Goal: Information Seeking & Learning: Learn about a topic

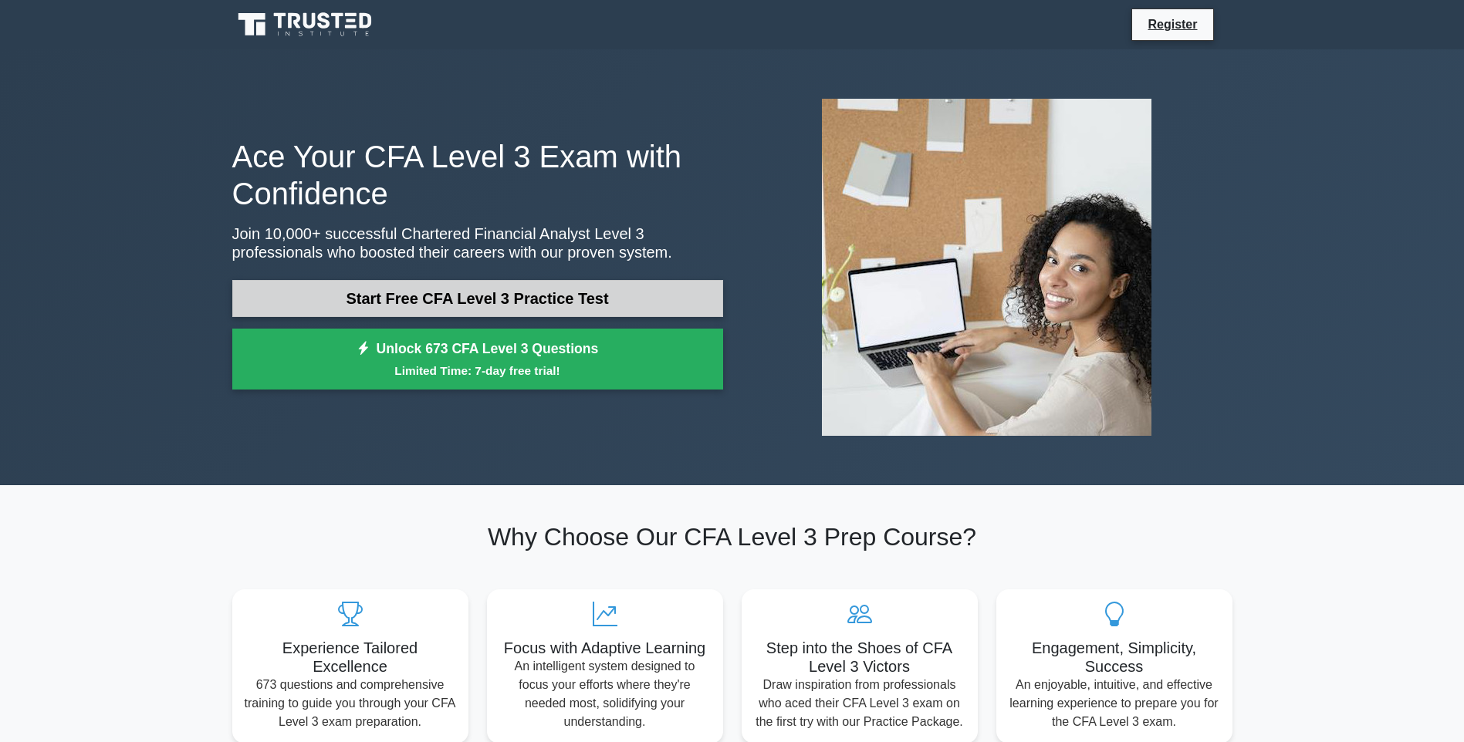
click at [563, 286] on link "Start Free CFA Level 3 Practice Test" at bounding box center [477, 298] width 491 height 37
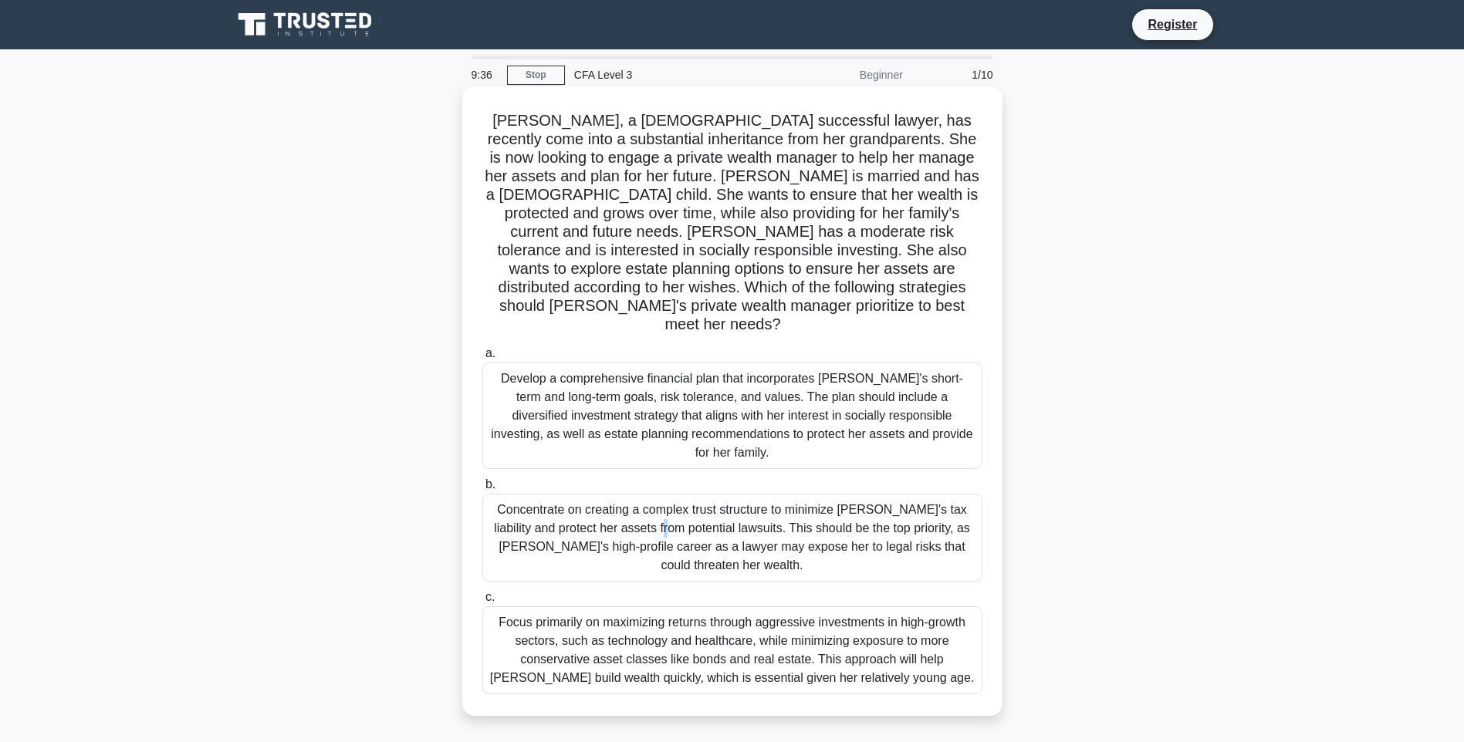
drag, startPoint x: 537, startPoint y: 462, endPoint x: 541, endPoint y: 472, distance: 10.7
click at [541, 494] on div "Concentrate on creating a complex trust structure to minimize Emily's tax liabi…" at bounding box center [732, 538] width 500 height 88
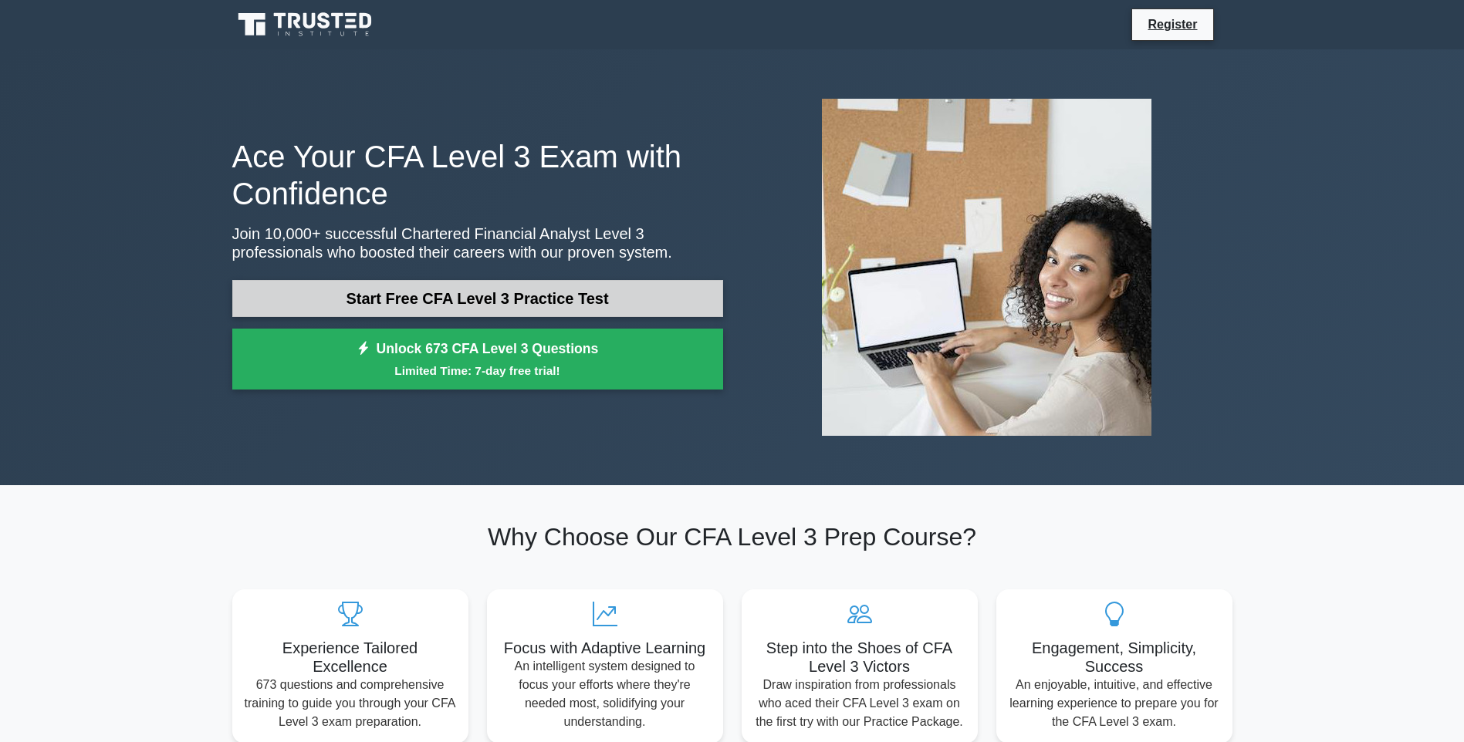
click at [385, 287] on link "Start Free CFA Level 3 Practice Test" at bounding box center [477, 298] width 491 height 37
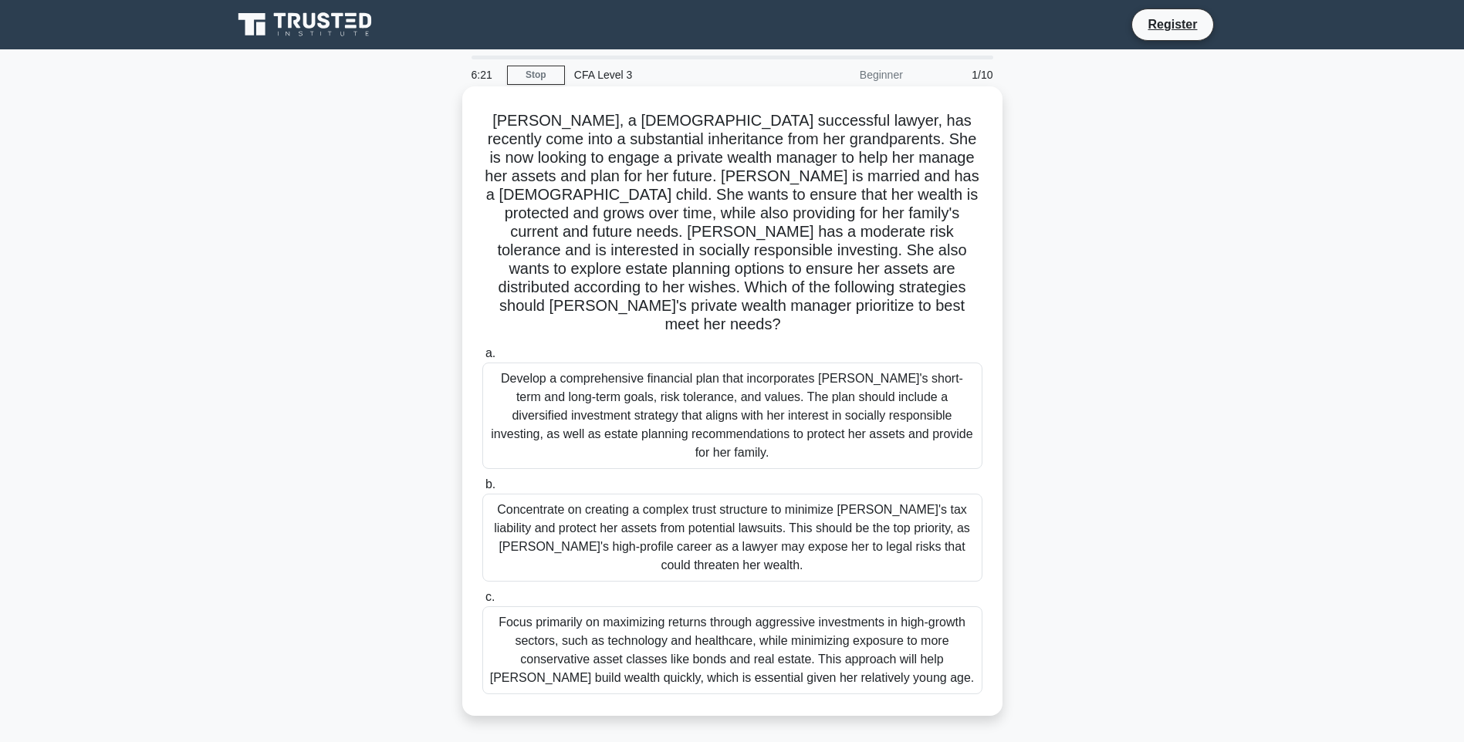
drag, startPoint x: 625, startPoint y: 424, endPoint x: 556, endPoint y: 360, distance: 93.9
drag, startPoint x: 556, startPoint y: 360, endPoint x: 570, endPoint y: 313, distance: 48.9
click at [570, 313] on h5 "Emily, a 35-year-old successful lawyer, has recently come into a substantial in…" at bounding box center [732, 223] width 503 height 224
drag, startPoint x: 495, startPoint y: 337, endPoint x: 478, endPoint y: 340, distance: 16.5
click at [478, 344] on div "a. Develop a comprehensive financial plan that incorporates Emily's short-term …" at bounding box center [732, 406] width 519 height 125
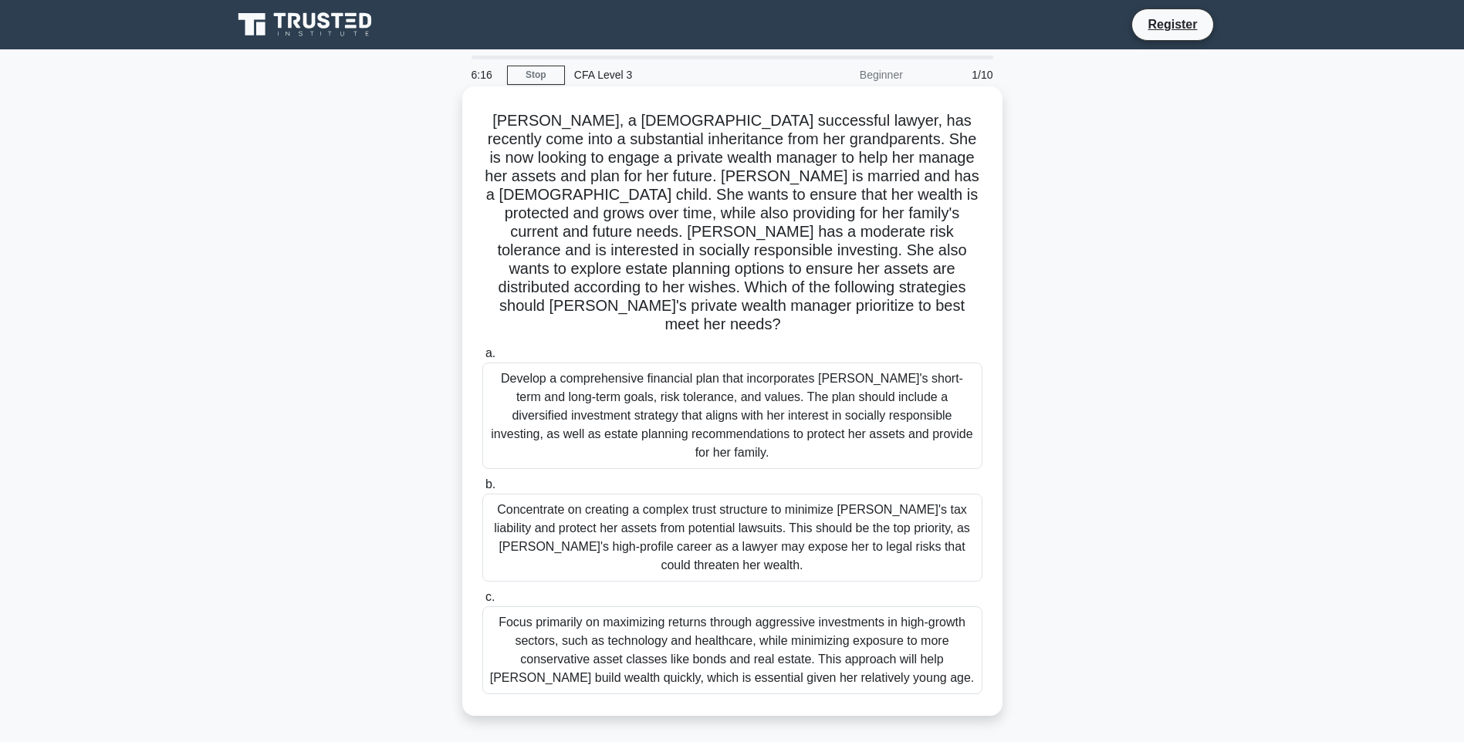
drag, startPoint x: 478, startPoint y: 340, endPoint x: 539, endPoint y: 307, distance: 69.4
click at [539, 307] on h5 "Emily, a 35-year-old successful lawyer, has recently come into a substantial in…" at bounding box center [732, 223] width 503 height 224
click at [537, 311] on h5 "Emily, a 35-year-old successful lawyer, has recently come into a substantial in…" at bounding box center [732, 223] width 503 height 224
click at [538, 373] on div "Develop a comprehensive financial plan that incorporates Emily's short-term and…" at bounding box center [732, 416] width 500 height 107
click at [482, 359] on input "a. Develop a comprehensive financial plan that incorporates Emily's short-term …" at bounding box center [482, 354] width 0 height 10
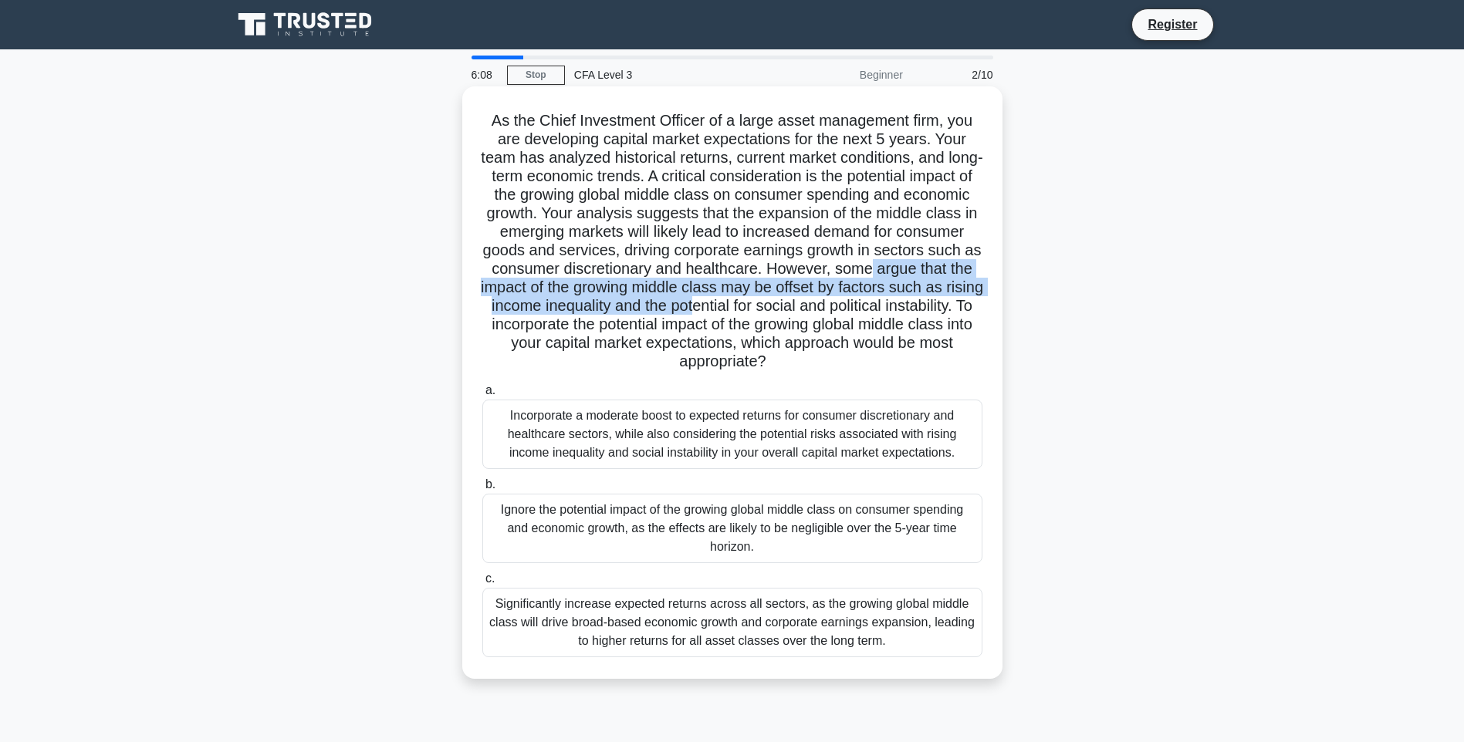
drag, startPoint x: 987, startPoint y: 305, endPoint x: 842, endPoint y: 315, distance: 145.4
click at [842, 315] on div "As the Chief Investment Officer of a large asset management firm, you are devel…" at bounding box center [732, 395] width 1019 height 611
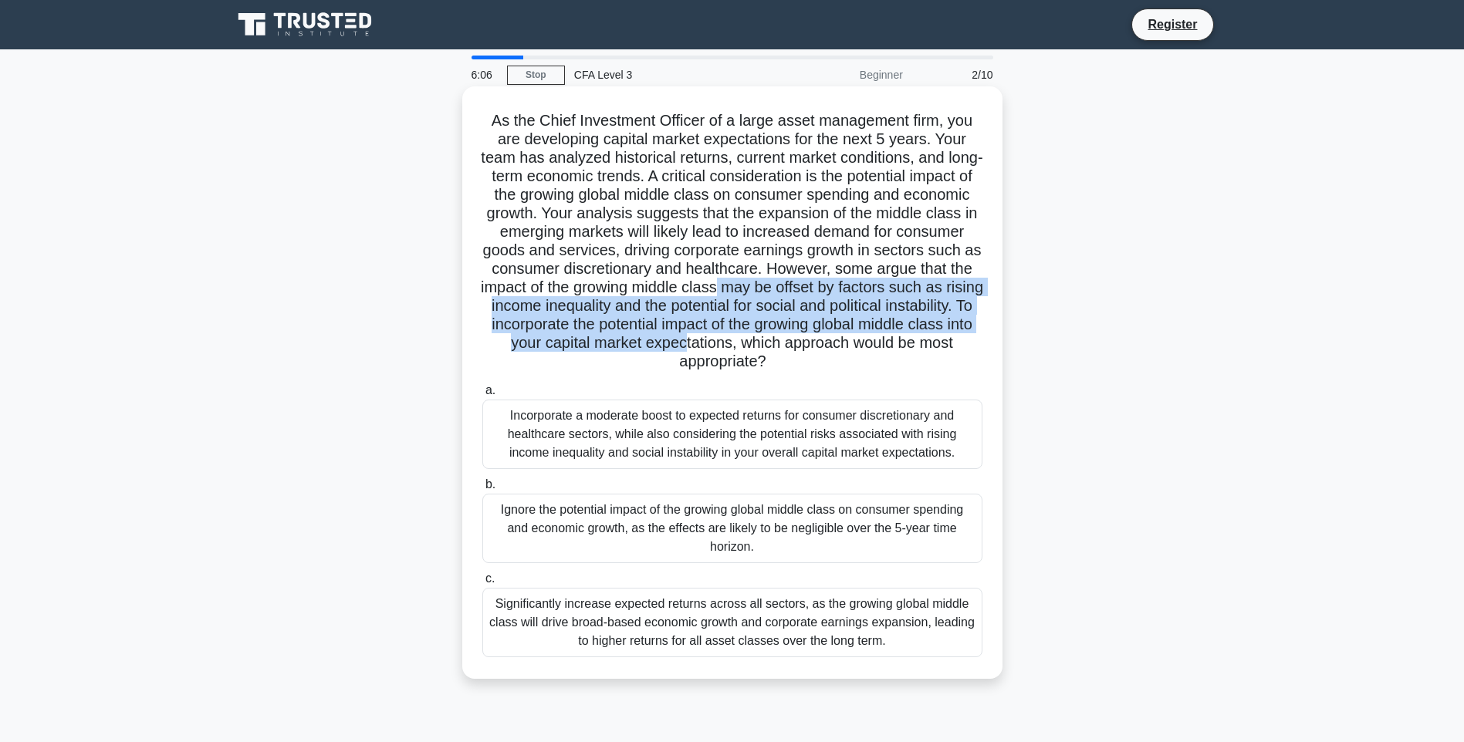
drag, startPoint x: 861, startPoint y: 352, endPoint x: 844, endPoint y: 281, distance: 73.0
click at [844, 281] on h5 "As the Chief Investment Officer of a large asset management firm, you are devel…" at bounding box center [732, 241] width 503 height 261
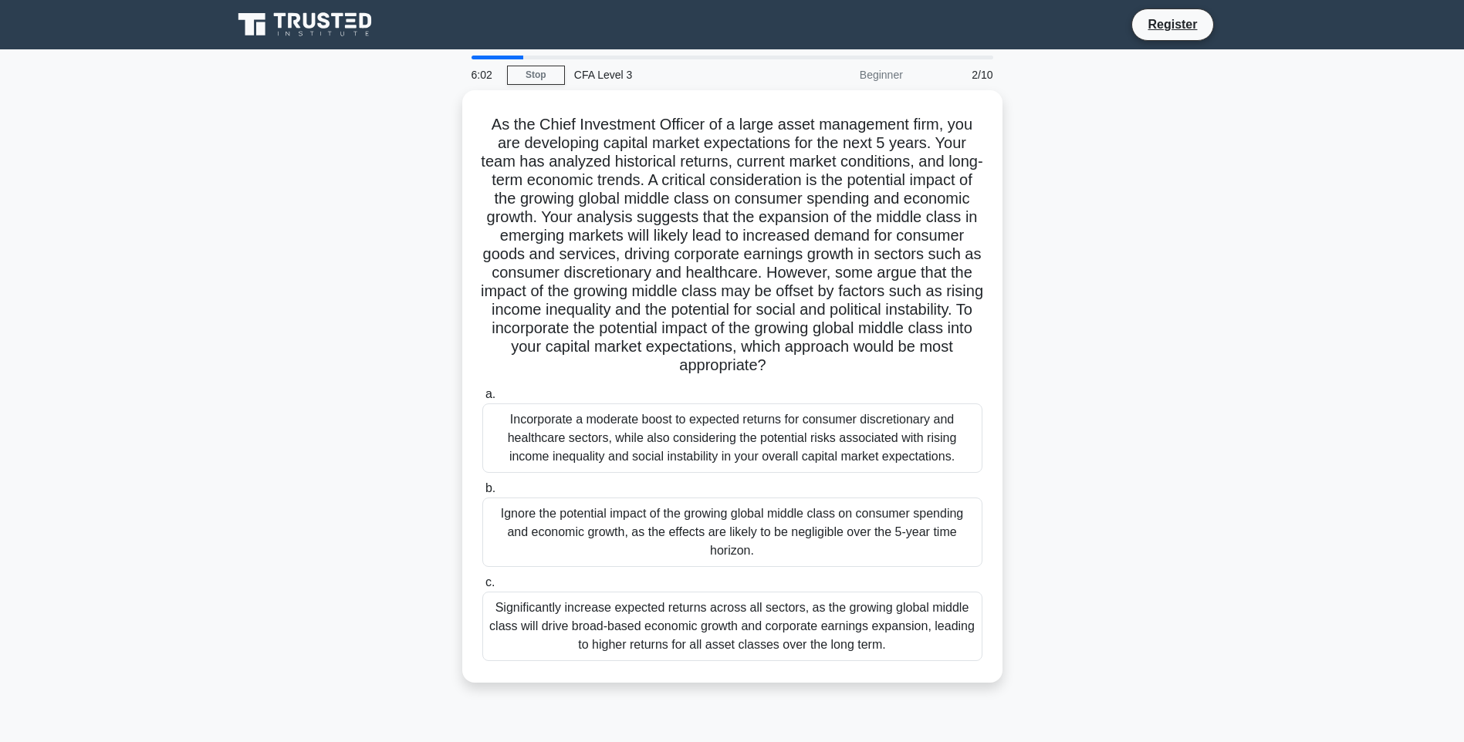
click at [884, 78] on div "Beginner" at bounding box center [844, 74] width 135 height 31
click at [985, 74] on div "2/10" at bounding box center [957, 74] width 90 height 31
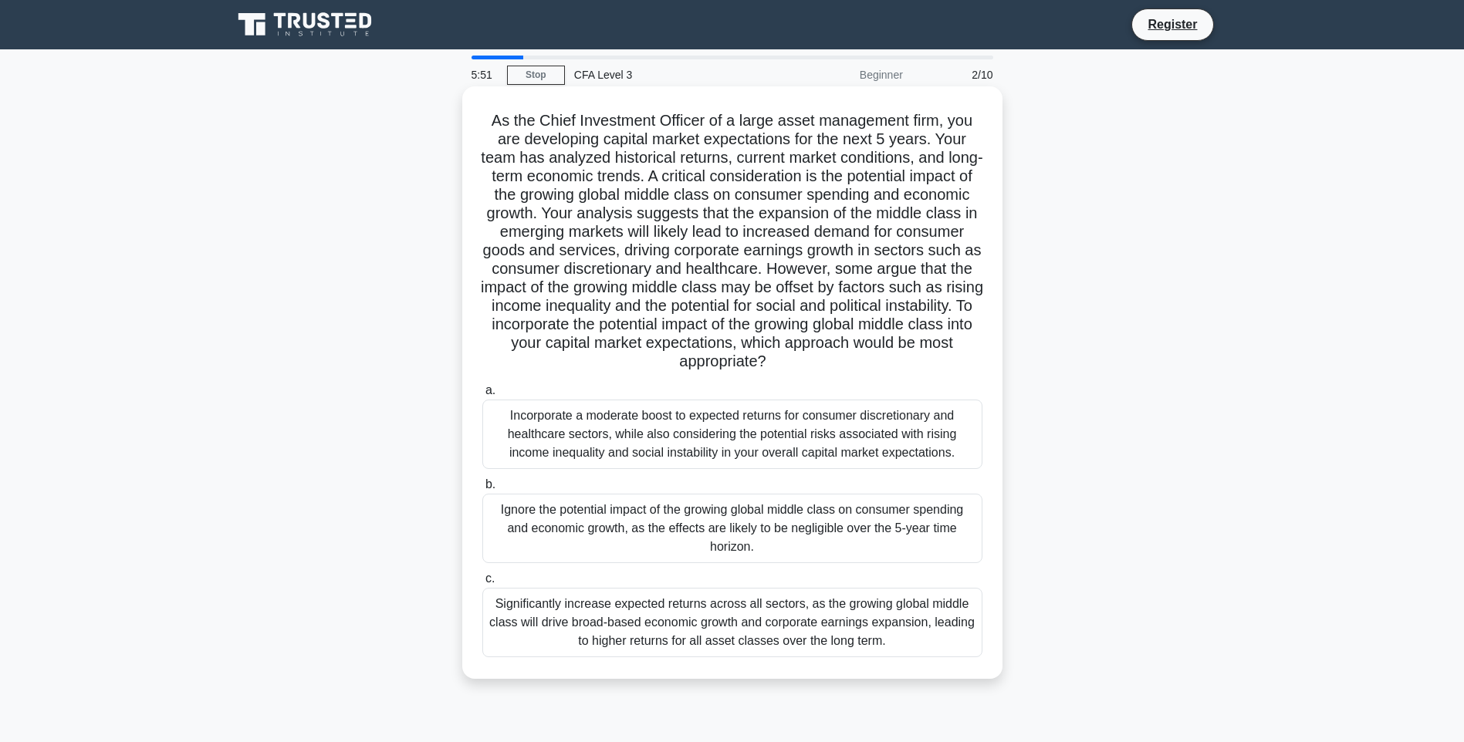
click at [725, 523] on div "Ignore the potential impact of the growing global middle class on consumer spen…" at bounding box center [732, 528] width 500 height 69
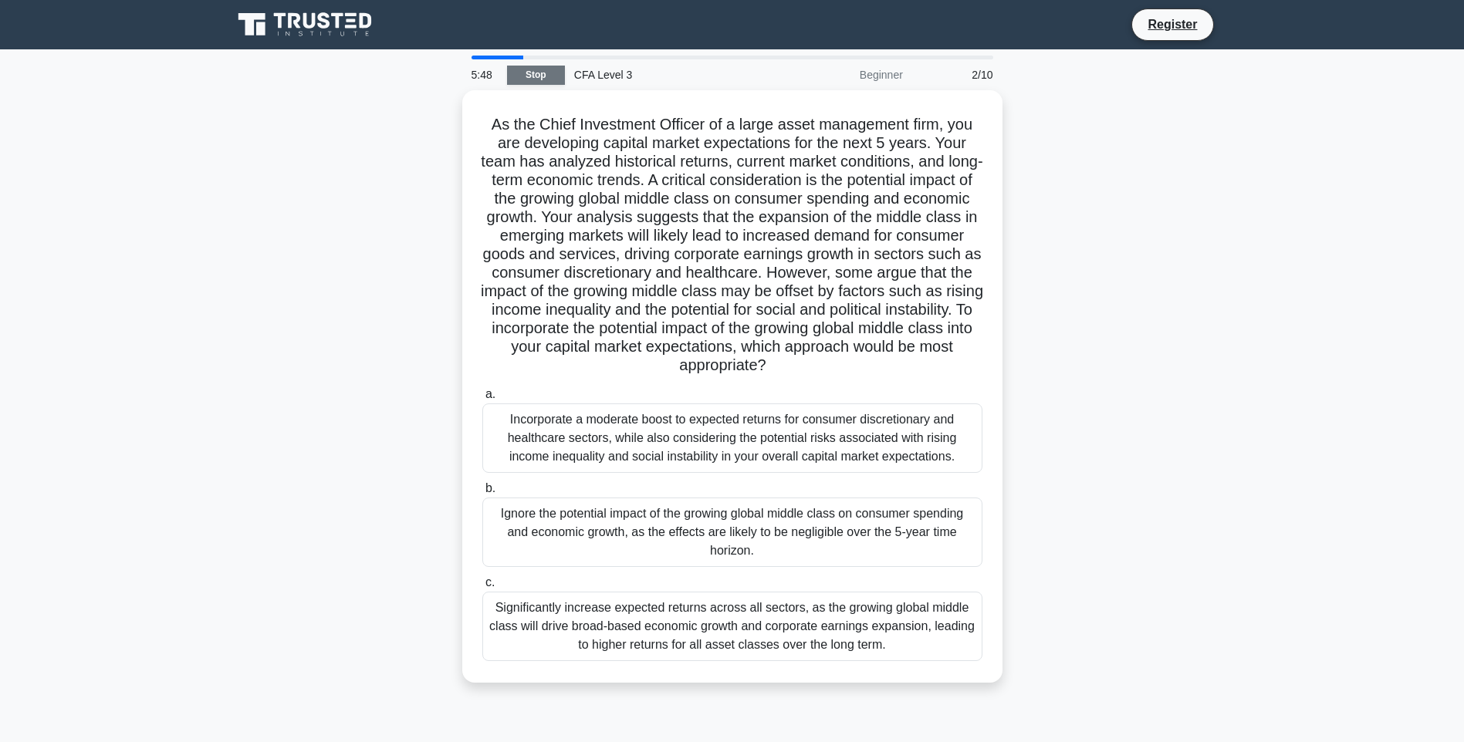
click at [545, 73] on link "Stop" at bounding box center [536, 75] width 58 height 19
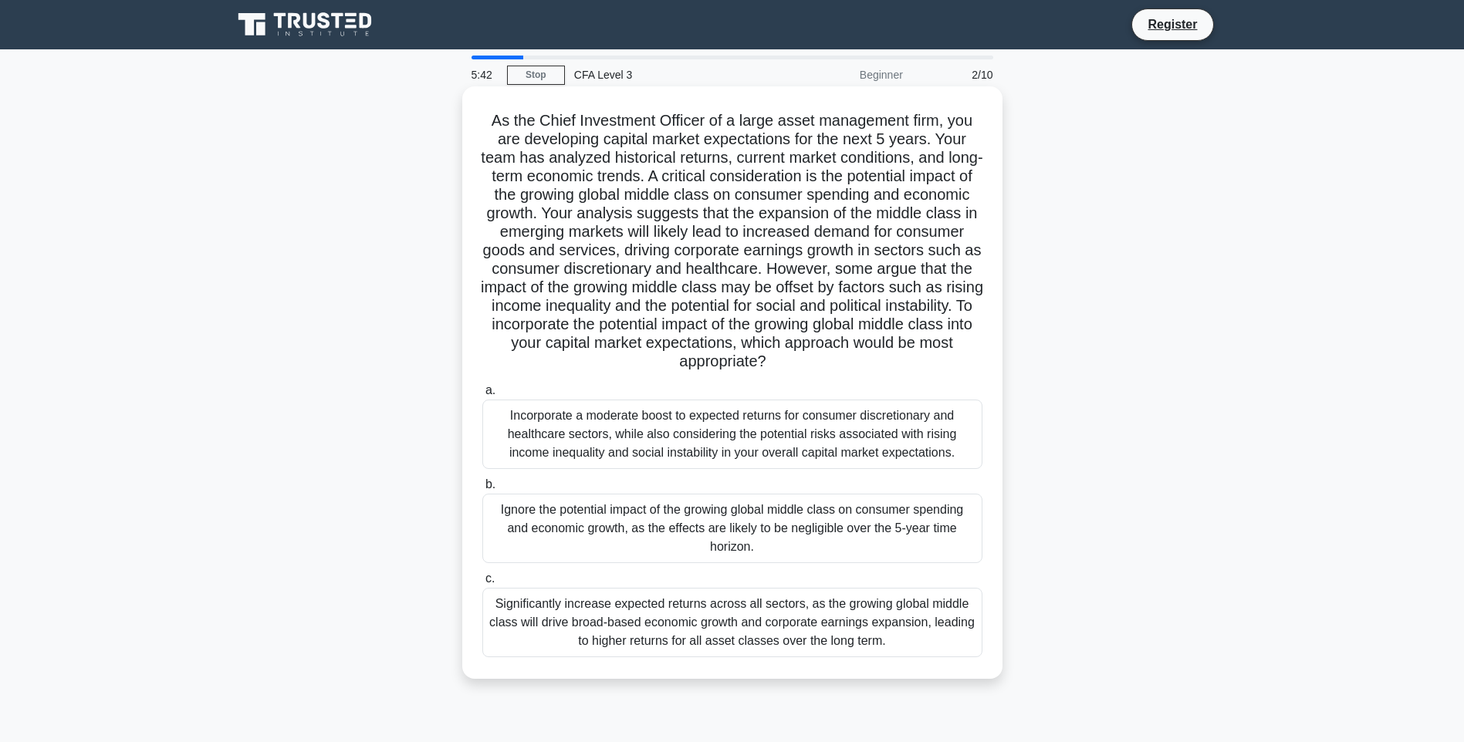
click at [705, 464] on div "Incorporate a moderate boost to expected returns for consumer discretionary and…" at bounding box center [732, 434] width 500 height 69
click at [609, 455] on div "Incorporate a moderate boost to expected returns for consumer discretionary and…" at bounding box center [732, 434] width 500 height 69
click at [482, 396] on input "a. Incorporate a moderate boost to expected returns for consumer discretionary …" at bounding box center [482, 391] width 0 height 10
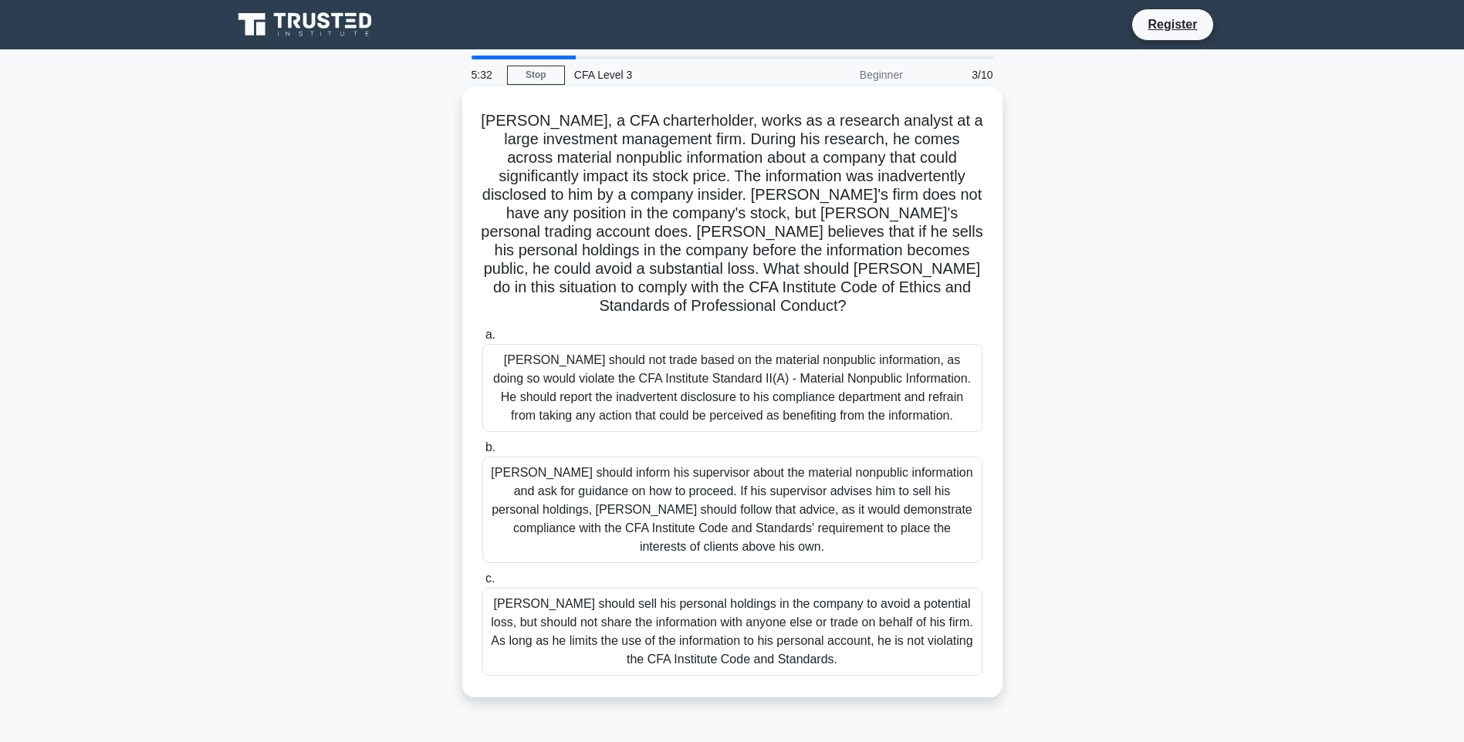
click at [605, 420] on div "Daniel should not trade based on the material nonpublic information, as doing s…" at bounding box center [732, 388] width 500 height 88
click at [482, 340] on input "a. Daniel should not trade based on the material nonpublic information, as doin…" at bounding box center [482, 335] width 0 height 10
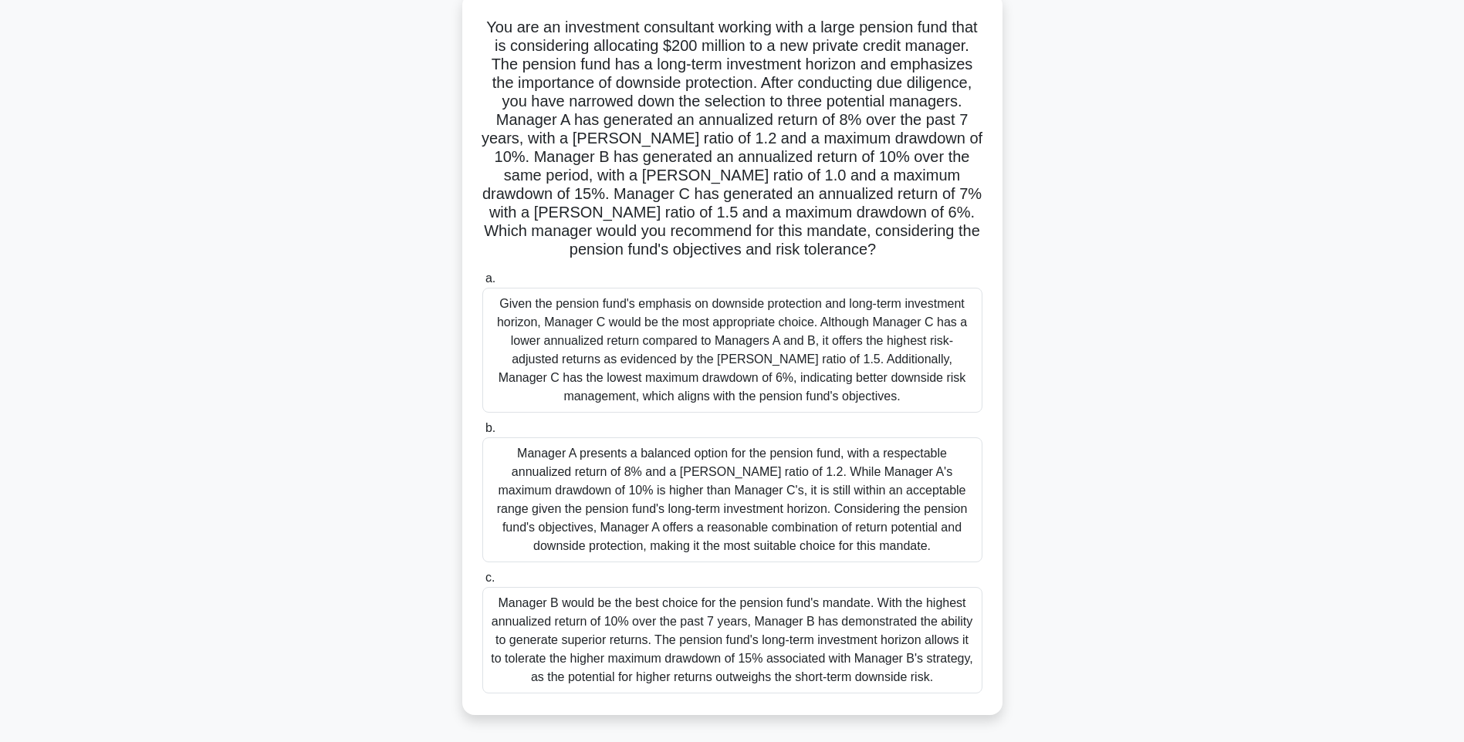
scroll to position [96, 0]
drag, startPoint x: 601, startPoint y: 394, endPoint x: 645, endPoint y: 398, distance: 44.2
click at [645, 398] on div "Given the pension fund's emphasis on downside protection and long-term investme…" at bounding box center [732, 348] width 500 height 125
drag, startPoint x: 645, startPoint y: 398, endPoint x: 559, endPoint y: 411, distance: 87.4
click at [559, 411] on div "Given the pension fund's emphasis on downside protection and long-term investme…" at bounding box center [732, 348] width 500 height 125
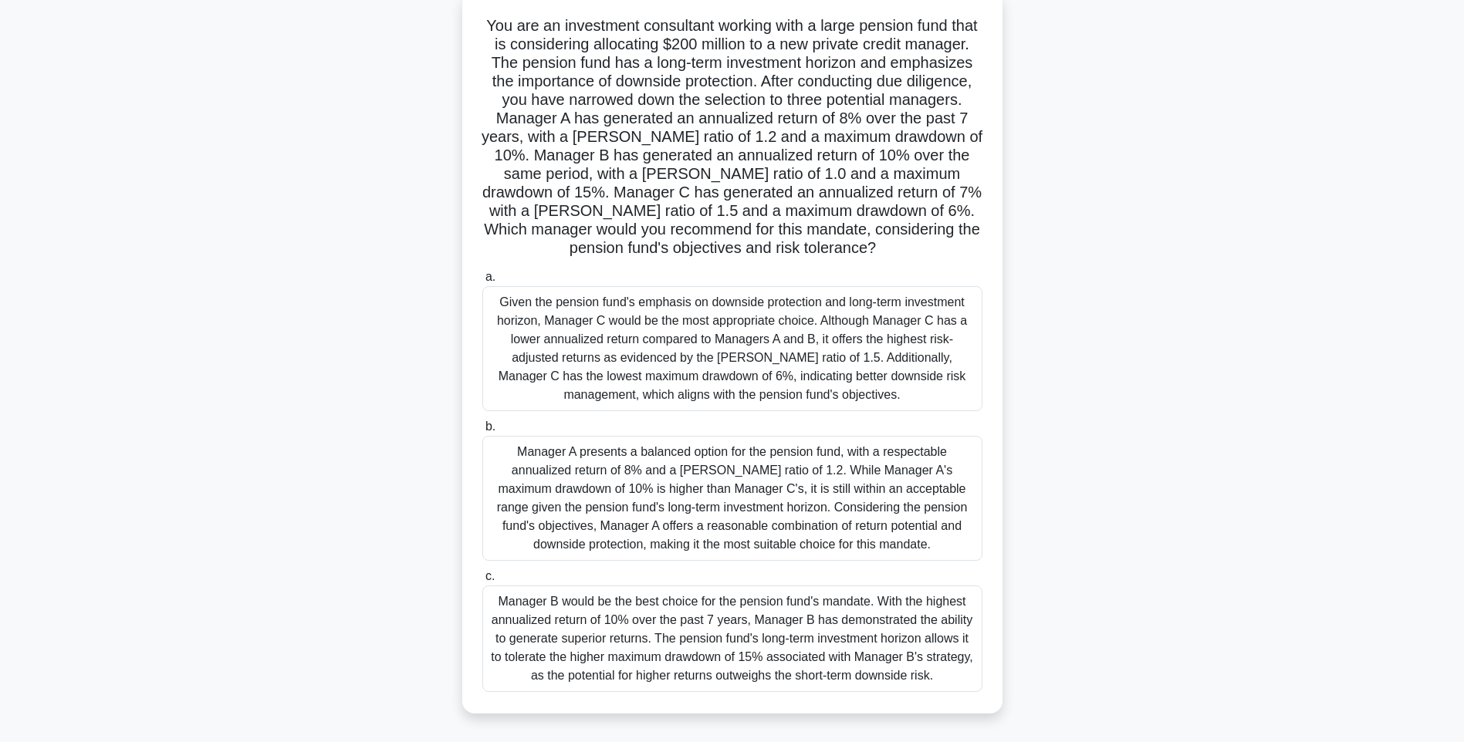
click at [482, 282] on input "a. Given the pension fund's emphasis on downside protection and long-term inves…" at bounding box center [482, 277] width 0 height 10
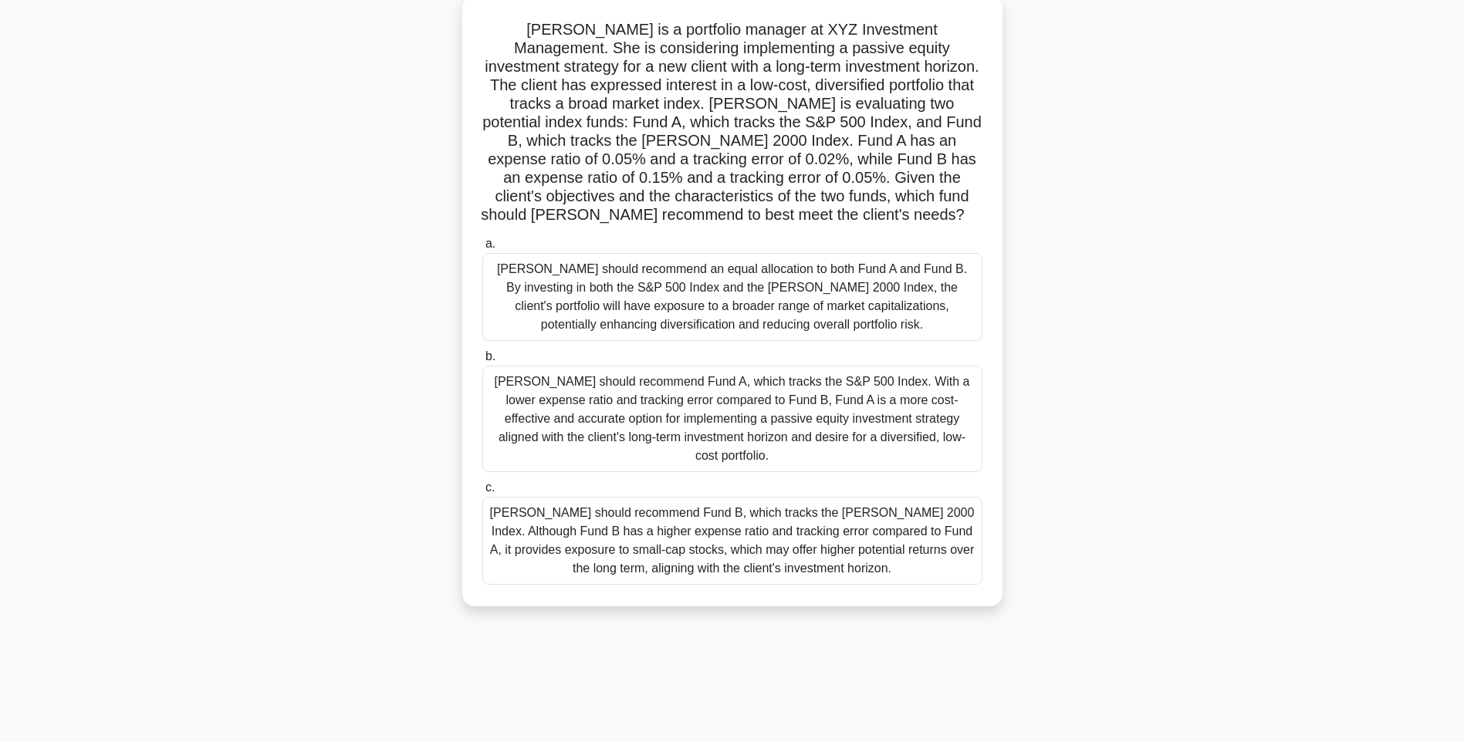
scroll to position [0, 0]
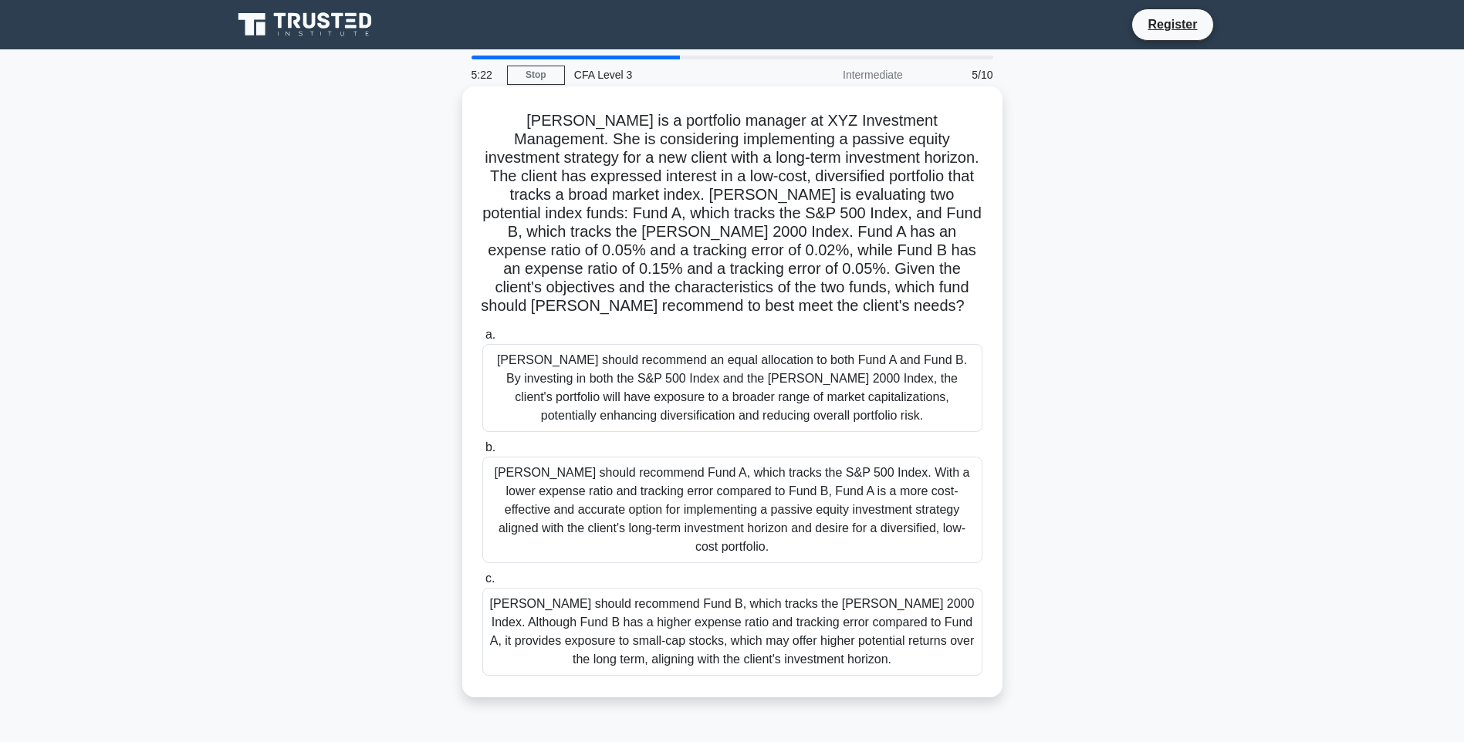
click at [559, 417] on div "Anne should recommend an equal allocation to both Fund A and Fund B. By investi…" at bounding box center [732, 388] width 500 height 88
click at [482, 340] on input "a. Anne should recommend an equal allocation to both Fund A and Fund B. By inve…" at bounding box center [482, 335] width 0 height 10
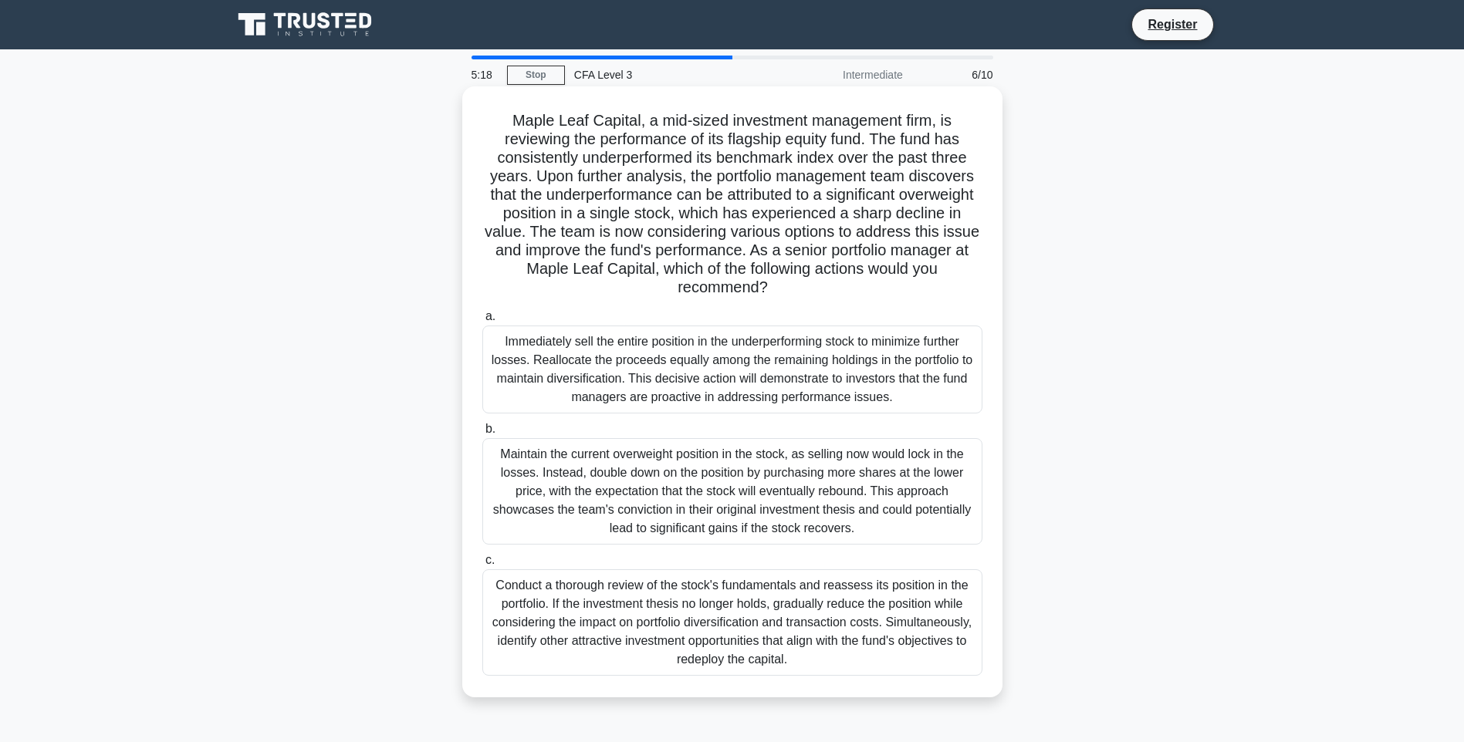
click at [564, 383] on div "Immediately sell the entire position in the underperforming stock to minimize f…" at bounding box center [732, 370] width 500 height 88
click at [482, 322] on input "a. Immediately sell the entire position in the underperforming stock to minimiz…" at bounding box center [482, 317] width 0 height 10
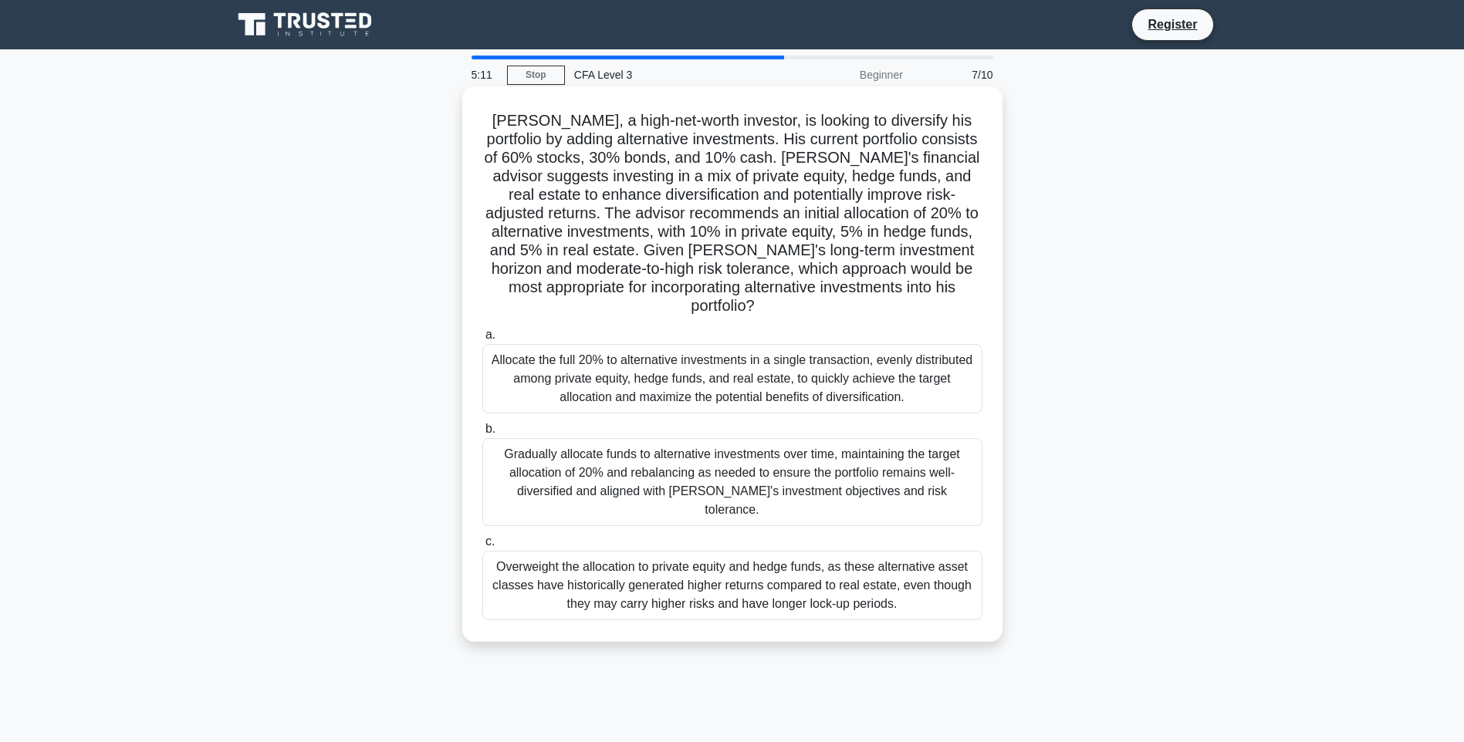
click at [637, 346] on div "Allocate the full 20% to alternative investments in a single transaction, evenl…" at bounding box center [732, 378] width 500 height 69
click at [482, 340] on input "a. Allocate the full 20% to alternative investments in a single transaction, ev…" at bounding box center [482, 335] width 0 height 10
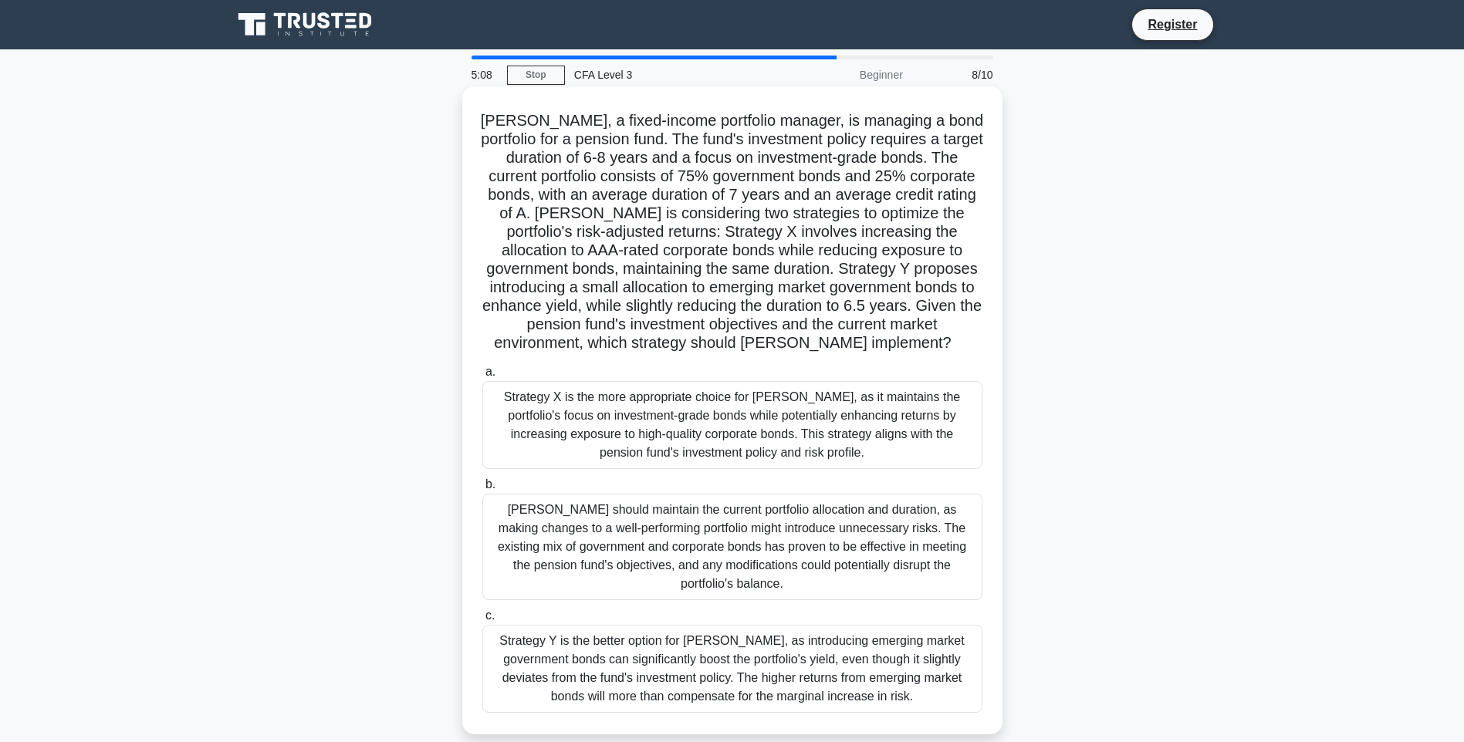
click at [636, 353] on h5 "Andrew, a fixed-income portfolio manager, is managing a bond portfolio for a pe…" at bounding box center [732, 232] width 503 height 242
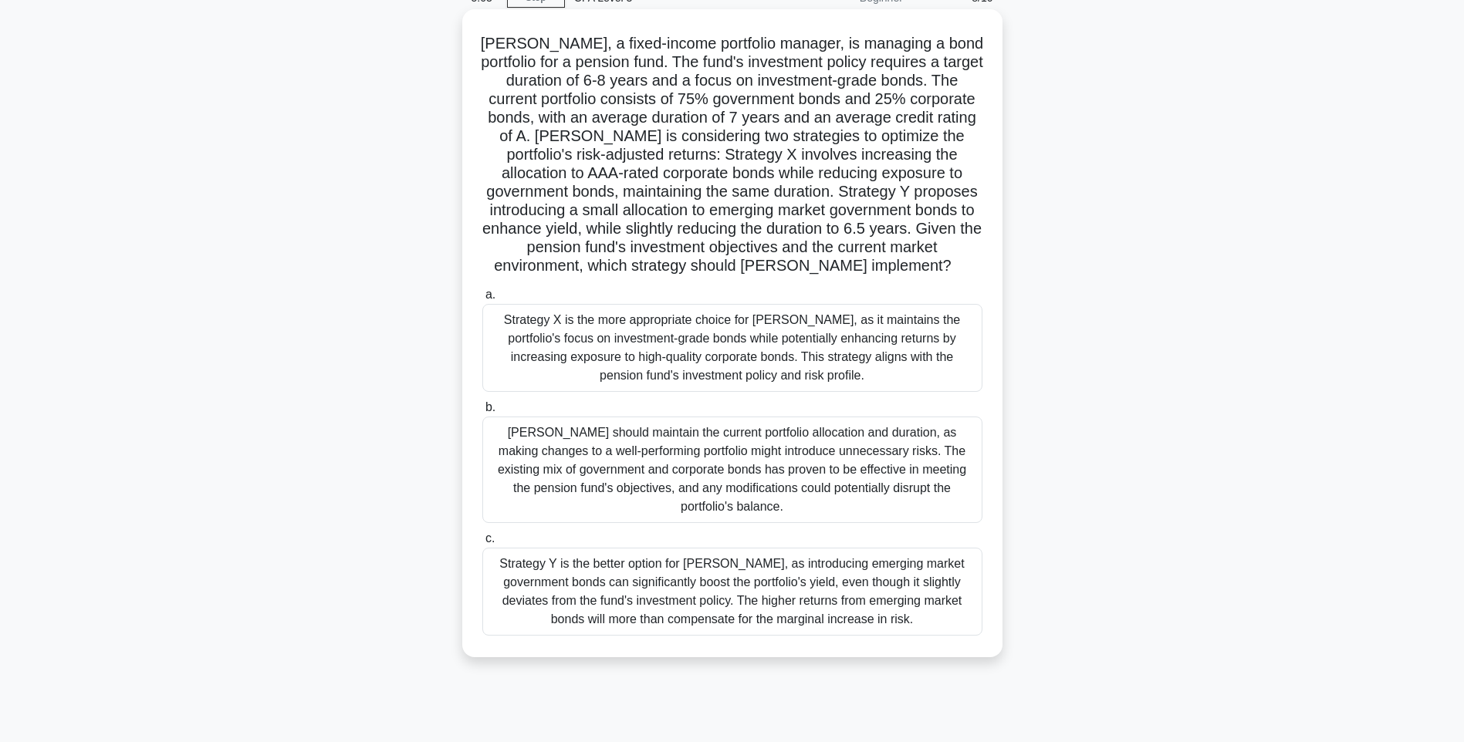
click at [695, 392] on div "Strategy X is the more appropriate choice for Andrew, as it maintains the portf…" at bounding box center [732, 348] width 500 height 88
click at [482, 300] on input "a. Strategy X is the more appropriate choice for Andrew, as it maintains the po…" at bounding box center [482, 295] width 0 height 10
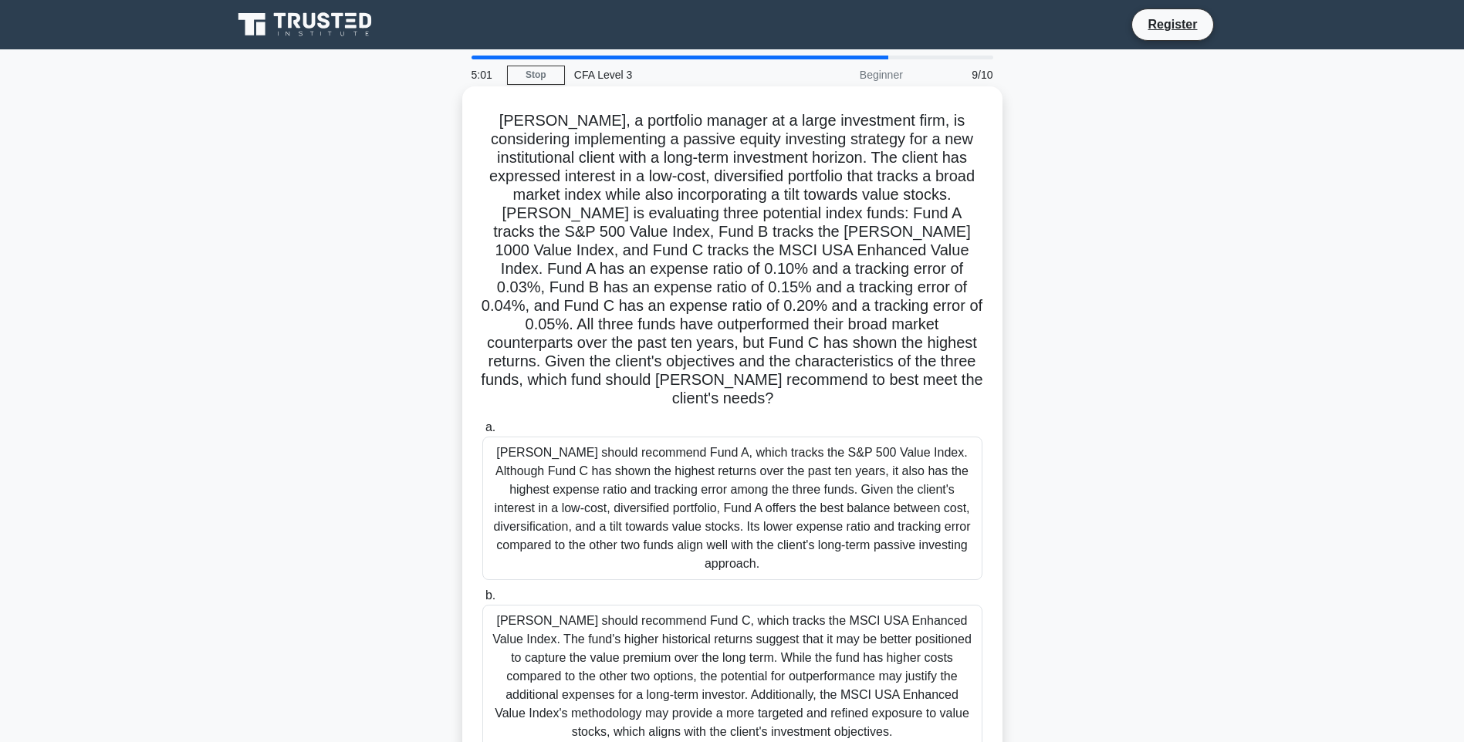
click at [660, 627] on div "Michael should recommend Fund C, which tracks the MSCI USA Enhanced Value Index…" at bounding box center [732, 677] width 500 height 144
click at [482, 601] on input "b. Michael should recommend Fund C, which tracks the MSCI USA Enhanced Value In…" at bounding box center [482, 596] width 0 height 10
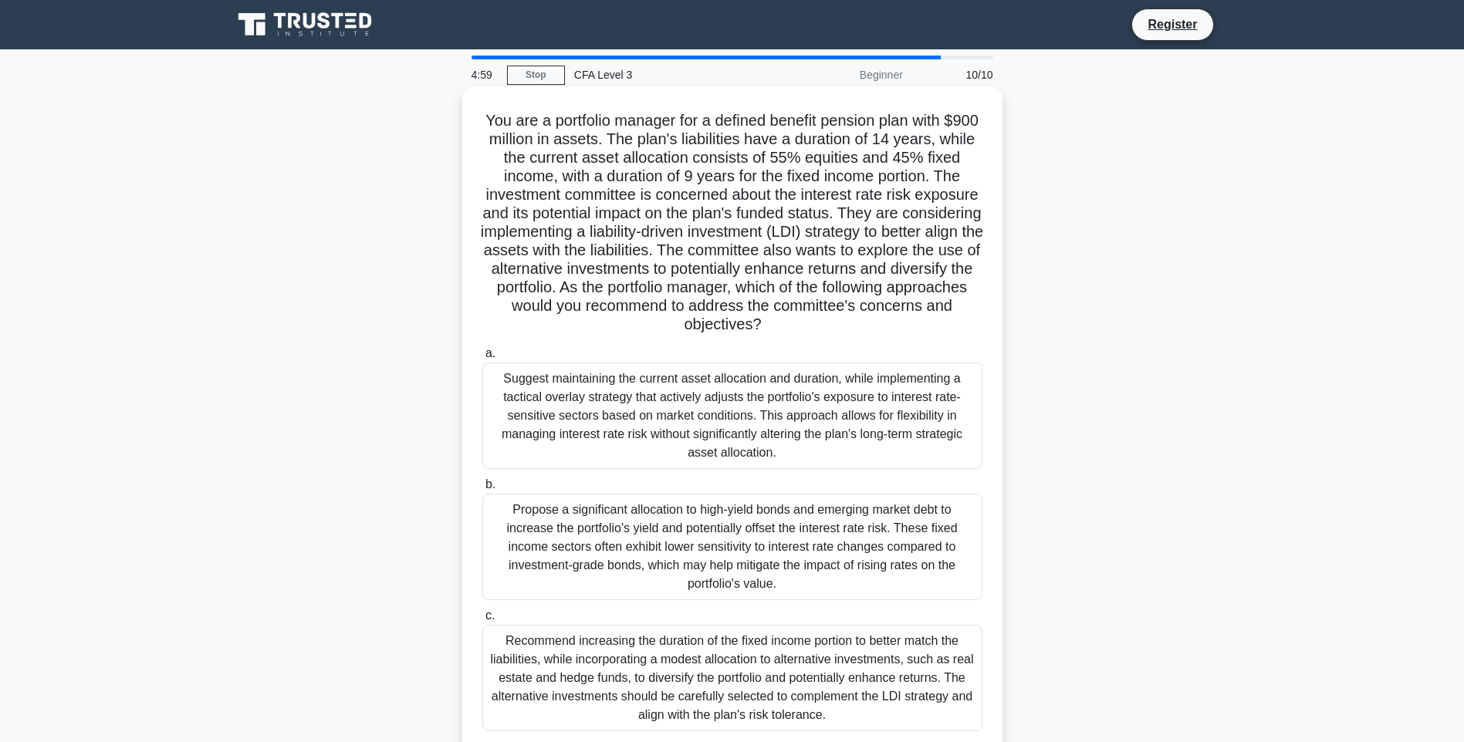
click at [681, 419] on div "Suggest maintaining the current asset allocation and duration, while implementi…" at bounding box center [732, 416] width 500 height 107
click at [482, 359] on input "a. Suggest maintaining the current asset allocation and duration, while impleme…" at bounding box center [482, 354] width 0 height 10
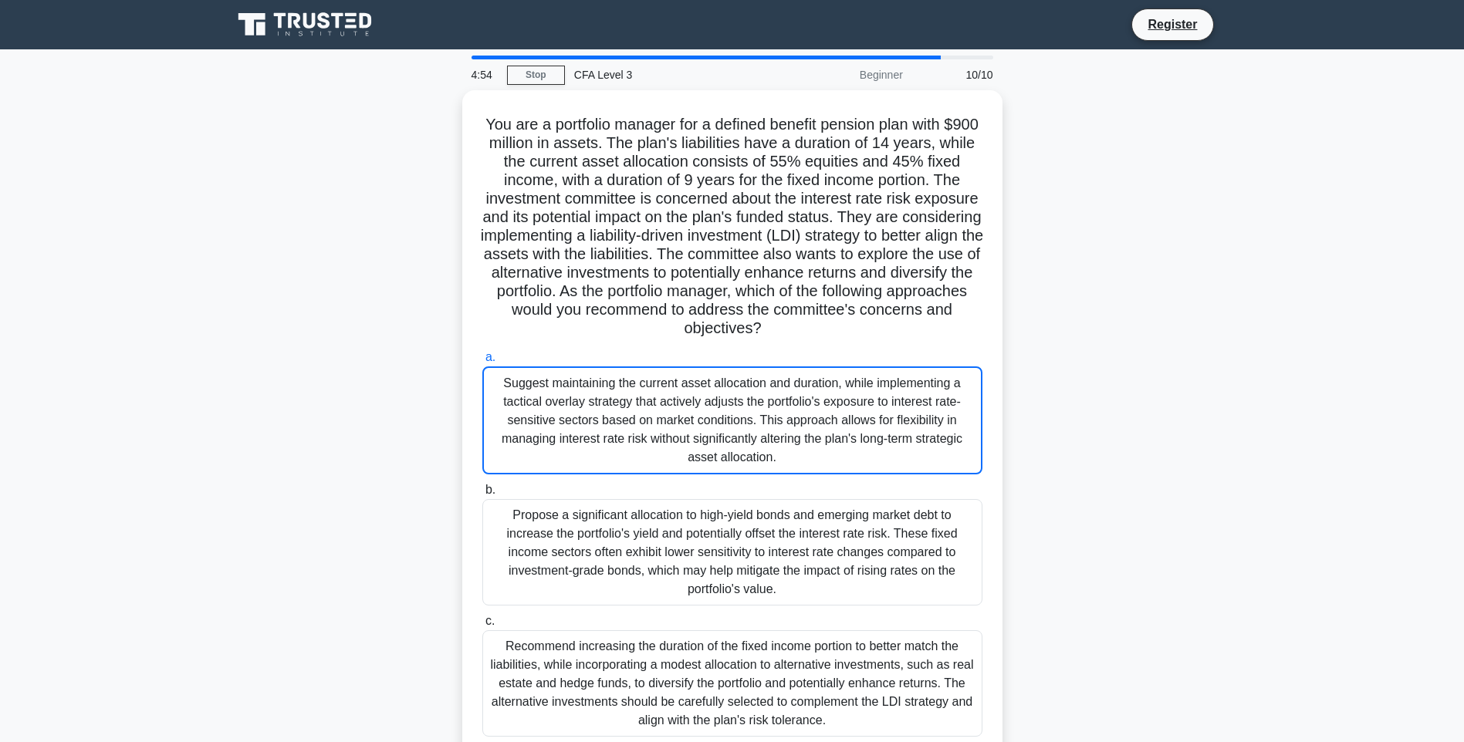
click at [889, 80] on div "Beginner" at bounding box center [844, 74] width 135 height 31
click at [889, 74] on div "Beginner" at bounding box center [844, 74] width 135 height 31
click at [526, 72] on link "Stop" at bounding box center [536, 75] width 58 height 19
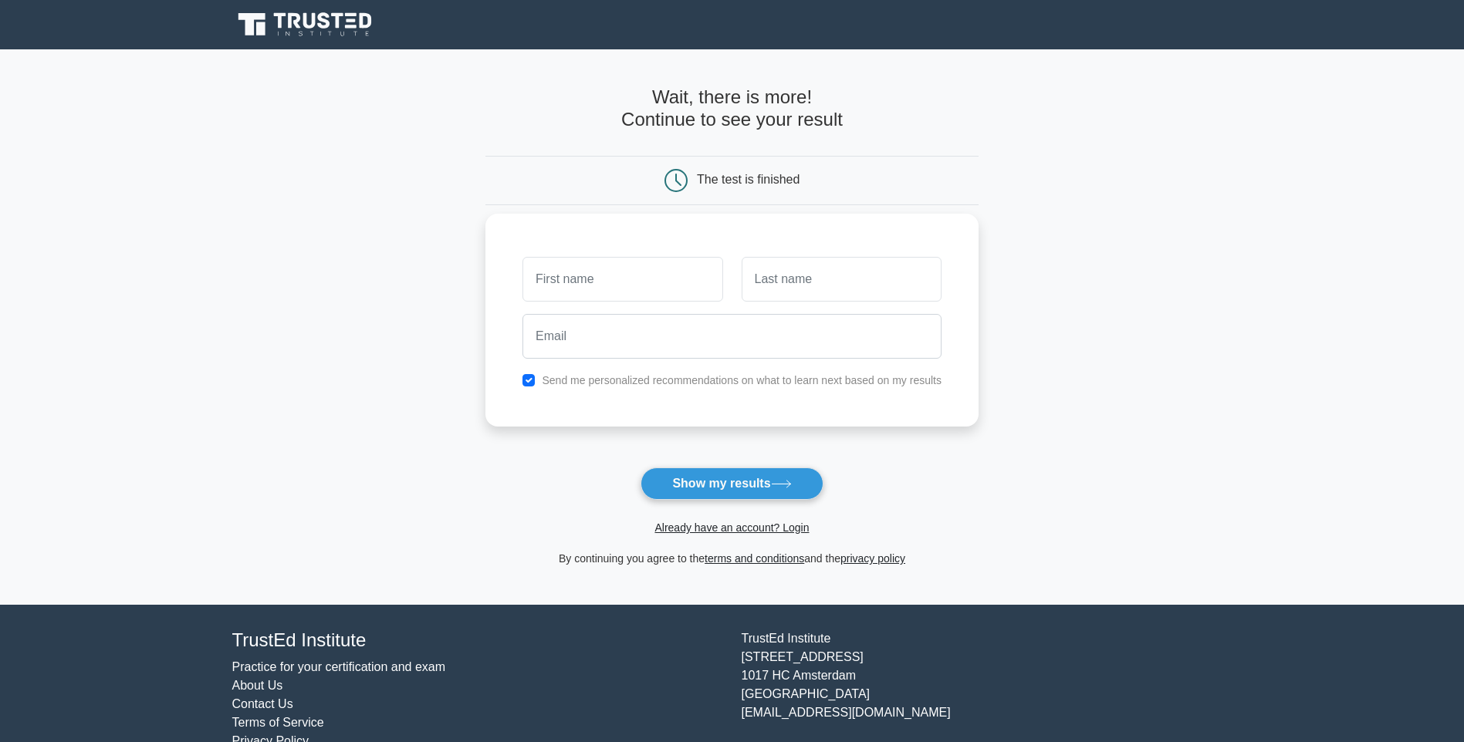
click at [563, 290] on input "text" at bounding box center [622, 279] width 200 height 45
click at [722, 181] on div "The test is finished" at bounding box center [748, 179] width 103 height 13
click at [724, 182] on div "The test is finished" at bounding box center [748, 179] width 103 height 13
click at [886, 167] on div "The test is finished" at bounding box center [731, 180] width 493 height 49
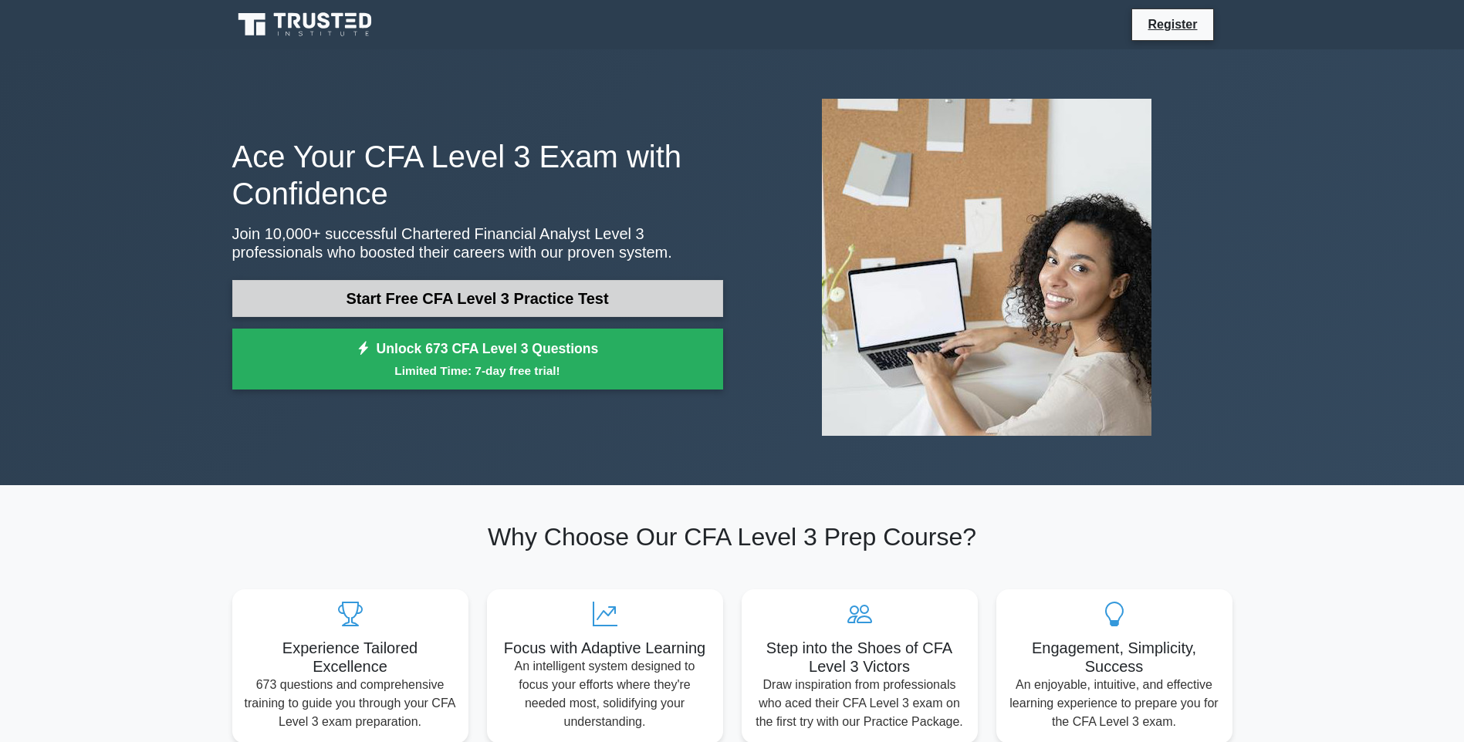
click at [491, 297] on link "Start Free CFA Level 3 Practice Test" at bounding box center [477, 298] width 491 height 37
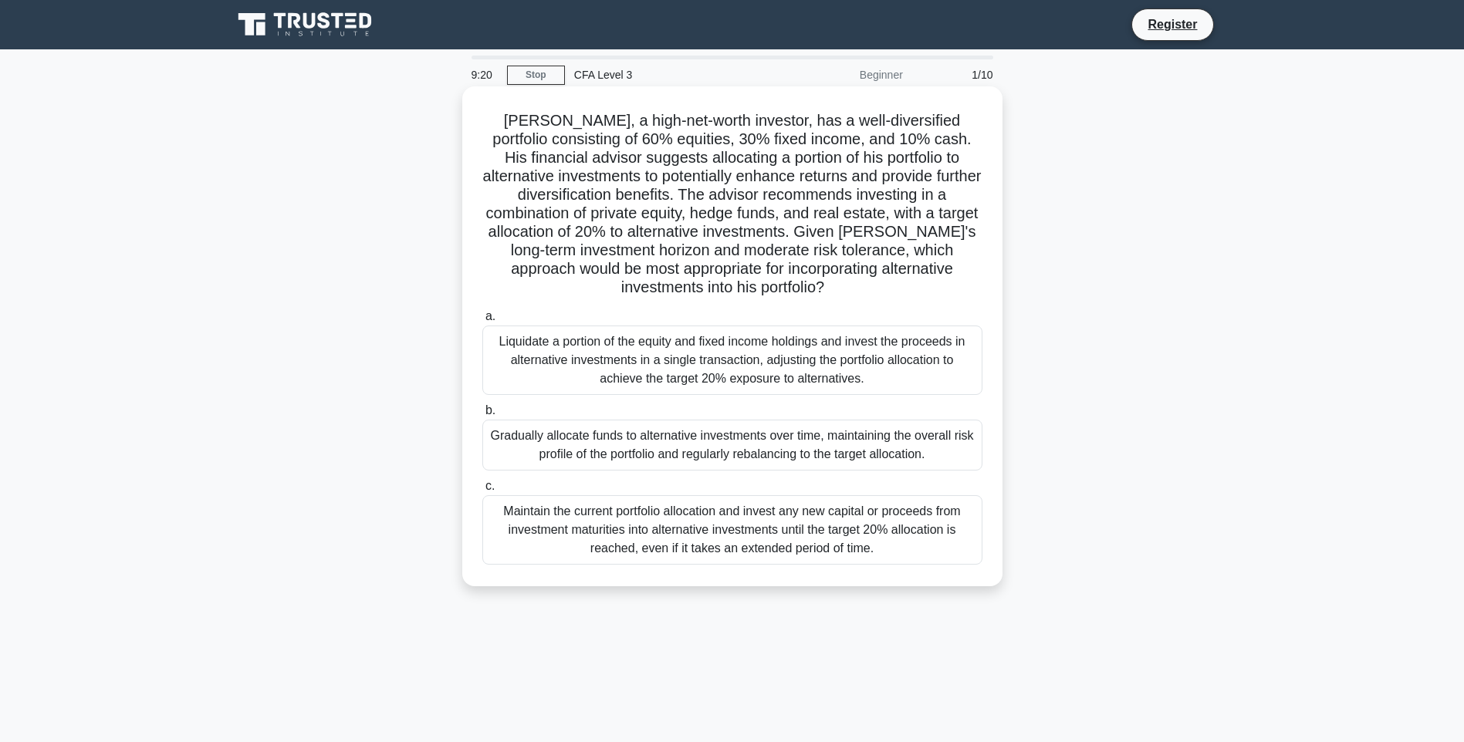
click at [563, 445] on div "Gradually allocate funds to alternative investments over time, maintaining the …" at bounding box center [732, 445] width 500 height 51
click at [482, 416] on input "b. Gradually allocate funds to alternative investments over time, maintaining t…" at bounding box center [482, 411] width 0 height 10
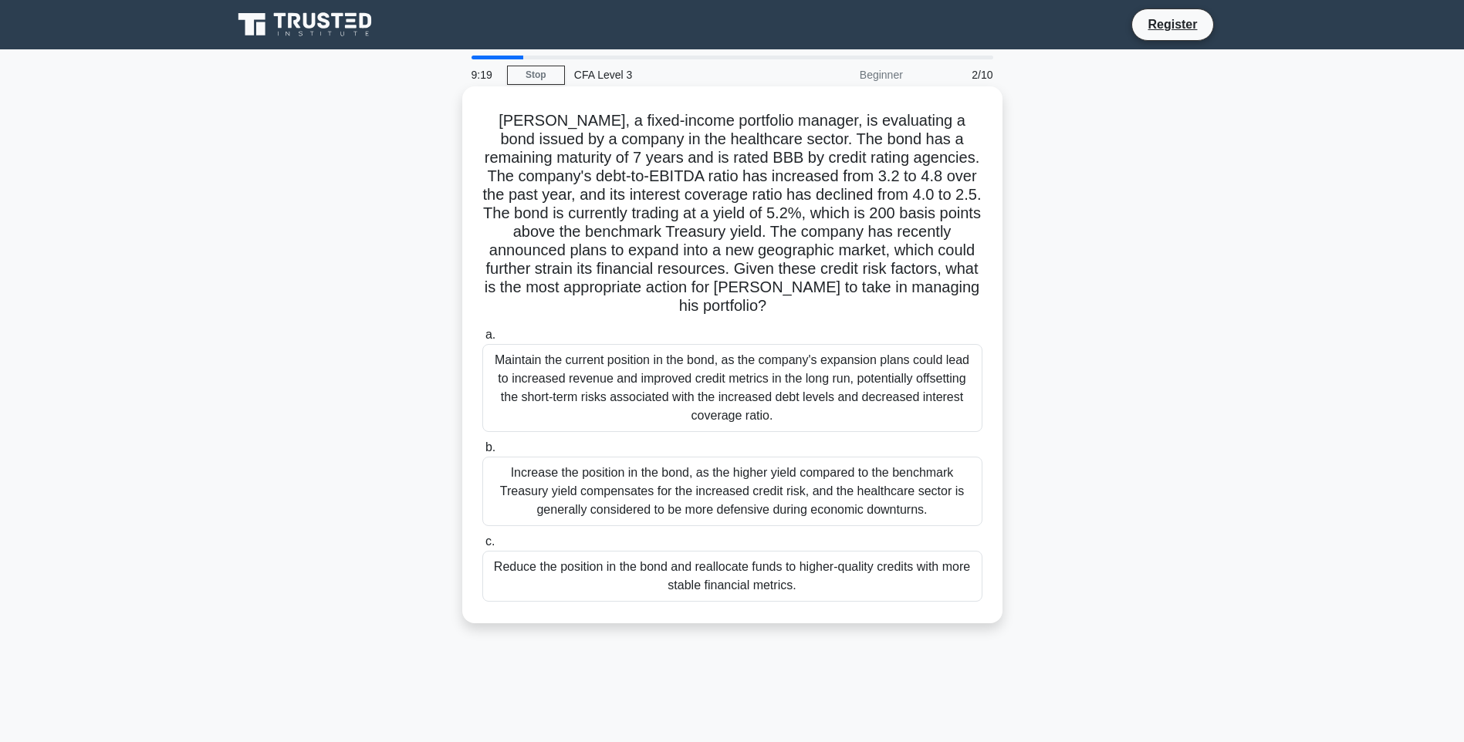
click at [519, 467] on div "Increase the position in the bond, as the higher yield compared to the benchmar…" at bounding box center [732, 491] width 500 height 69
click at [482, 453] on input "b. Increase the position in the bond, as the higher yield compared to the bench…" at bounding box center [482, 448] width 0 height 10
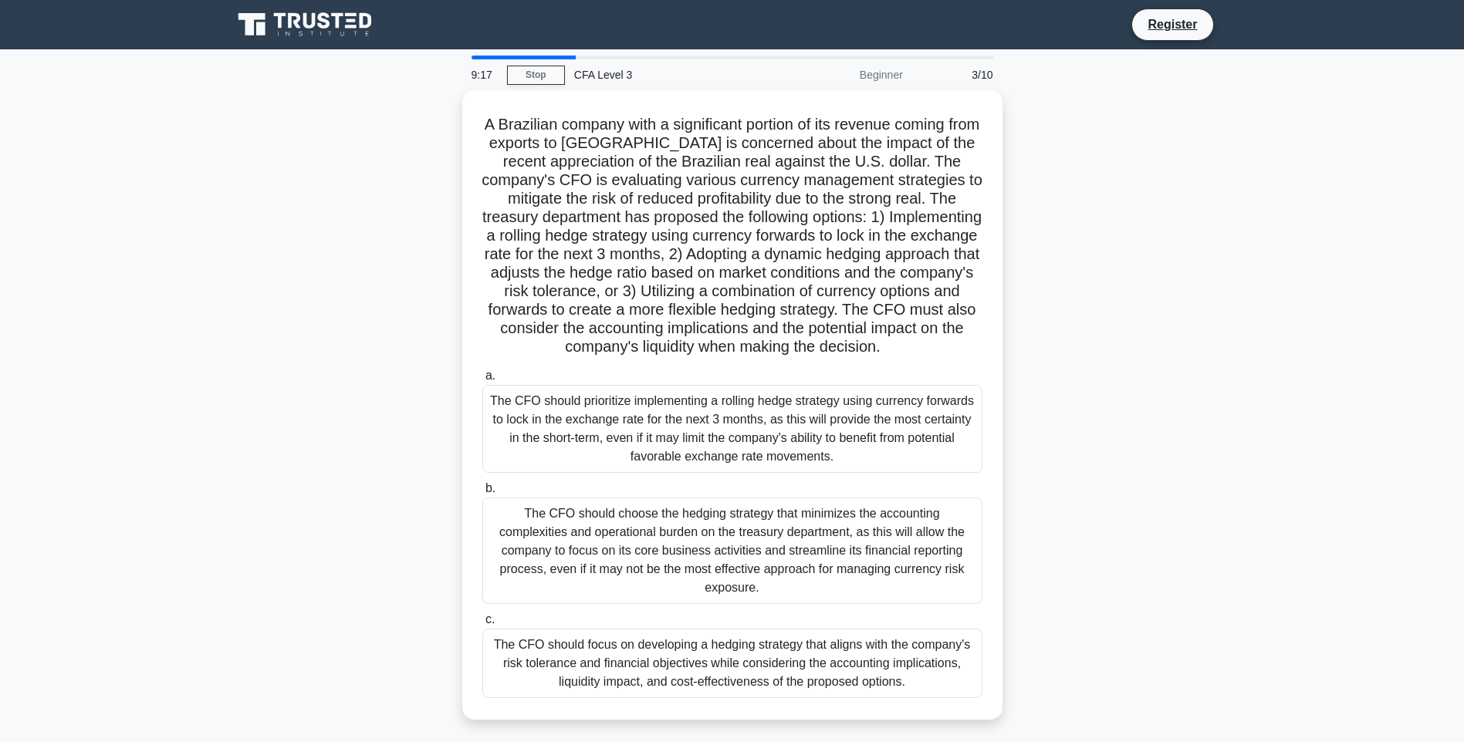
drag, startPoint x: 519, startPoint y: 467, endPoint x: 430, endPoint y: 404, distance: 109.0
click at [430, 404] on div "A Brazilian company with a significant portion of its revenue coming from expor…" at bounding box center [732, 414] width 1019 height 648
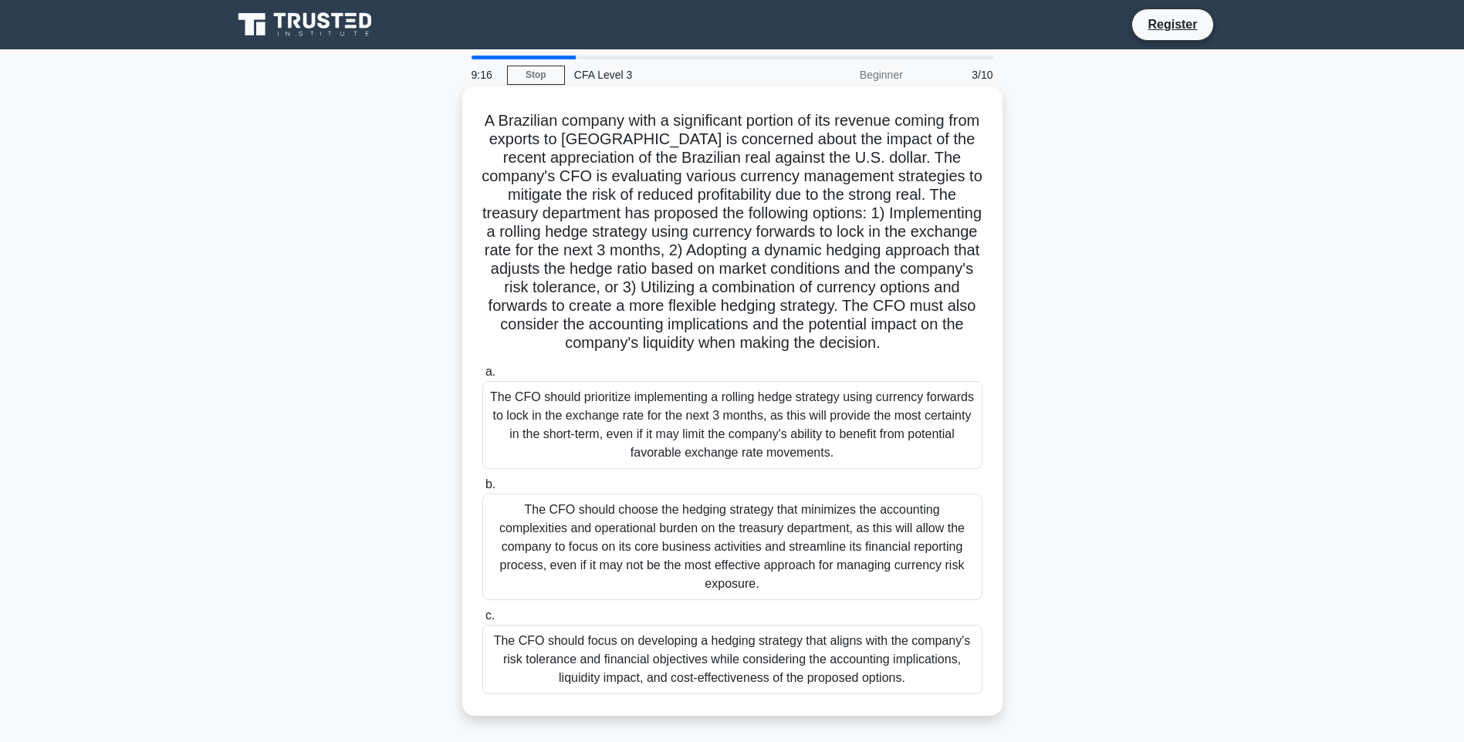
click at [545, 469] on div "The CFO should prioritize implementing a rolling hedge strategy using currency …" at bounding box center [732, 425] width 500 height 88
click at [482, 377] on input "a. The CFO should prioritize implementing a rolling hedge strategy using curren…" at bounding box center [482, 372] width 0 height 10
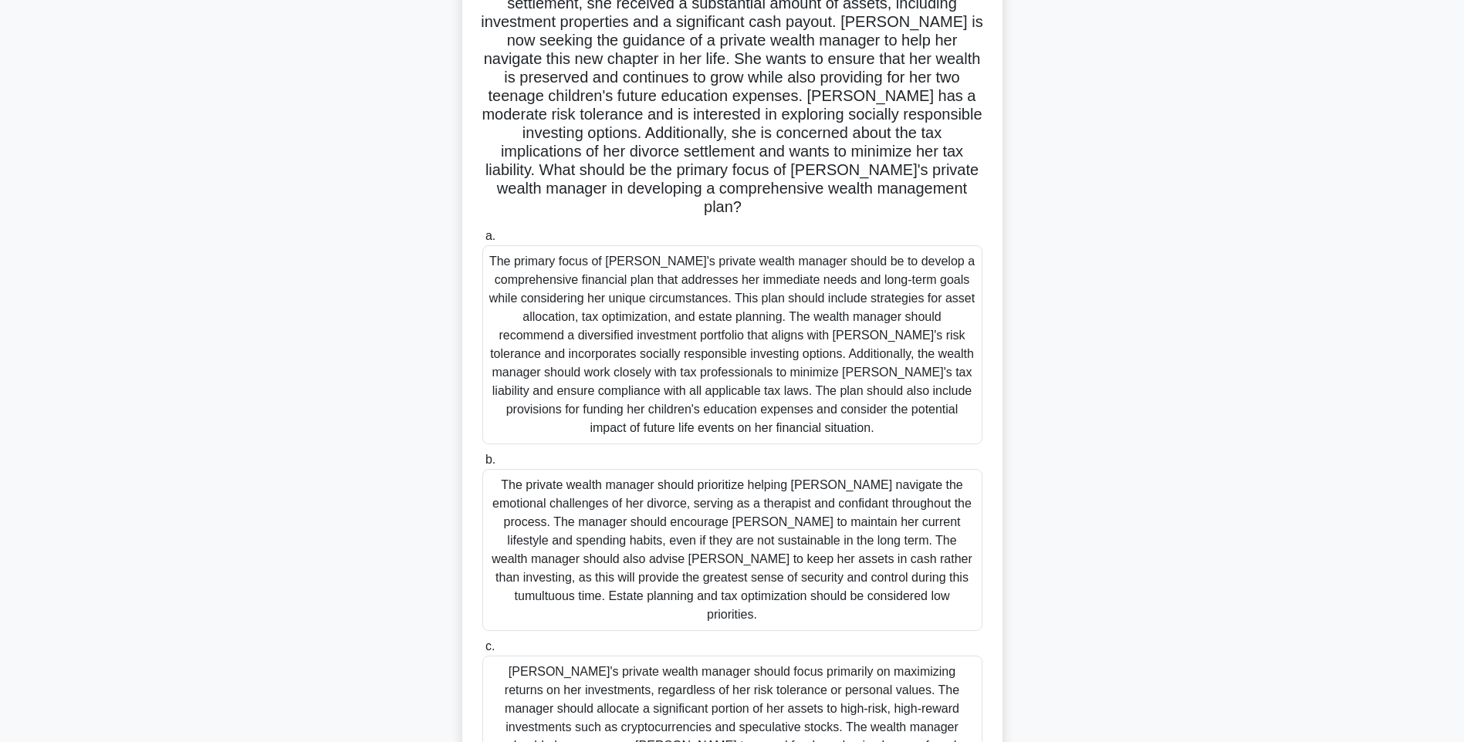
click at [574, 656] on div "Alexandra's private wealth manager should focus primarily on maximizing returns…" at bounding box center [732, 718] width 500 height 125
click at [482, 652] on input "c. Alexandra's private wealth manager should focus primarily on maximizing retu…" at bounding box center [482, 647] width 0 height 10
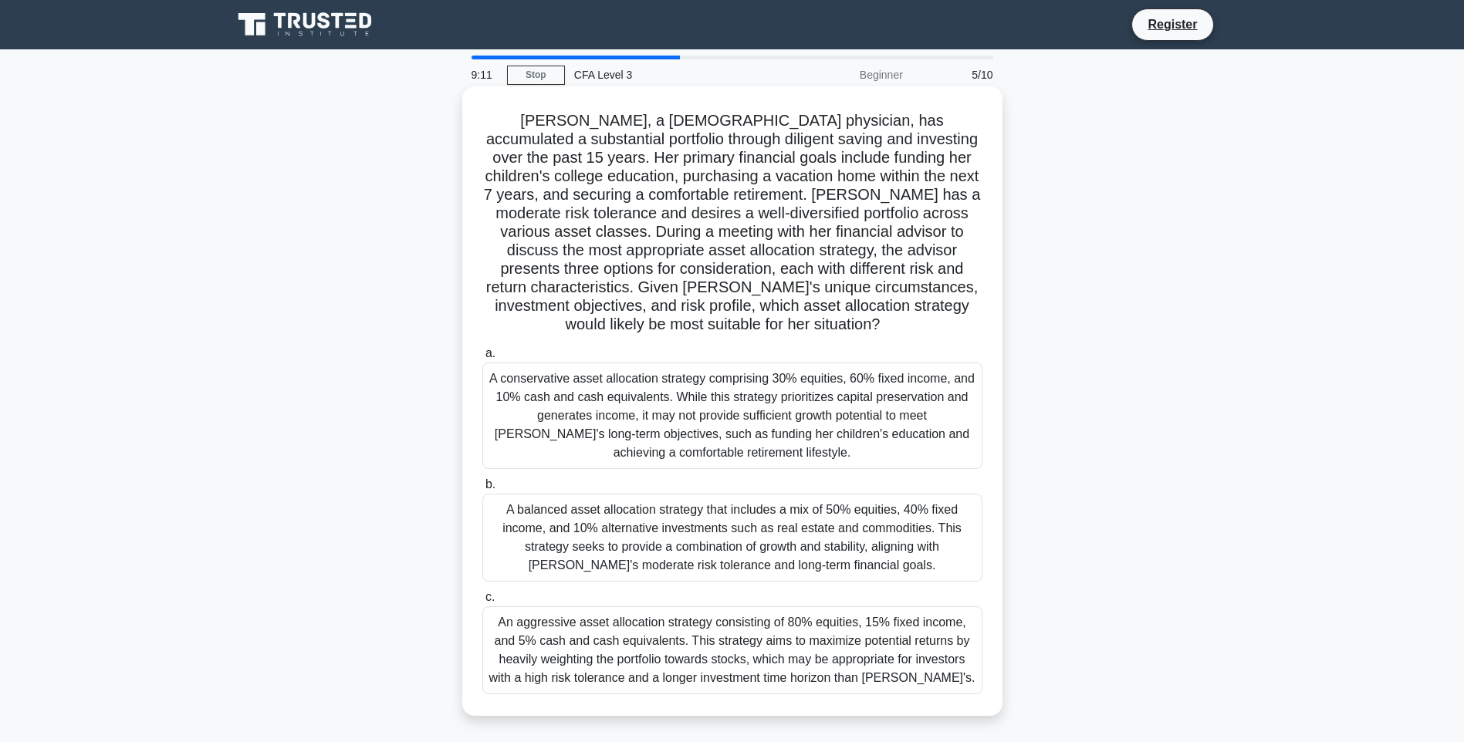
click at [617, 536] on div "A balanced asset allocation strategy that includes a mix of 50% equities, 40% f…" at bounding box center [732, 538] width 500 height 88
click at [482, 490] on input "b. A balanced asset allocation strategy that includes a mix of 50% equities, 40…" at bounding box center [482, 485] width 0 height 10
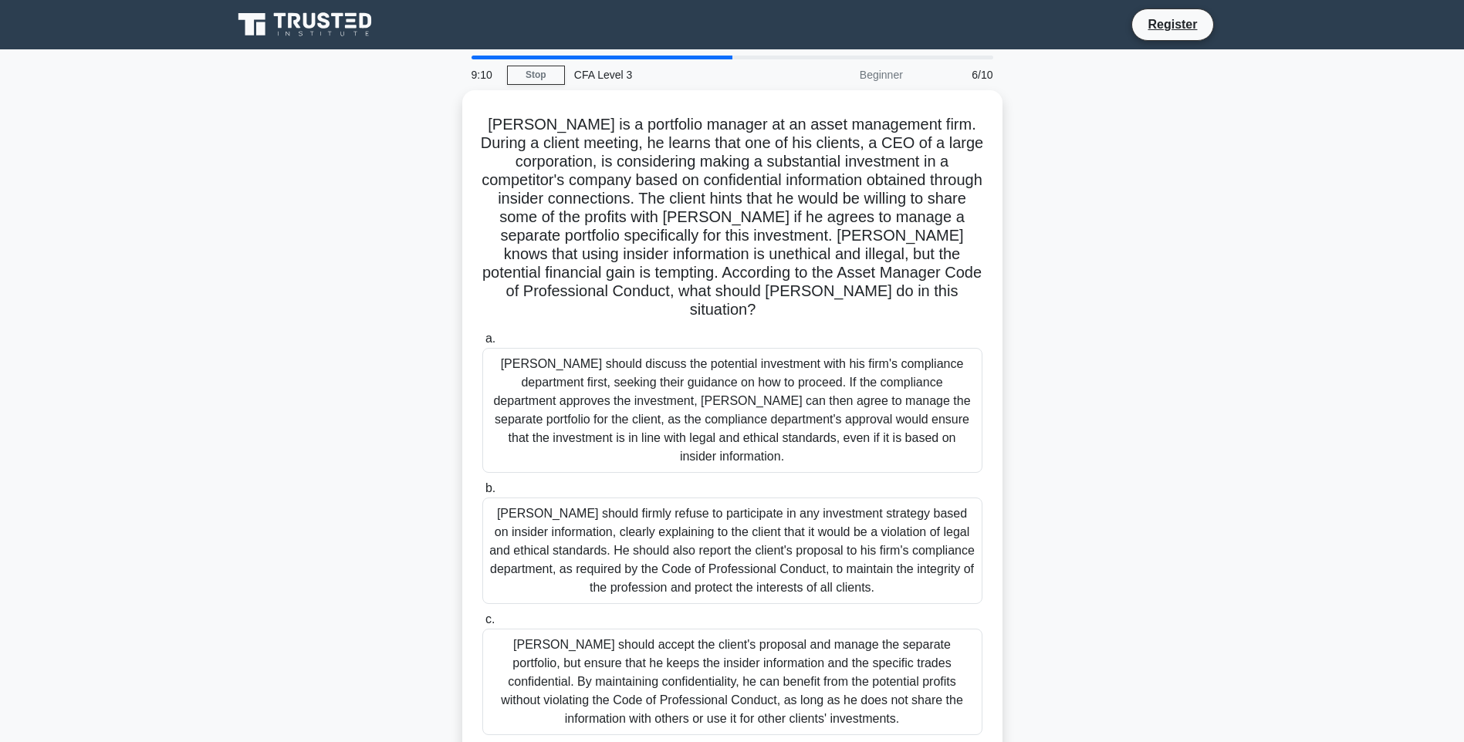
click at [617, 536] on div "William should firmly refuse to participate in any investment strategy based on…" at bounding box center [732, 551] width 500 height 107
click at [482, 494] on input "b. William should firmly refuse to participate in any investment strategy based…" at bounding box center [482, 489] width 0 height 10
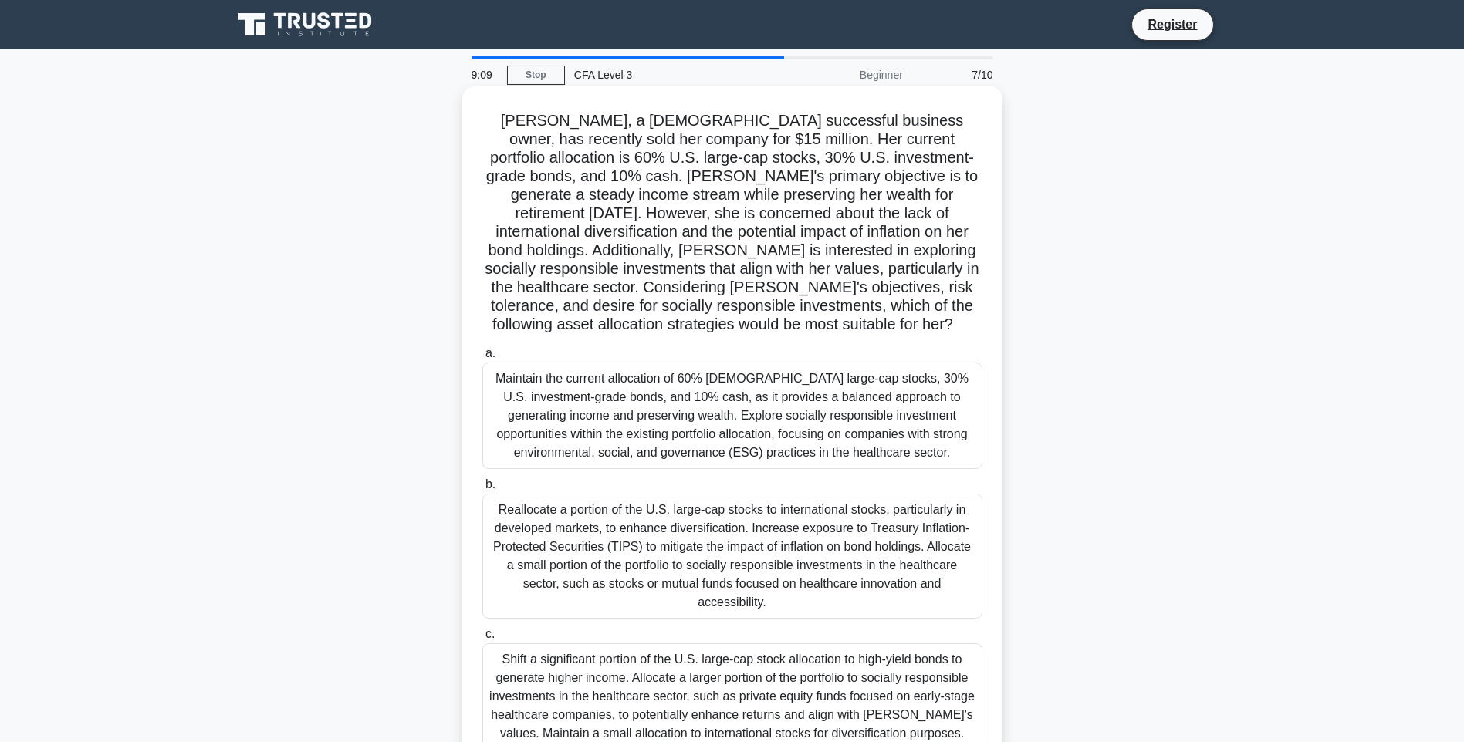
drag, startPoint x: 617, startPoint y: 536, endPoint x: 469, endPoint y: 549, distance: 147.9
click at [469, 549] on div "Sophia, a 50-year-old successful business owner, has recently sold her company …" at bounding box center [732, 429] width 528 height 673
drag, startPoint x: 492, startPoint y: 545, endPoint x: 502, endPoint y: 545, distance: 10.8
click at [502, 545] on div "Reallocate a portion of the U.S. large-cap stocks to international stocks, part…" at bounding box center [732, 556] width 500 height 125
drag, startPoint x: 502, startPoint y: 545, endPoint x: 497, endPoint y: 512, distance: 32.9
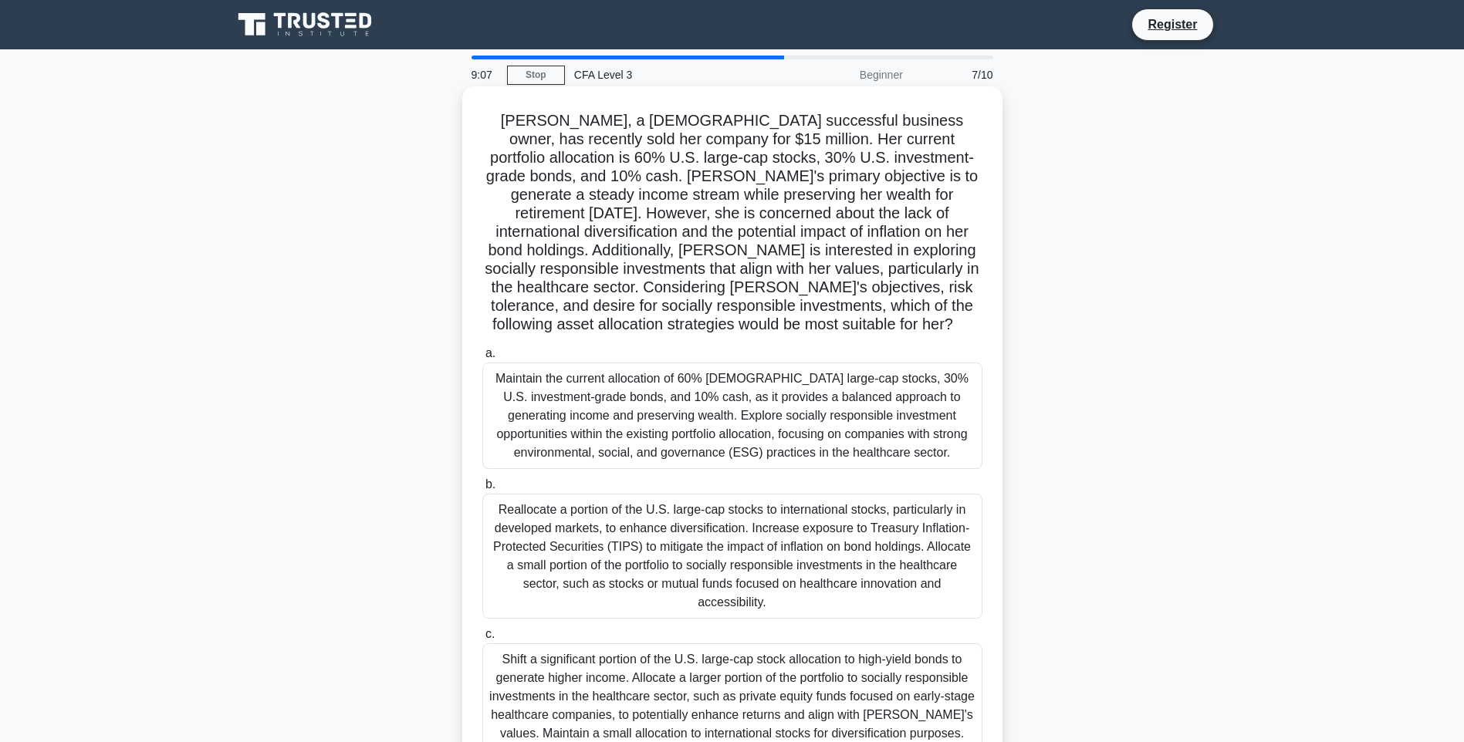
click at [497, 512] on div "Reallocate a portion of the U.S. large-cap stocks to international stocks, part…" at bounding box center [732, 556] width 500 height 125
click at [482, 490] on input "b. Reallocate a portion of the U.S. large-cap stocks to international stocks, p…" at bounding box center [482, 485] width 0 height 10
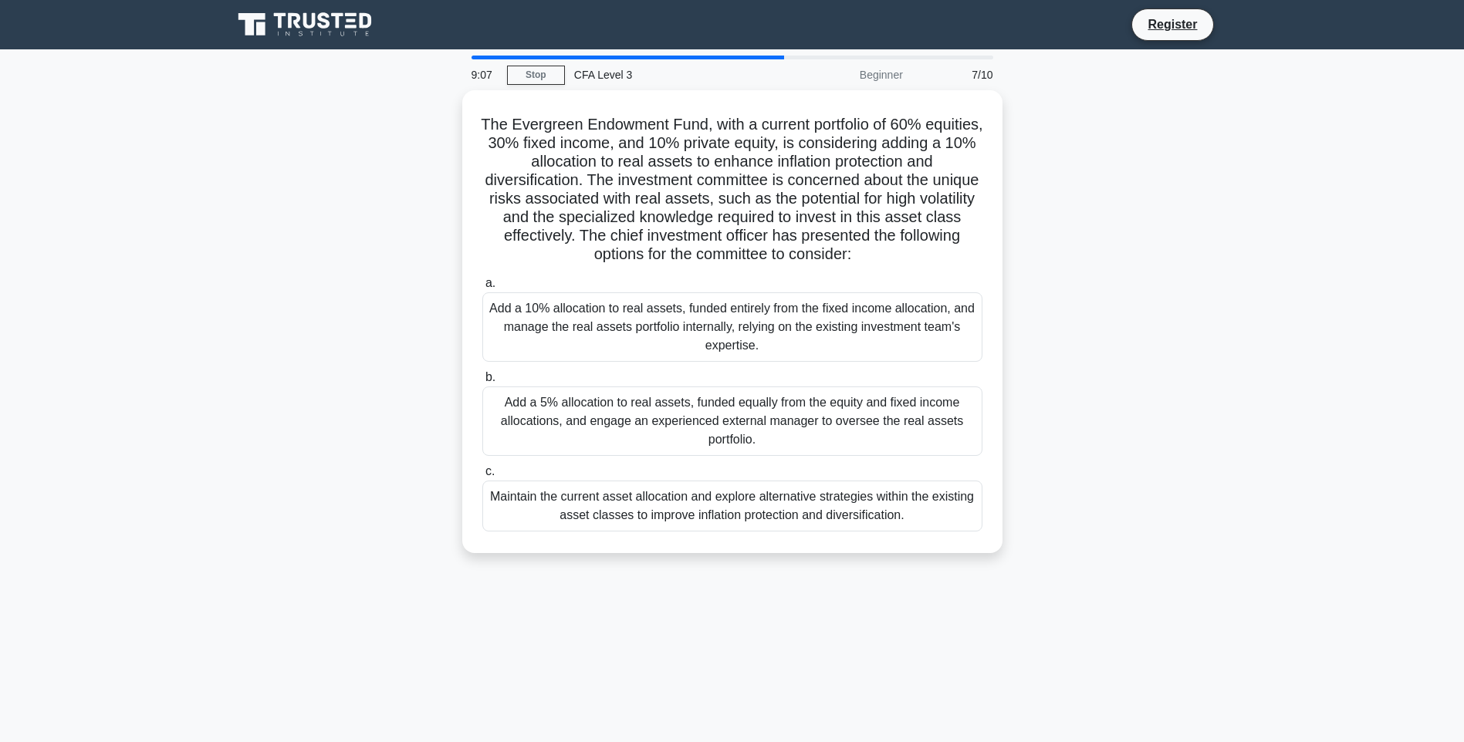
click at [497, 512] on div "Maintain the current asset allocation and explore alternative strategies within…" at bounding box center [732, 506] width 500 height 51
click at [482, 477] on input "c. Maintain the current asset allocation and explore alternative strategies wit…" at bounding box center [482, 472] width 0 height 10
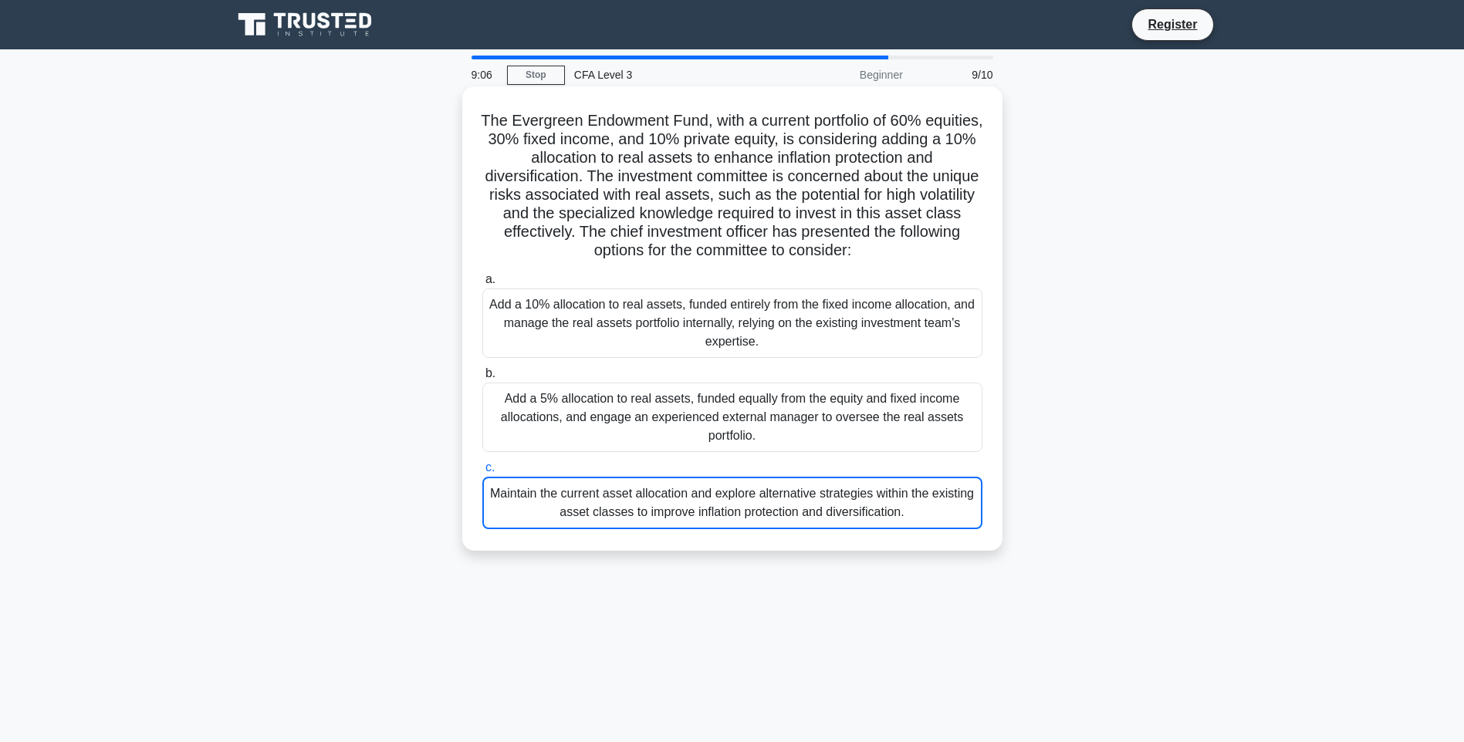
drag, startPoint x: 497, startPoint y: 512, endPoint x: 505, endPoint y: 496, distance: 18.3
click at [505, 496] on div "Maintain the current asset allocation and explore alternative strategies within…" at bounding box center [732, 503] width 500 height 52
click at [482, 473] on input "c. Maintain the current asset allocation and explore alternative strategies wit…" at bounding box center [482, 468] width 0 height 10
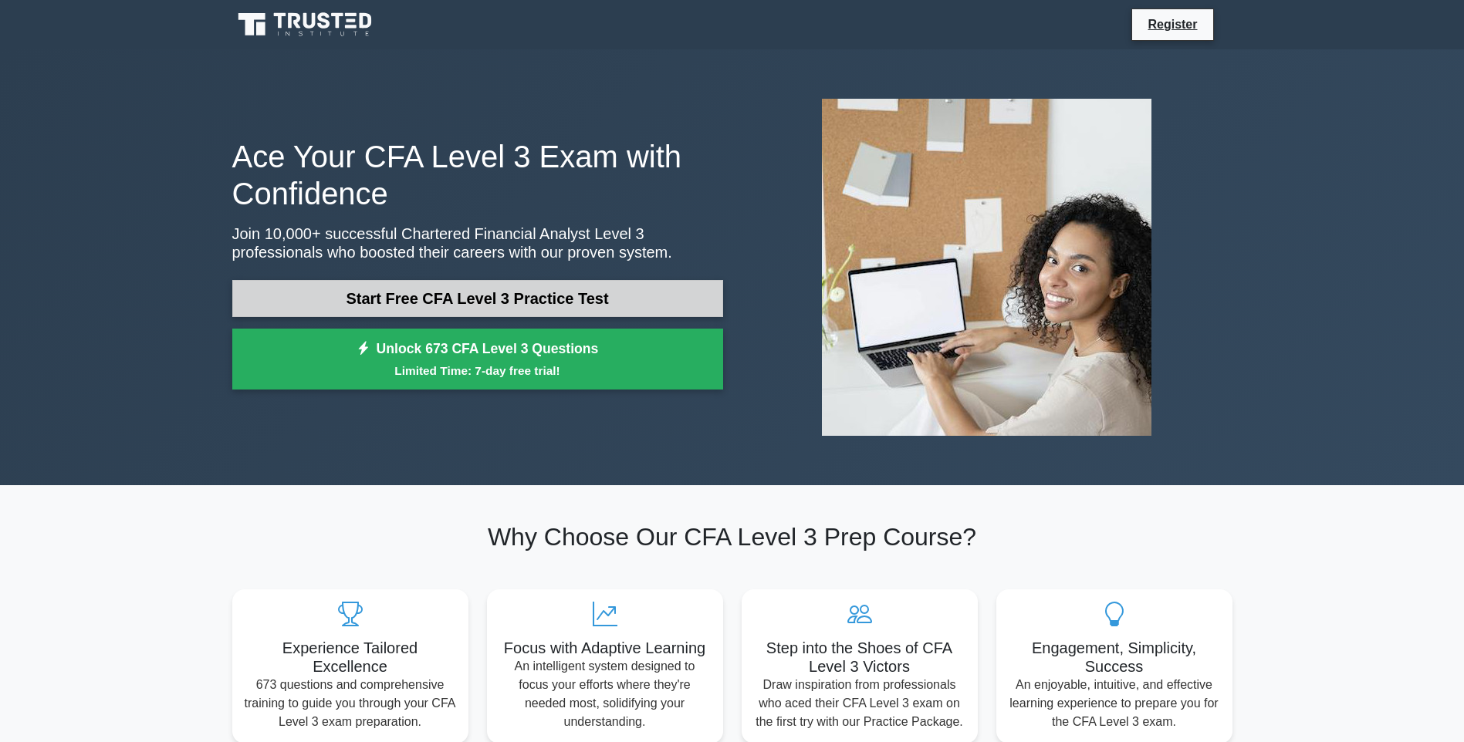
click at [590, 299] on link "Start Free CFA Level 3 Practice Test" at bounding box center [477, 298] width 491 height 37
click at [600, 305] on link "Start Free CFA Level 3 Practice Test" at bounding box center [477, 298] width 491 height 37
click at [590, 294] on link "Start Free CFA Level 3 Practice Test" at bounding box center [477, 298] width 491 height 37
click at [498, 296] on link "Start Free CFA Level 3 Practice Test" at bounding box center [477, 298] width 491 height 37
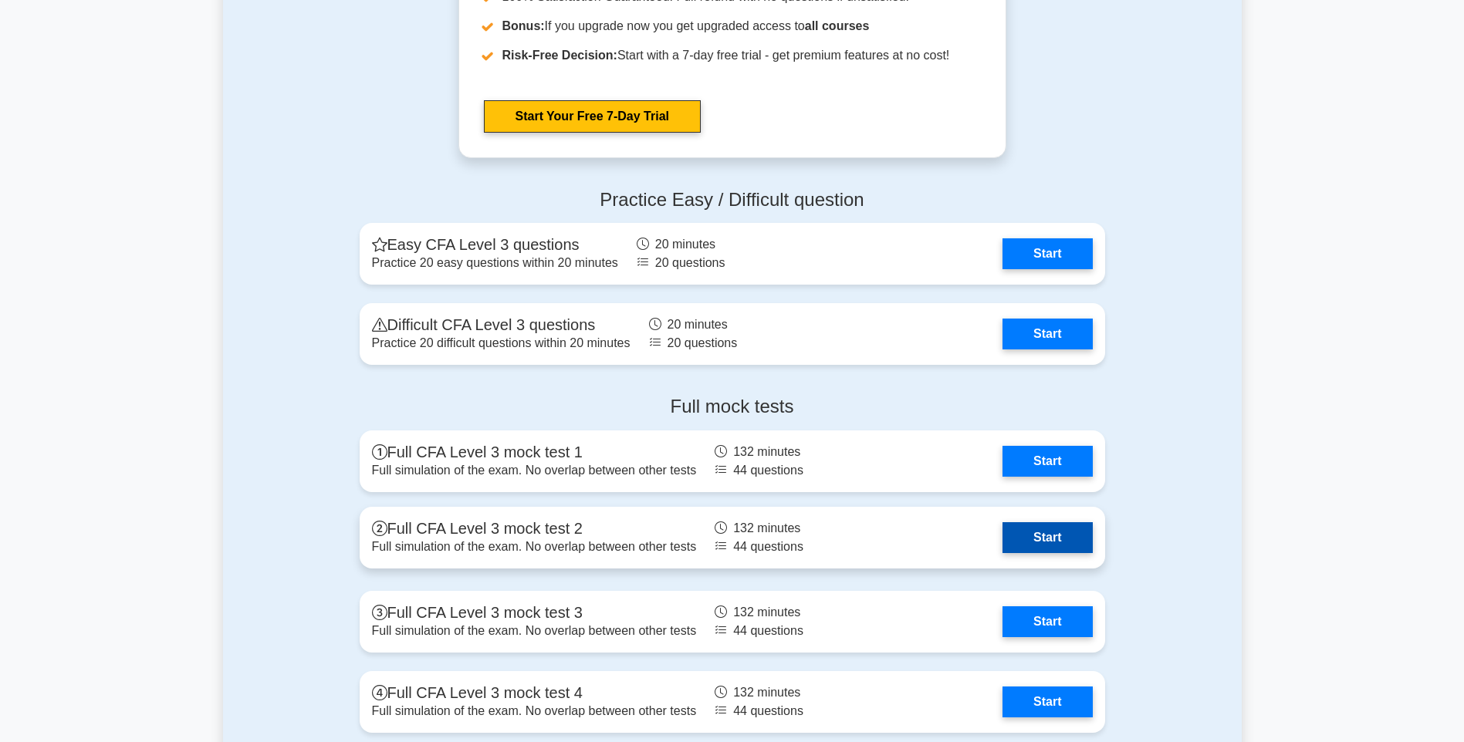
scroll to position [1852, 0]
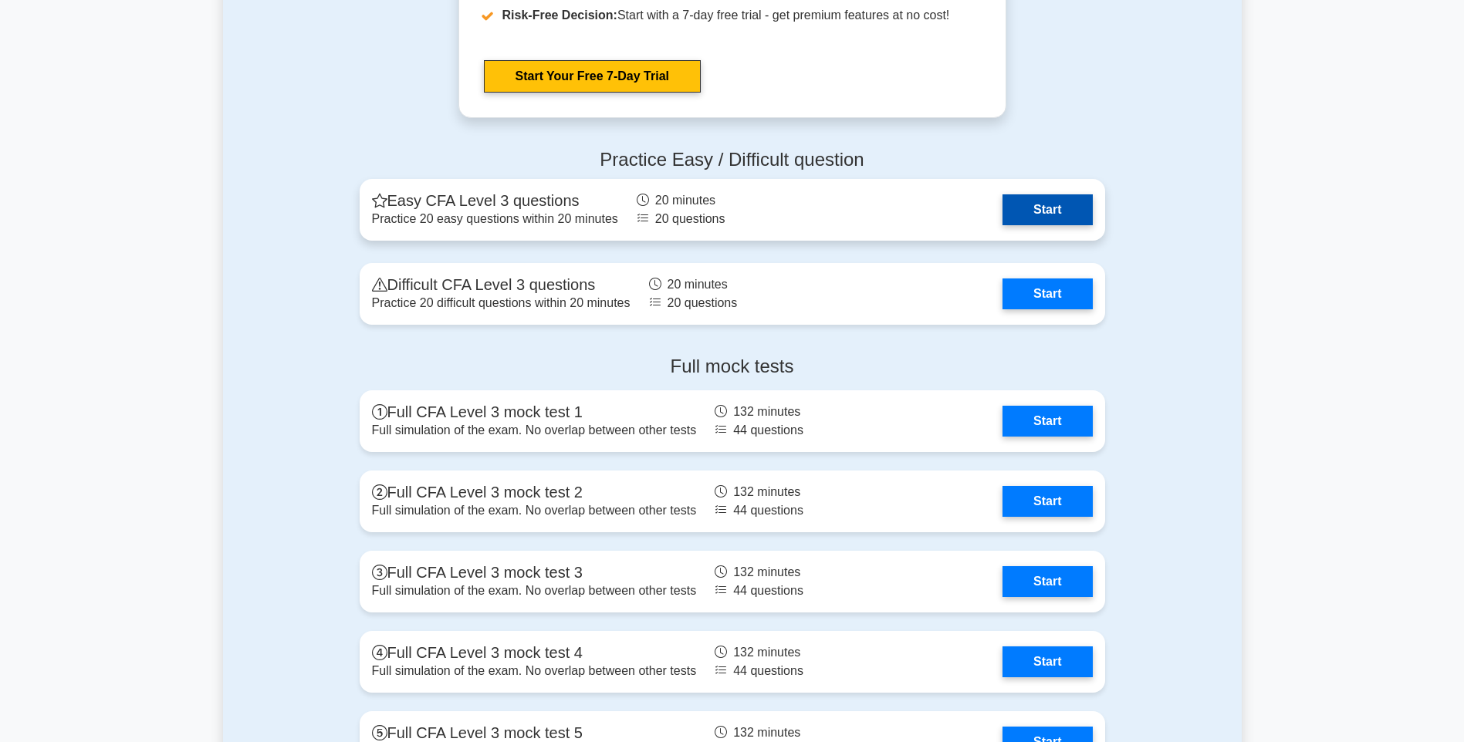
click at [1068, 211] on link "Start" at bounding box center [1047, 209] width 90 height 31
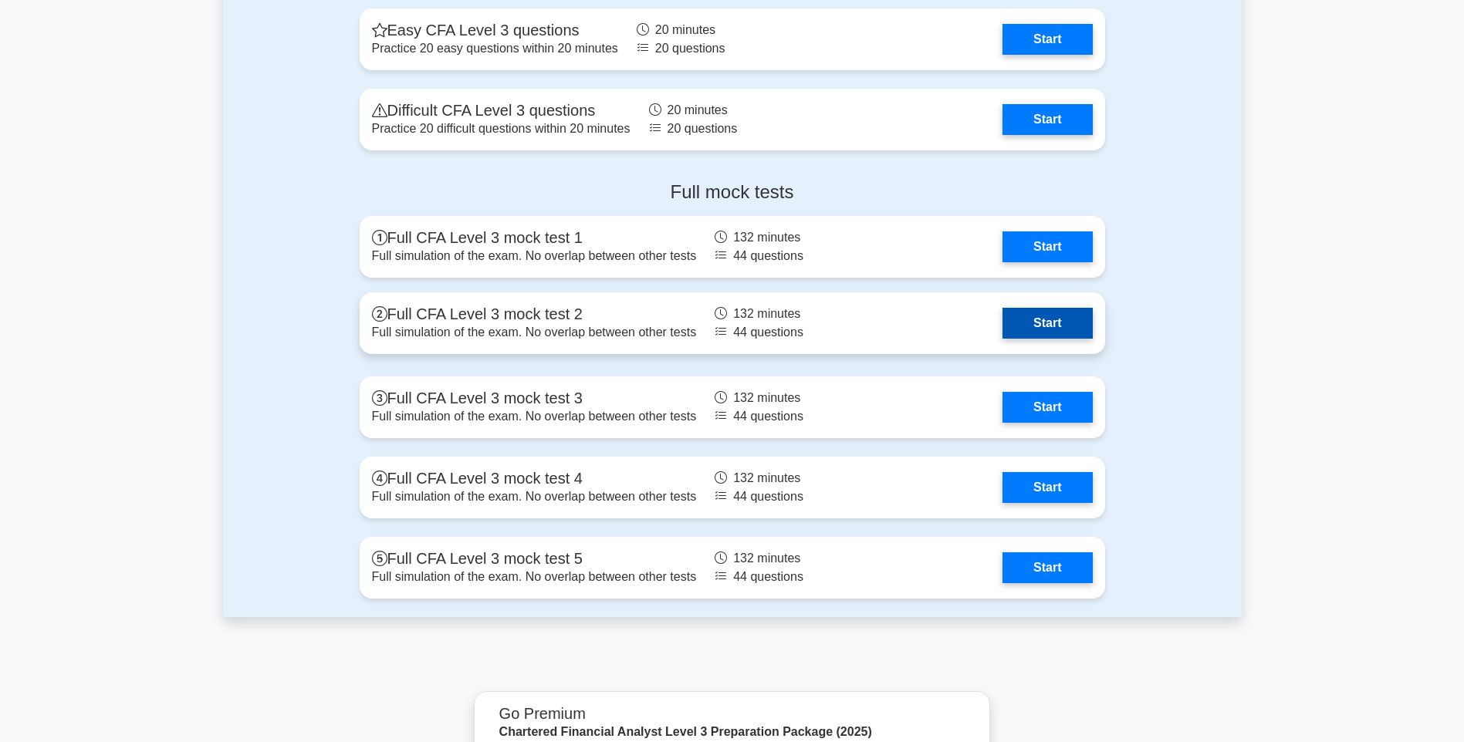
scroll to position [2084, 0]
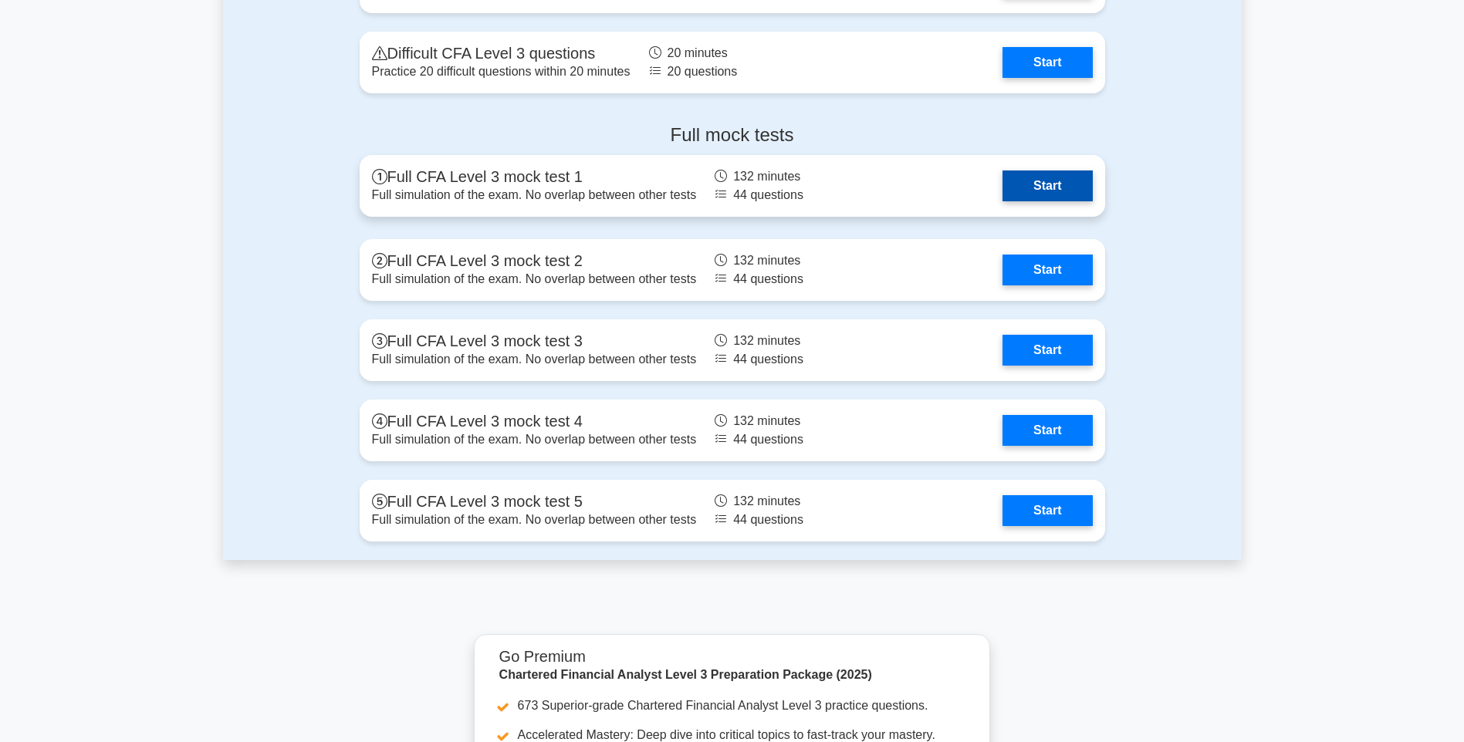
click at [1042, 179] on link "Start" at bounding box center [1047, 186] width 90 height 31
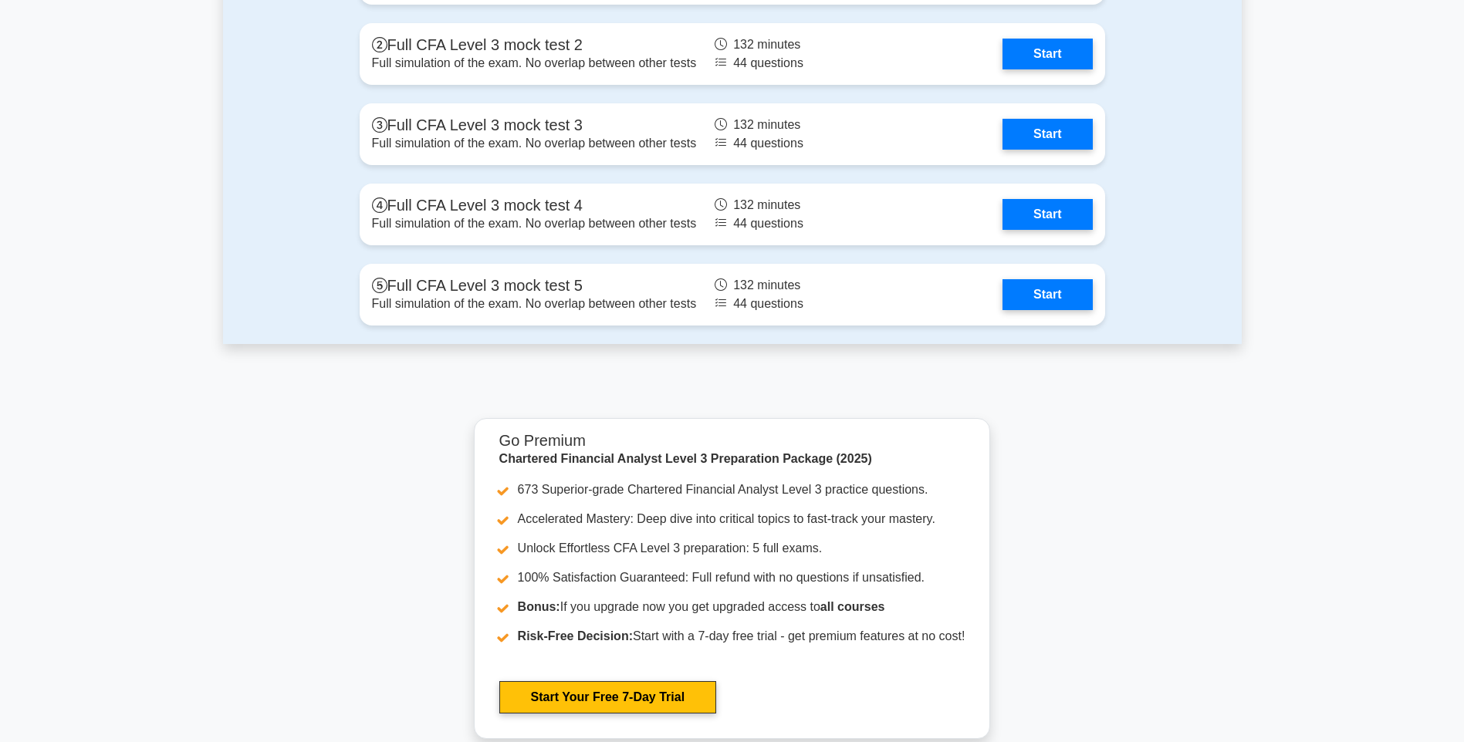
scroll to position [2315, 0]
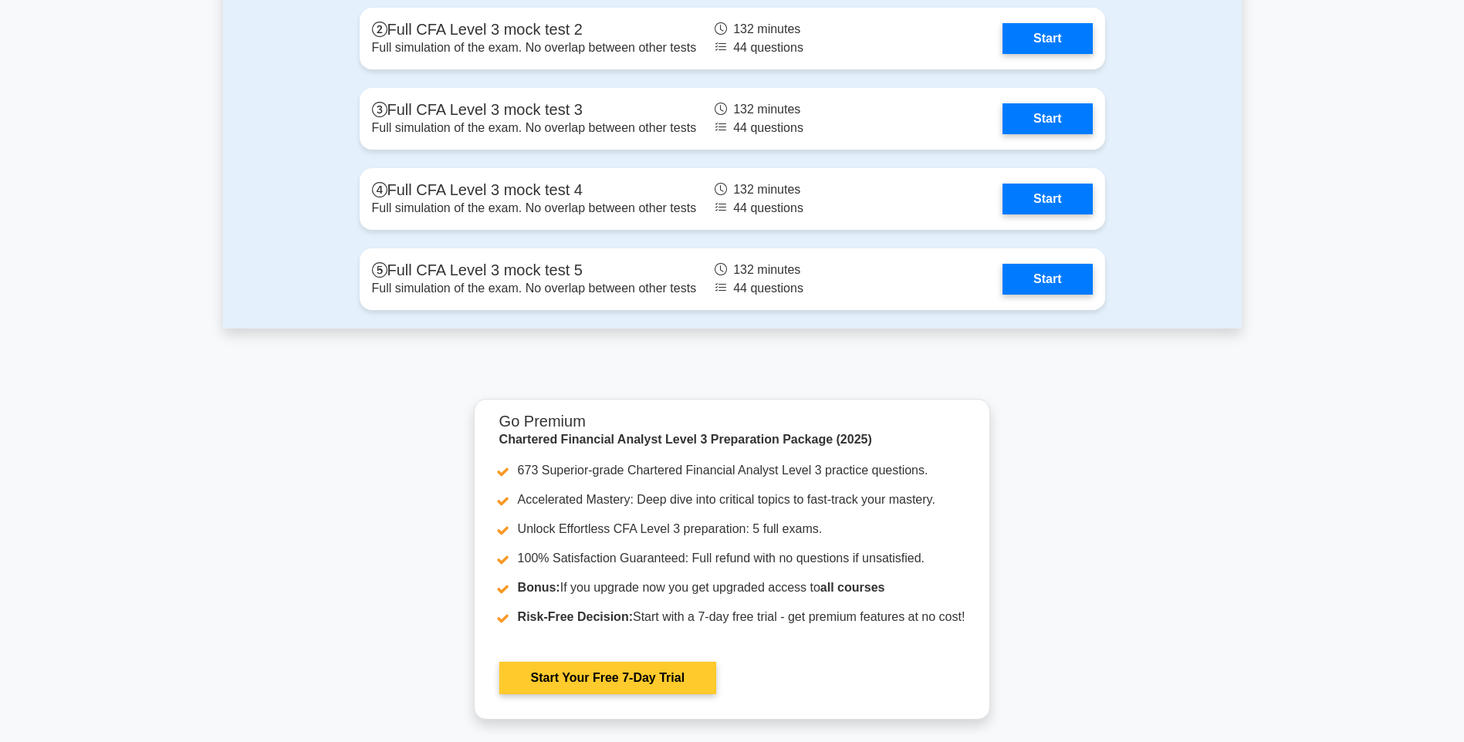
click at [627, 671] on link "Start Your Free 7-Day Trial" at bounding box center [607, 678] width 217 height 32
click at [663, 680] on link "Start Your Free 7-Day Trial" at bounding box center [607, 678] width 217 height 32
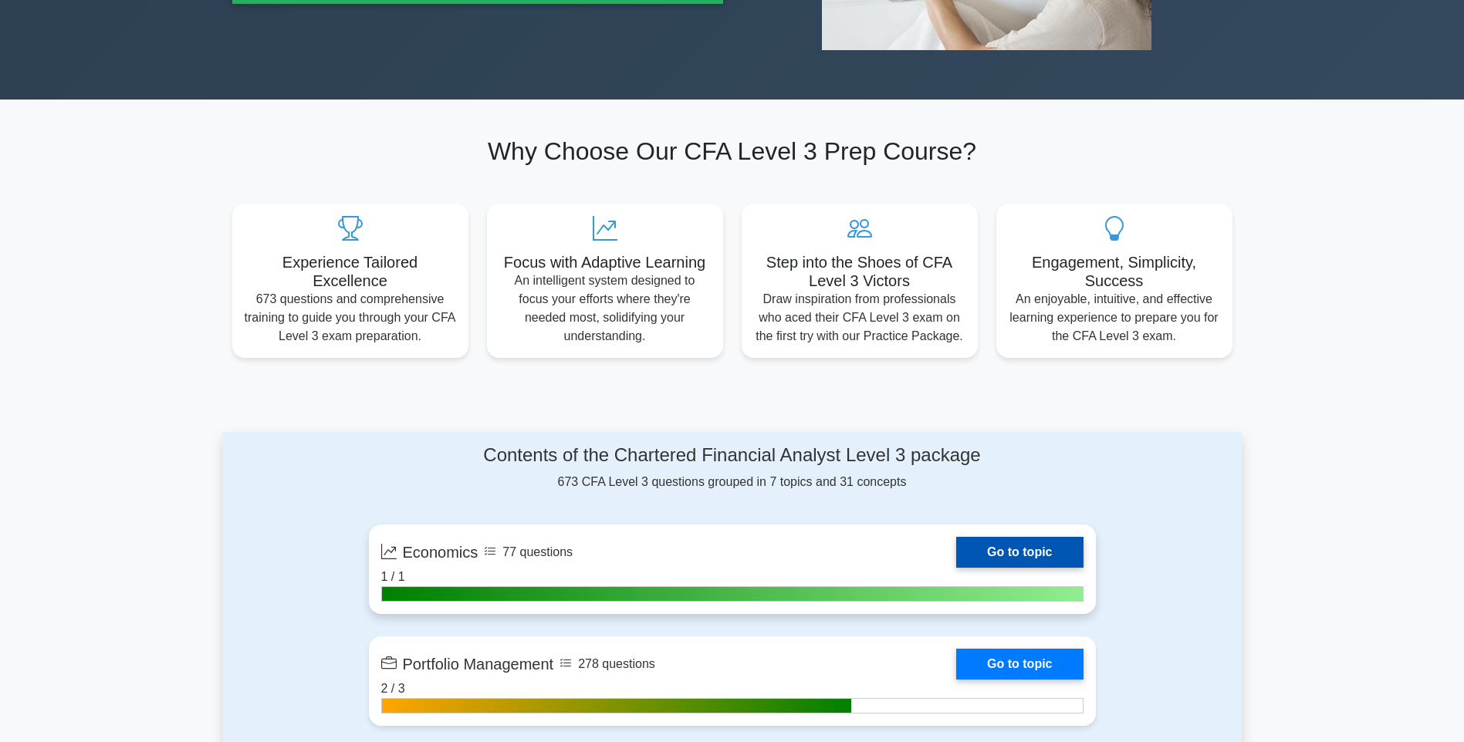
scroll to position [0, 0]
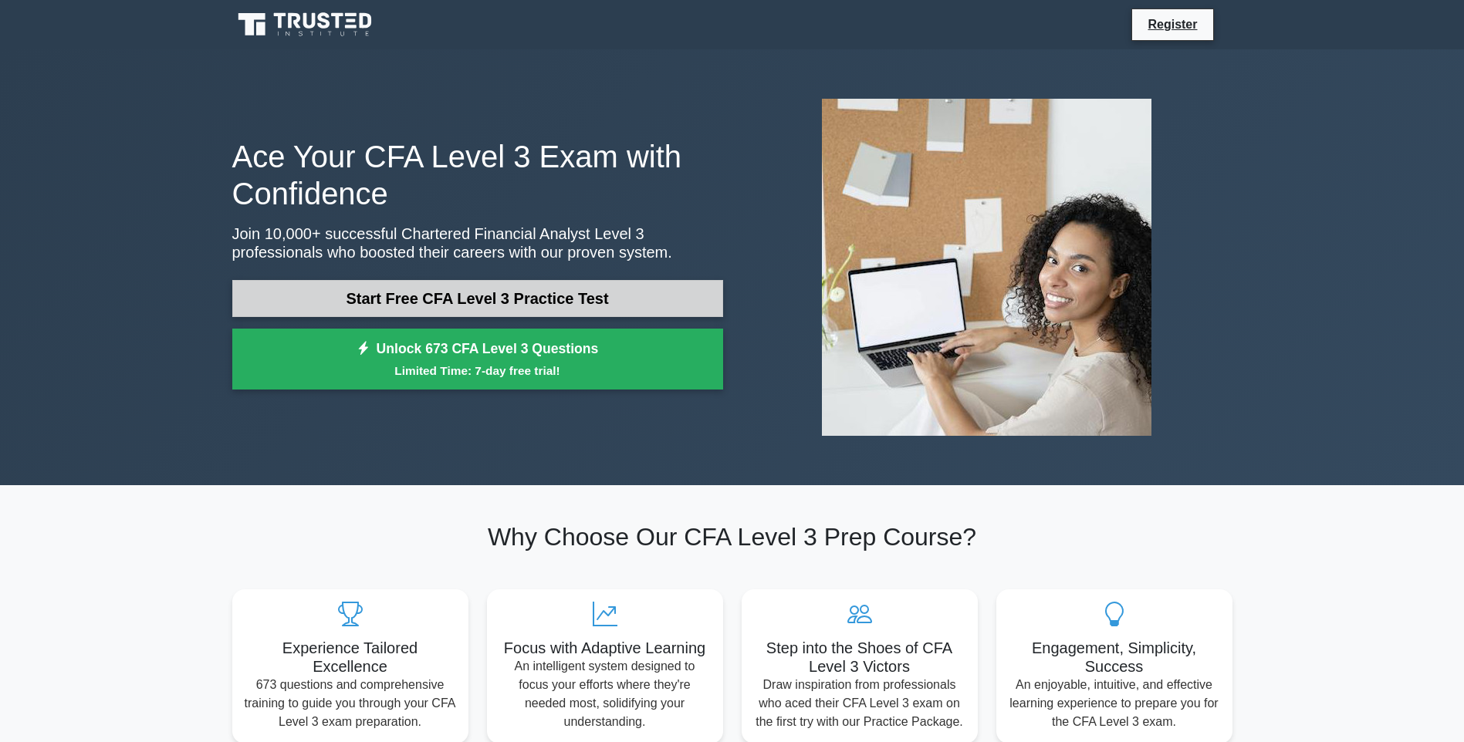
click at [588, 283] on link "Start Free CFA Level 3 Practice Test" at bounding box center [477, 298] width 491 height 37
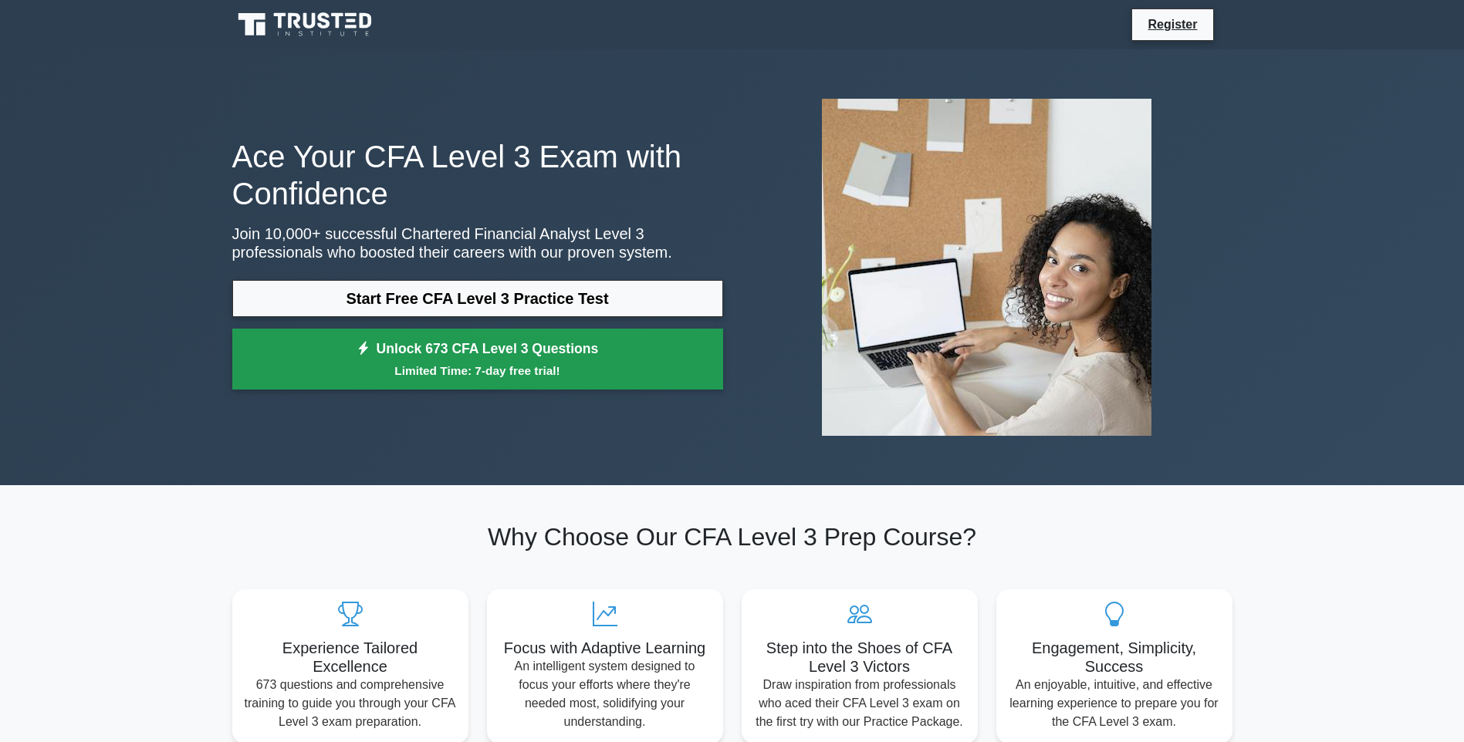
click at [441, 357] on link "Unlock 673 CFA Level 3 Questions Limited Time: 7-day free trial!" at bounding box center [477, 360] width 491 height 62
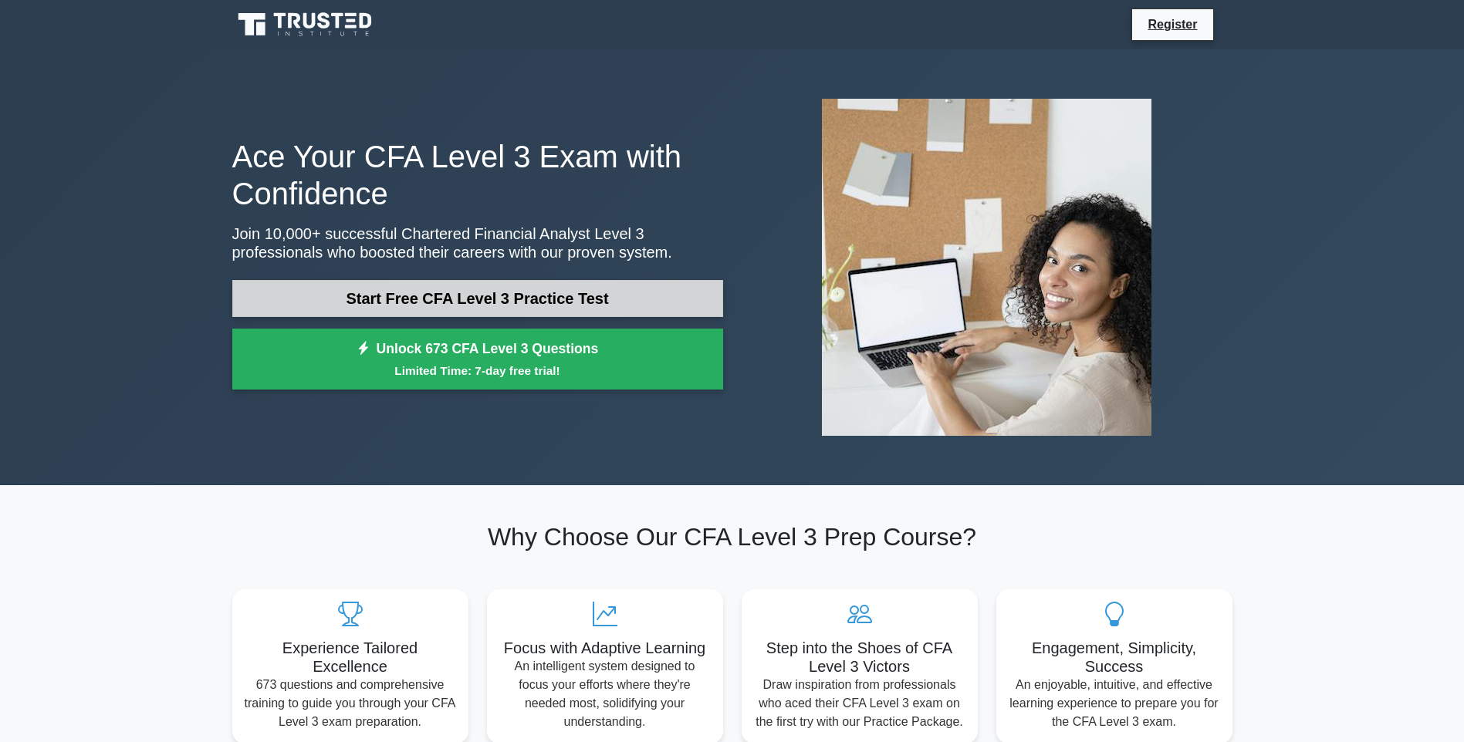
click at [533, 308] on link "Start Free CFA Level 3 Practice Test" at bounding box center [477, 298] width 491 height 37
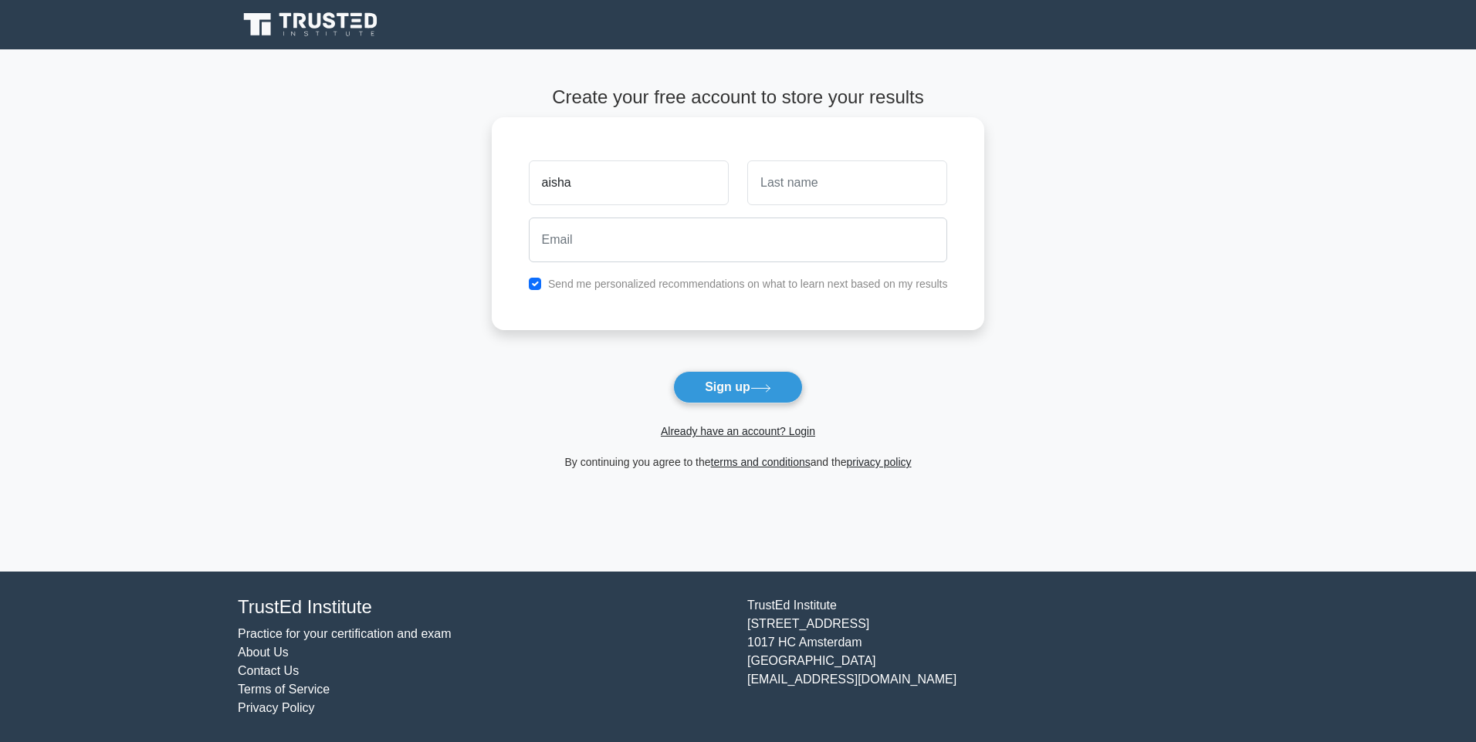
type input "aisha"
drag, startPoint x: 903, startPoint y: 198, endPoint x: 903, endPoint y: 187, distance: 10.8
click at [903, 187] on input "text" at bounding box center [847, 183] width 200 height 45
type input "adel"
click at [694, 244] on input "email" at bounding box center [738, 240] width 419 height 45
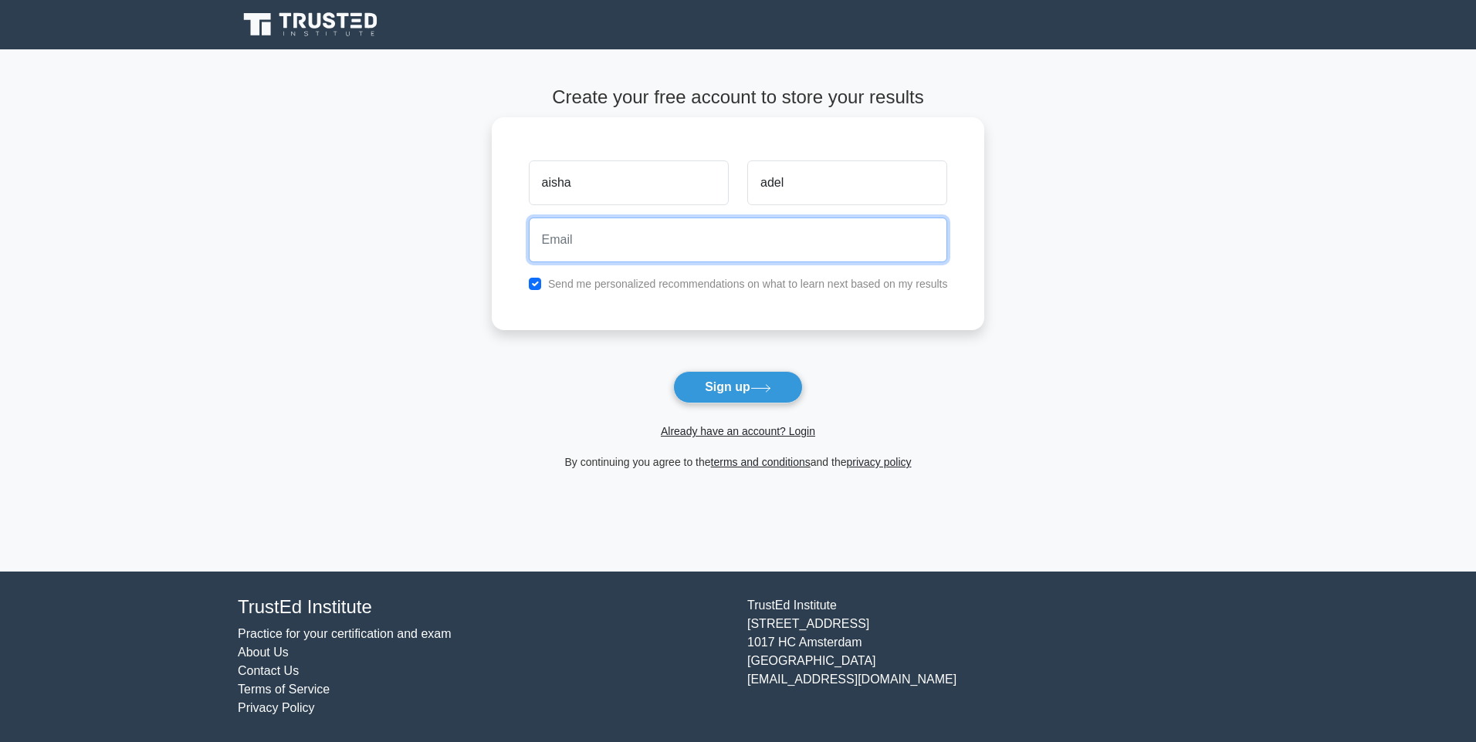
type input "mohamedoya2000@icloud.com"
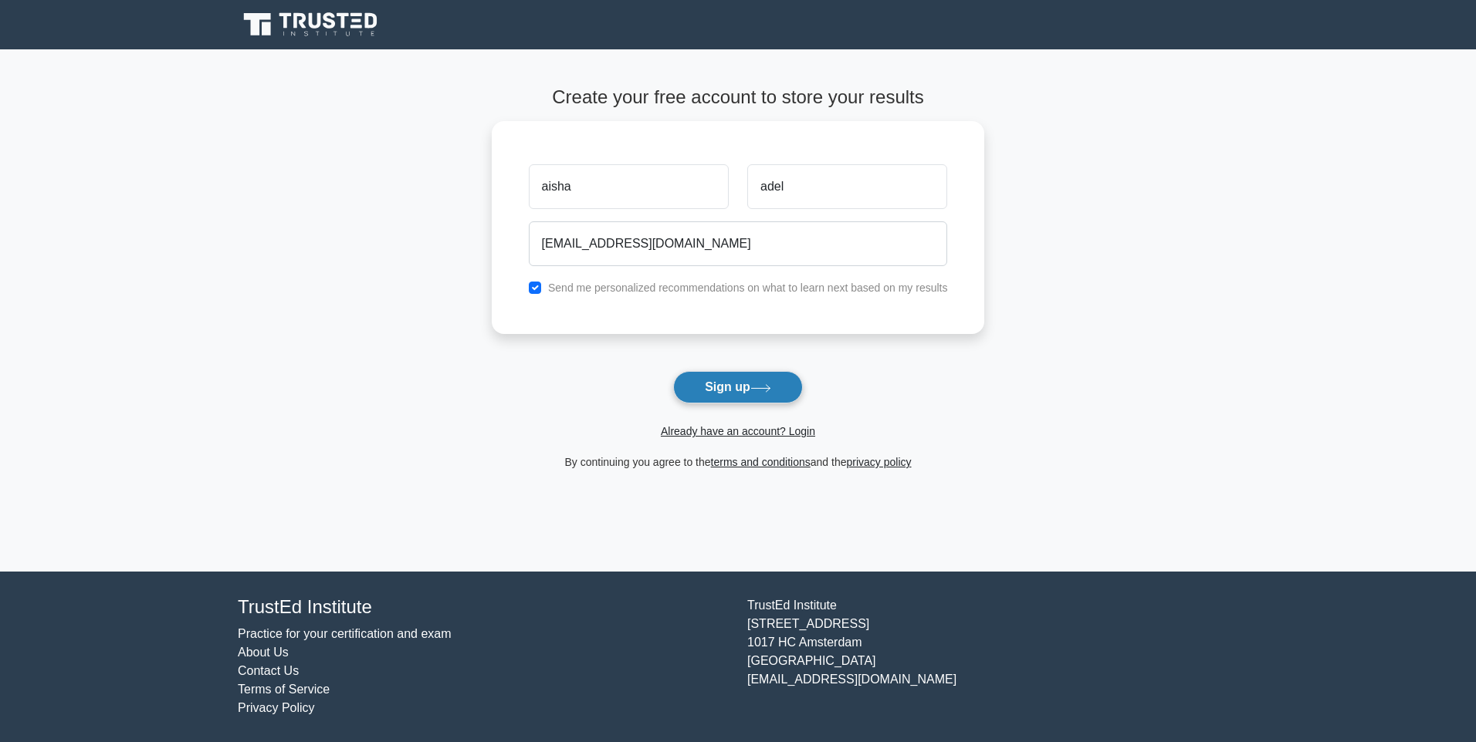
click at [756, 383] on button "Sign up" at bounding box center [738, 387] width 130 height 32
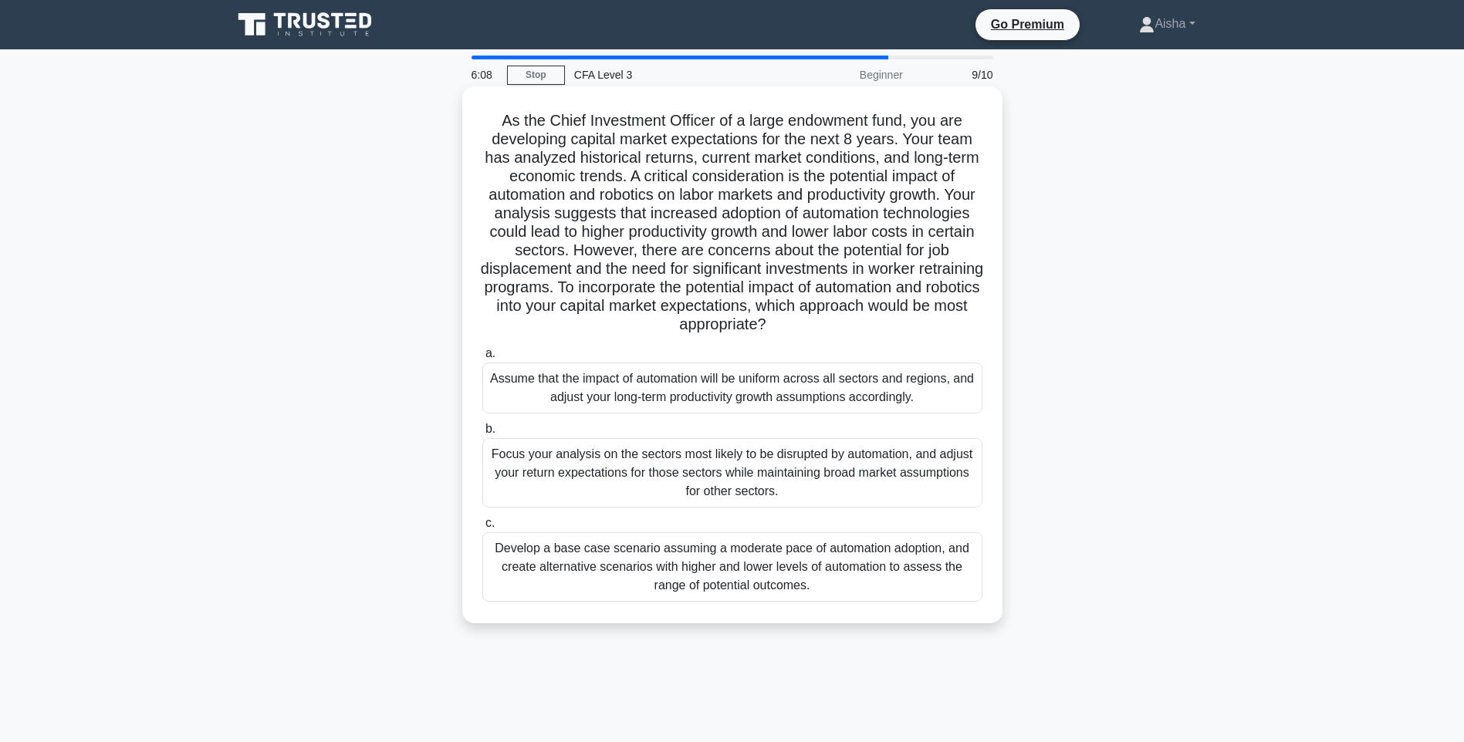
click at [710, 385] on div "Assume that the impact of automation will be uniform across all sectors and reg…" at bounding box center [732, 388] width 500 height 51
click at [482, 359] on input "a. Assume that the impact of automation will be uniform across all sectors and …" at bounding box center [482, 354] width 0 height 10
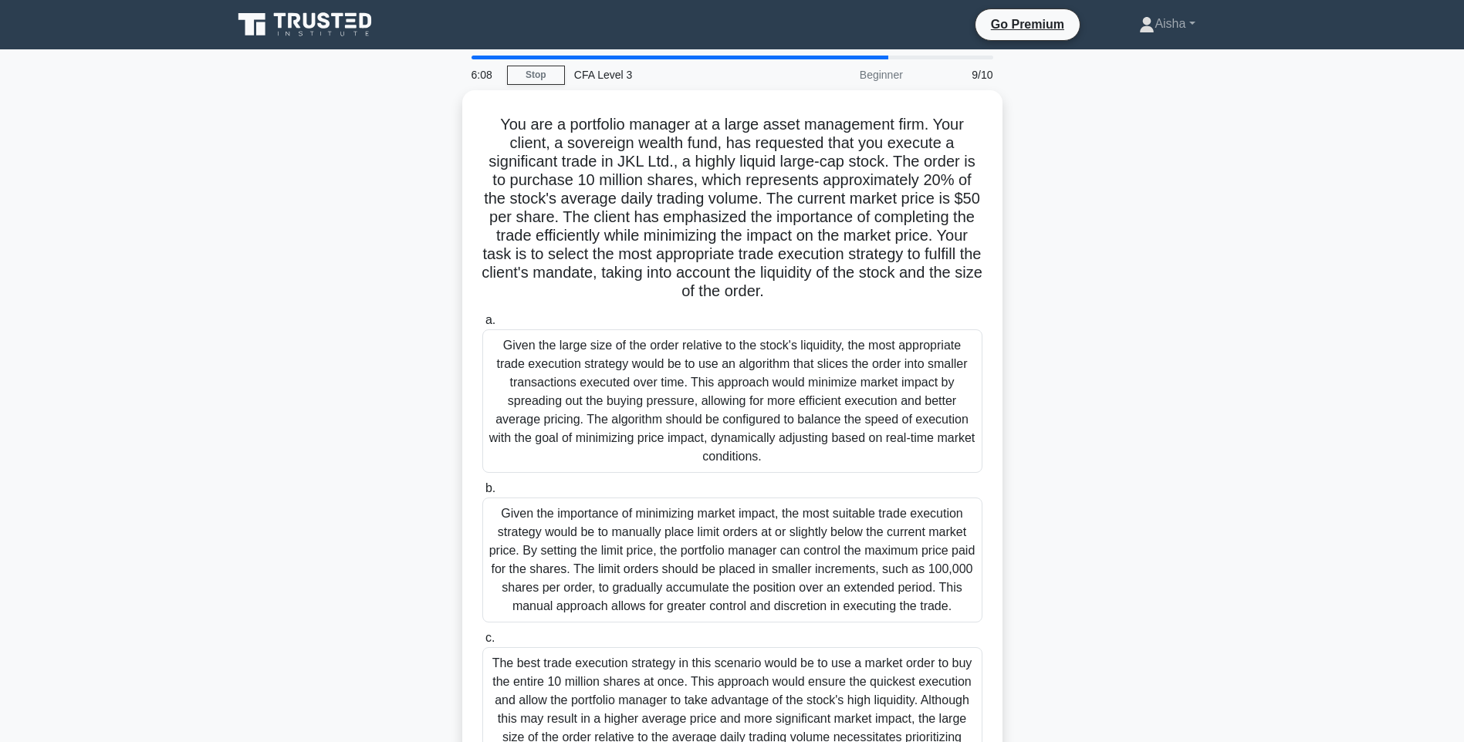
click at [710, 385] on div "Given the large size of the order relative to the stock's liquidity, the most a…" at bounding box center [732, 402] width 500 height 144
click at [482, 326] on input "a. Given the large size of the order relative to the stock's liquidity, the mos…" at bounding box center [482, 321] width 0 height 10
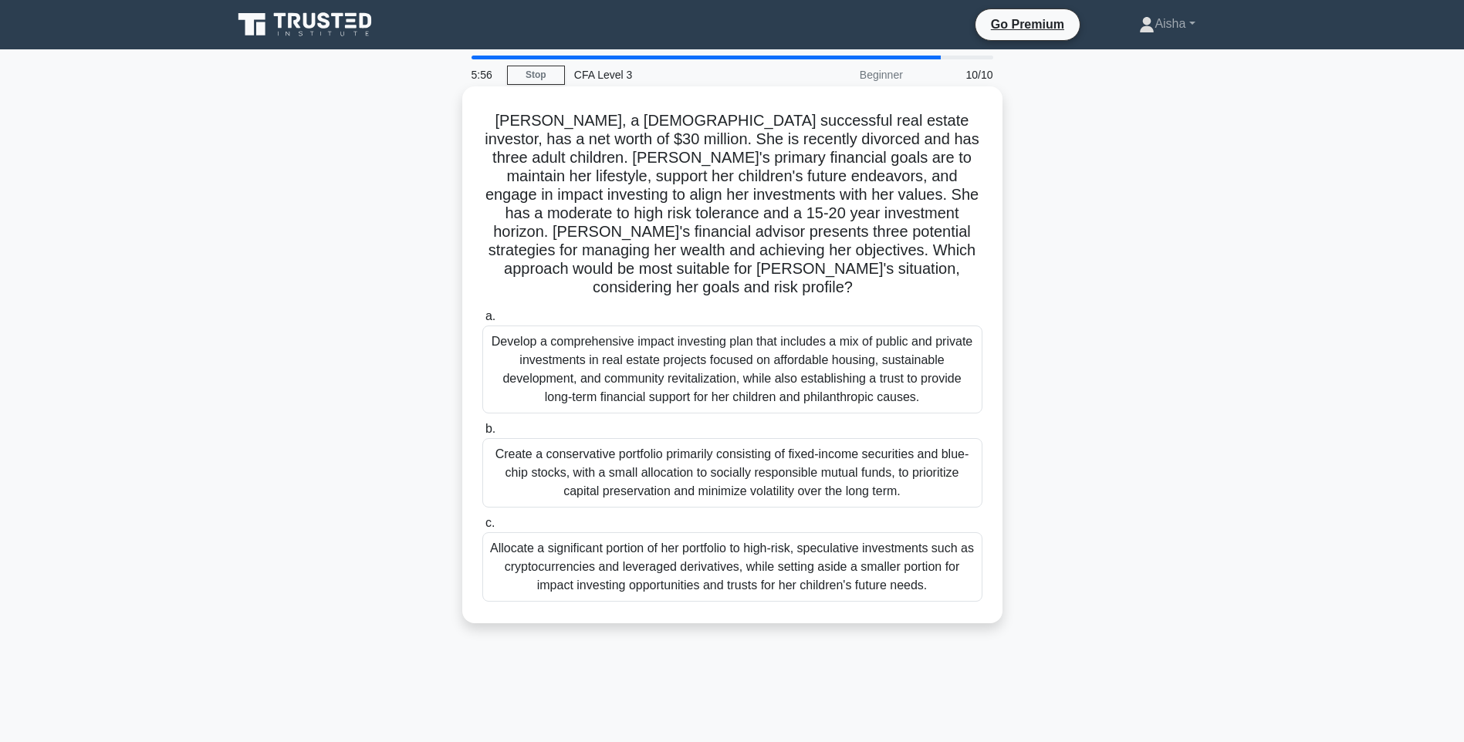
click at [671, 570] on div "Allocate a significant portion of her portfolio to high-risk, speculative inves…" at bounding box center [732, 567] width 500 height 69
click at [482, 529] on input "c. Allocate a significant portion of her portfolio to high-risk, speculative in…" at bounding box center [482, 524] width 0 height 10
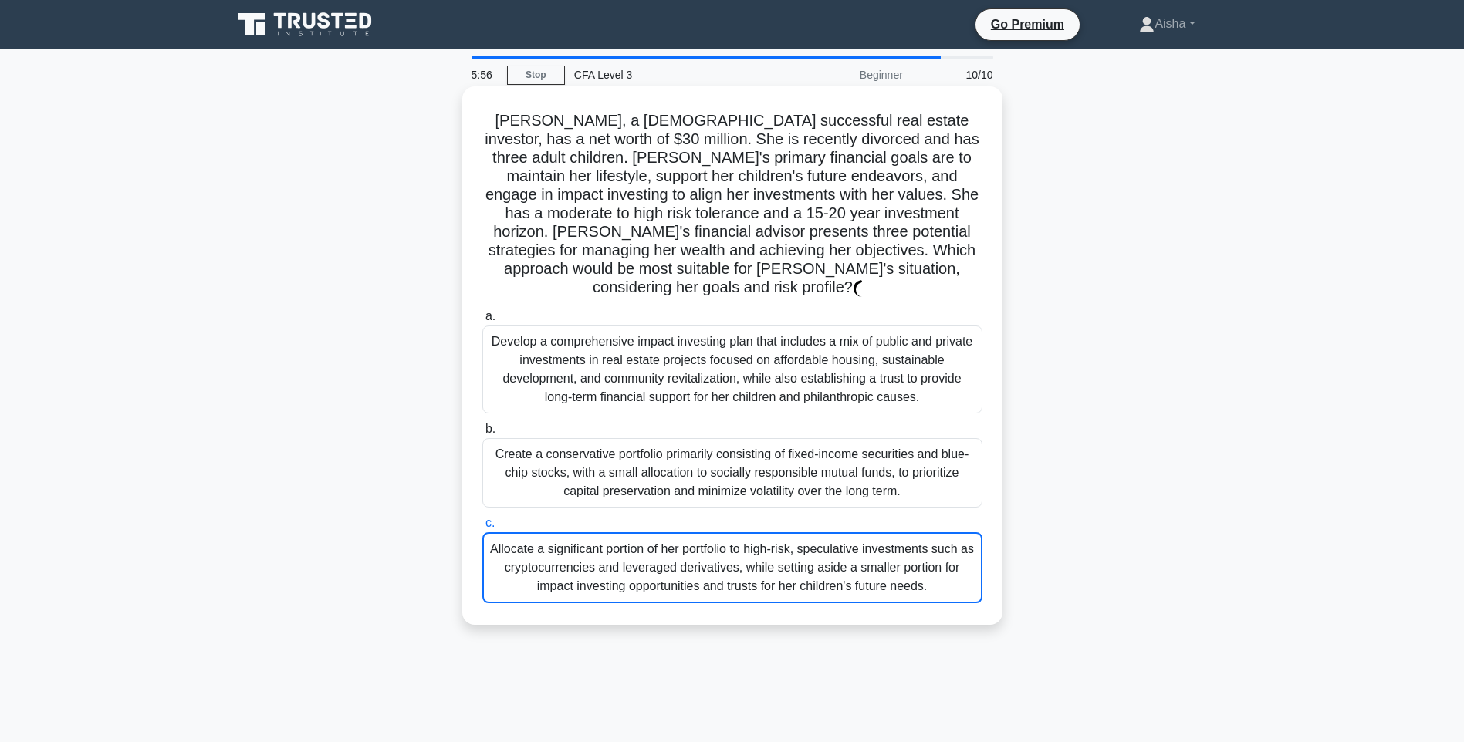
click at [671, 570] on div "Allocate a significant portion of her portfolio to high-risk, speculative inves…" at bounding box center [732, 568] width 500 height 71
click at [482, 529] on input "c. Allocate a significant portion of her portfolio to high-risk, speculative in…" at bounding box center [482, 524] width 0 height 10
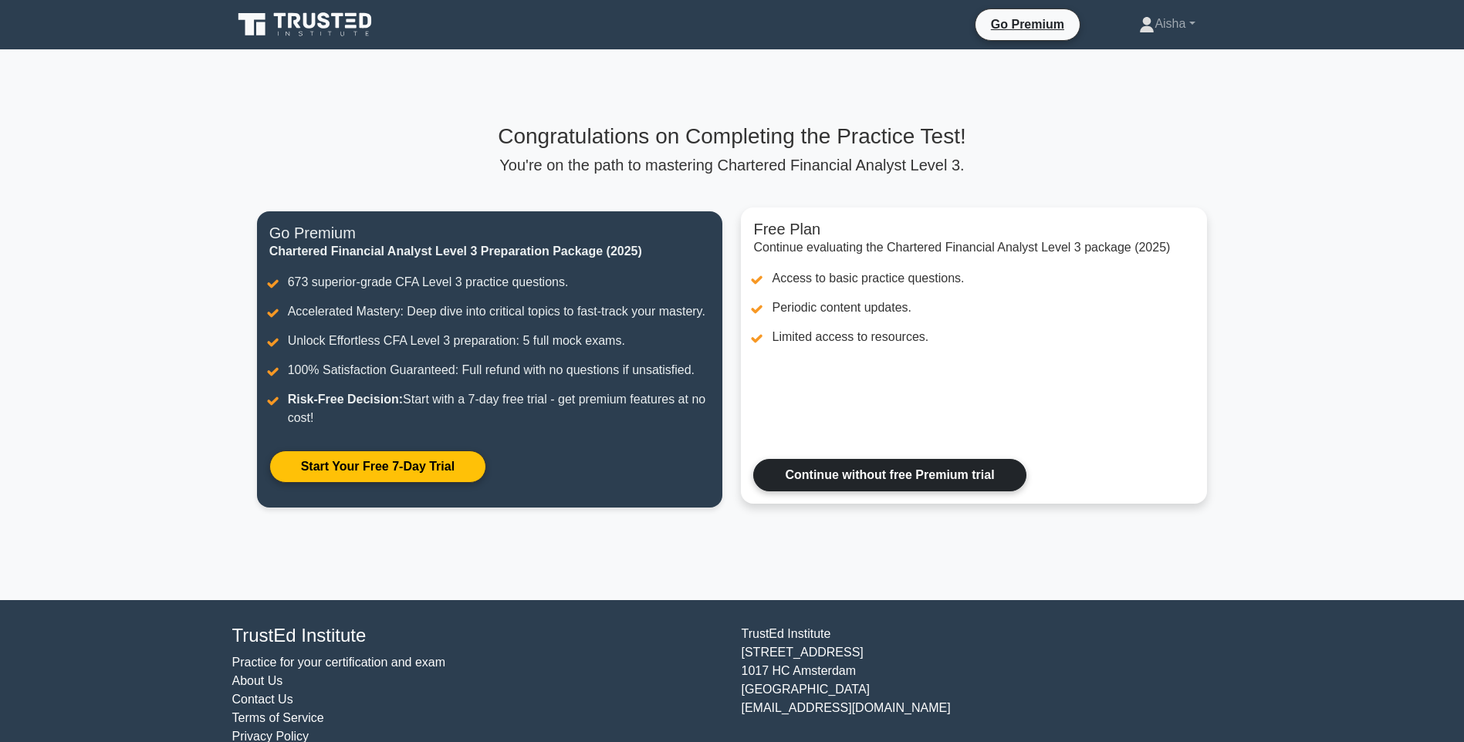
click at [936, 476] on link "Continue without free Premium trial" at bounding box center [889, 475] width 272 height 32
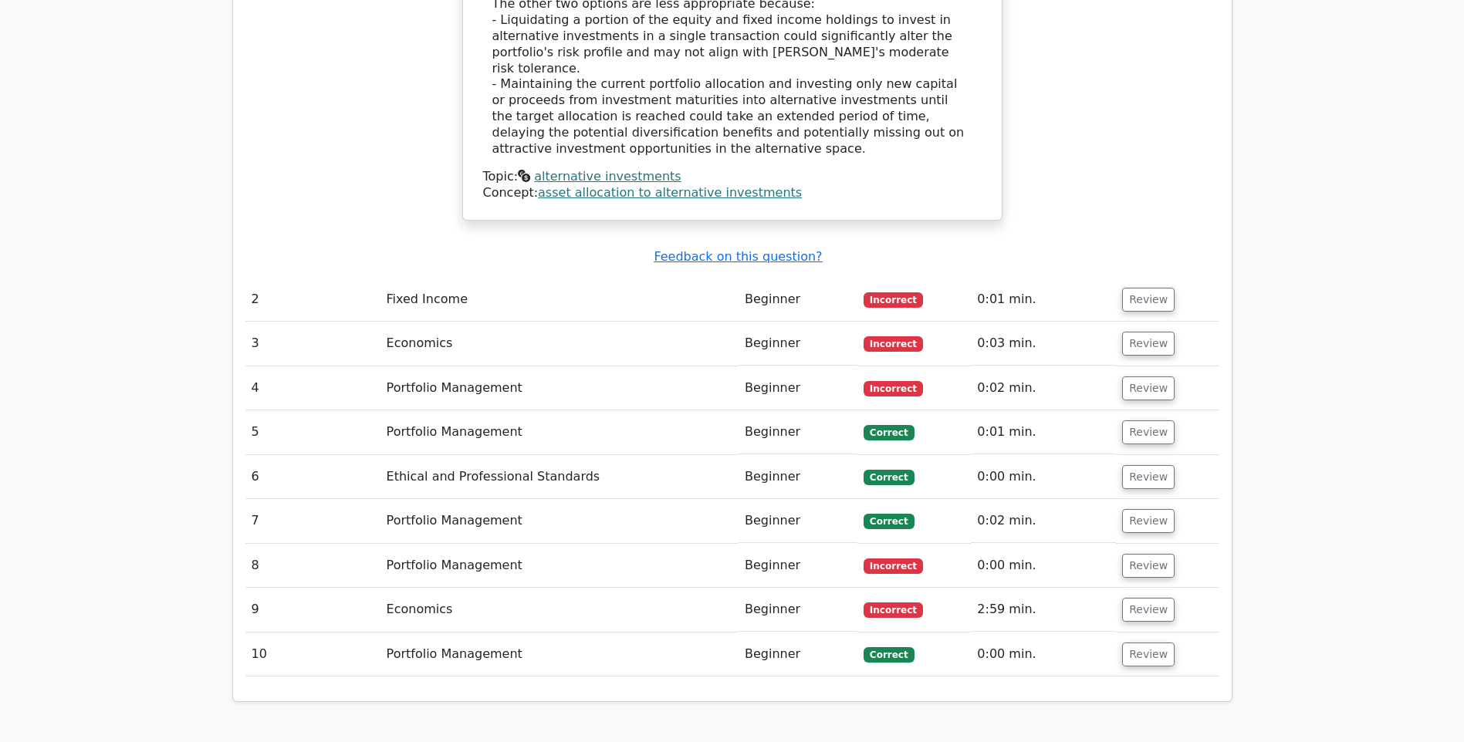
scroll to position [2070, 0]
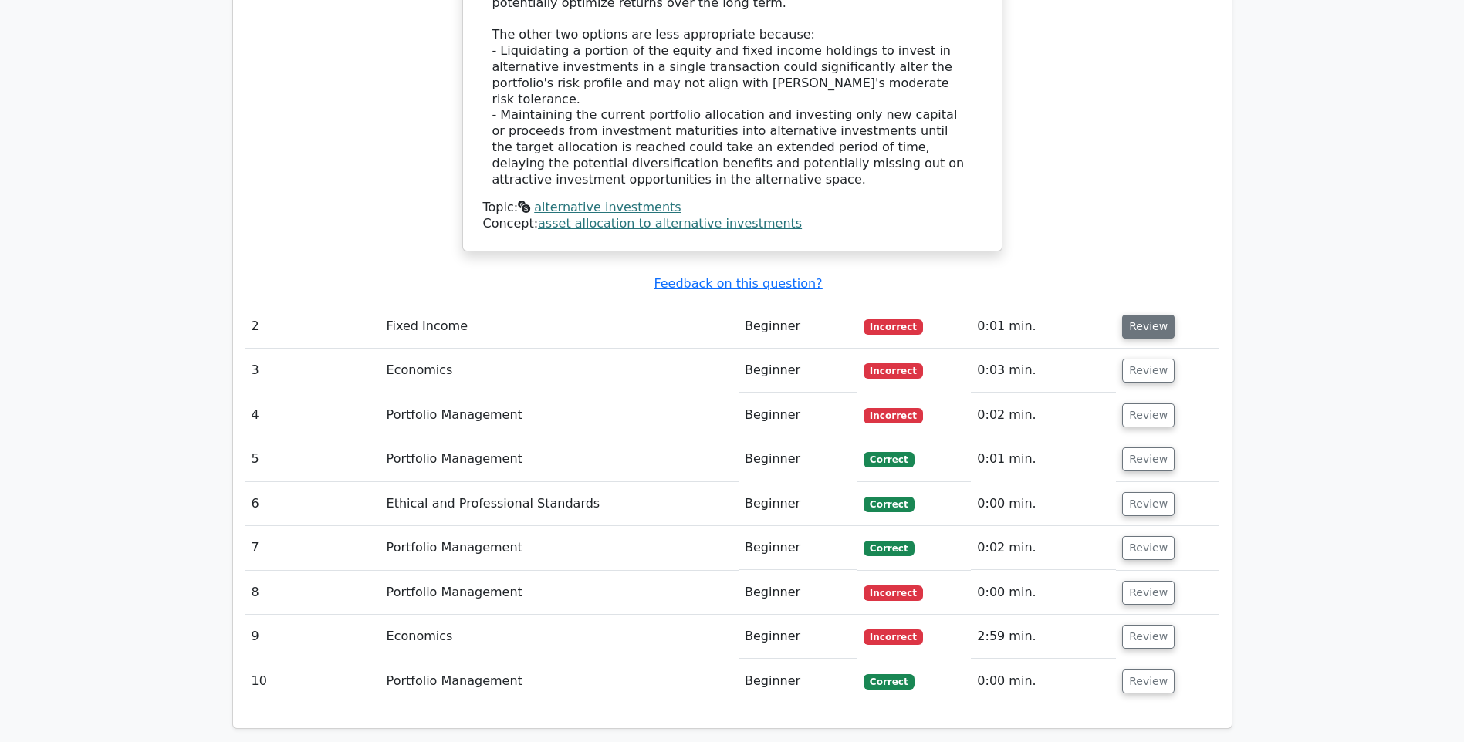
click at [1138, 315] on button "Review" at bounding box center [1148, 327] width 52 height 24
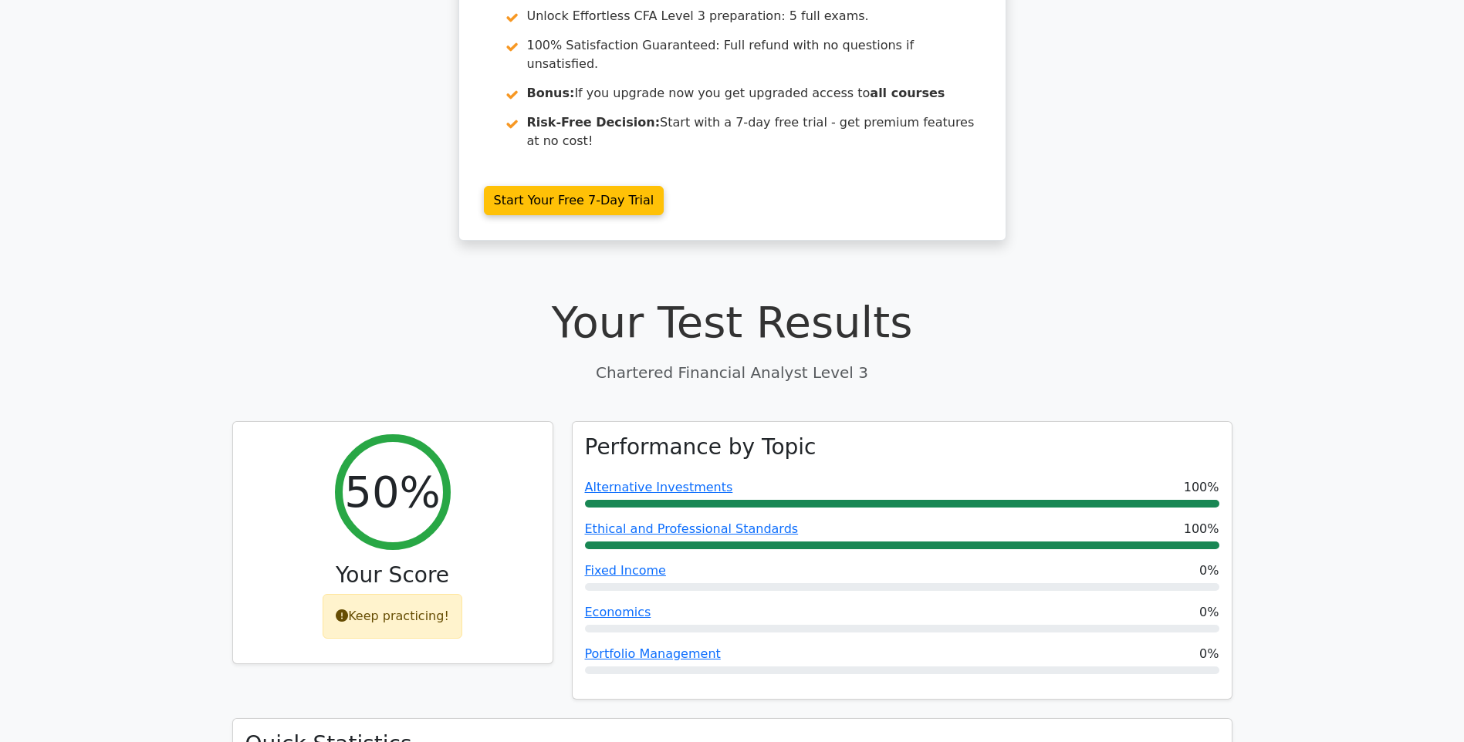
scroll to position [218, 0]
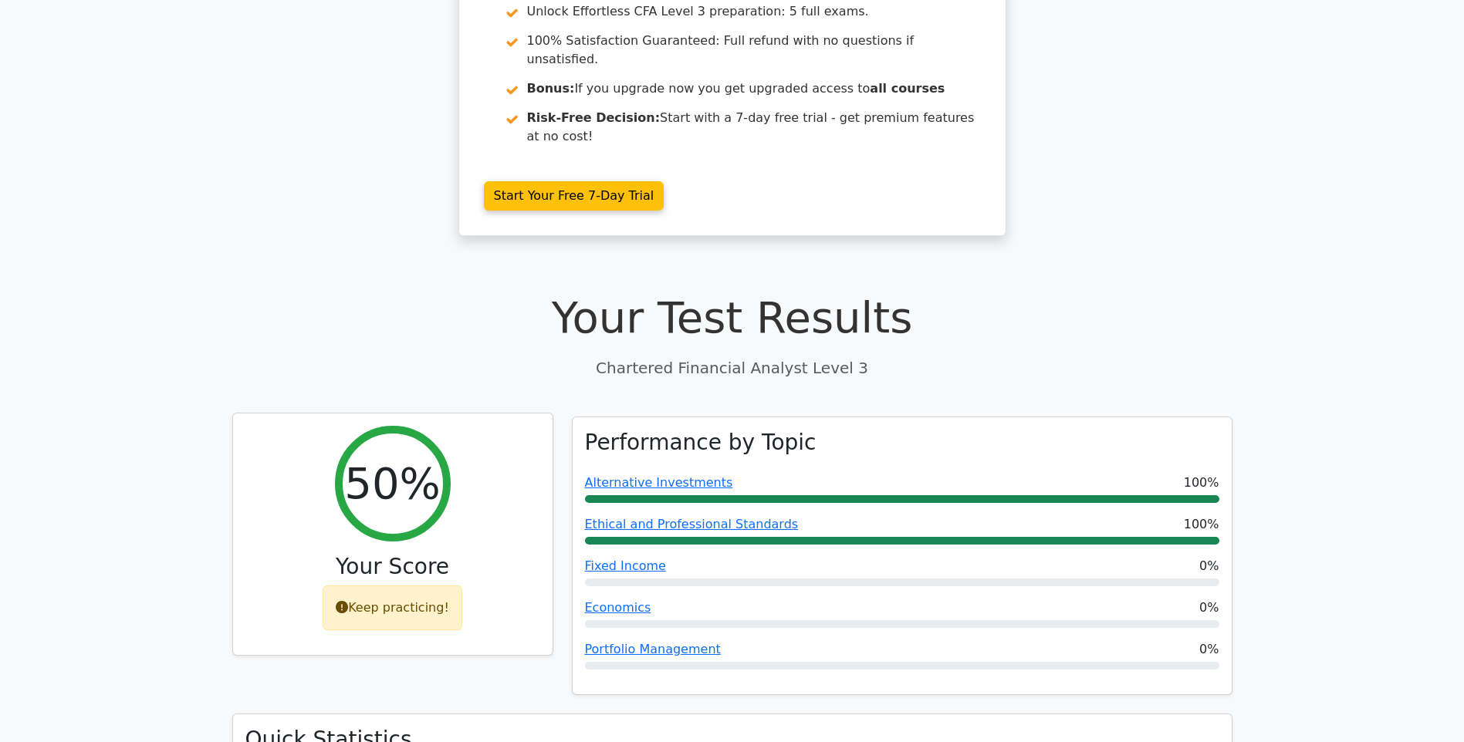
click at [423, 586] on div "Keep practicing!" at bounding box center [393, 608] width 140 height 45
click at [379, 586] on div "Keep practicing!" at bounding box center [393, 608] width 140 height 45
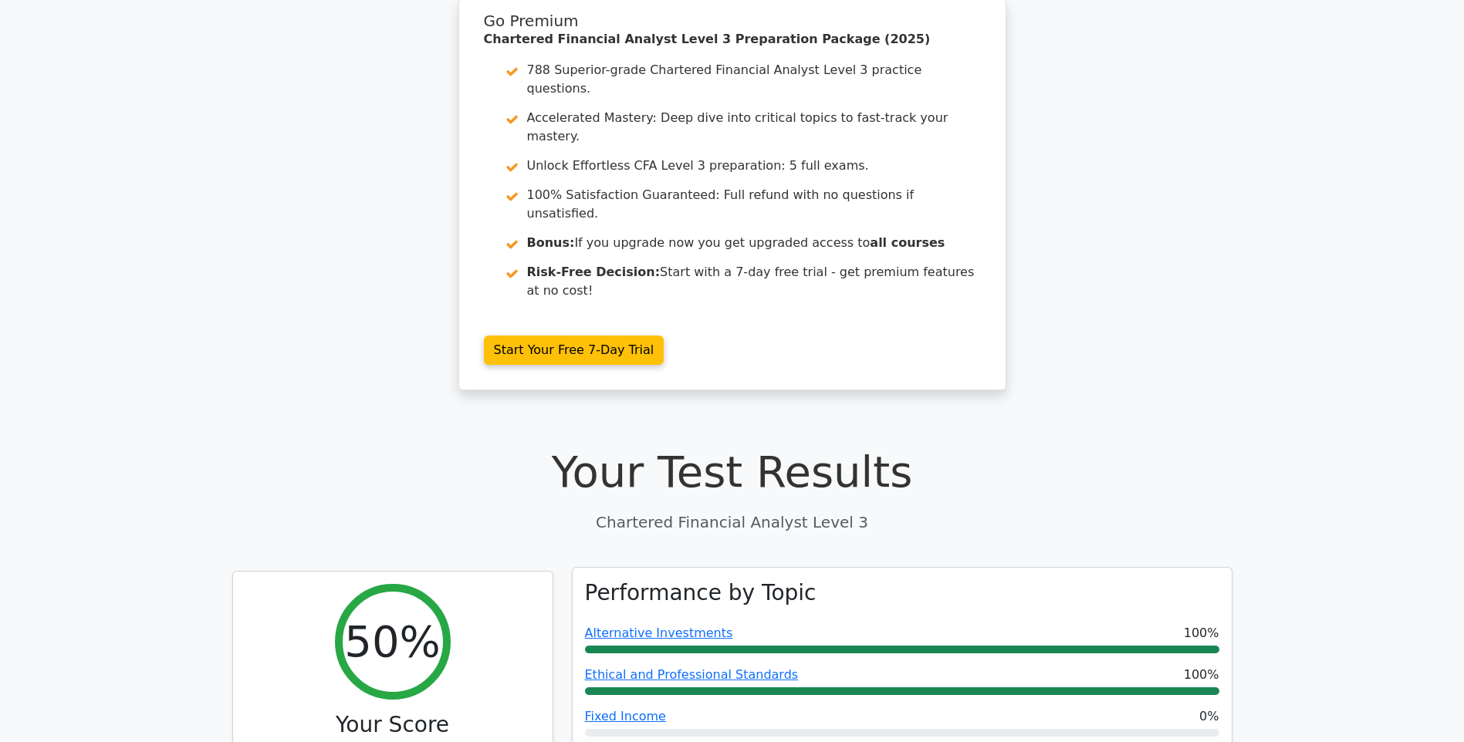
scroll to position [0, 0]
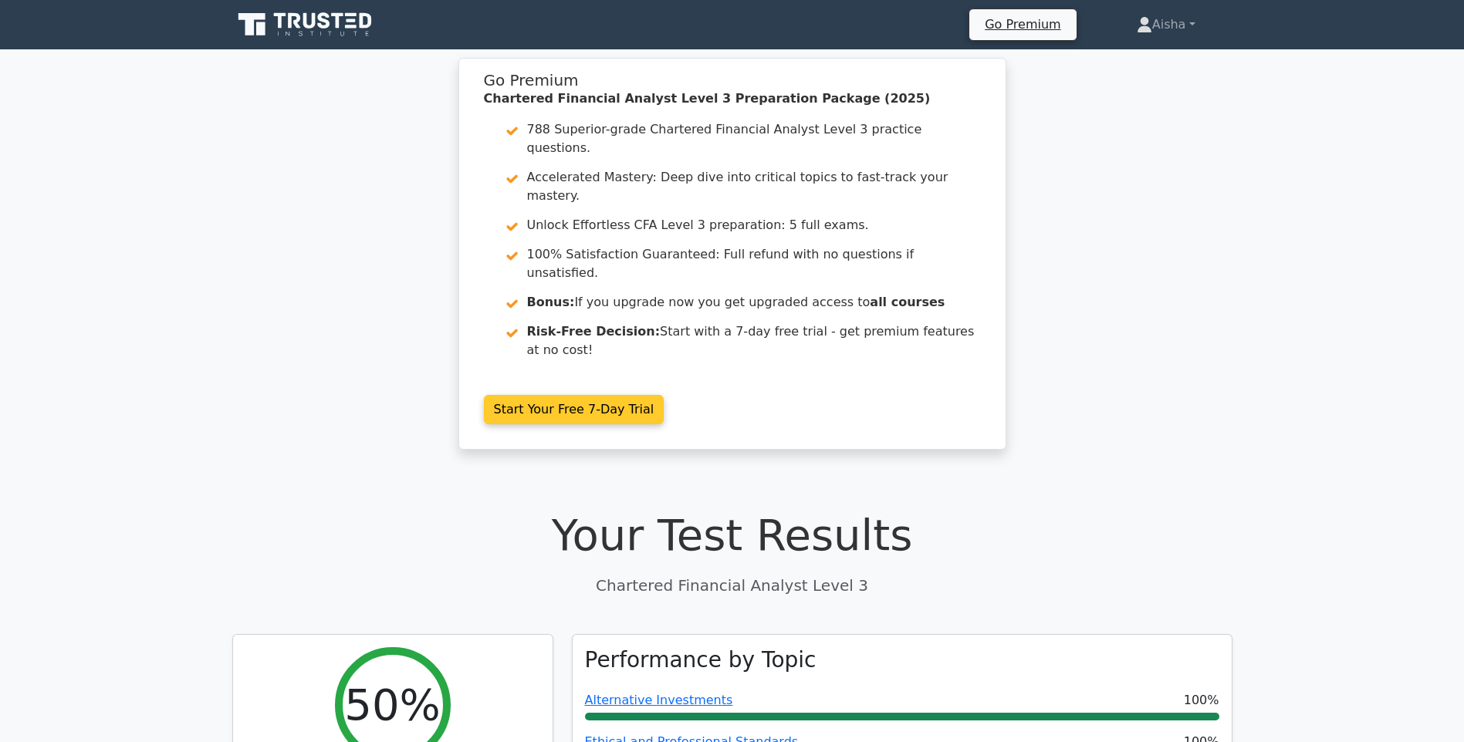
click at [591, 395] on link "Start Your Free 7-Day Trial" at bounding box center [574, 409] width 181 height 29
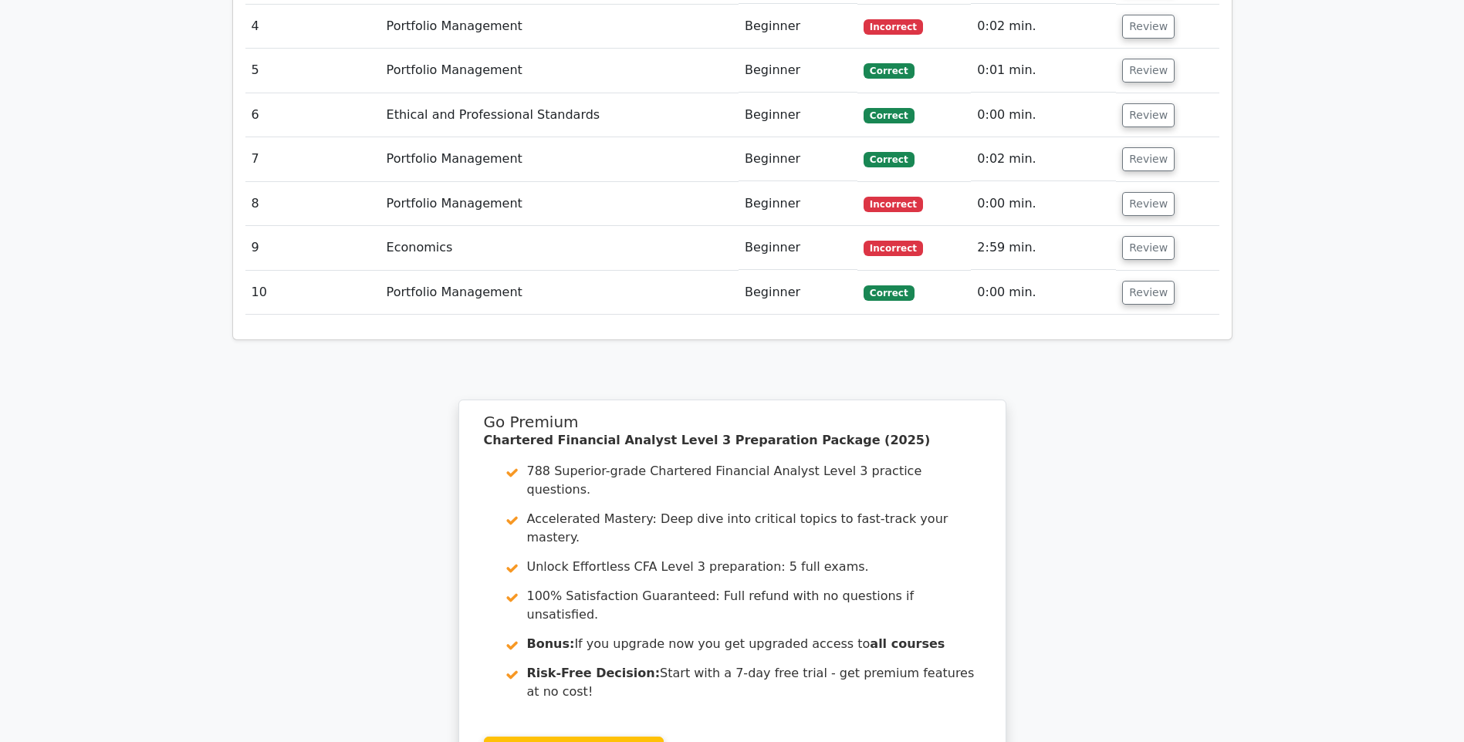
scroll to position [2547, 0]
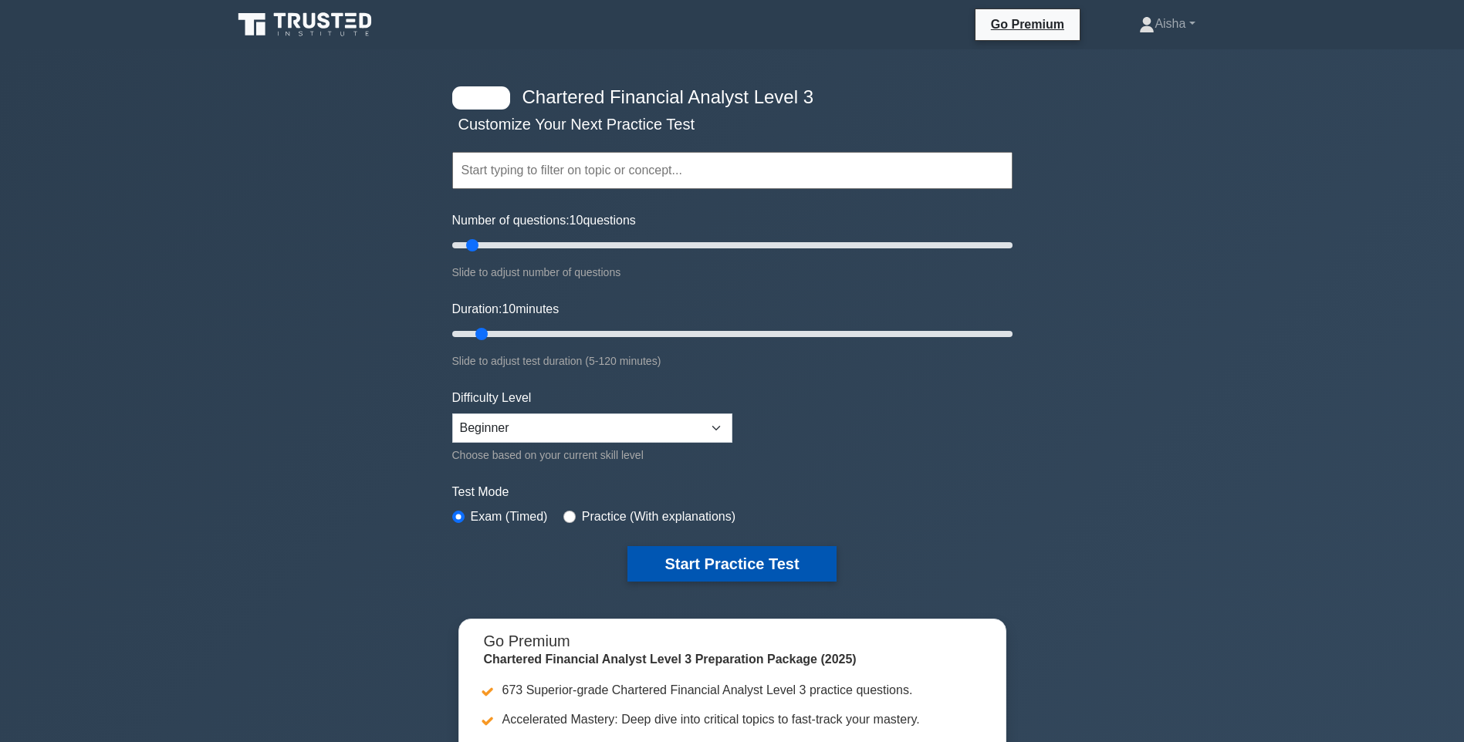
click at [748, 561] on button "Start Practice Test" at bounding box center [731, 564] width 208 height 36
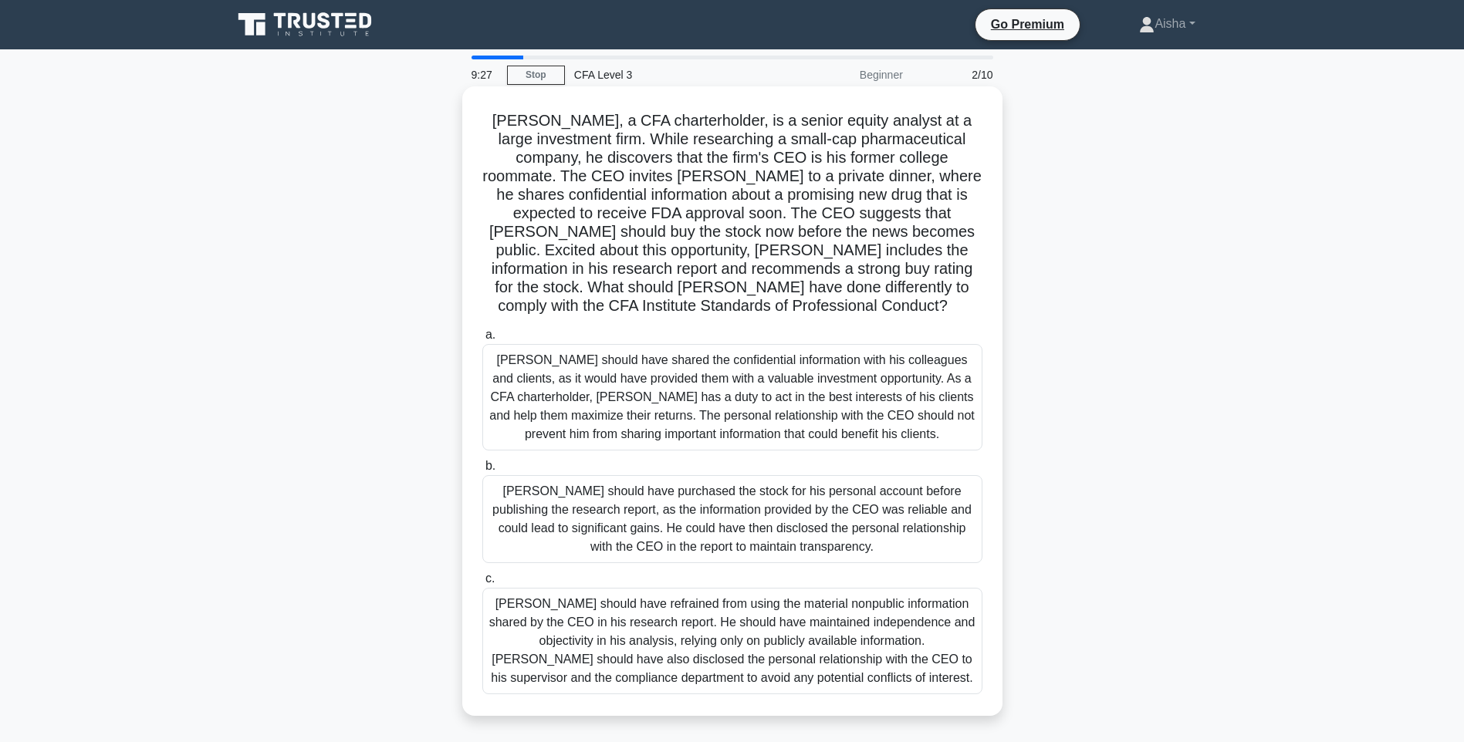
click at [809, 435] on div "[PERSON_NAME] should have shared the confidential information with his colleagu…" at bounding box center [732, 397] width 500 height 107
click at [482, 340] on input "a. Daniel should have shared the confidential information with his colleagues a…" at bounding box center [482, 335] width 0 height 10
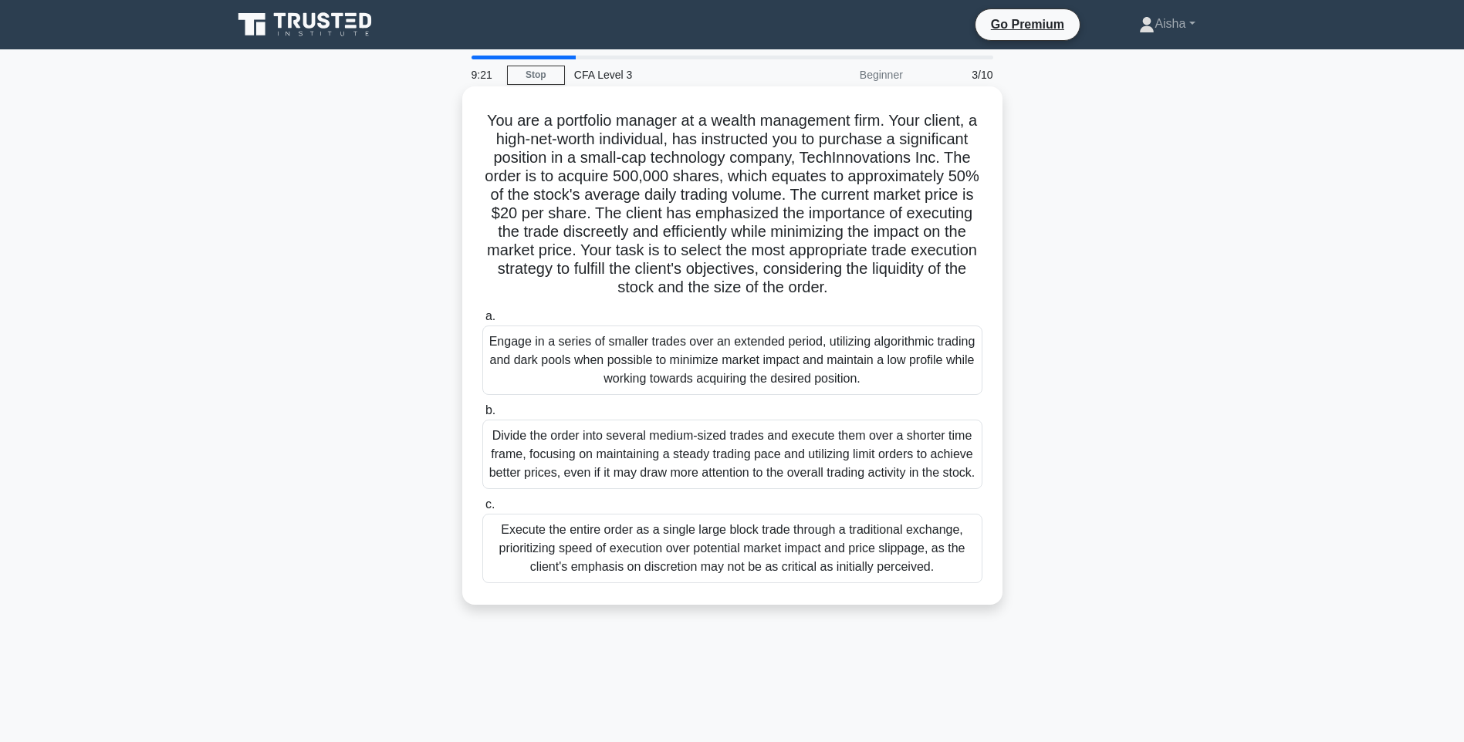
click at [757, 580] on div "Execute the entire order as a single large block trade through a traditional ex…" at bounding box center [732, 548] width 500 height 69
click at [482, 510] on input "c. Execute the entire order as a single large block trade through a traditional…" at bounding box center [482, 505] width 0 height 10
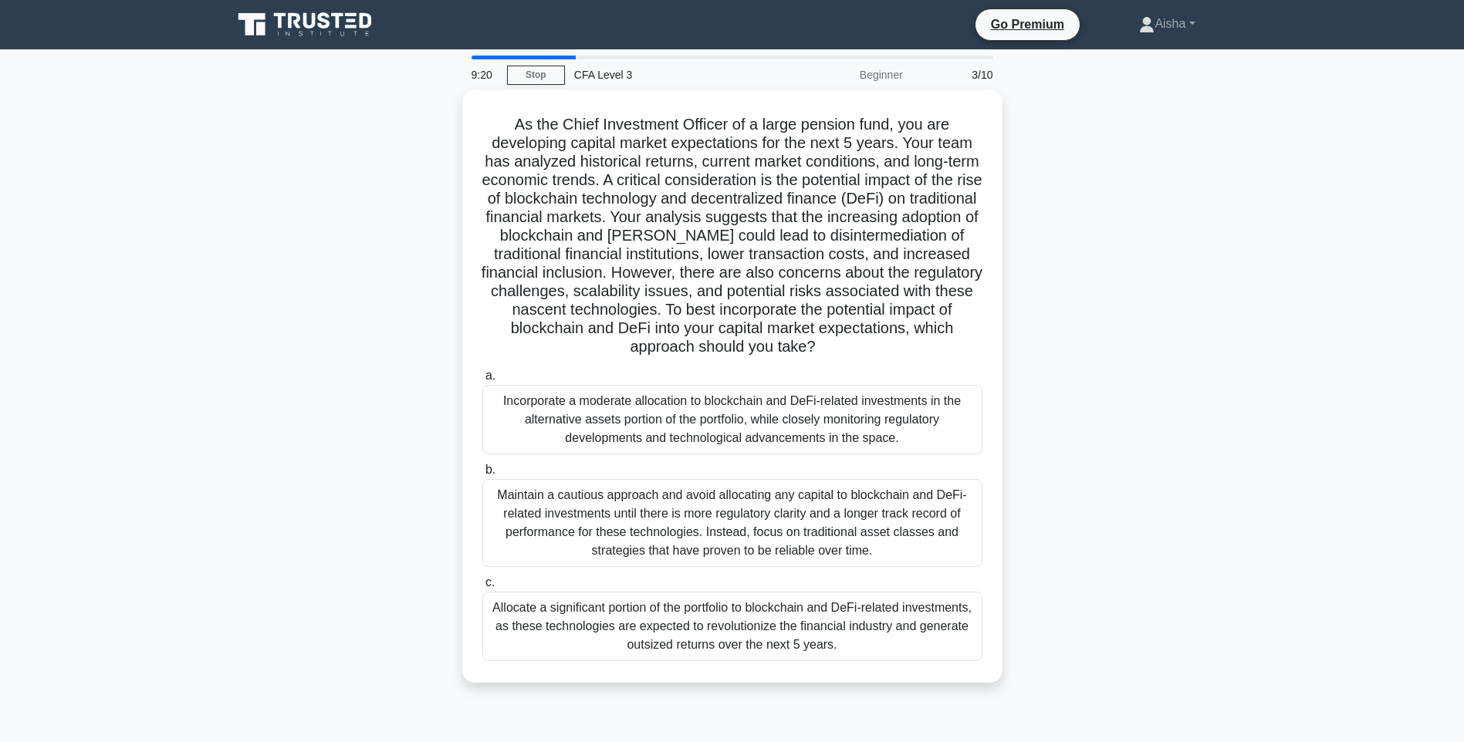
click at [757, 580] on label "c. Allocate a significant portion of the portfolio to blockchain and DeFi-relat…" at bounding box center [732, 617] width 500 height 88
click at [482, 580] on input "c. Allocate a significant portion of the portfolio to blockchain and DeFi-relat…" at bounding box center [482, 583] width 0 height 10
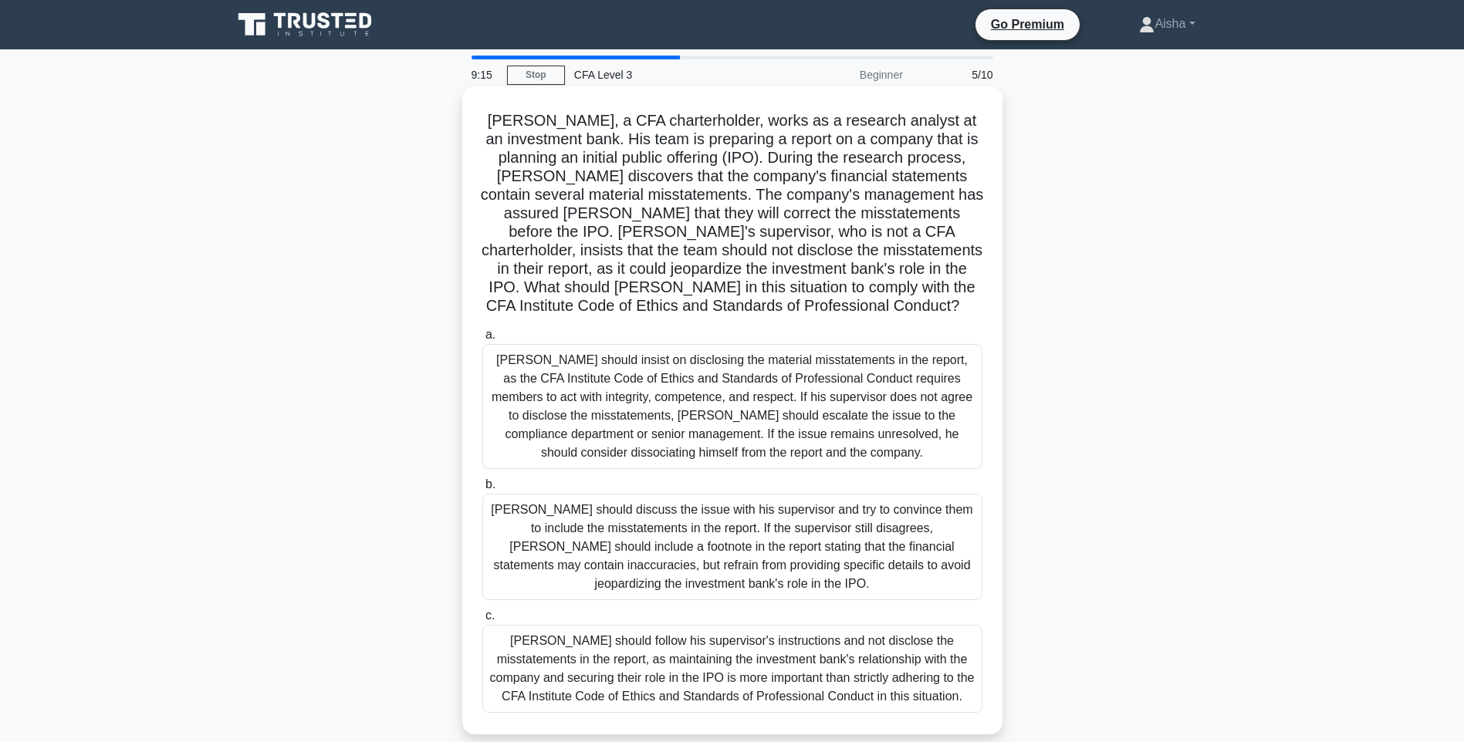
click at [722, 549] on div "Michael should discuss the issue with his supervisor and try to convince them t…" at bounding box center [732, 547] width 500 height 107
click at [482, 490] on input "b. Michael should discuss the issue with his supervisor and try to convince the…" at bounding box center [482, 485] width 0 height 10
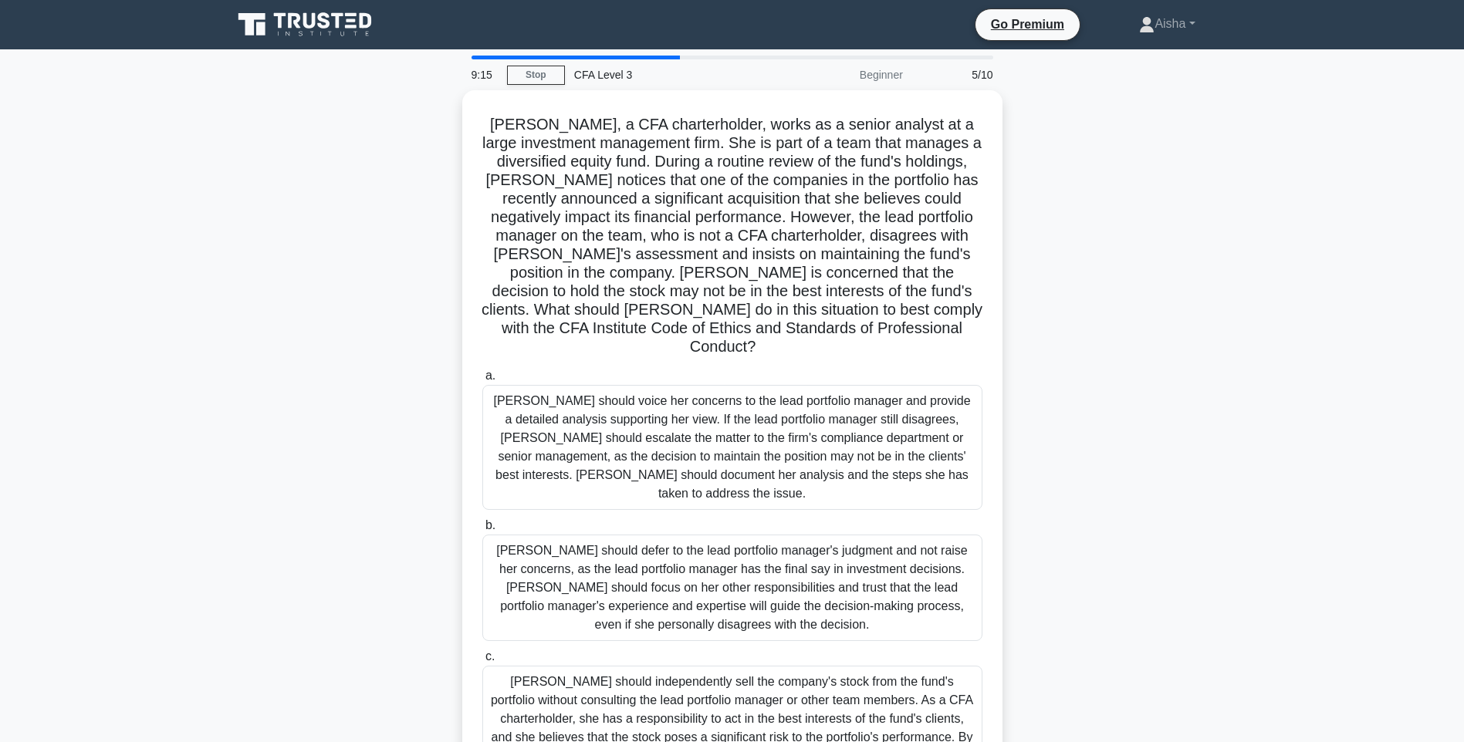
click at [722, 549] on div "Karen should defer to the lead portfolio manager's judgment and not raise her c…" at bounding box center [732, 588] width 500 height 107
click at [482, 531] on input "b. Karen should defer to the lead portfolio manager's judgment and not raise he…" at bounding box center [482, 526] width 0 height 10
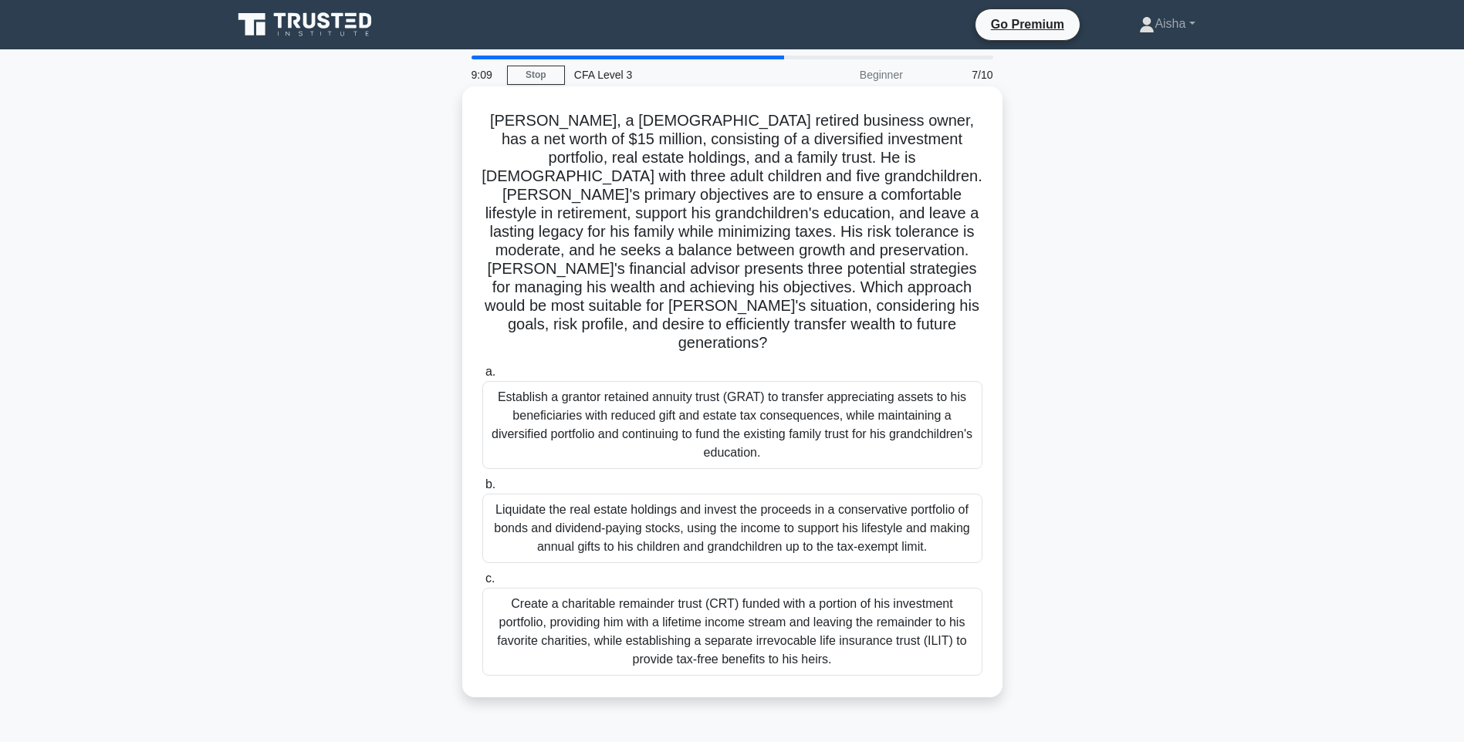
click at [722, 420] on div "Establish a grantor retained annuity trust (GRAT) to transfer appreciating asse…" at bounding box center [732, 425] width 500 height 88
click at [482, 377] on input "a. Establish a grantor retained annuity trust (GRAT) to transfer appreciating a…" at bounding box center [482, 372] width 0 height 10
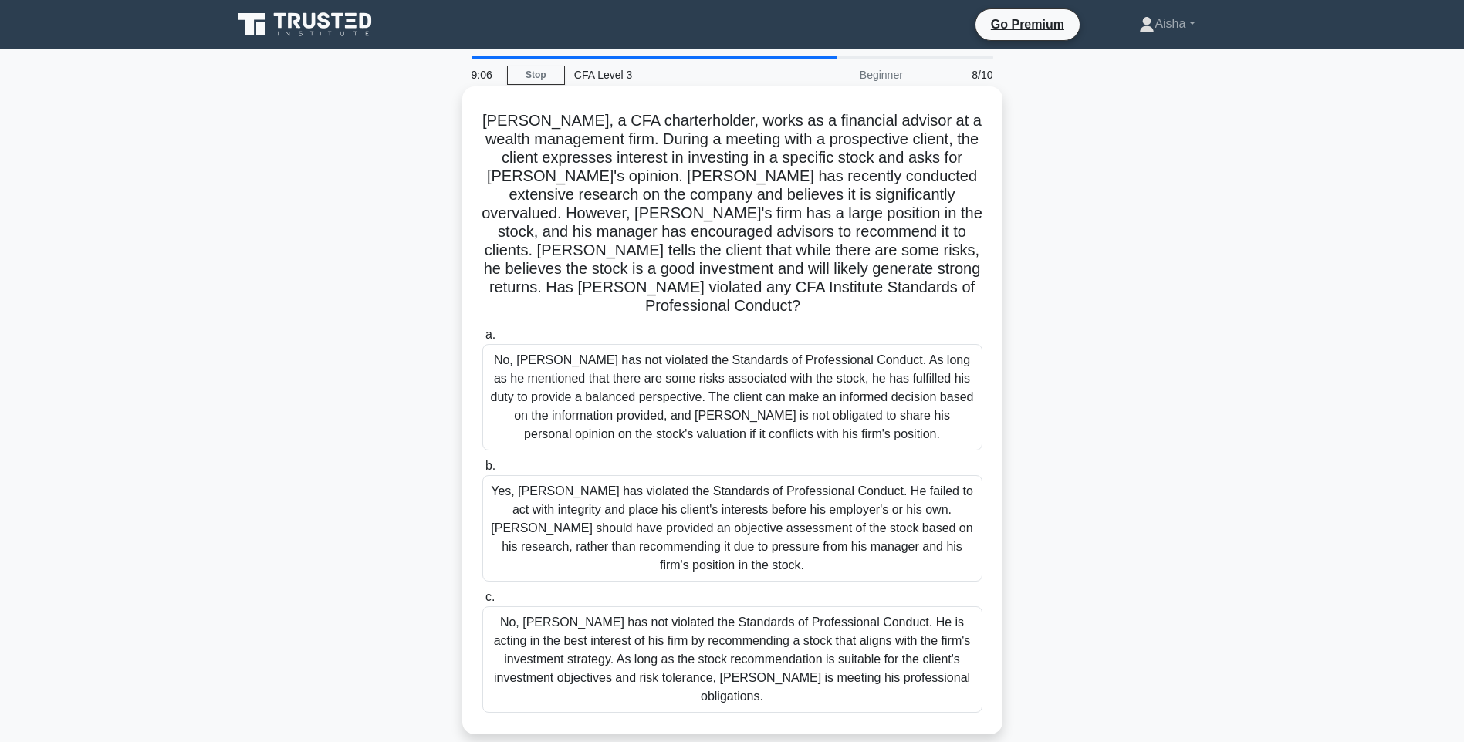
click at [715, 607] on div "No, John has not violated the Standards of Professional Conduct. He is acting i…" at bounding box center [732, 660] width 500 height 107
click at [482, 593] on input "c. No, John has not violated the Standards of Professional Conduct. He is actin…" at bounding box center [482, 598] width 0 height 10
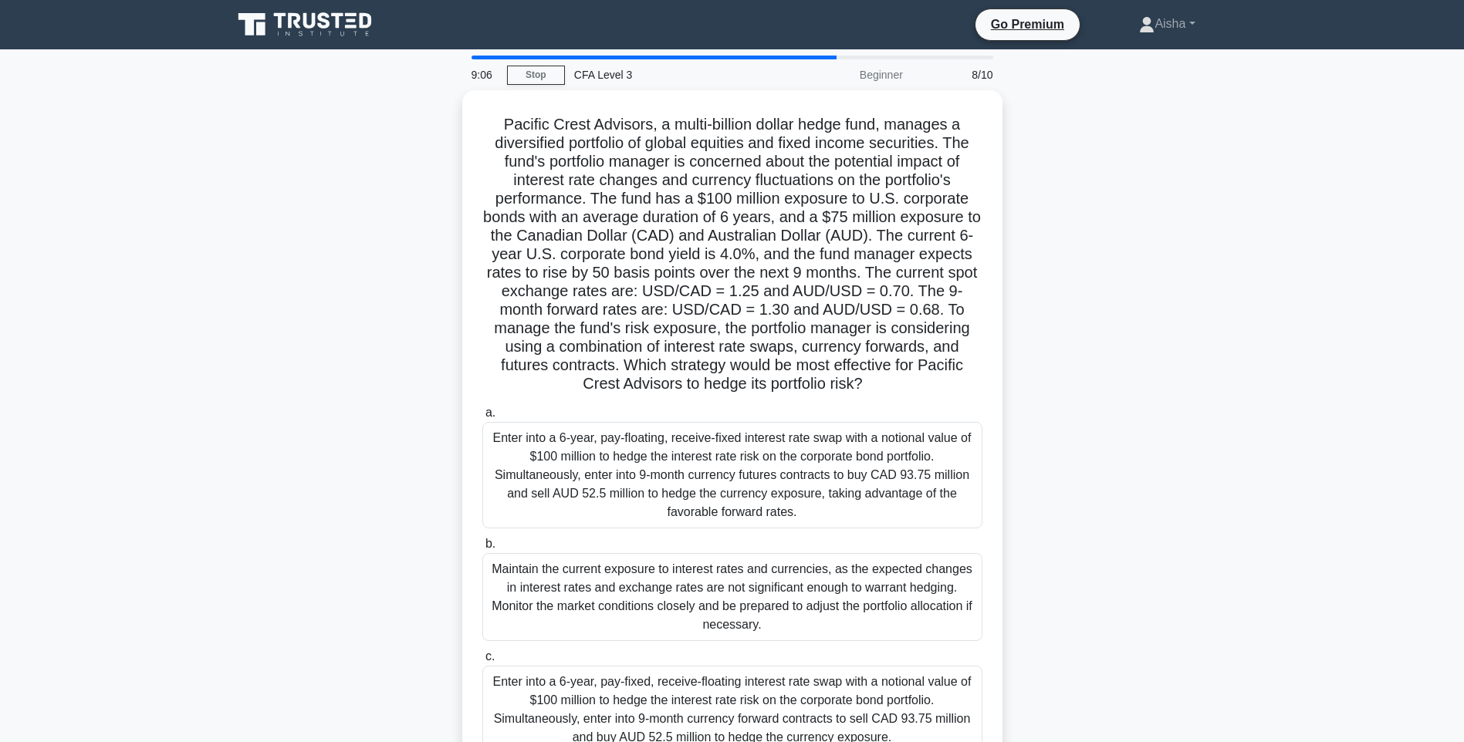
click at [715, 580] on div "Maintain the current exposure to interest rates and currencies, as the expected…" at bounding box center [732, 597] width 500 height 88
click at [482, 549] on input "b. Maintain the current exposure to interest rates and currencies, as the expec…" at bounding box center [482, 544] width 0 height 10
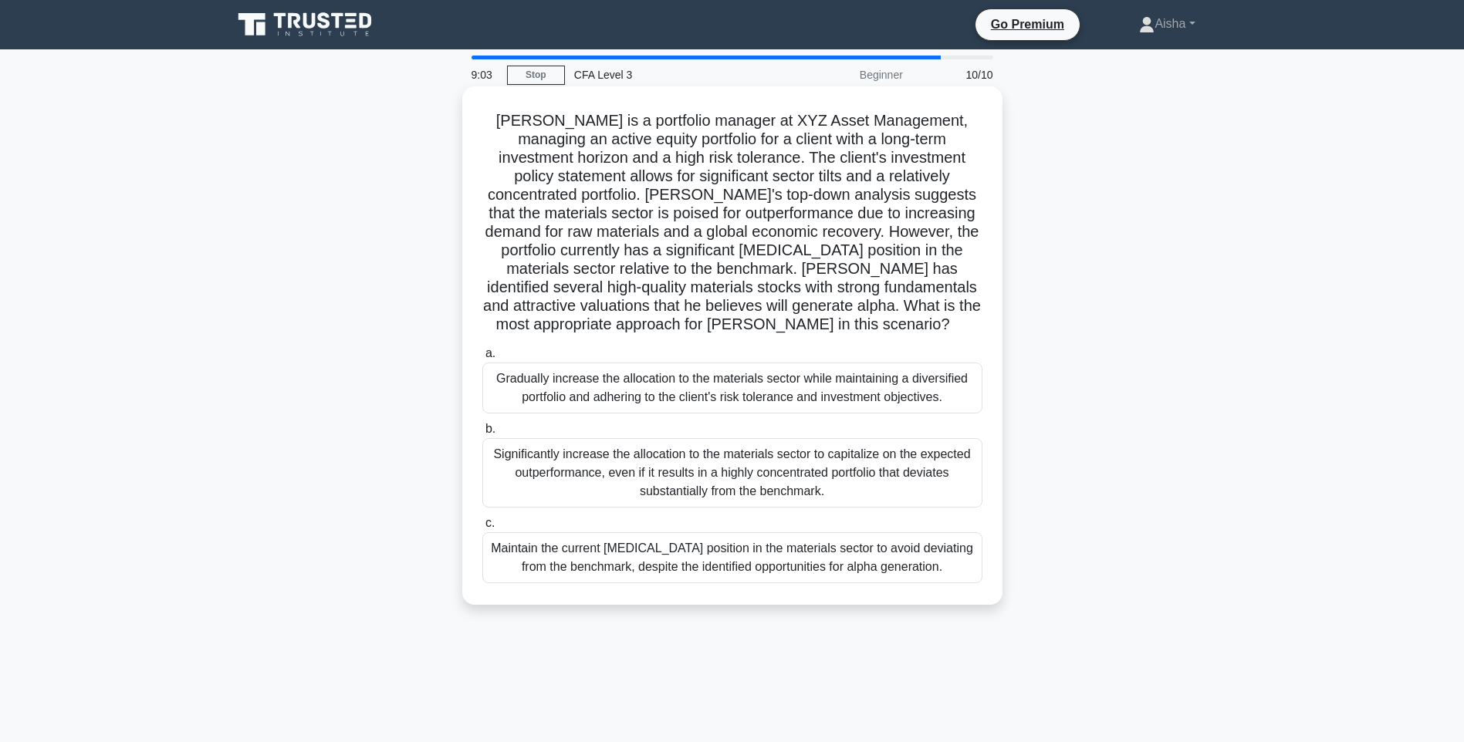
click at [850, 386] on div "Gradually increase the allocation to the materials sector while maintaining a d…" at bounding box center [732, 388] width 500 height 51
click at [482, 359] on input "a. Gradually increase the allocation to the materials sector while maintaining …" at bounding box center [482, 354] width 0 height 10
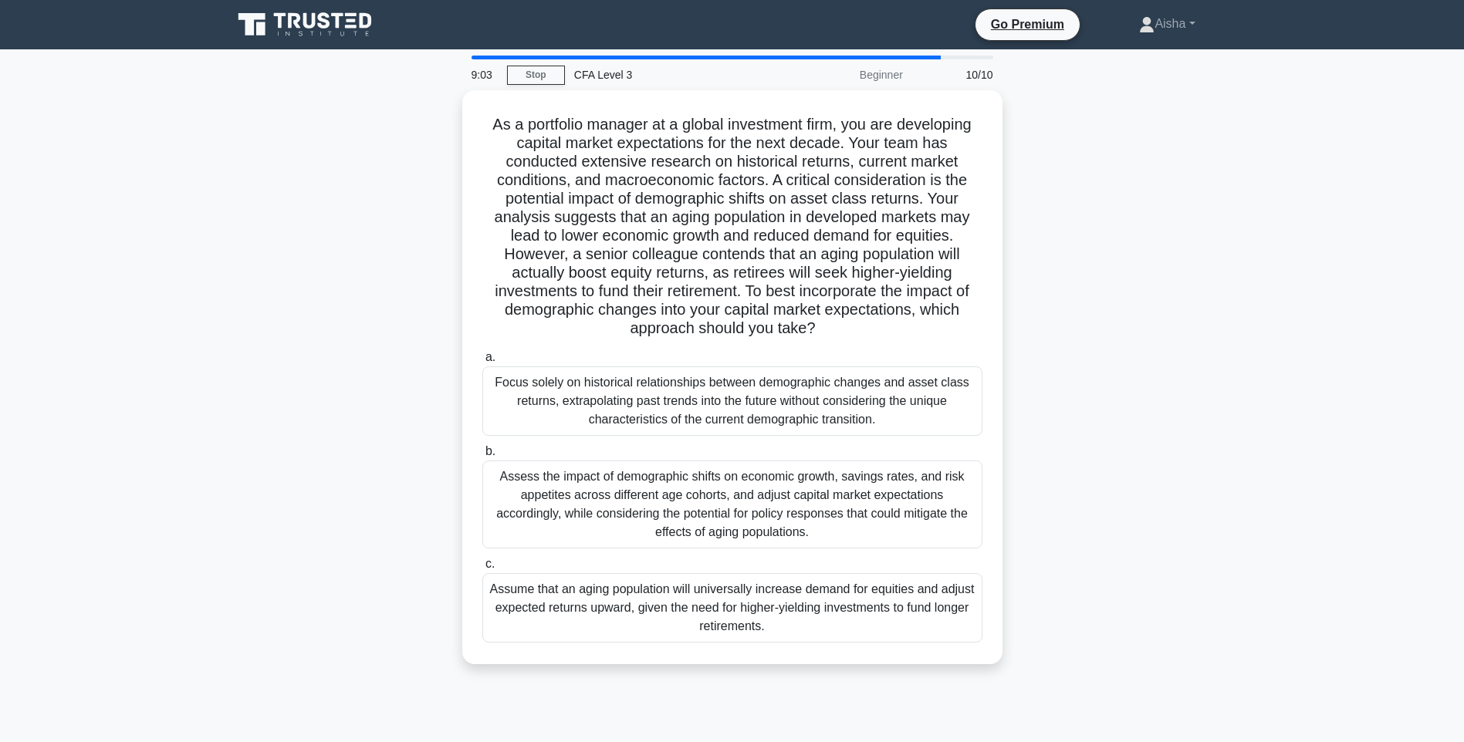
click at [847, 380] on div "Focus solely on historical relationships between demographic changes and asset …" at bounding box center [732, 401] width 500 height 69
click at [482, 363] on input "a. Focus solely on historical relationships between demographic changes and ass…" at bounding box center [482, 358] width 0 height 10
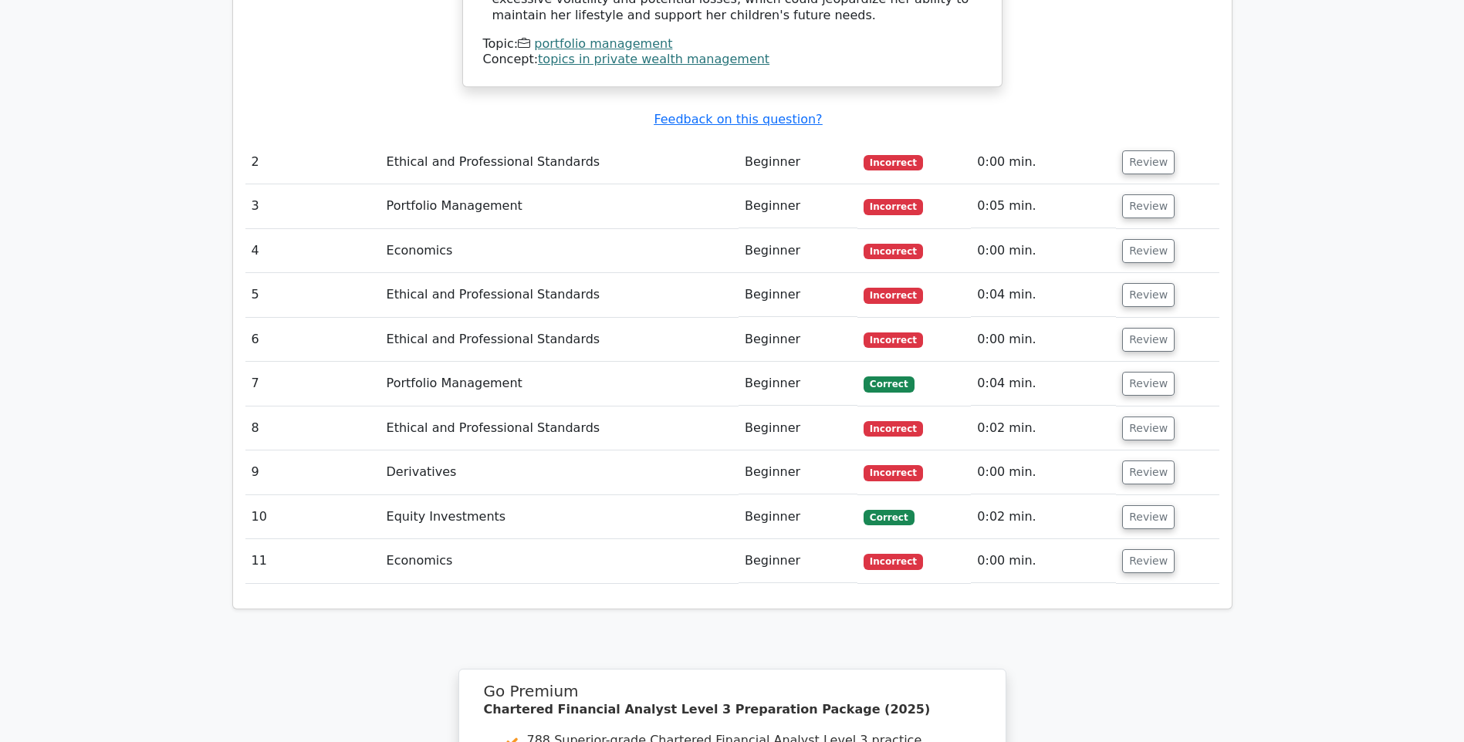
scroll to position [2470, 0]
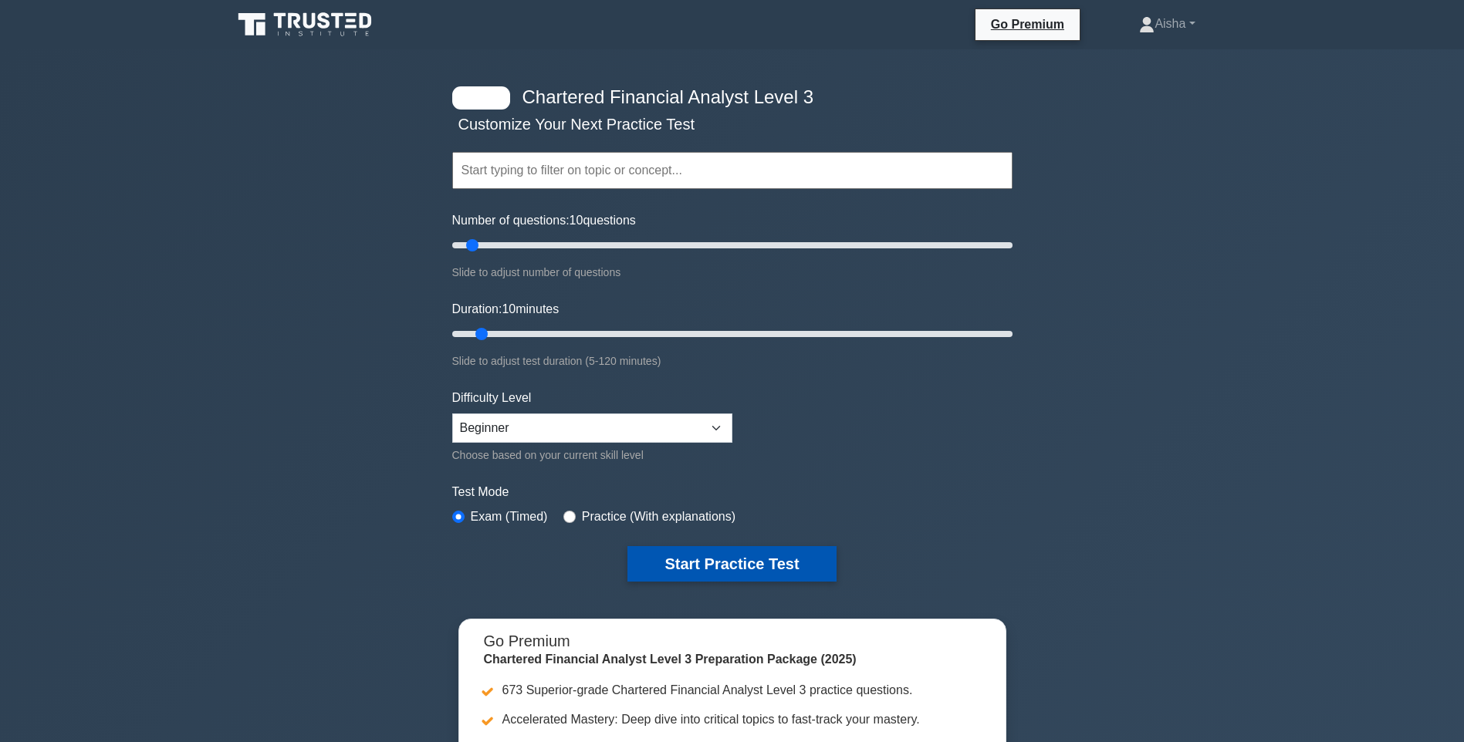
click at [687, 568] on button "Start Practice Test" at bounding box center [731, 564] width 208 height 36
click at [687, 563] on button "Start Practice Test" at bounding box center [731, 564] width 208 height 36
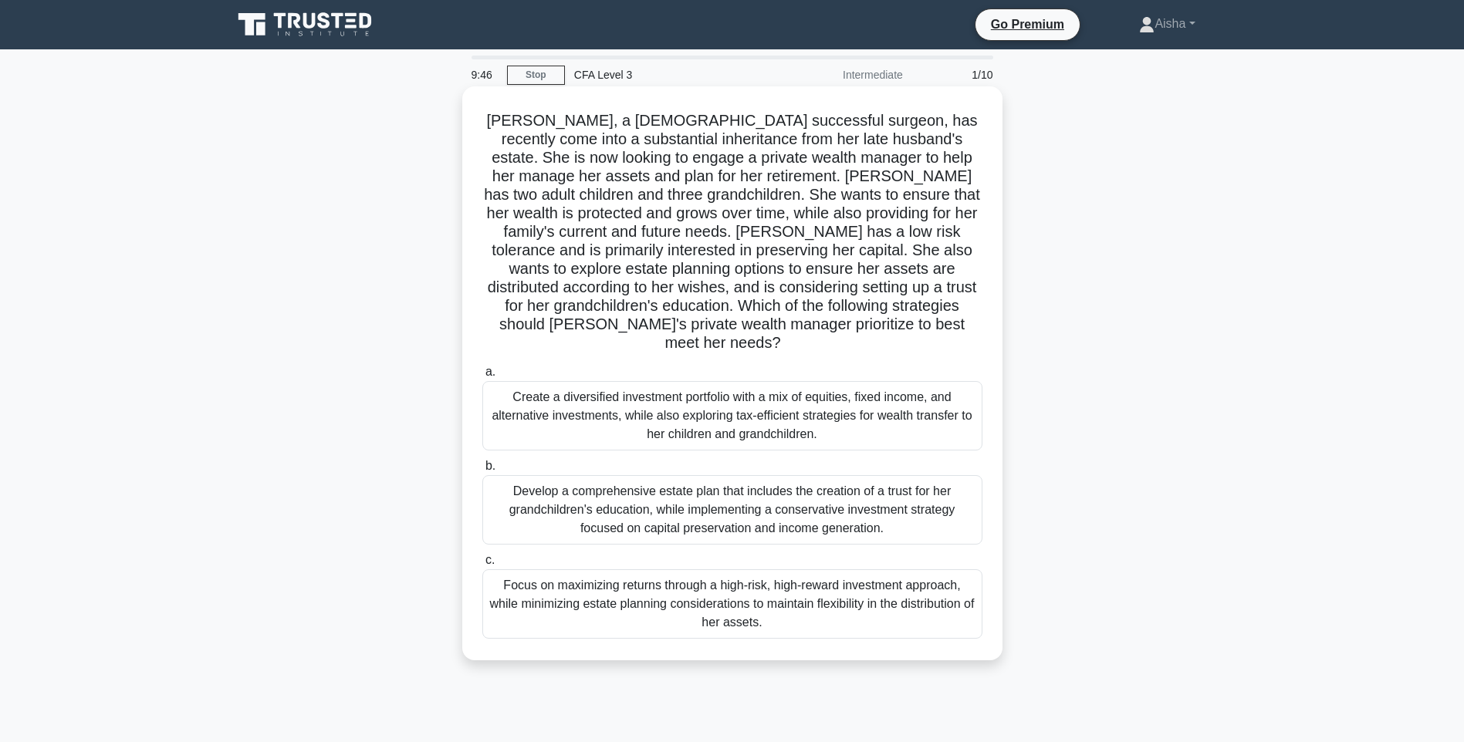
click at [742, 486] on div "Develop a comprehensive estate plan that includes the creation of a trust for h…" at bounding box center [732, 509] width 500 height 69
click at [482, 472] on input "b. Develop a comprehensive estate plan that includes the creation of a trust fo…" at bounding box center [482, 467] width 0 height 10
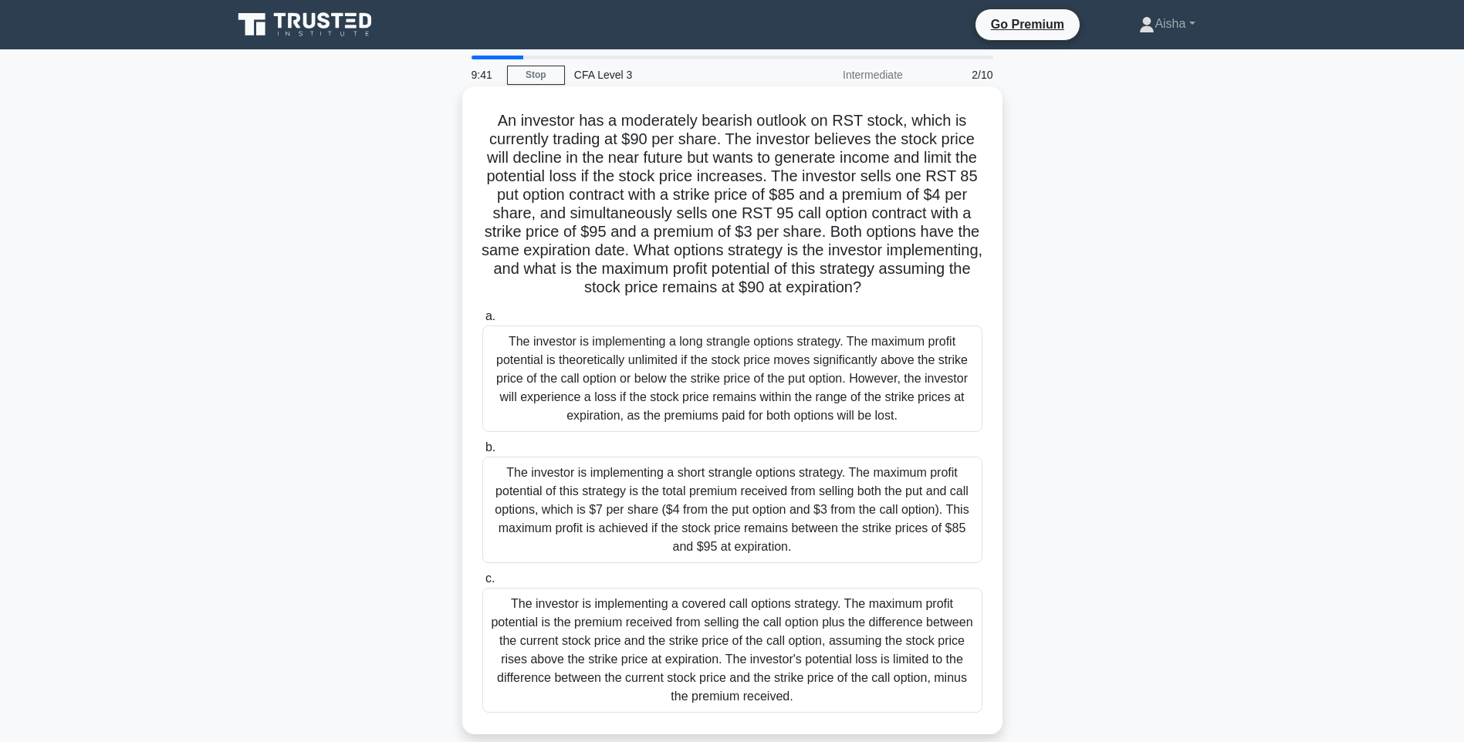
click at [746, 619] on div "The investor is implementing a covered call options strategy. The maximum profi…" at bounding box center [732, 650] width 500 height 125
click at [482, 584] on input "c. The investor is implementing a covered call options strategy. The maximum pr…" at bounding box center [482, 579] width 0 height 10
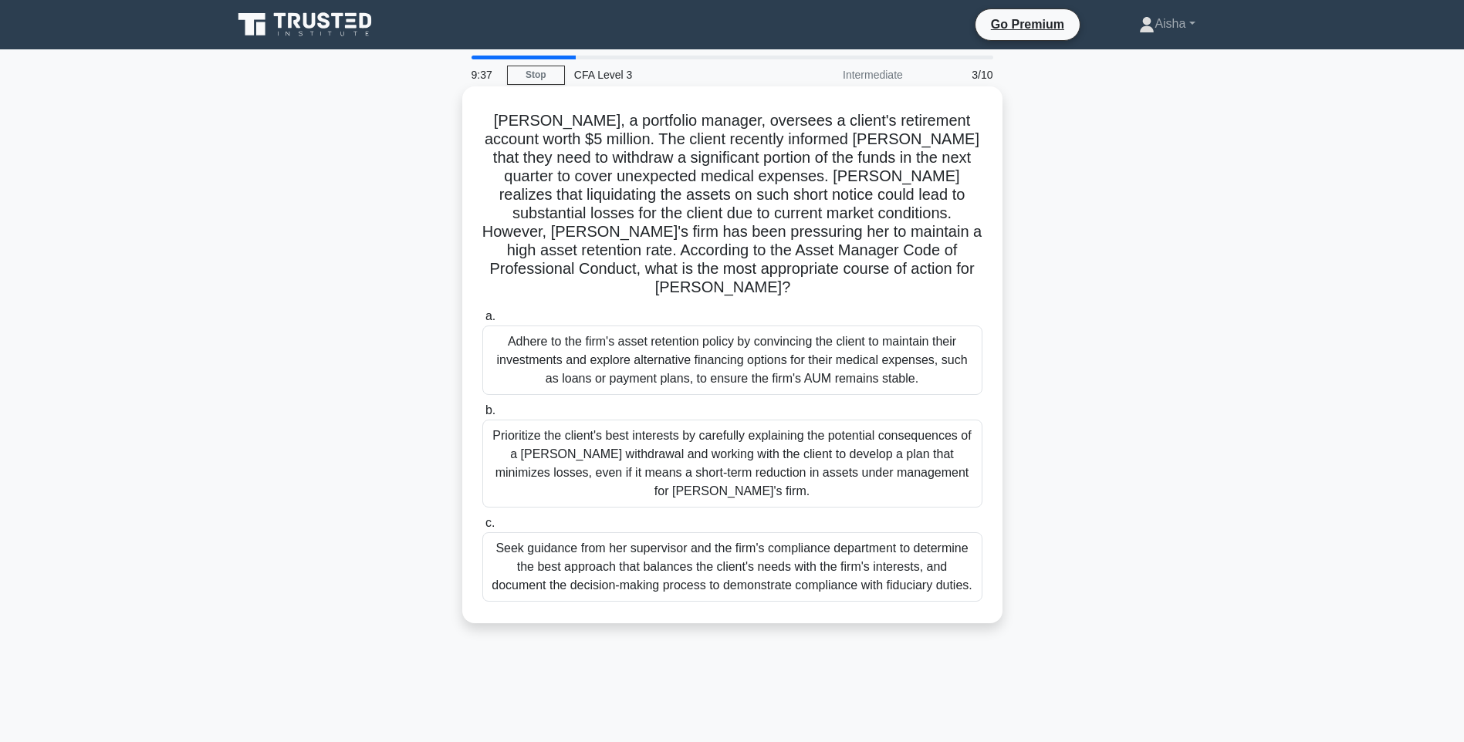
click at [740, 360] on div "Adhere to the firm's asset retention policy by convincing the client to maintai…" at bounding box center [732, 360] width 500 height 69
click at [482, 322] on input "a. Adhere to the firm's asset retention policy by convincing the client to main…" at bounding box center [482, 317] width 0 height 10
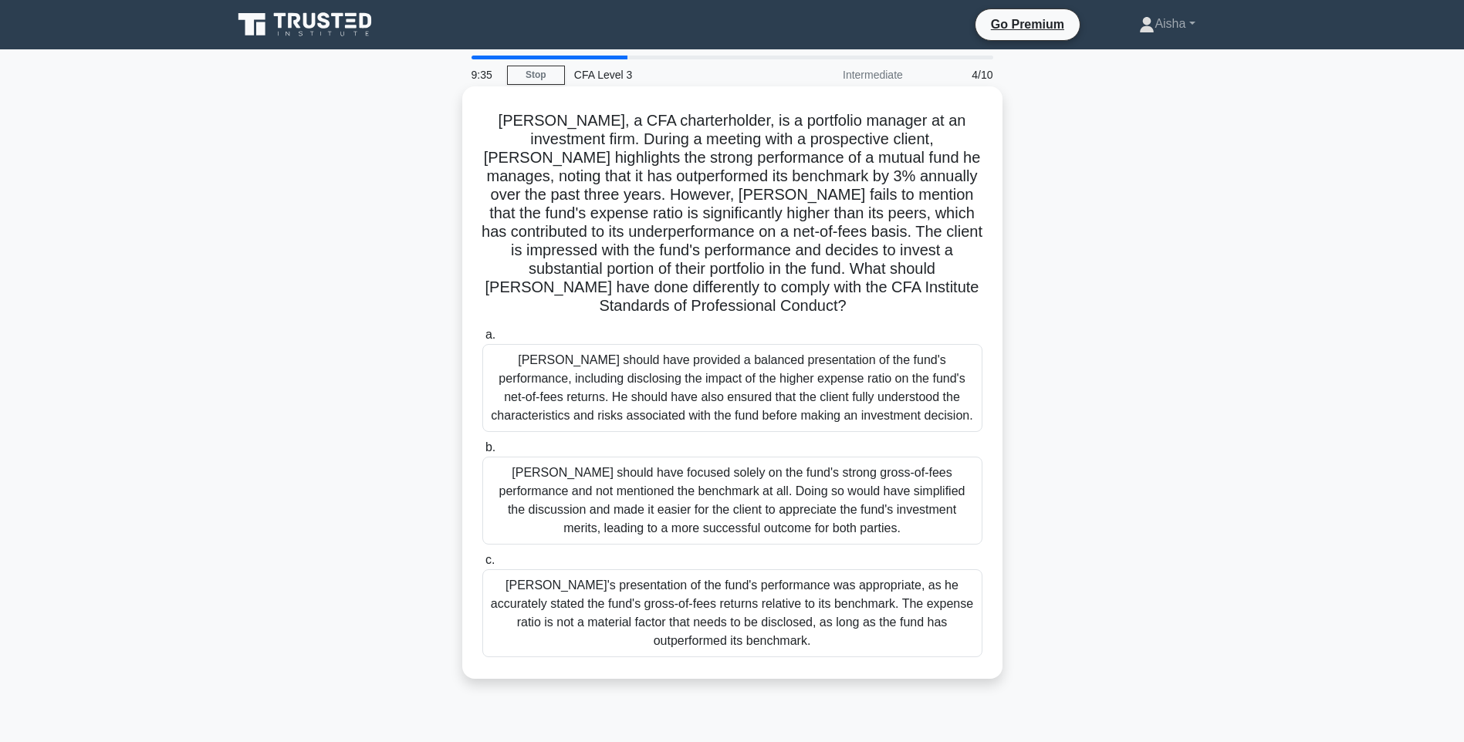
click at [747, 585] on div "Andrew's presentation of the fund's performance was appropriate, as he accurate…" at bounding box center [732, 614] width 500 height 88
click at [482, 566] on input "c. Andrew's presentation of the fund's performance was appropriate, as he accur…" at bounding box center [482, 561] width 0 height 10
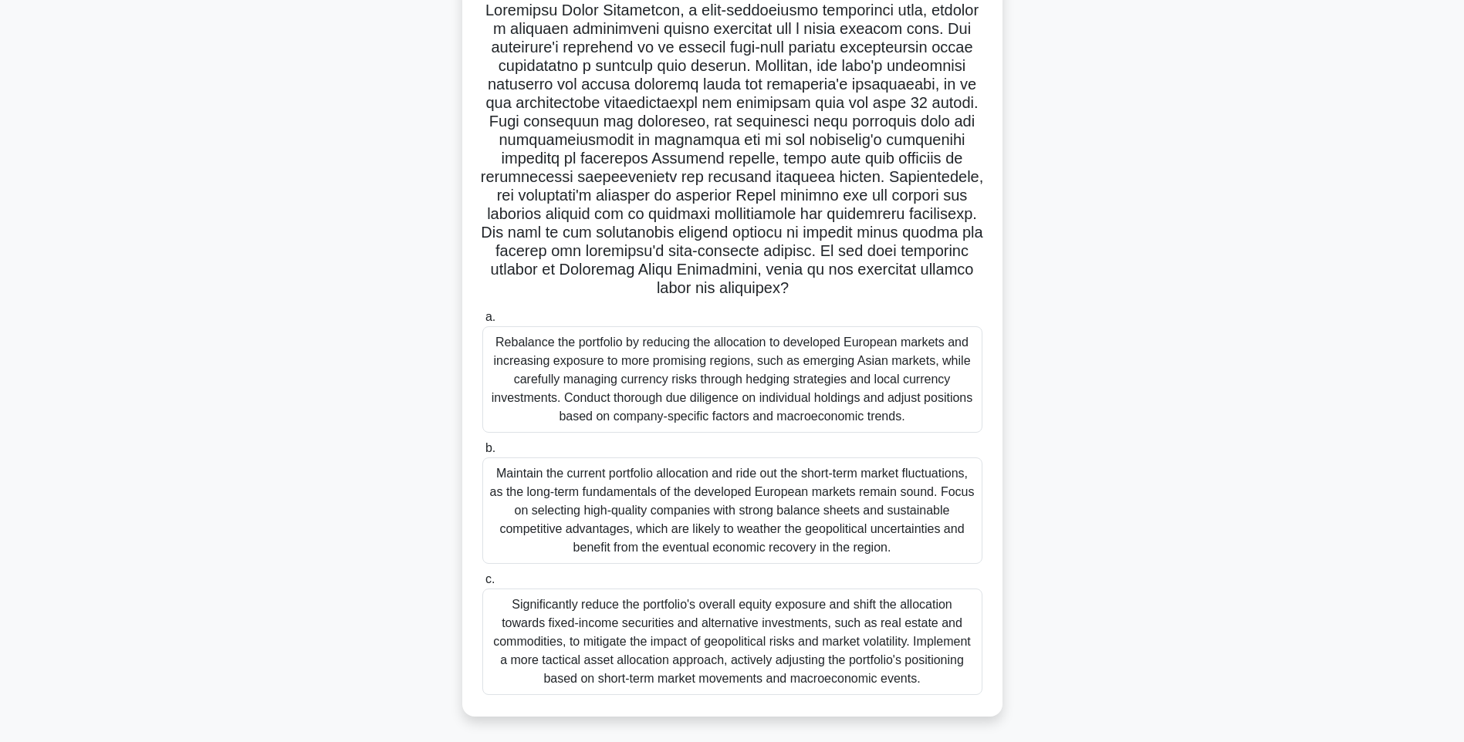
scroll to position [114, 0]
click at [796, 591] on div "Significantly reduce the portfolio's overall equity exposure and shift the allo…" at bounding box center [732, 639] width 500 height 107
click at [482, 582] on input "c. Significantly reduce the portfolio's overall equity exposure and shift the a…" at bounding box center [482, 577] width 0 height 10
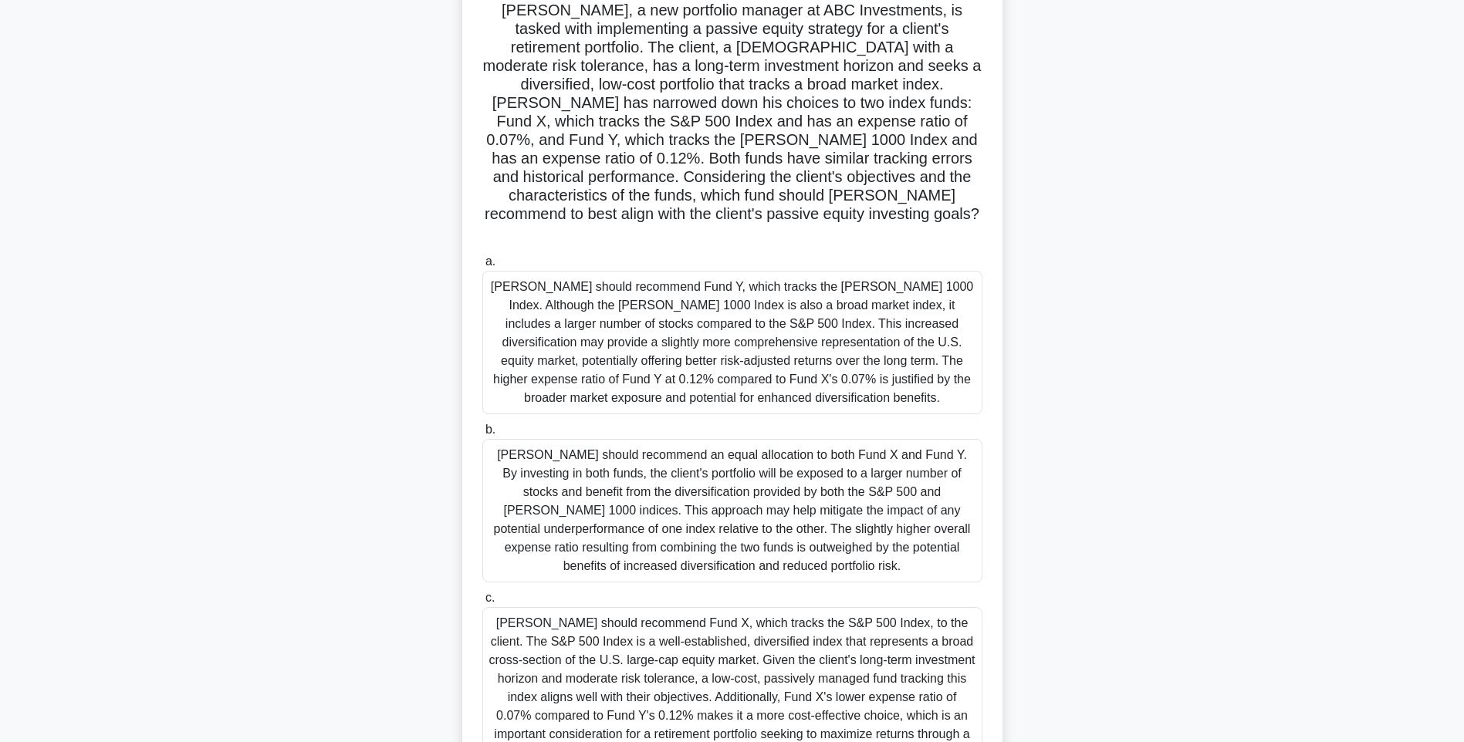
scroll to position [0, 0]
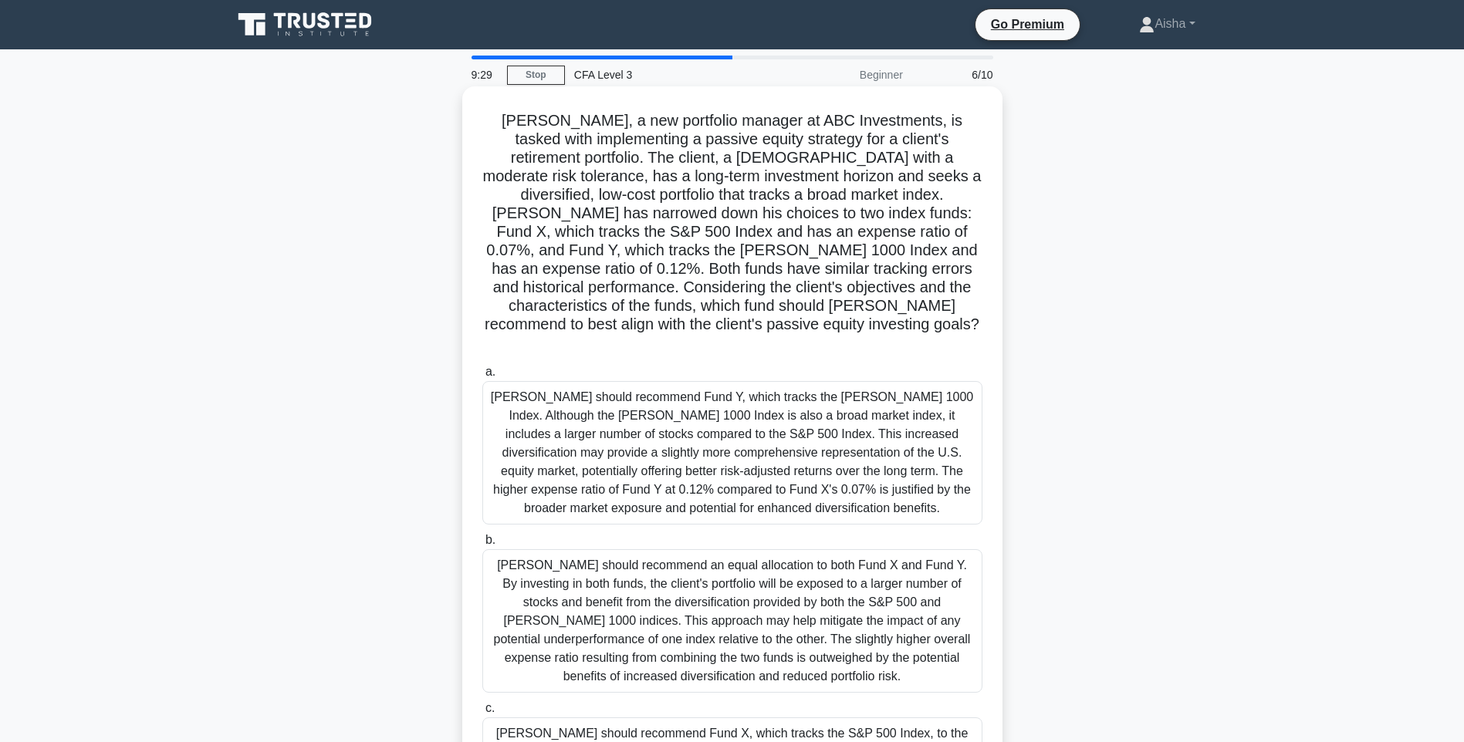
click at [752, 401] on div "John should recommend Fund Y, which tracks the Russell 1000 Index. Although the…" at bounding box center [732, 453] width 500 height 144
click at [482, 377] on input "a. John should recommend Fund Y, which tracks the Russell 1000 Index. Although …" at bounding box center [482, 372] width 0 height 10
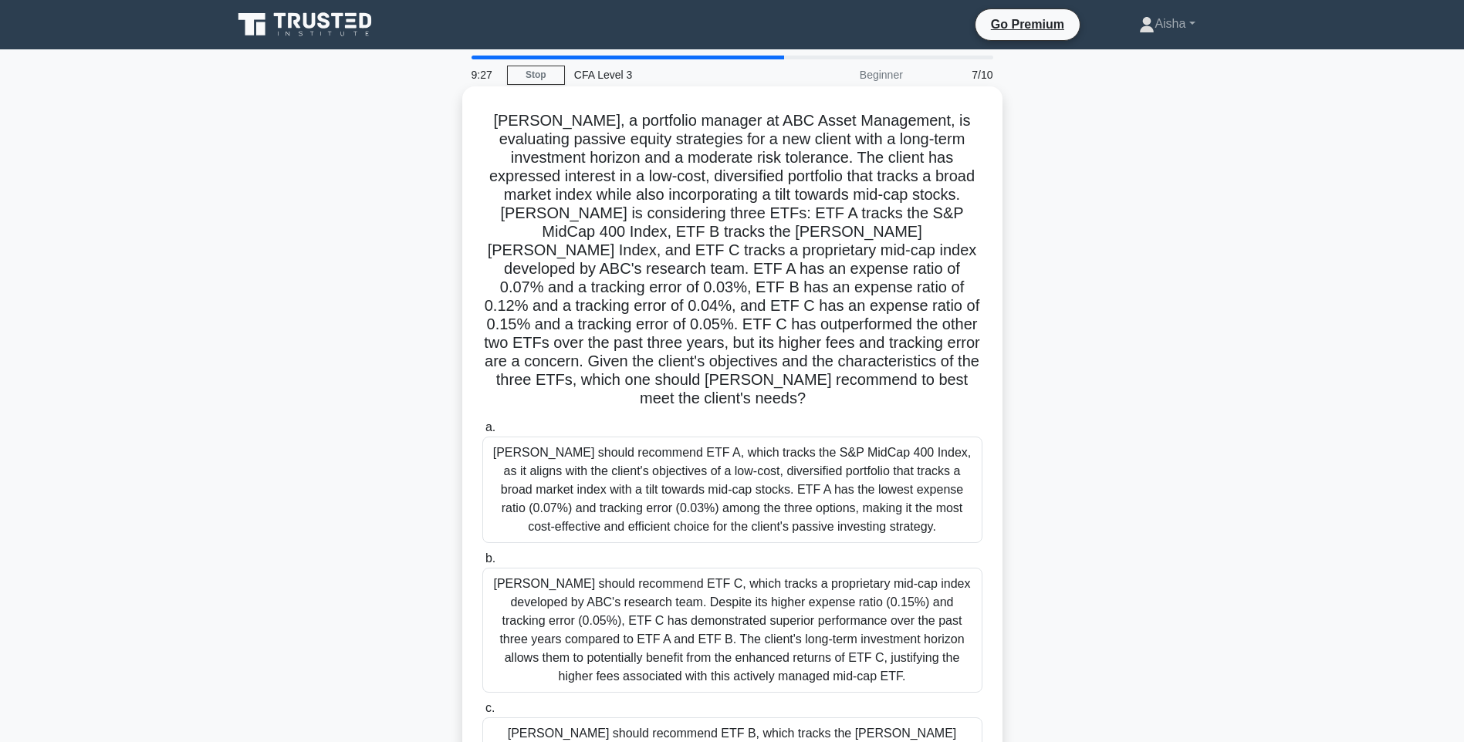
click at [749, 627] on div "Jessica should recommend ETF C, which tracks a proprietary mid-cap index develo…" at bounding box center [732, 630] width 500 height 125
click at [482, 564] on input "b. Jessica should recommend ETF C, which tracks a proprietary mid-cap index dev…" at bounding box center [482, 559] width 0 height 10
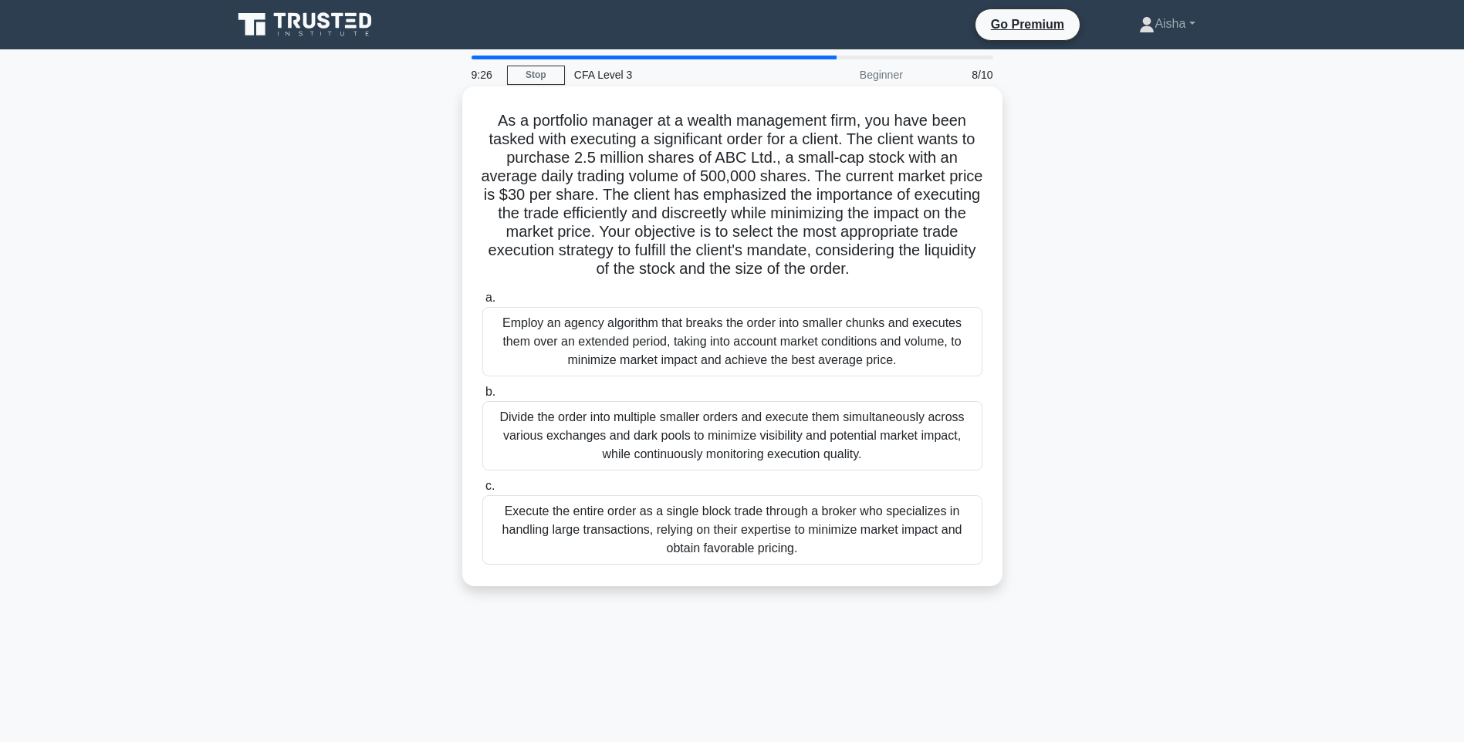
click at [746, 536] on div "Execute the entire order as a single block trade through a broker who specializ…" at bounding box center [732, 529] width 500 height 69
click at [482, 492] on input "c. Execute the entire order as a single block trade through a broker who specia…" at bounding box center [482, 487] width 0 height 10
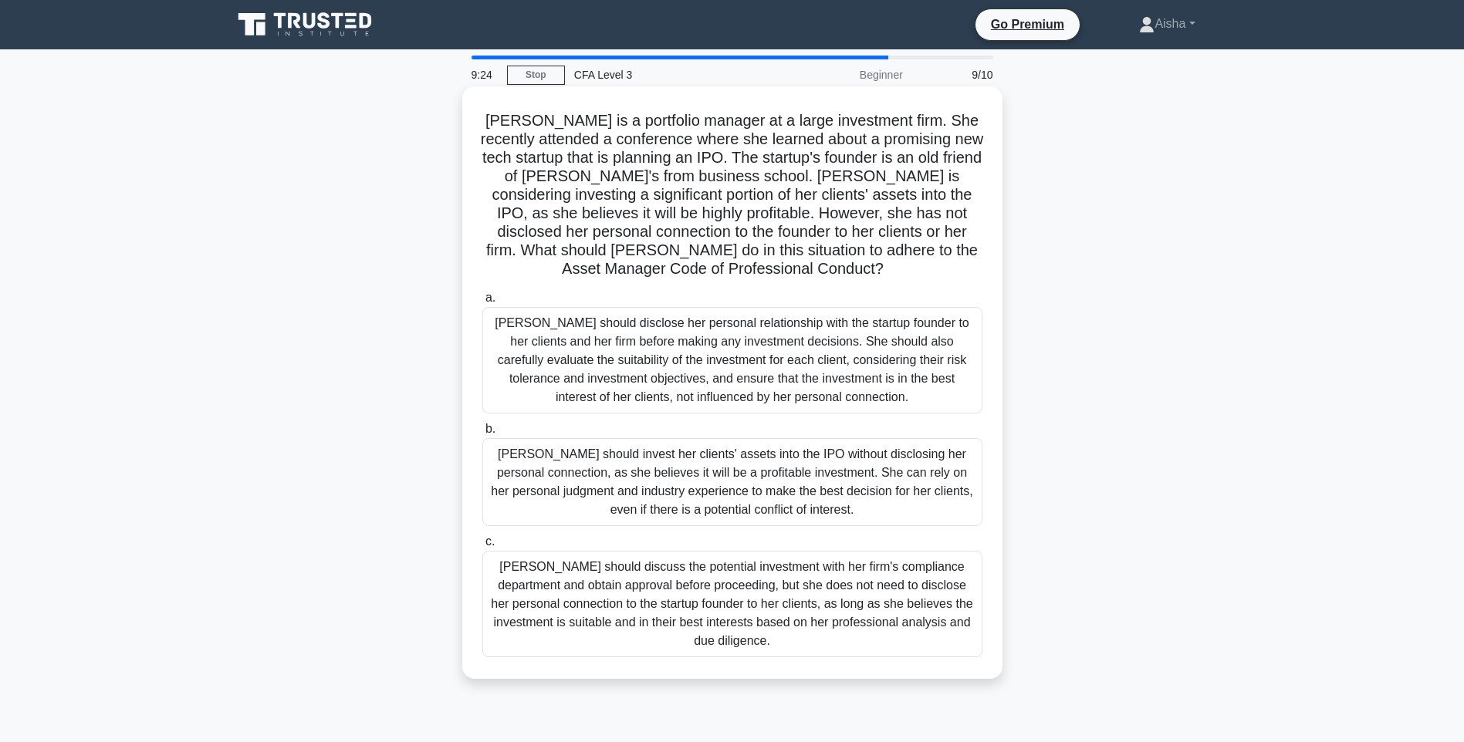
click at [764, 402] on div "Sarah should disclose her personal relationship with the startup founder to her…" at bounding box center [732, 360] width 500 height 107
click at [482, 303] on input "a. Sarah should disclose her personal relationship with the startup founder to …" at bounding box center [482, 298] width 0 height 10
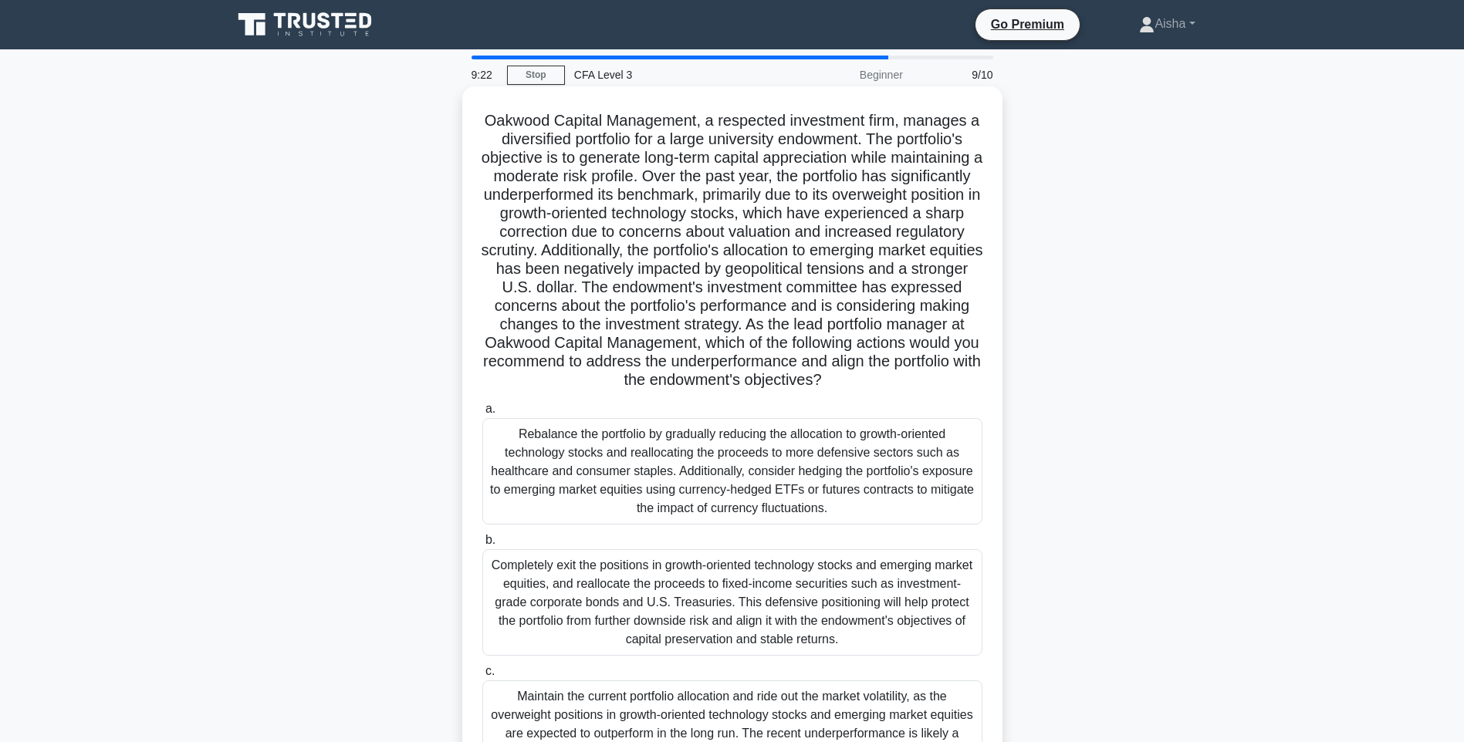
click at [739, 512] on div "Rebalance the portfolio by gradually reducing the allocation to growth-oriented…" at bounding box center [732, 471] width 500 height 107
click at [482, 414] on input "a. Rebalance the portfolio by gradually reducing the allocation to growth-orien…" at bounding box center [482, 409] width 0 height 10
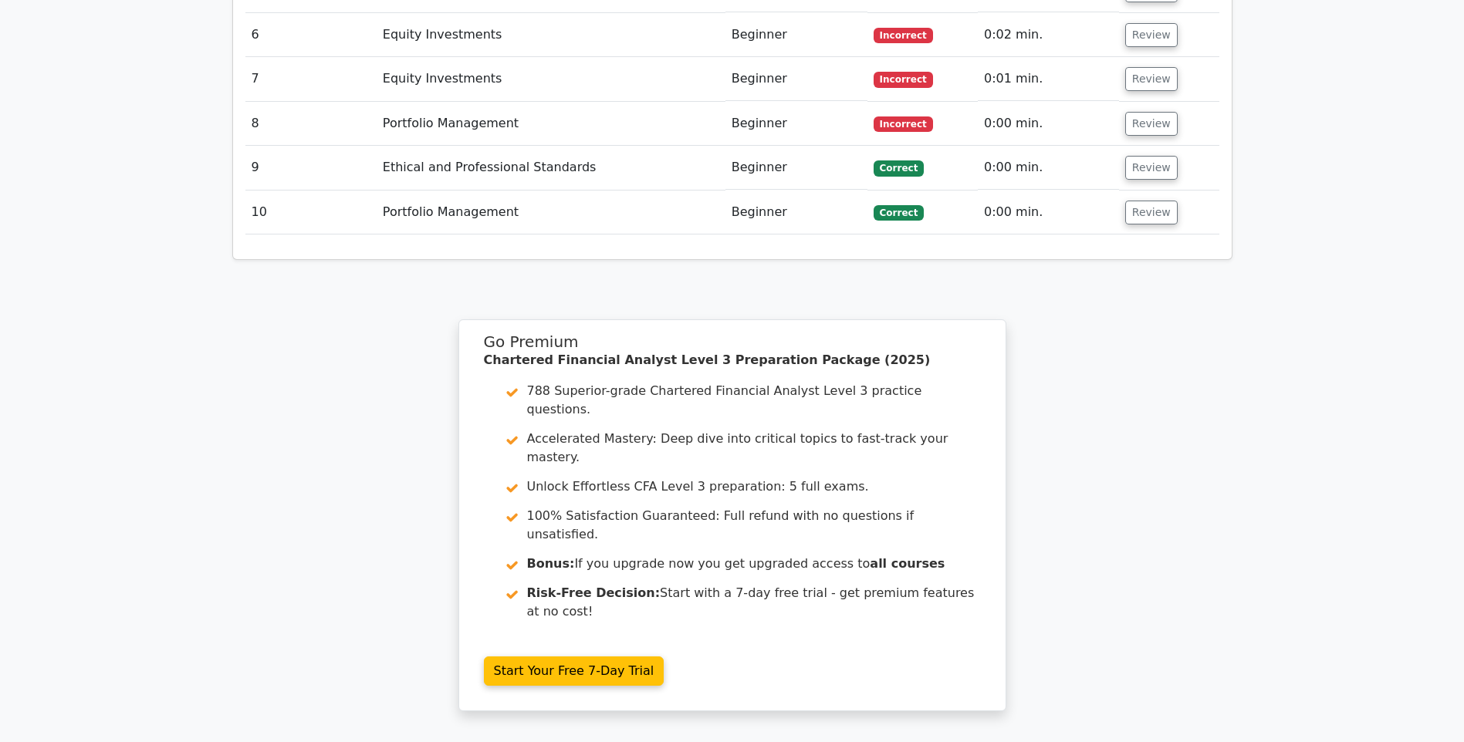
scroll to position [2624, 0]
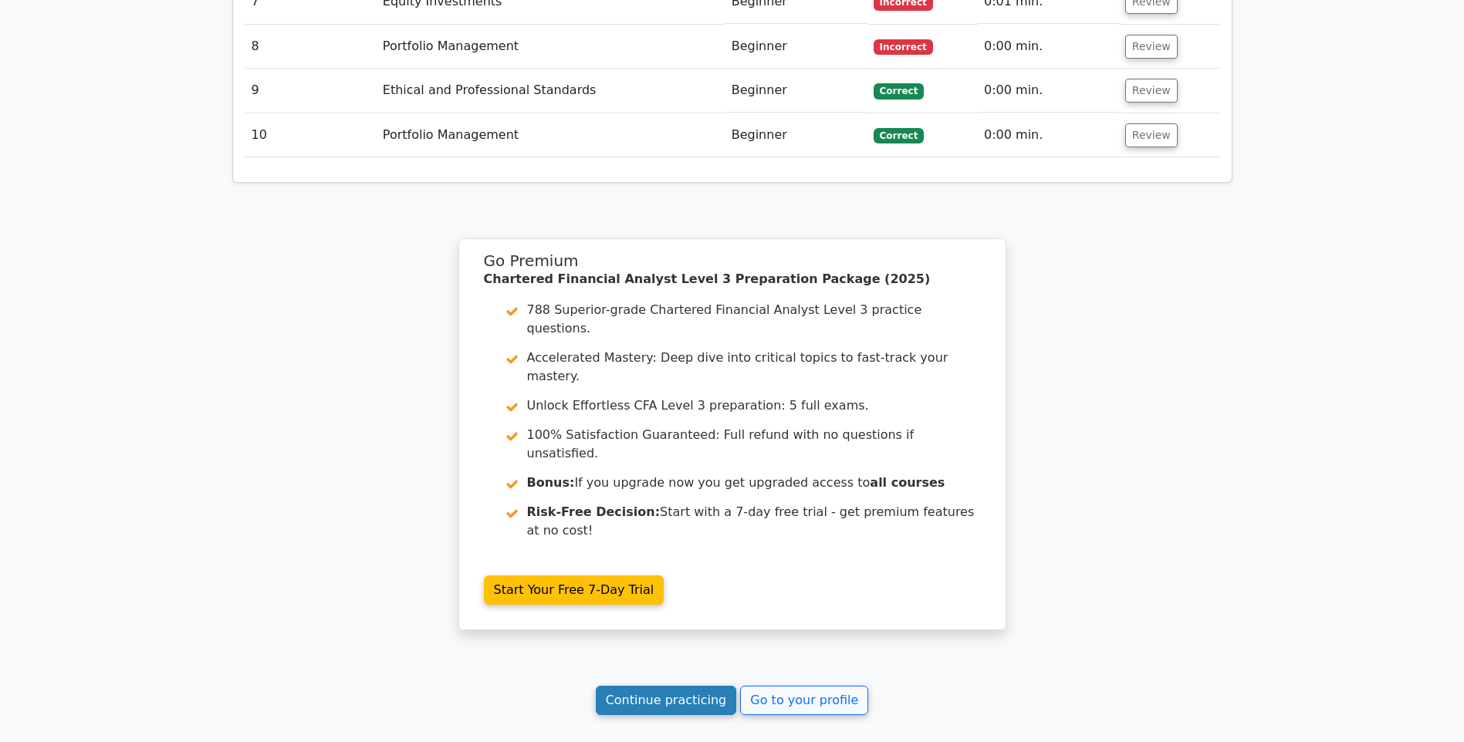
click at [682, 686] on link "Continue practicing" at bounding box center [666, 700] width 141 height 29
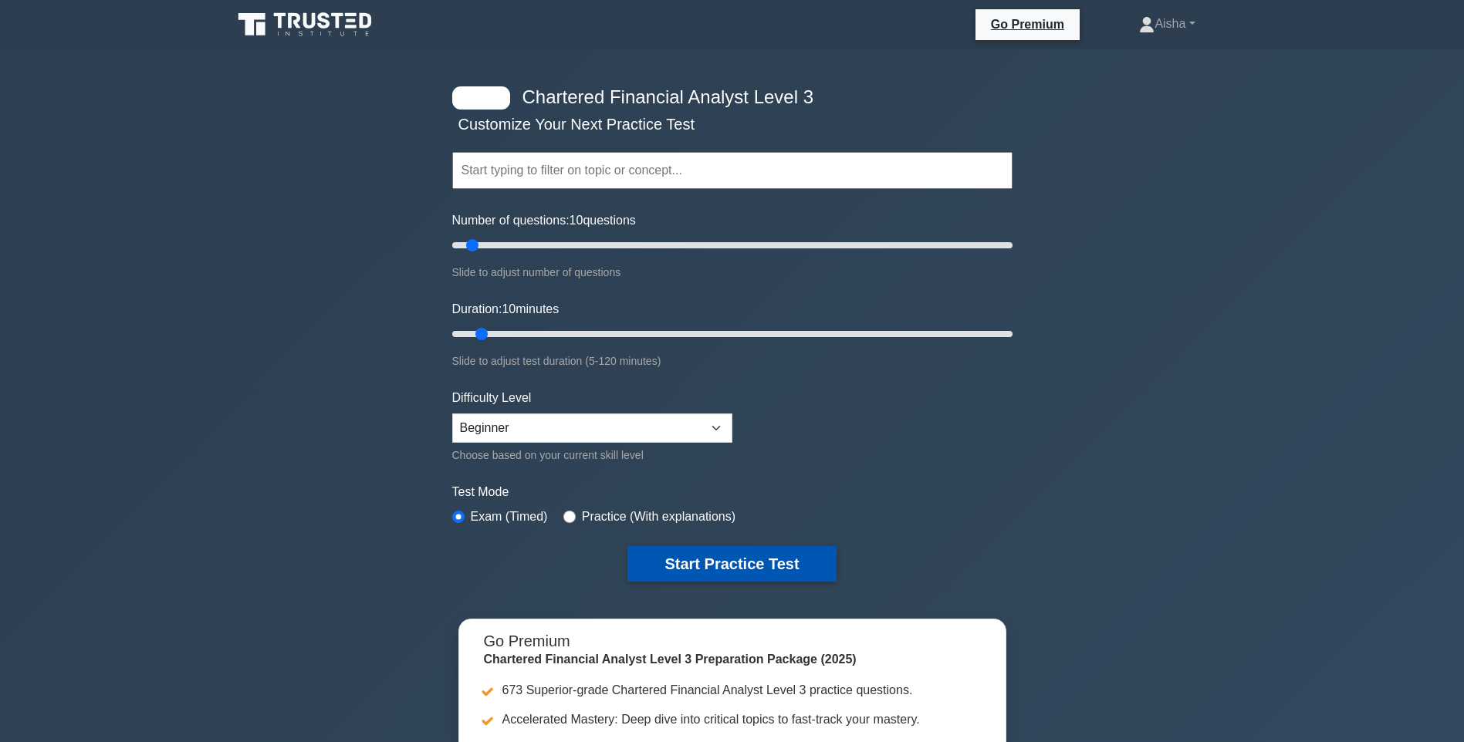
click at [690, 555] on button "Start Practice Test" at bounding box center [731, 564] width 208 height 36
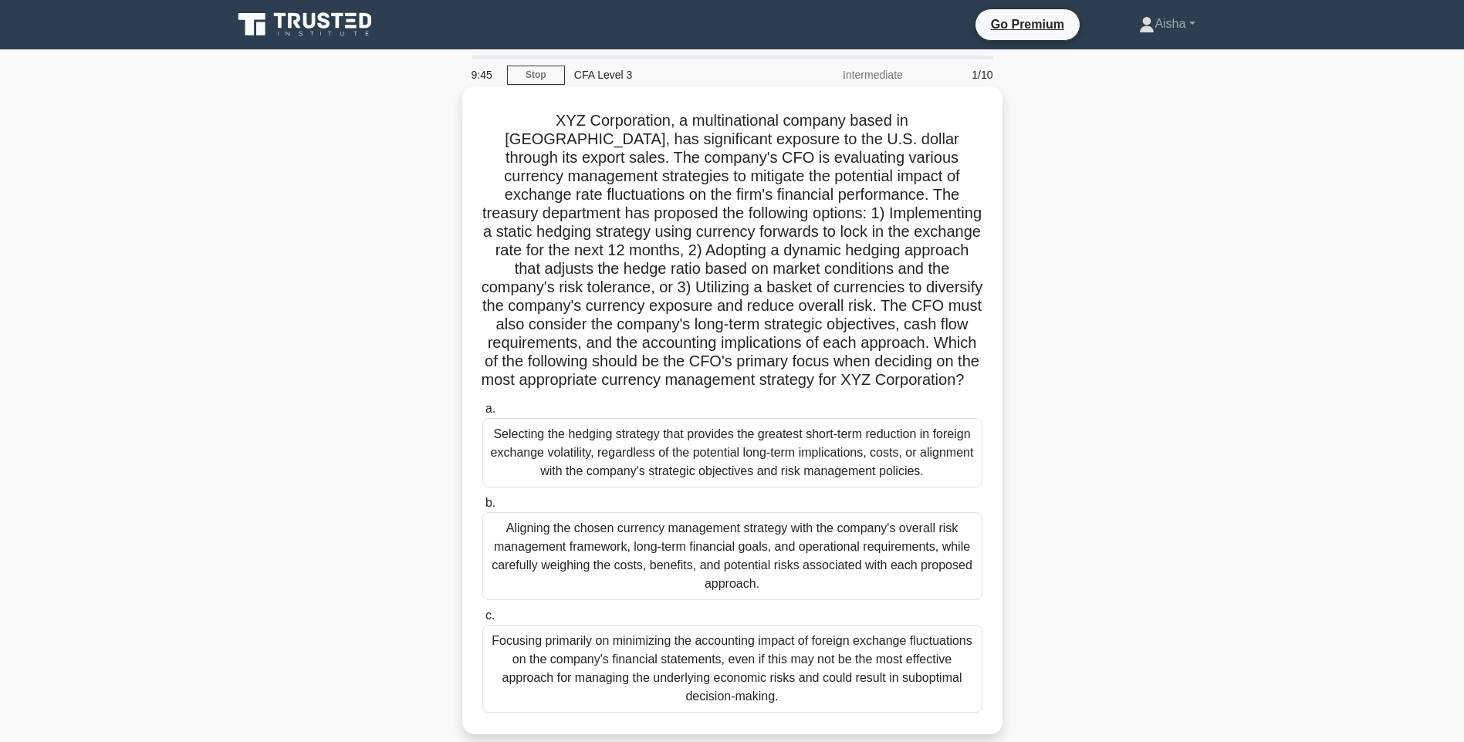
click at [759, 433] on div "Selecting the hedging strategy that provides the greatest short-term reduction …" at bounding box center [732, 452] width 500 height 69
click at [482, 414] on input "a. Selecting the hedging strategy that provides the greatest short-term reducti…" at bounding box center [482, 409] width 0 height 10
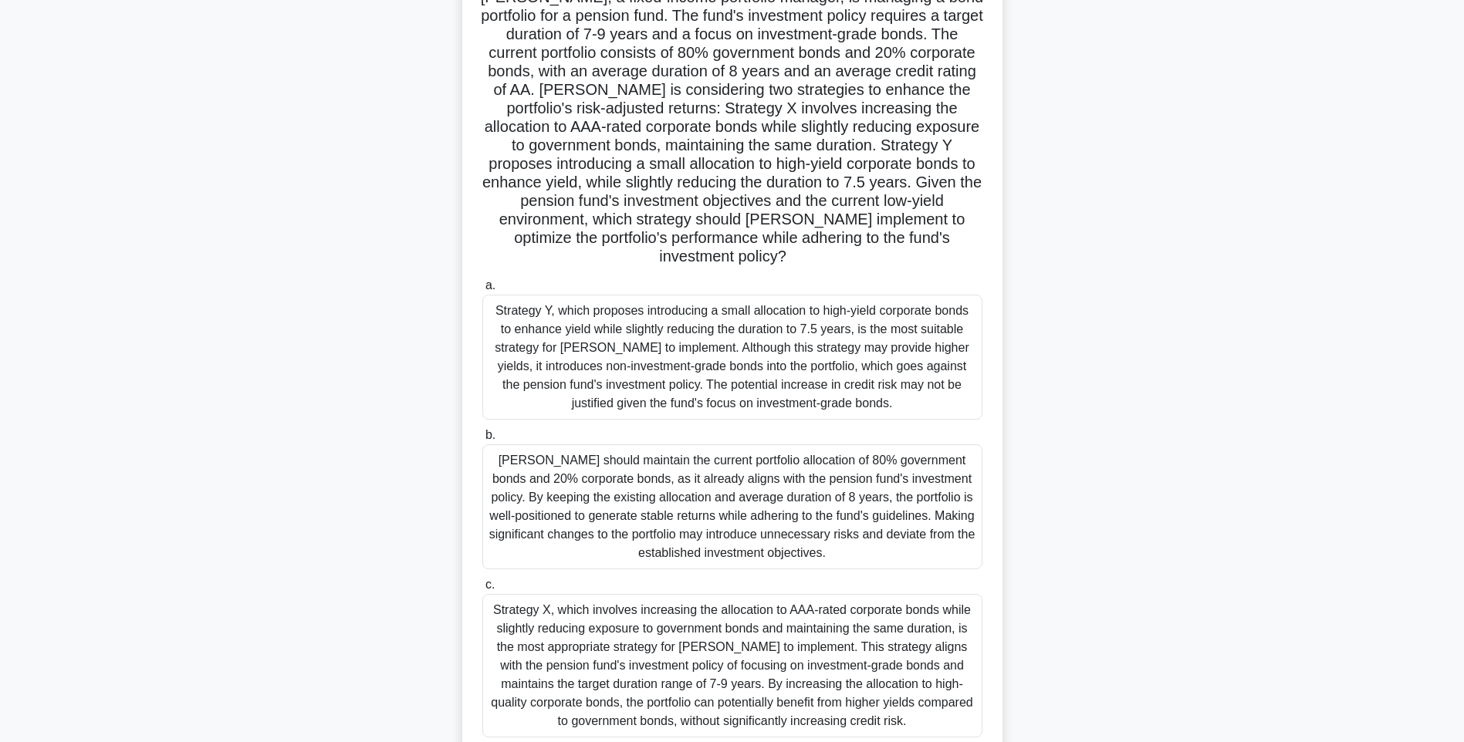
scroll to position [154, 0]
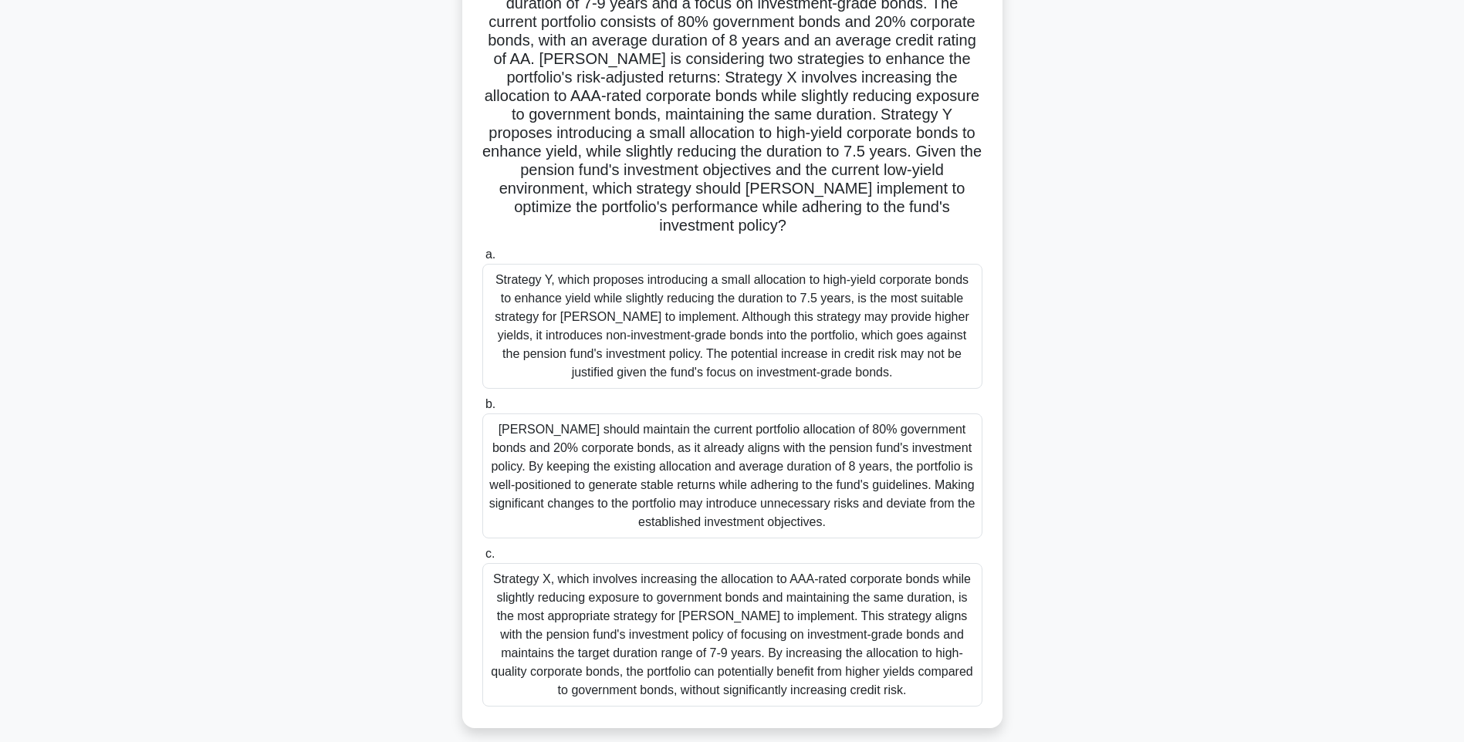
click at [879, 512] on div "[PERSON_NAME] should maintain the current portfolio allocation of 80% governmen…" at bounding box center [732, 476] width 500 height 125
click at [482, 410] on input "b. [PERSON_NAME] should maintain the current portfolio allocation of 80% govern…" at bounding box center [482, 405] width 0 height 10
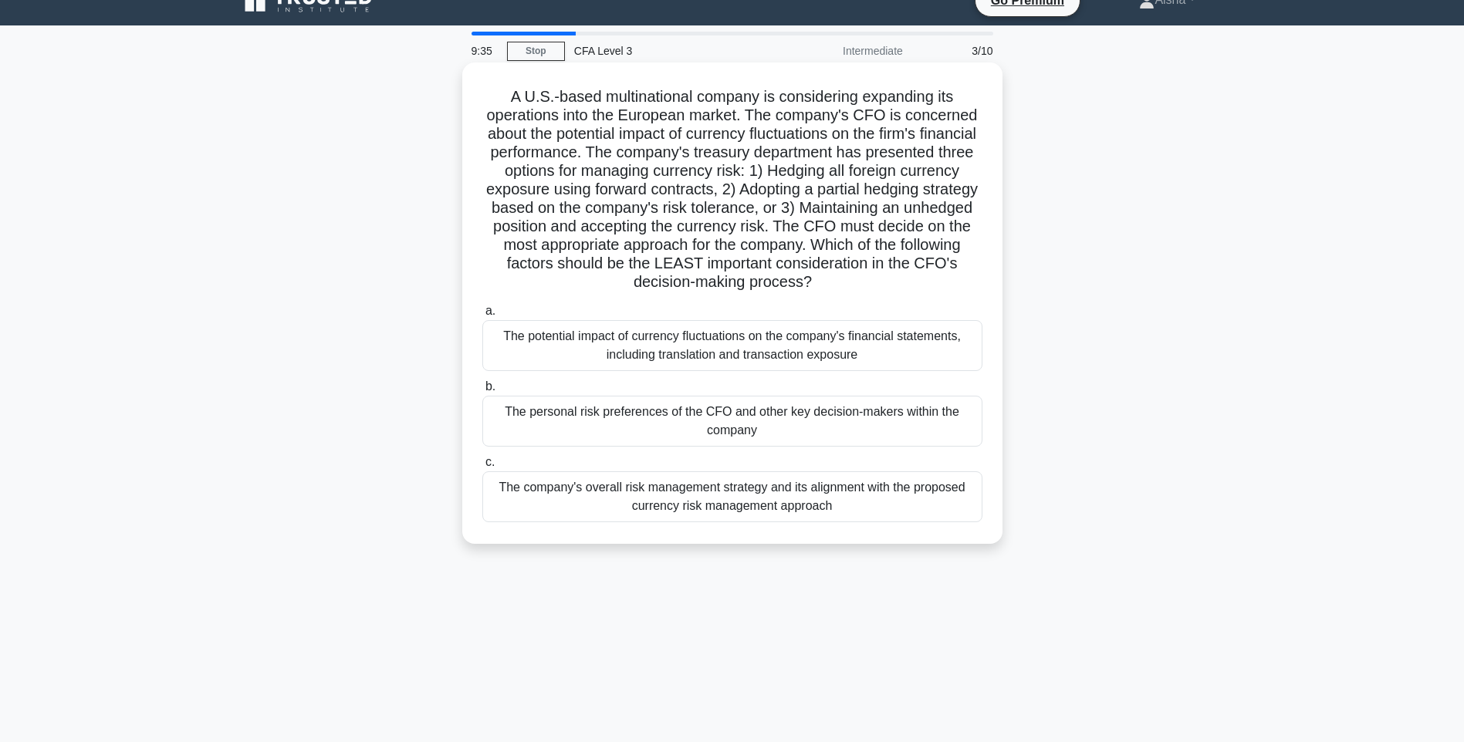
scroll to position [0, 0]
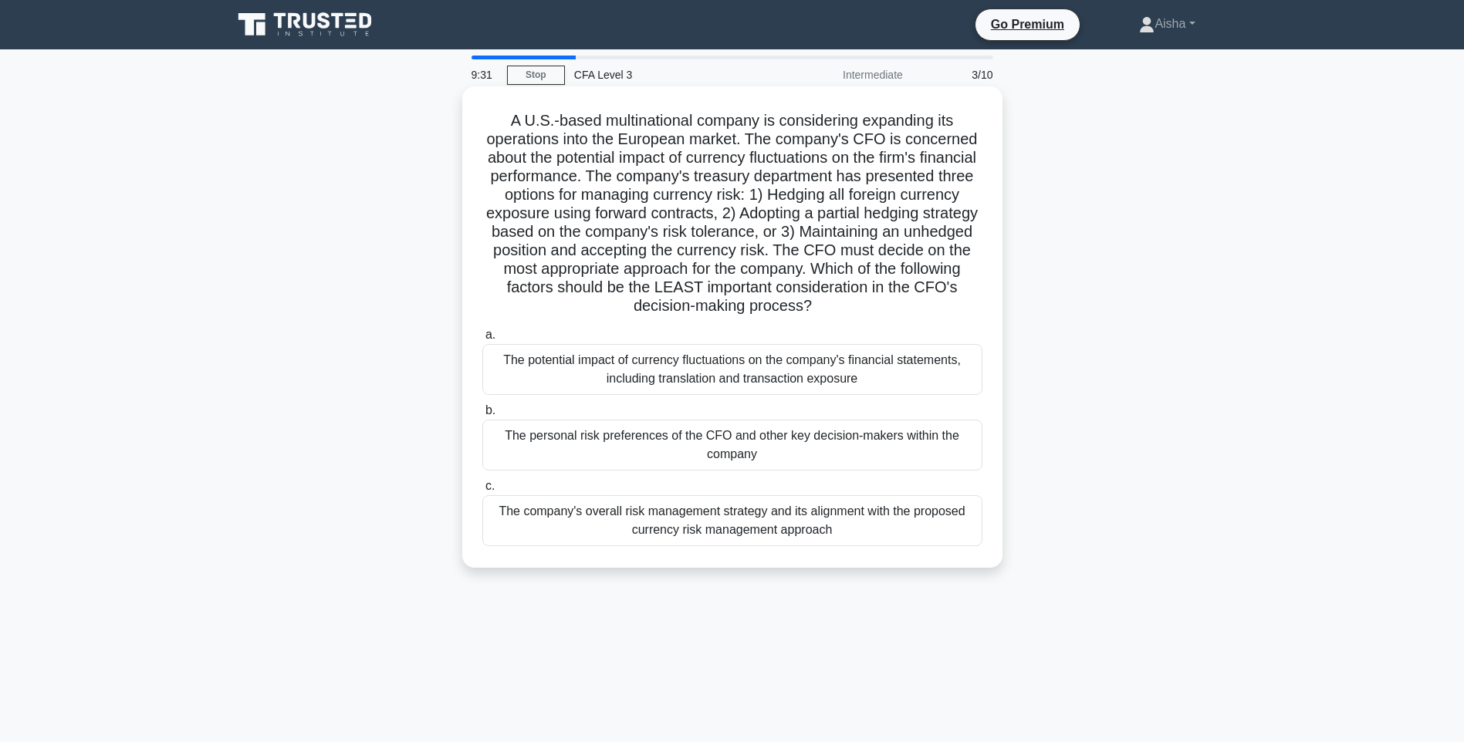
click at [816, 380] on div "The potential impact of currency fluctuations on the company's financial statem…" at bounding box center [732, 369] width 500 height 51
click at [482, 340] on input "a. The potential impact of currency fluctuations on the company's financial sta…" at bounding box center [482, 335] width 0 height 10
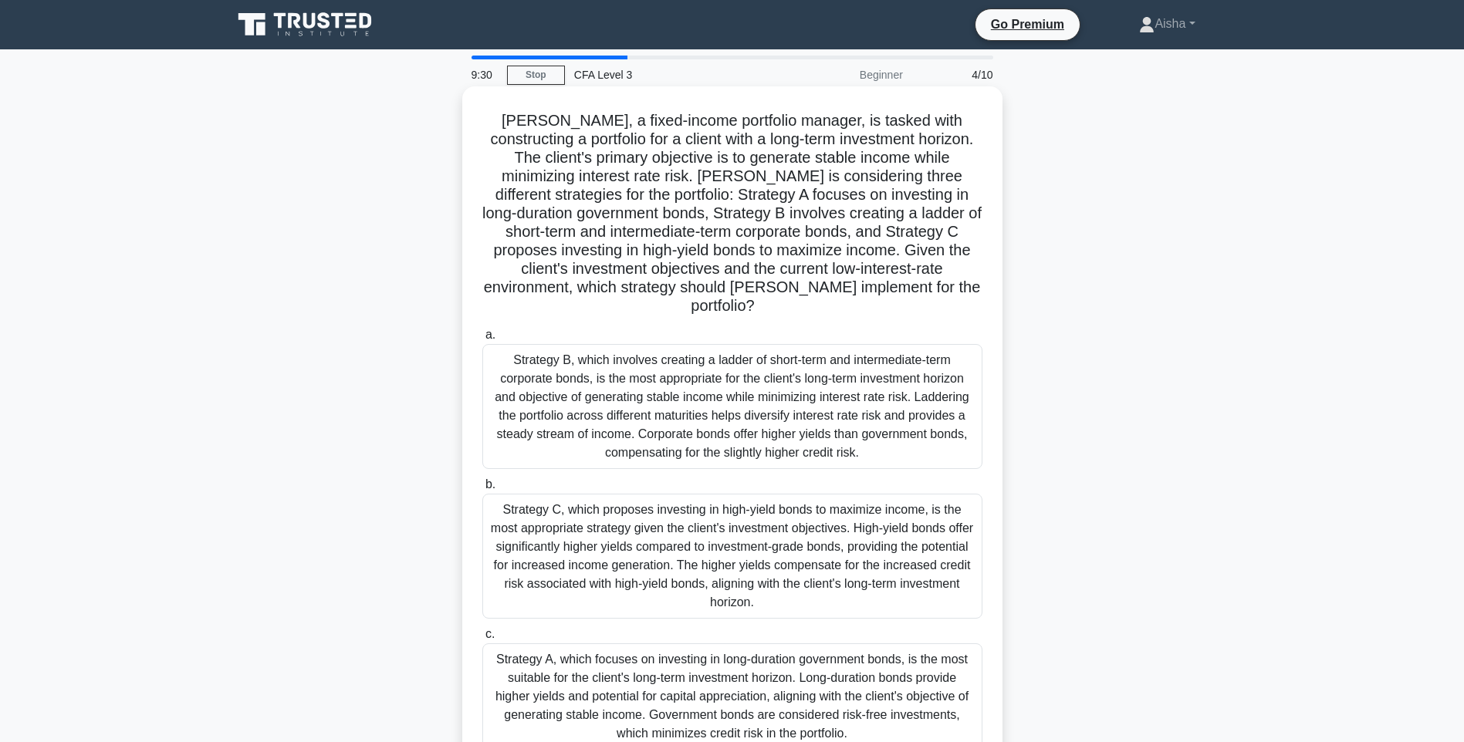
click at [795, 549] on div "Strategy C, which proposes investing in high-yield bonds to maximize income, is…" at bounding box center [732, 556] width 500 height 125
click at [482, 490] on input "b. Strategy C, which proposes investing in high-yield bonds to maximize income,…" at bounding box center [482, 485] width 0 height 10
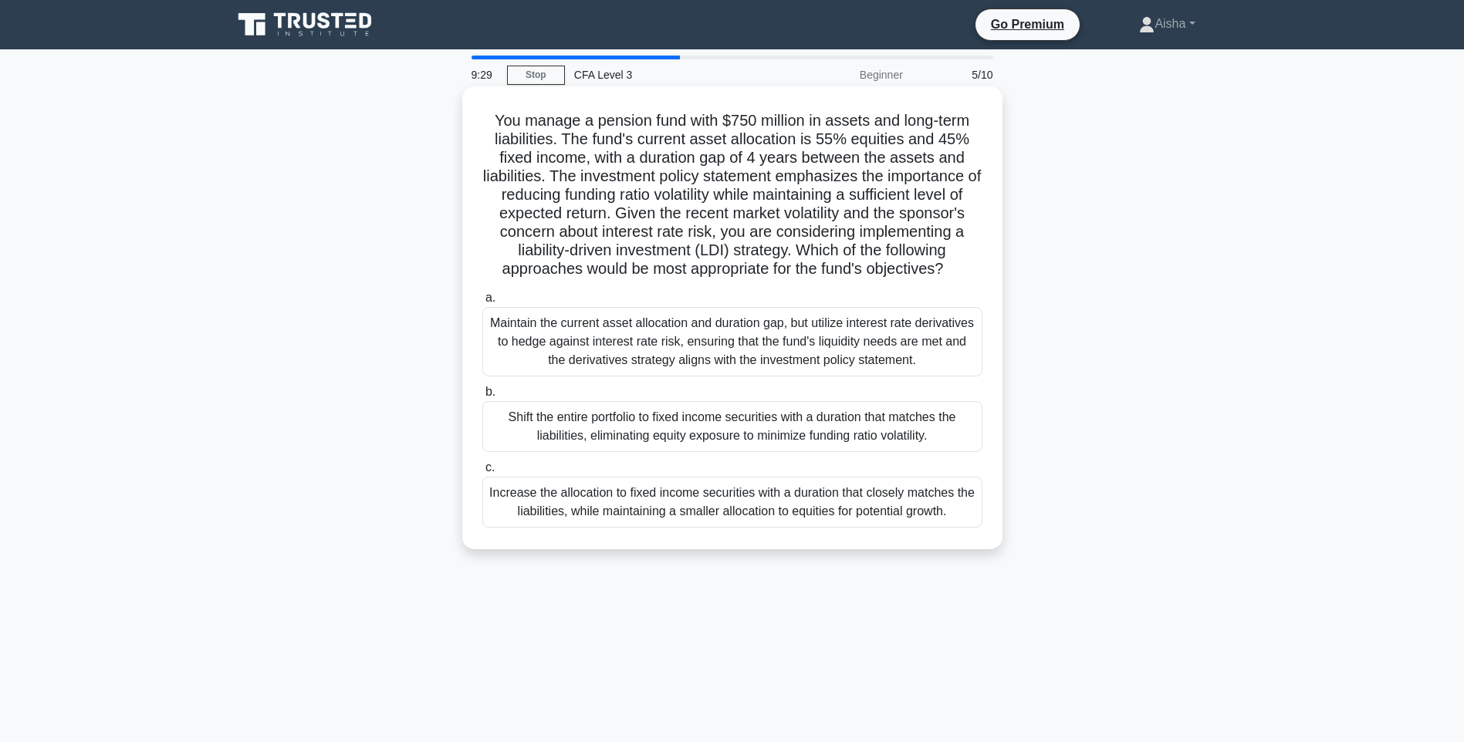
click at [787, 359] on div "Maintain the current asset allocation and duration gap, but utilize interest ra…" at bounding box center [732, 341] width 500 height 69
click at [482, 303] on input "a. Maintain the current asset allocation and duration gap, but utilize interest…" at bounding box center [482, 298] width 0 height 10
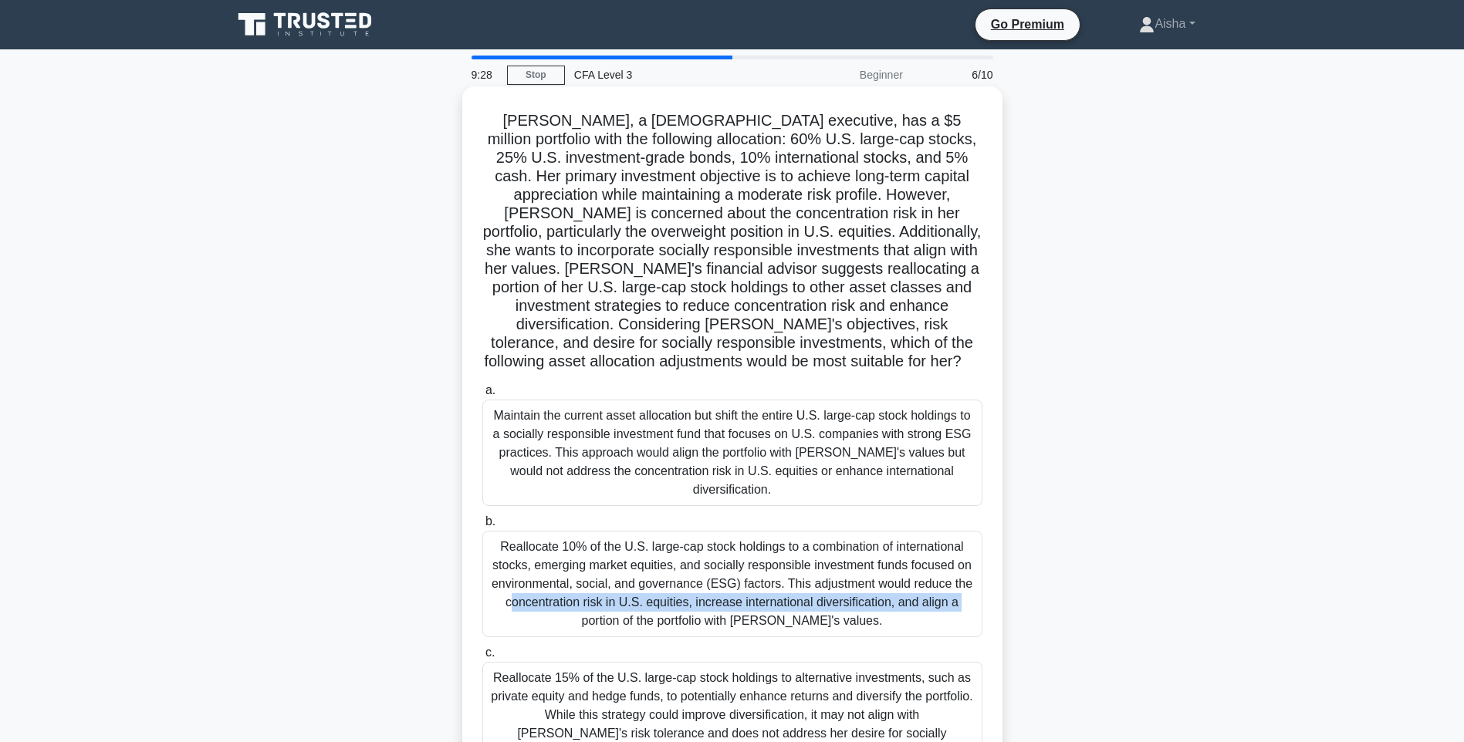
click at [844, 566] on div "Reallocate 10% of the U.S. large-cap stock holdings to a combination of interna…" at bounding box center [732, 584] width 500 height 107
click at [844, 560] on div "Reallocate 10% of the U.S. large-cap stock holdings to a combination of interna…" at bounding box center [732, 584] width 500 height 107
click at [482, 527] on input "b. Reallocate 10% of the U.S. large-cap stock holdings to a combination of inte…" at bounding box center [482, 522] width 0 height 10
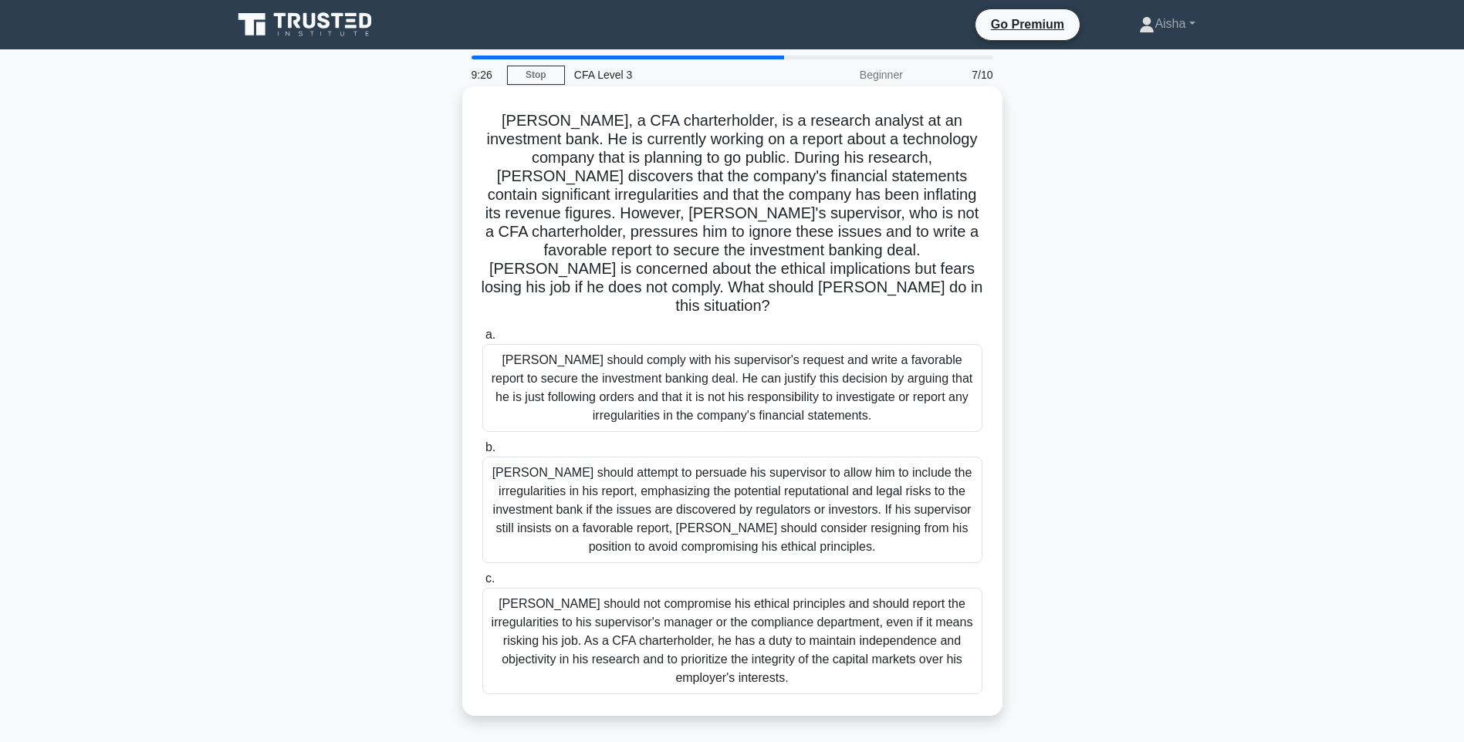
click at [823, 474] on div "Matthew should attempt to persuade his supervisor to allow him to include the i…" at bounding box center [732, 510] width 500 height 107
click at [482, 453] on input "b. Matthew should attempt to persuade his supervisor to allow him to include th…" at bounding box center [482, 448] width 0 height 10
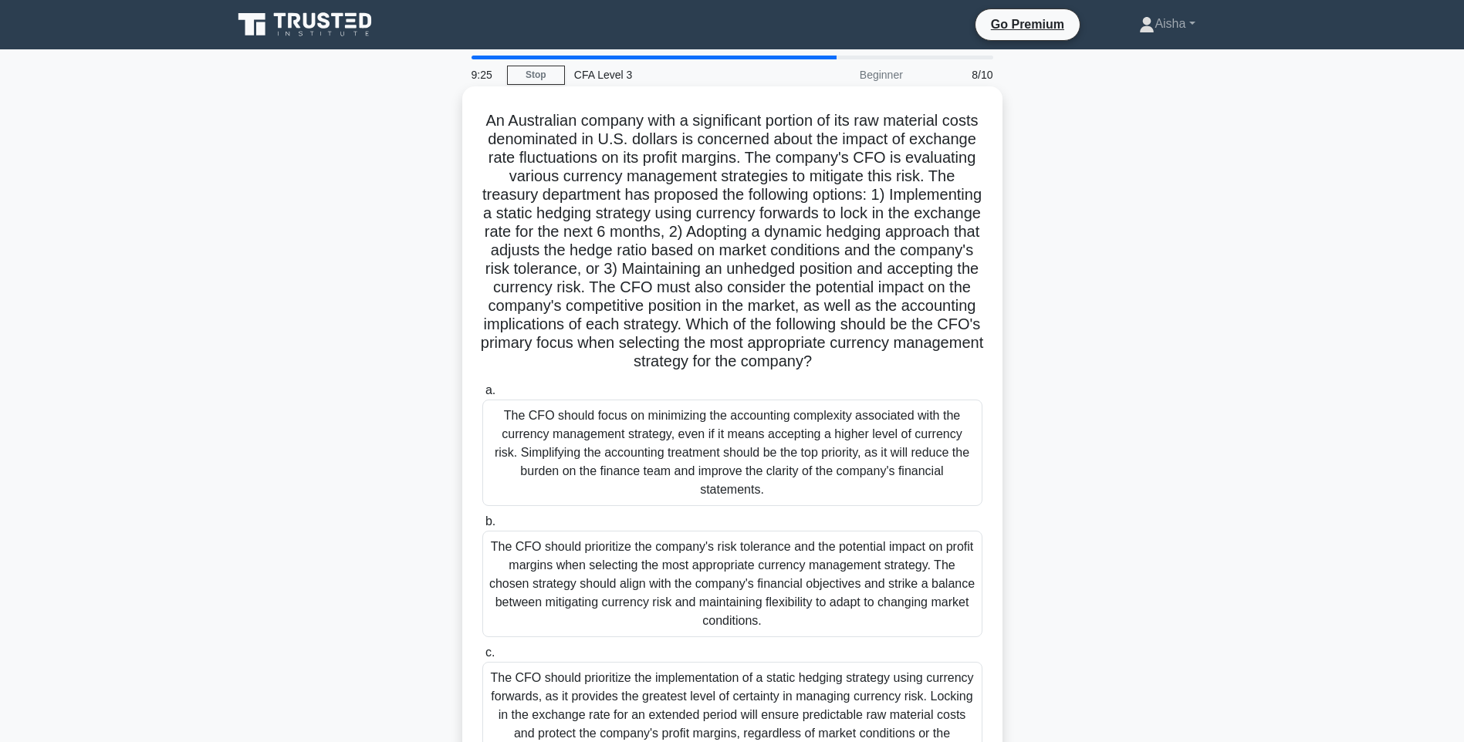
click at [823, 472] on div "The CFO should focus on minimizing the accounting complexity associated with th…" at bounding box center [732, 453] width 500 height 107
click at [482, 396] on input "a. The CFO should focus on minimizing the accounting complexity associated with…" at bounding box center [482, 391] width 0 height 10
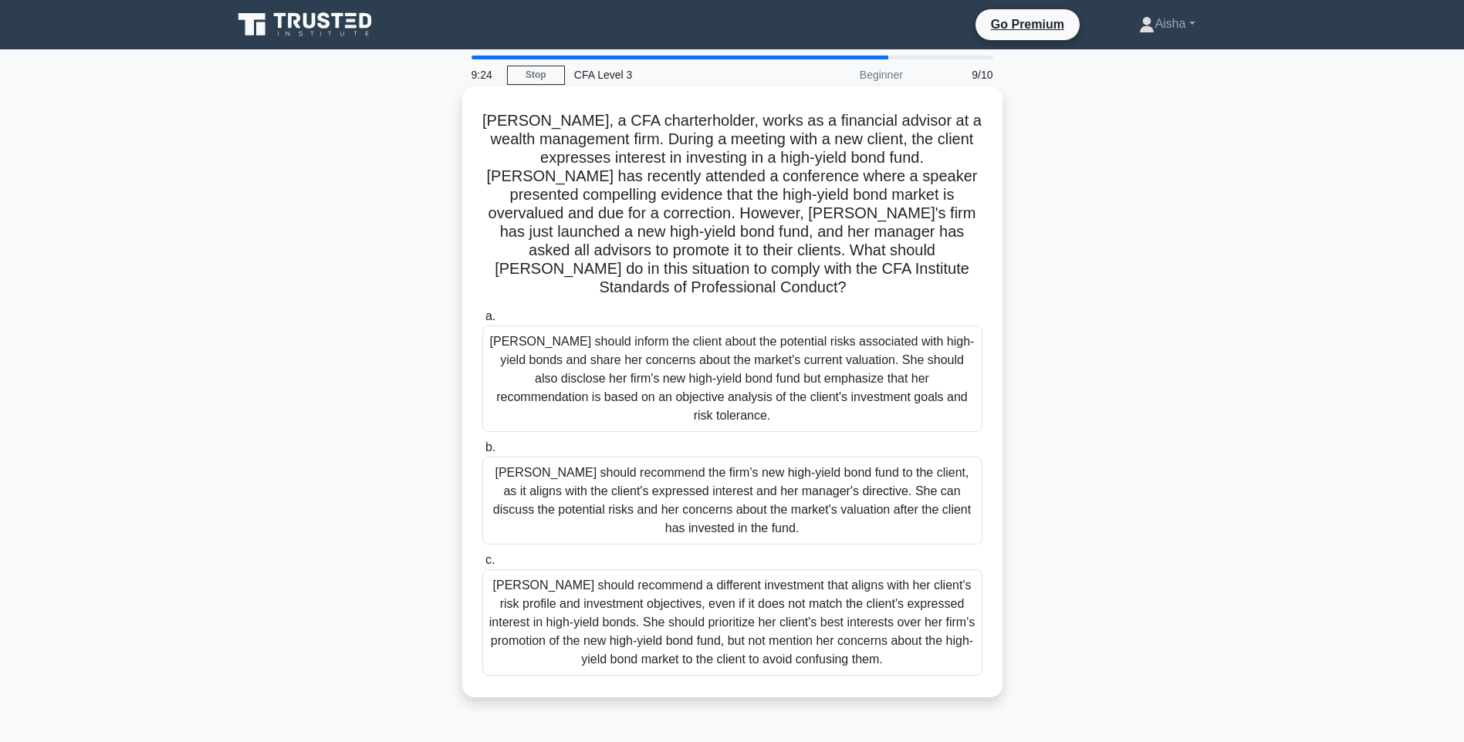
click at [822, 570] on div "Jessica should recommend a different investment that aligns with her client's r…" at bounding box center [732, 623] width 500 height 107
click at [482, 566] on input "c. Jessica should recommend a different investment that aligns with her client'…" at bounding box center [482, 561] width 0 height 10
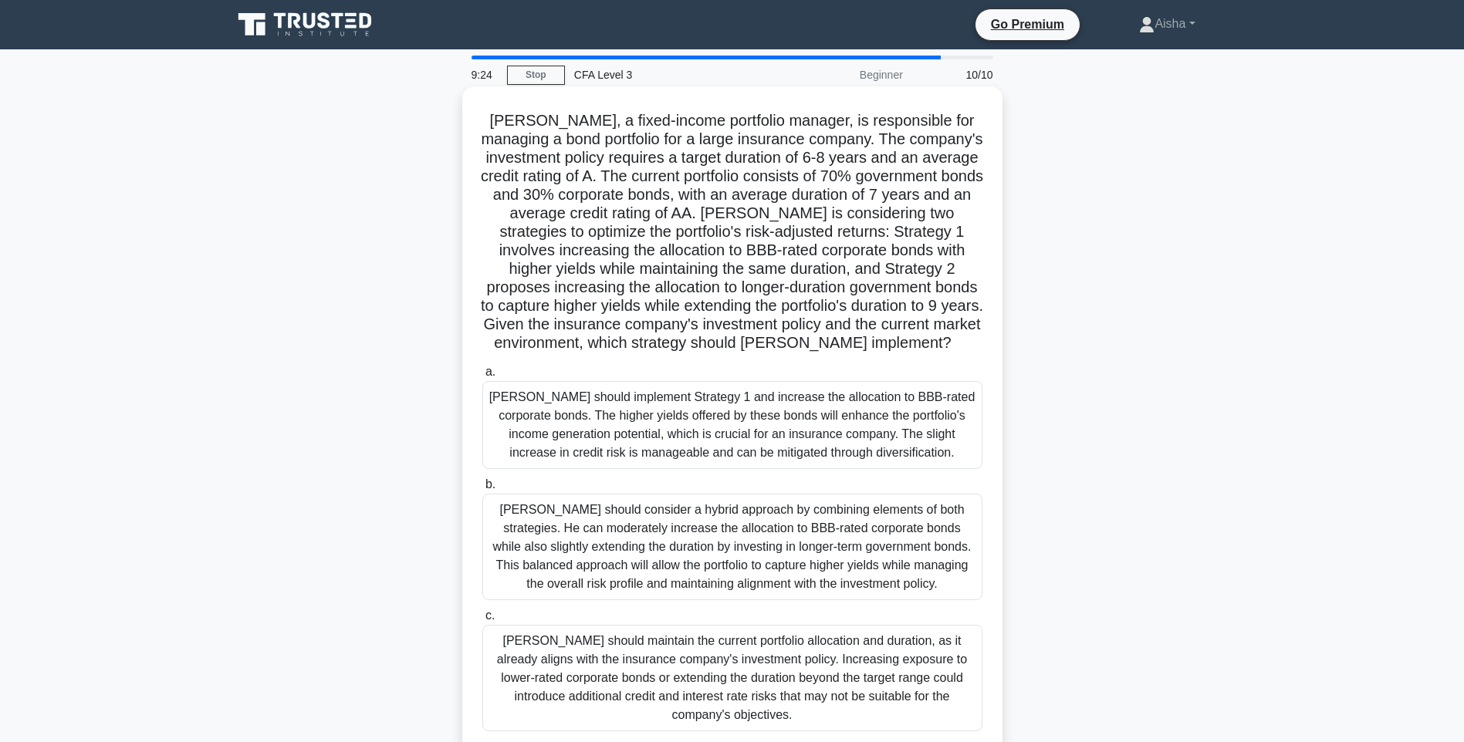
click at [823, 448] on div "Thomas should implement Strategy 1 and increase the allocation to BBB-rated cor…" at bounding box center [732, 425] width 500 height 88
click at [482, 377] on input "a. Thomas should implement Strategy 1 and increase the allocation to BBB-rated …" at bounding box center [482, 372] width 0 height 10
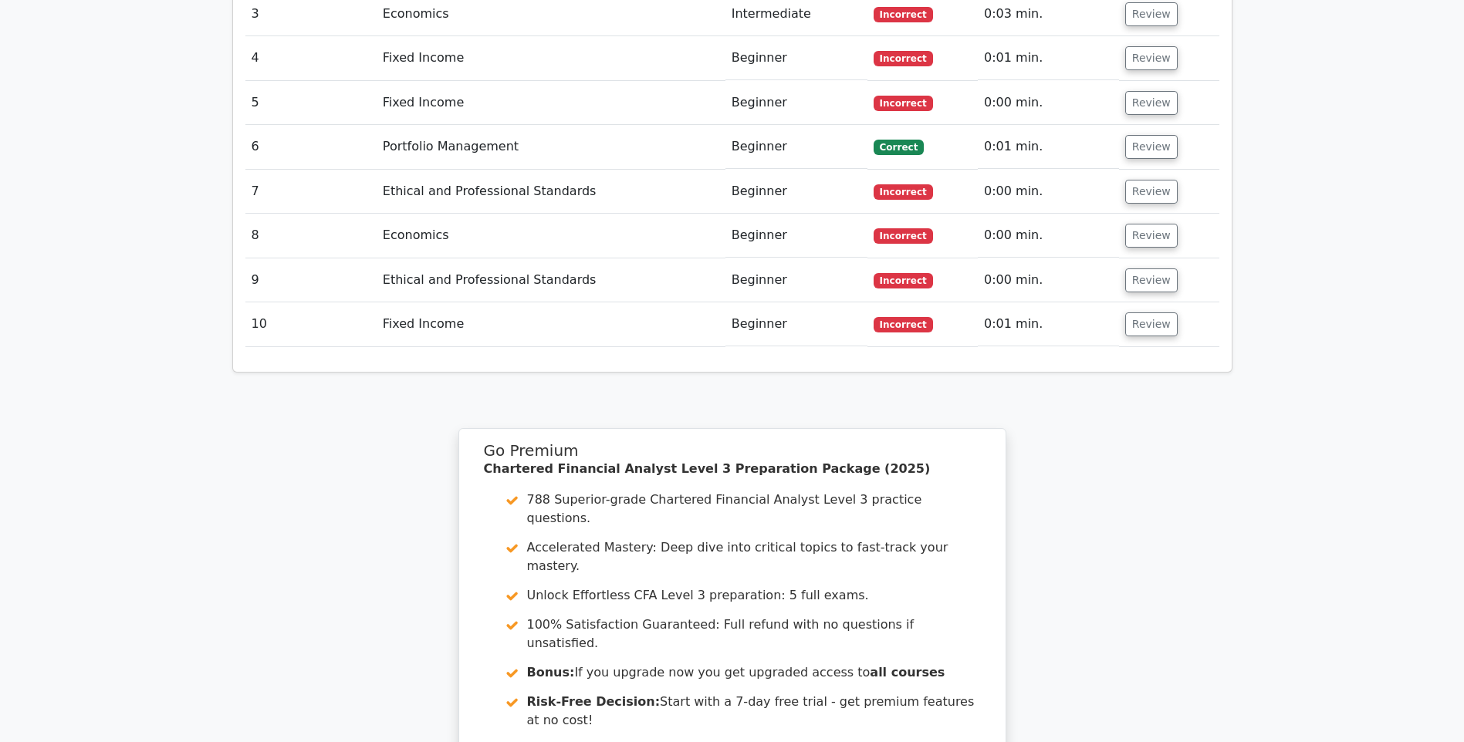
scroll to position [2554, 0]
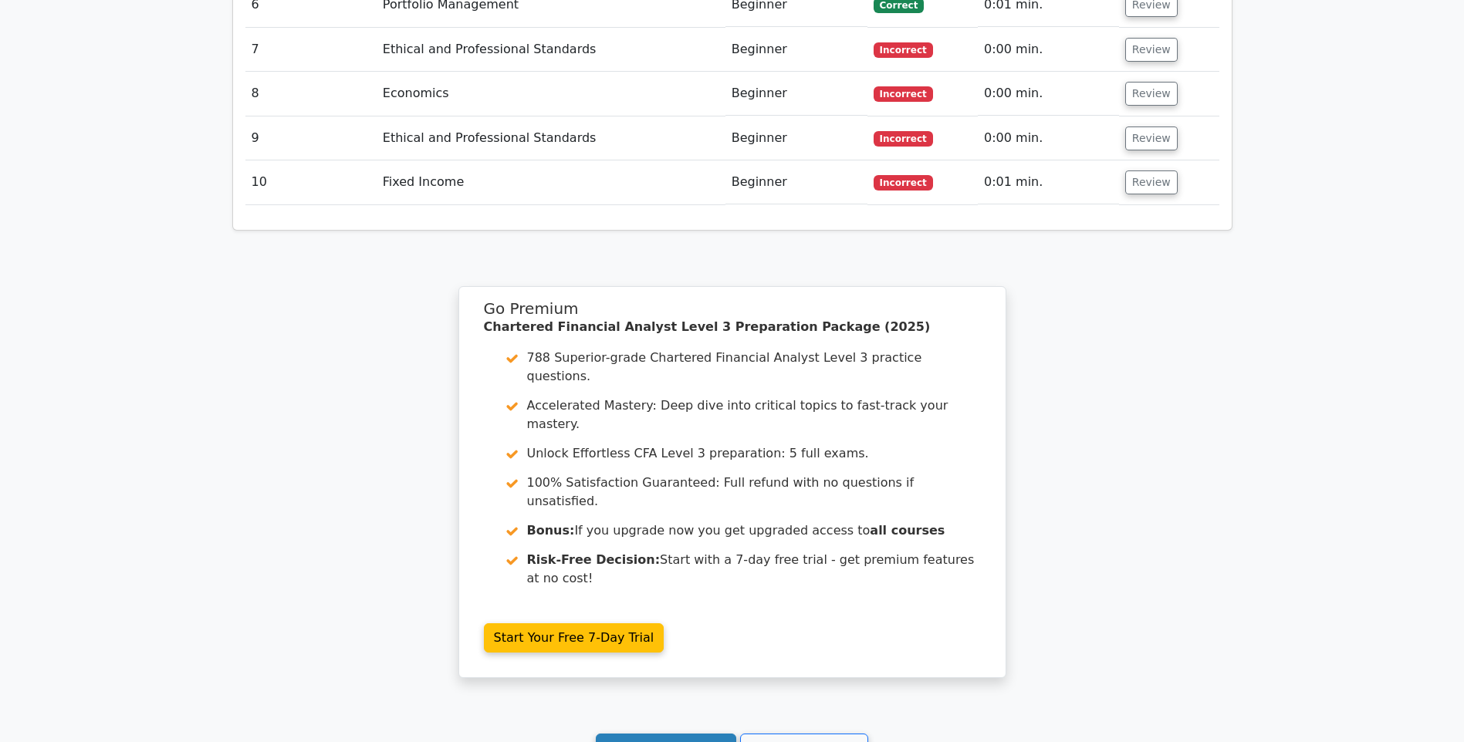
click at [681, 734] on link "Continue practicing" at bounding box center [666, 748] width 141 height 29
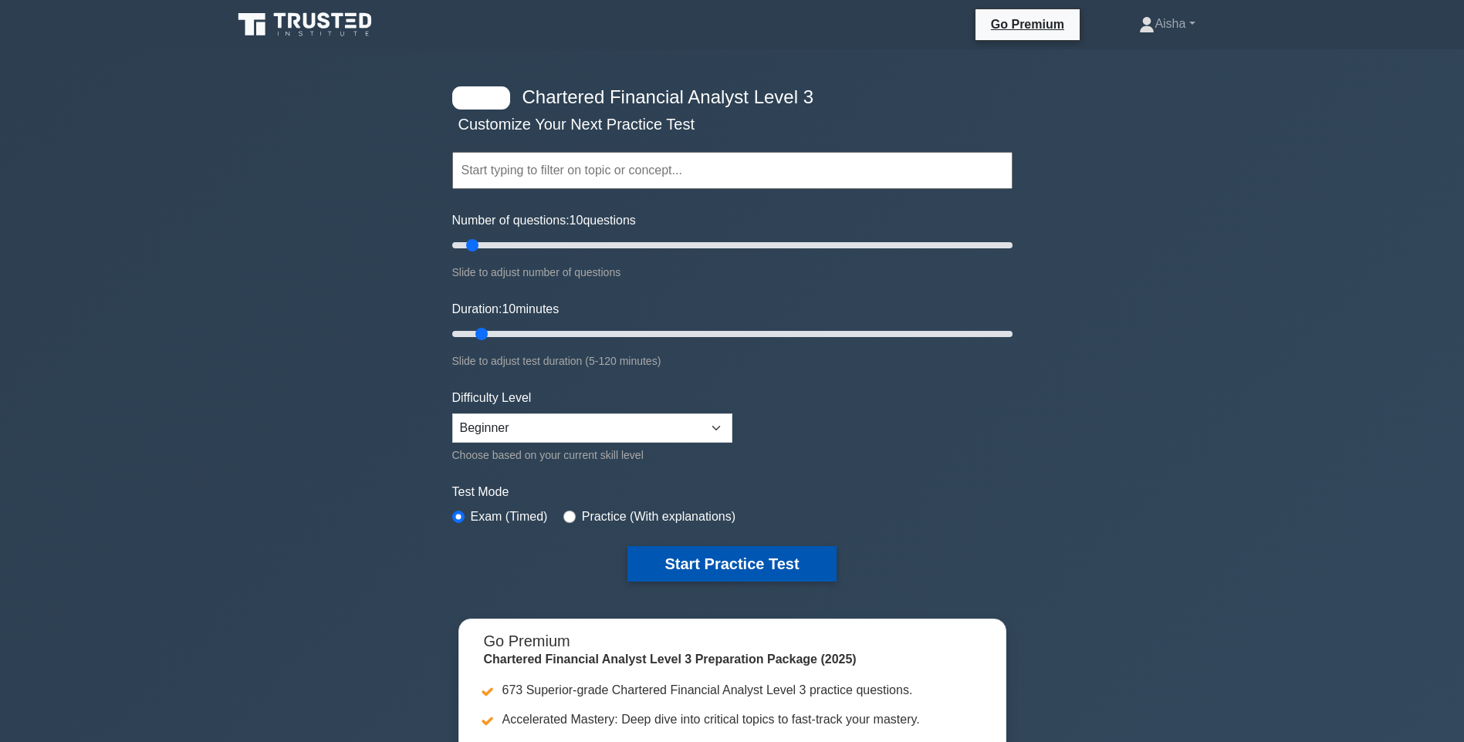
click at [727, 563] on button "Start Practice Test" at bounding box center [731, 564] width 208 height 36
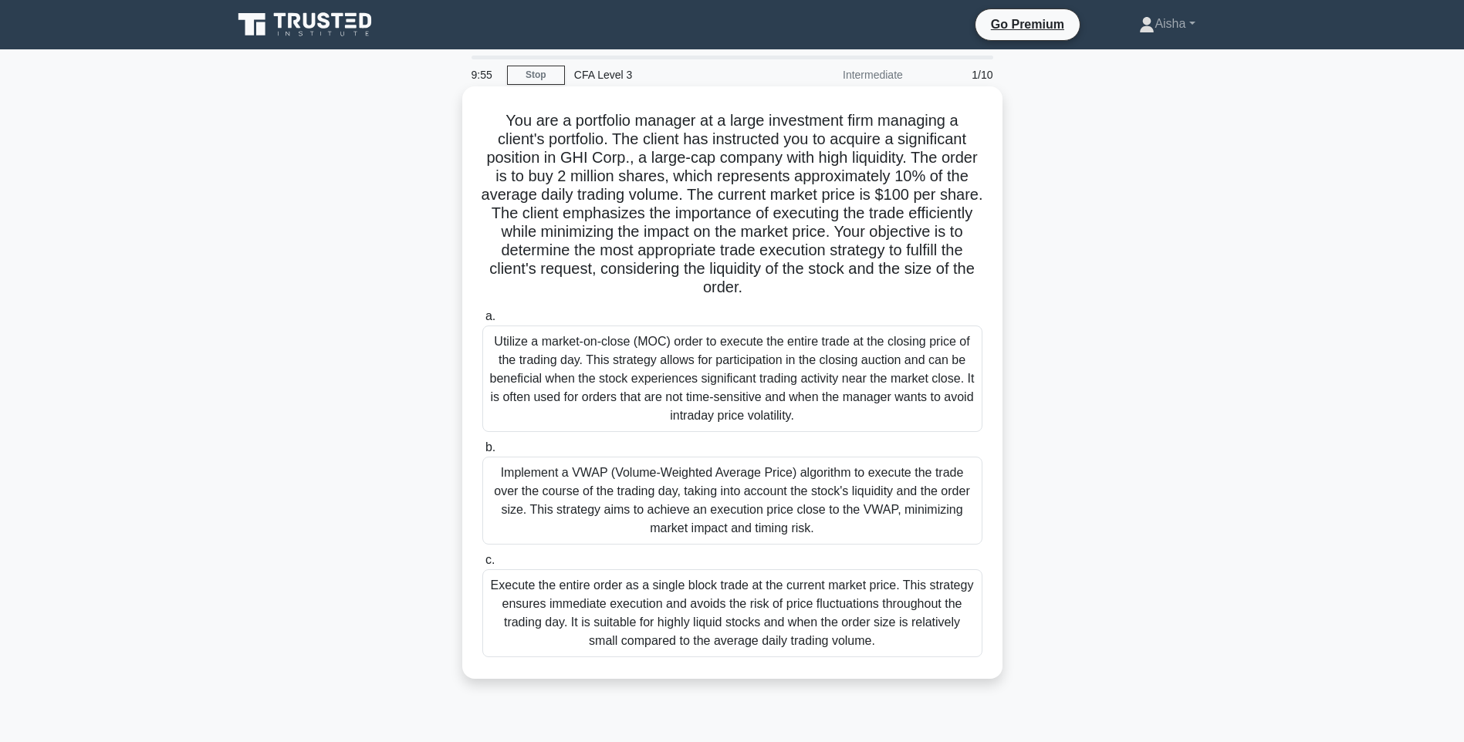
click at [800, 533] on div "Implement a VWAP (Volume-Weighted Average Price) algorithm to execute the trade…" at bounding box center [732, 501] width 500 height 88
click at [482, 453] on input "b. Implement a VWAP (Volume-Weighted Average Price) algorithm to execute the tr…" at bounding box center [482, 448] width 0 height 10
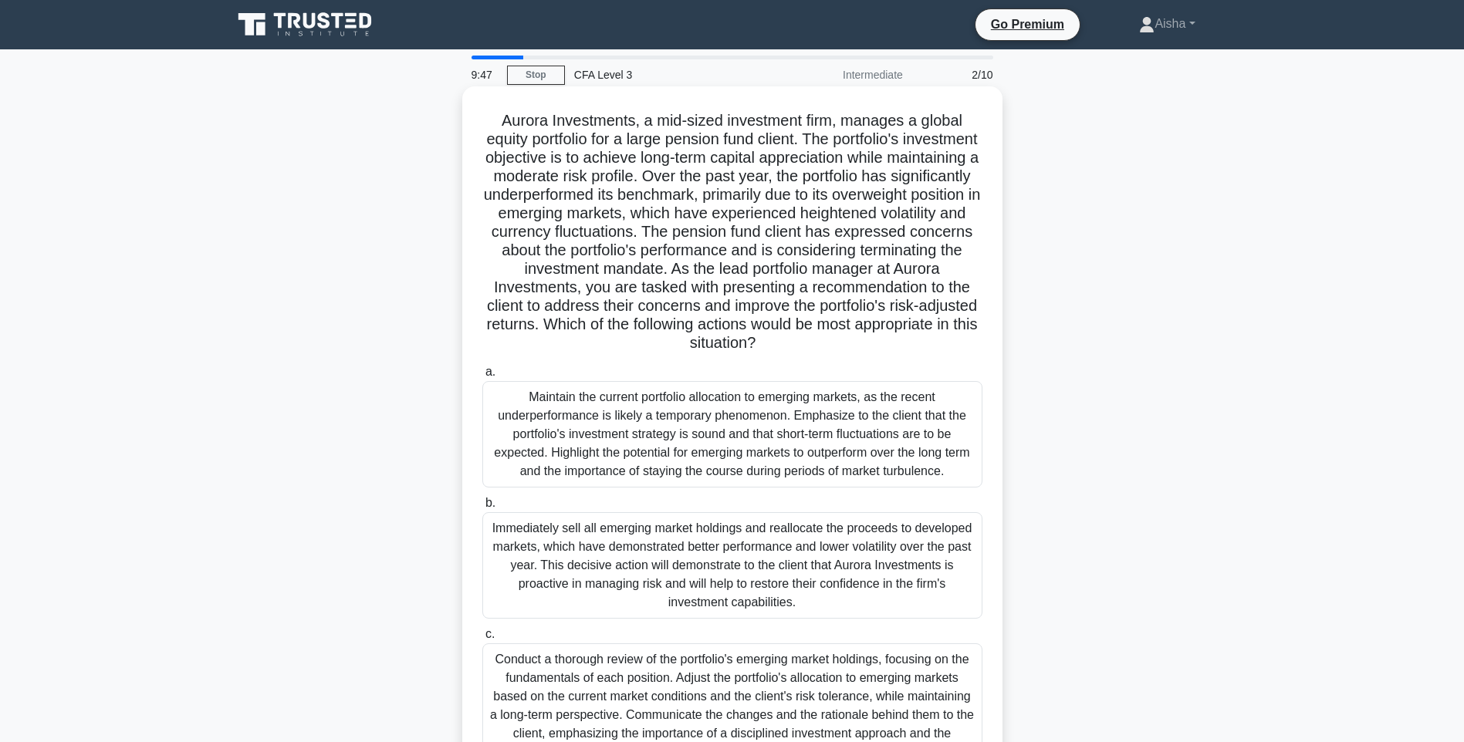
click at [779, 575] on div "Immediately sell all emerging market holdings and reallocate the proceeds to de…" at bounding box center [732, 565] width 500 height 107
click at [482, 509] on input "b. Immediately sell all emerging market holdings and reallocate the proceeds to…" at bounding box center [482, 504] width 0 height 10
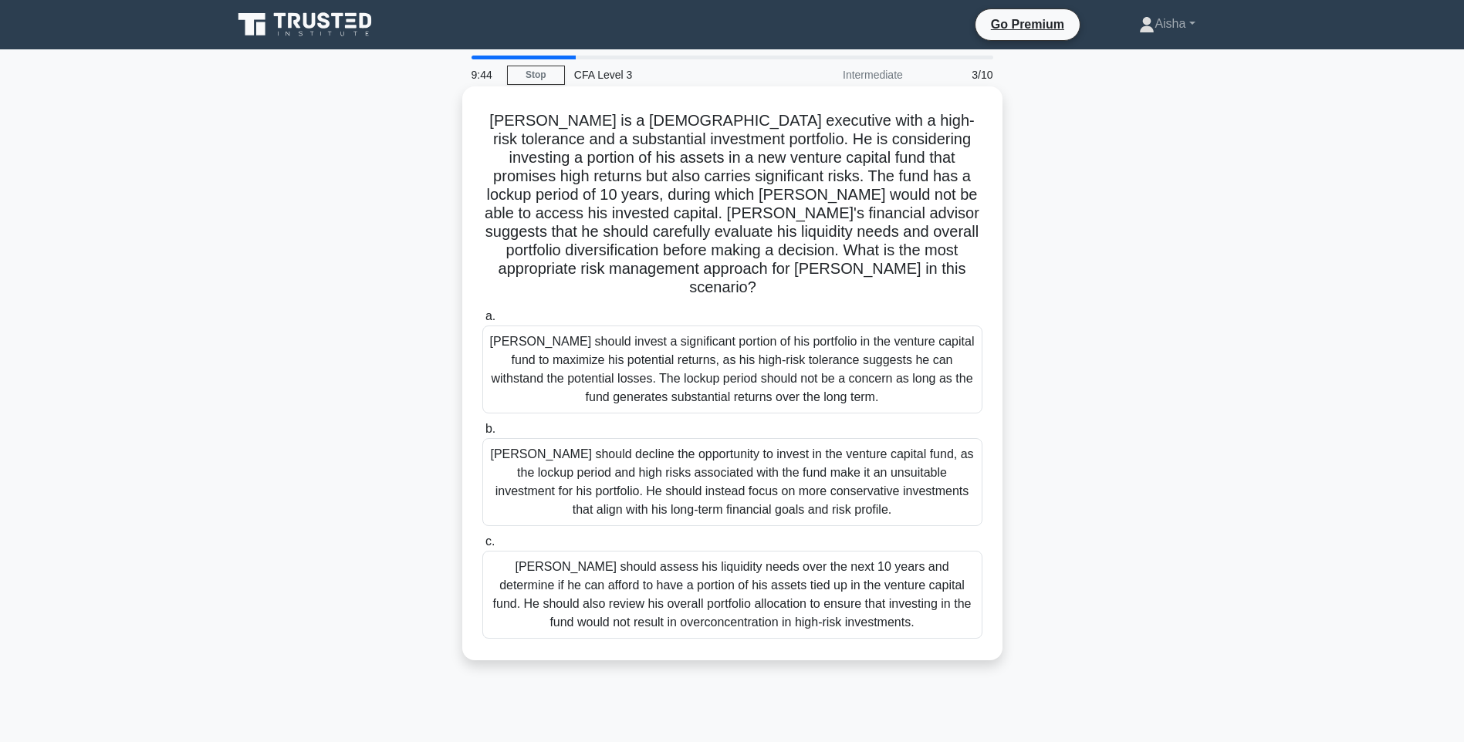
click at [700, 374] on div "John should invest a significant portion of his portfolio in the venture capita…" at bounding box center [732, 370] width 500 height 88
click at [482, 322] on input "a. John should invest a significant portion of his portfolio in the venture cap…" at bounding box center [482, 317] width 0 height 10
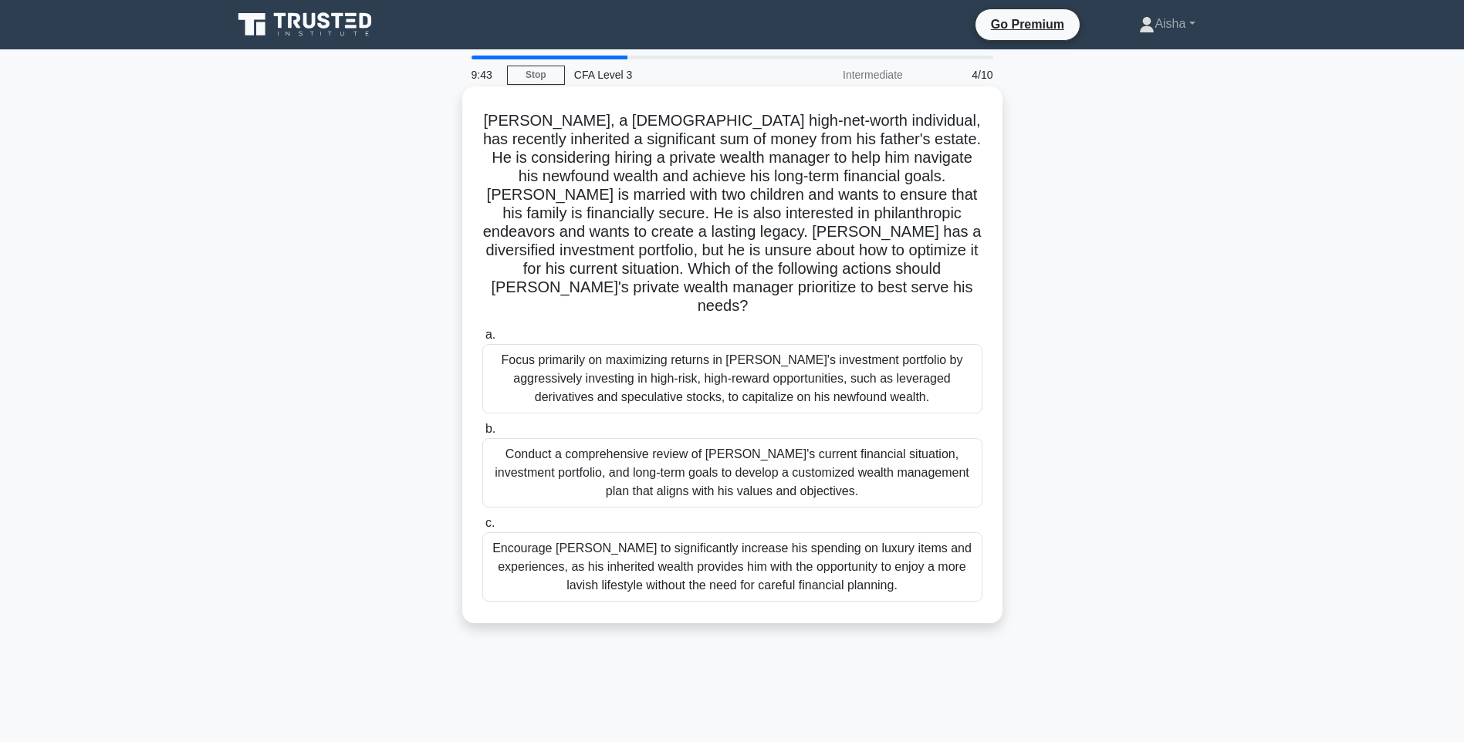
click at [673, 457] on div "Conduct a comprehensive review of John's current financial situation, investmen…" at bounding box center [732, 472] width 500 height 69
click at [482, 434] on input "b. Conduct a comprehensive review of John's current financial situation, invest…" at bounding box center [482, 429] width 0 height 10
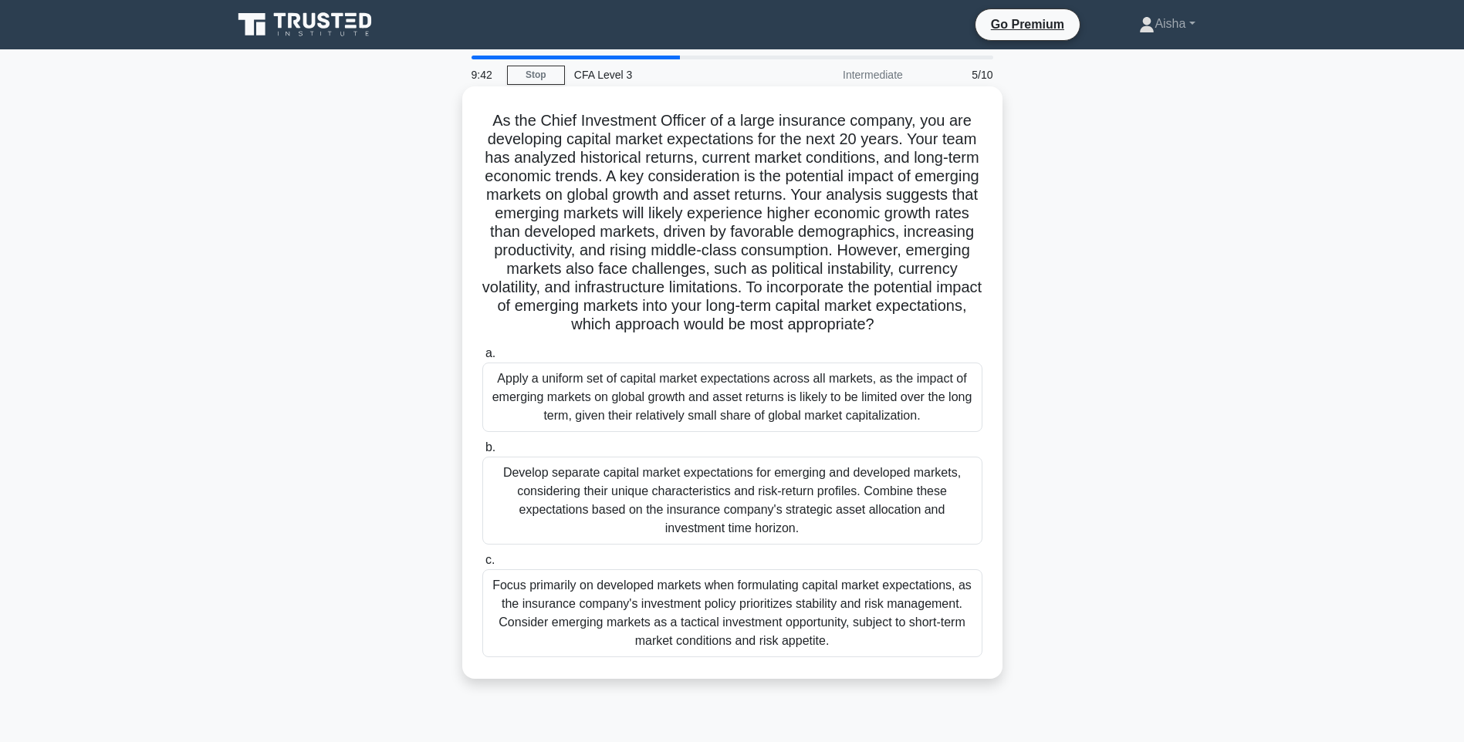
click at [678, 415] on div "Apply a uniform set of capital market expectations across all markets, as the i…" at bounding box center [732, 397] width 500 height 69
click at [482, 359] on input "a. Apply a uniform set of capital market expectations across all markets, as th…" at bounding box center [482, 354] width 0 height 10
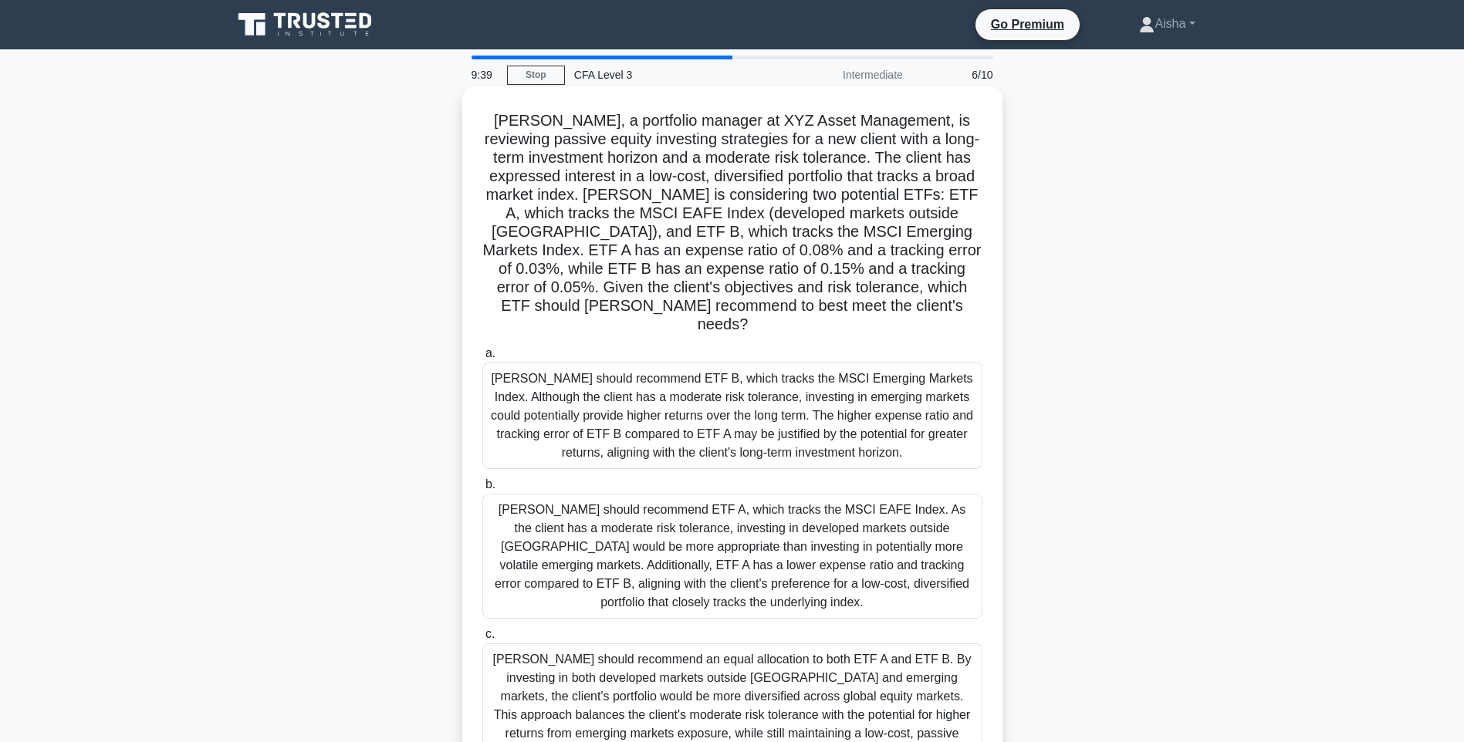
click at [614, 674] on div "Emily should recommend an equal allocation to both ETF A and ETF B. By investin…" at bounding box center [732, 706] width 500 height 125
click at [482, 640] on input "c. Emily should recommend an equal allocation to both ETF A and ETF B. By inves…" at bounding box center [482, 635] width 0 height 10
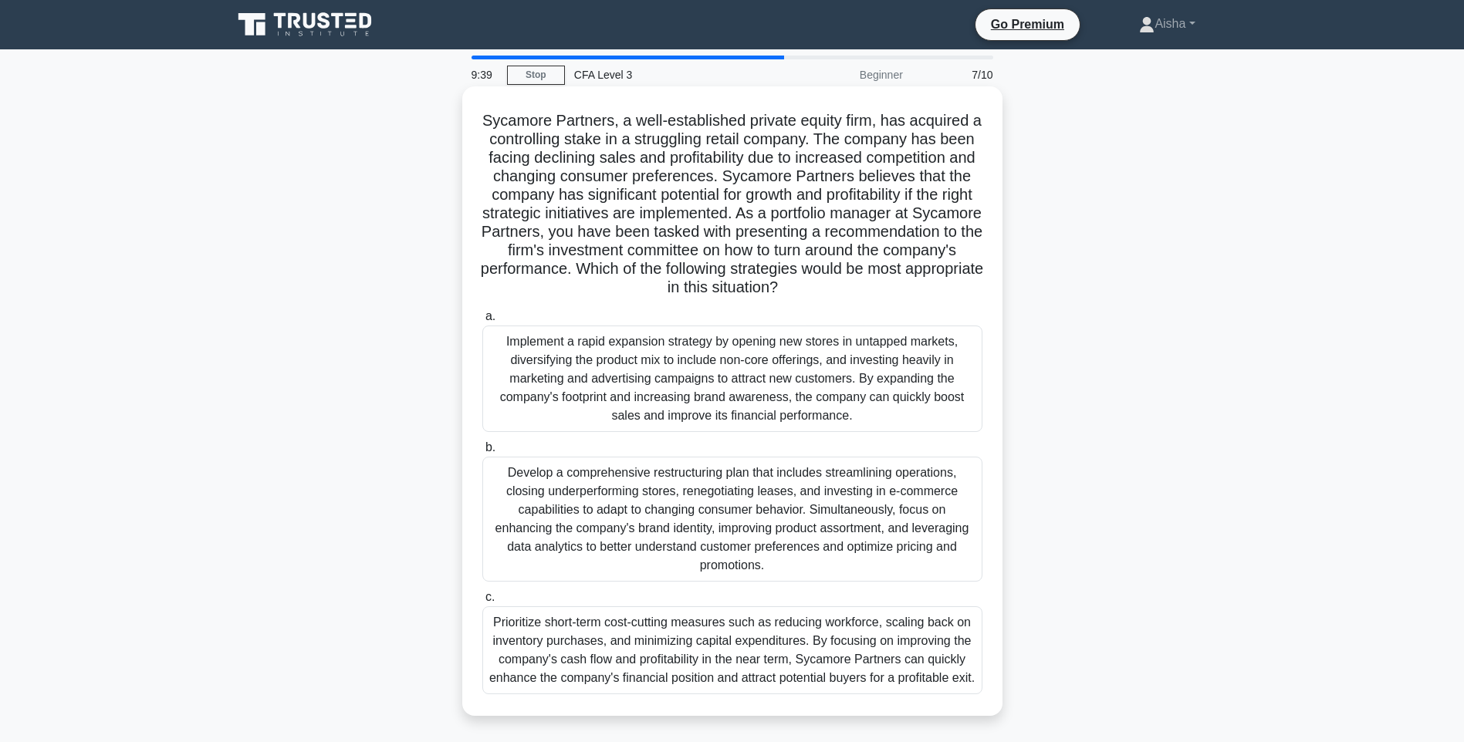
click at [613, 655] on div "Prioritize short-term cost-cutting measures such as reducing workforce, scaling…" at bounding box center [732, 651] width 500 height 88
click at [482, 603] on input "c. Prioritize short-term cost-cutting measures such as reducing workforce, scal…" at bounding box center [482, 598] width 0 height 10
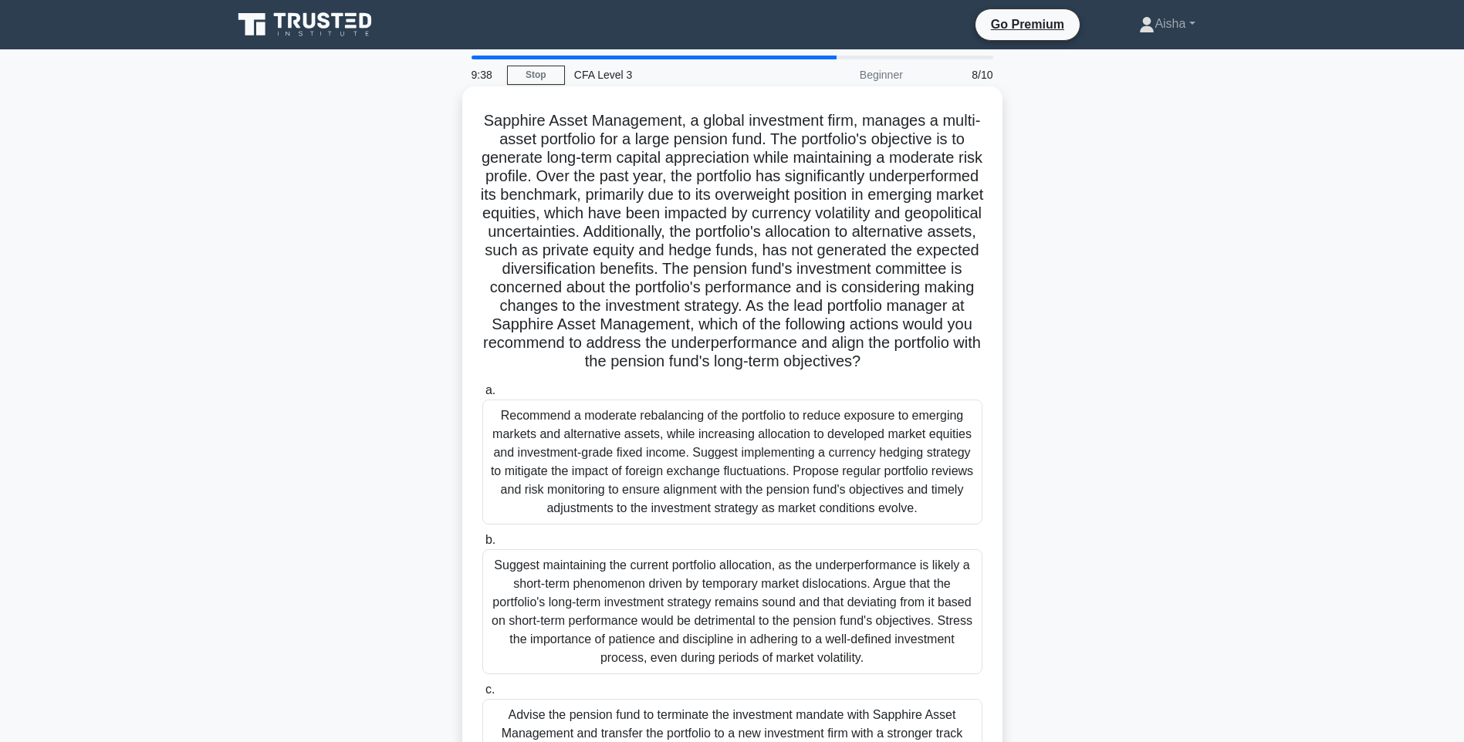
click at [656, 525] on div "Recommend a moderate rebalancing of the portfolio to reduce exposure to emergin…" at bounding box center [732, 462] width 500 height 125
click at [482, 396] on input "a. Recommend a moderate rebalancing of the portfolio to reduce exposure to emer…" at bounding box center [482, 391] width 0 height 10
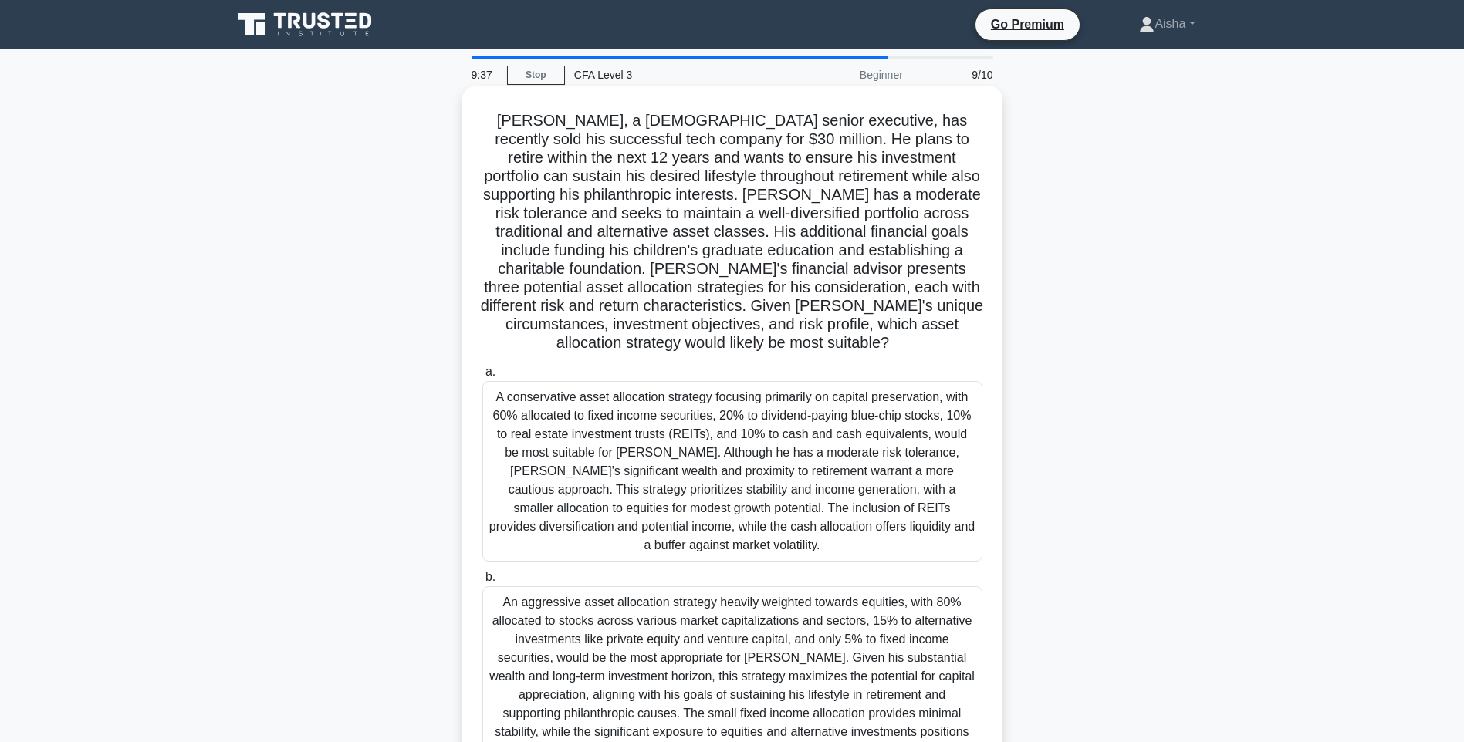
click at [664, 518] on div "A conservative asset allocation strategy focusing primarily on capital preserva…" at bounding box center [732, 471] width 500 height 181
click at [482, 377] on input "a. A conservative asset allocation strategy focusing primarily on capital prese…" at bounding box center [482, 372] width 0 height 10
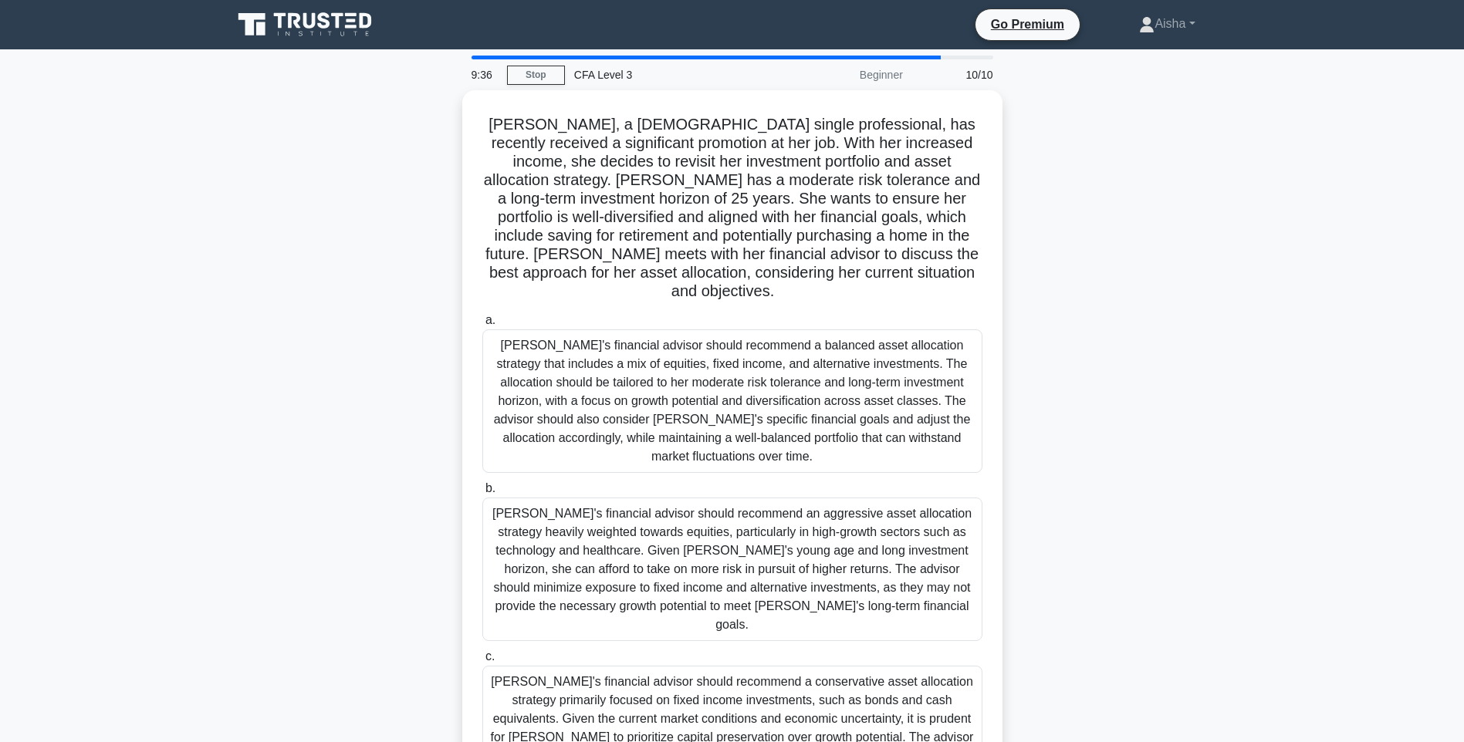
click at [664, 518] on div "Emily's financial advisor should recommend an aggressive asset allocation strat…" at bounding box center [732, 570] width 500 height 144
click at [482, 494] on input "b. Emily's financial advisor should recommend an aggressive asset allocation st…" at bounding box center [482, 489] width 0 height 10
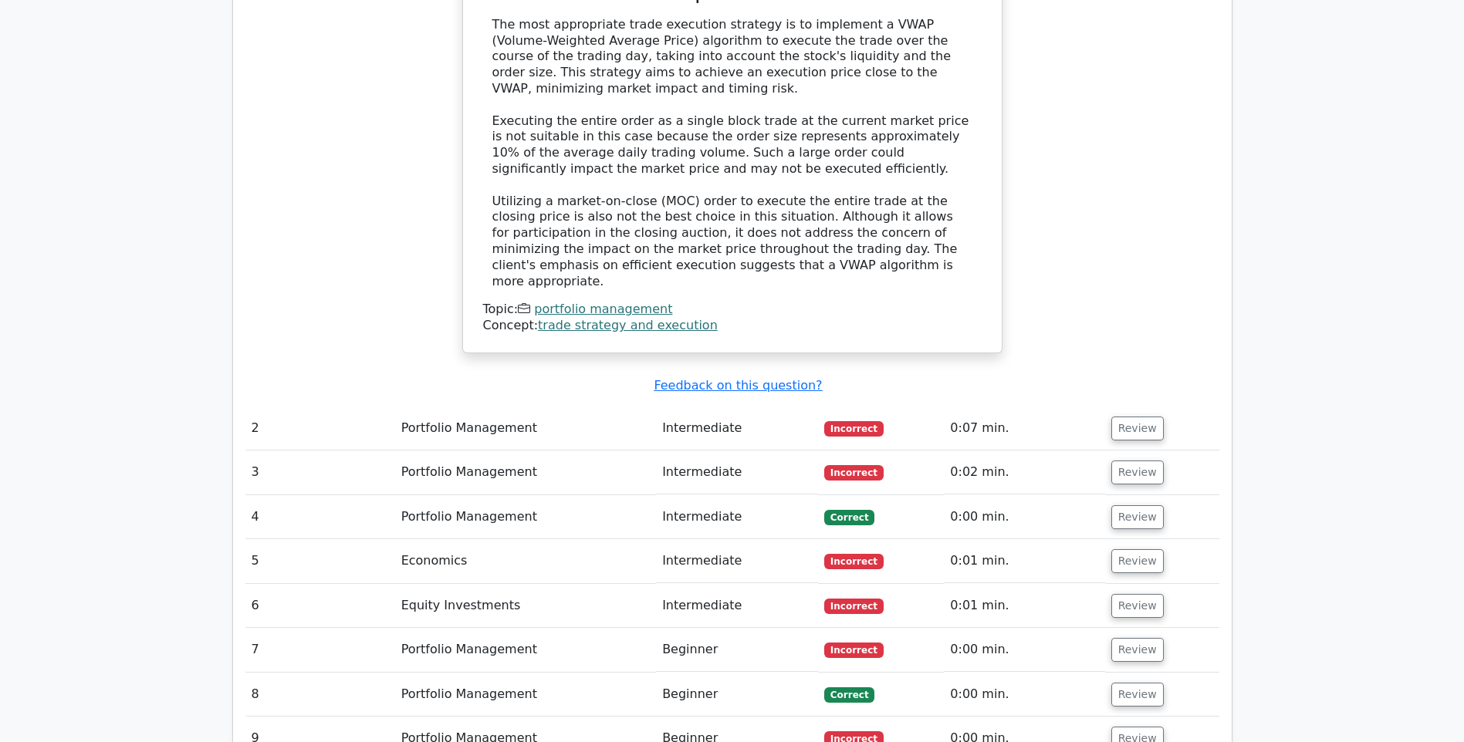
scroll to position [2161, 0]
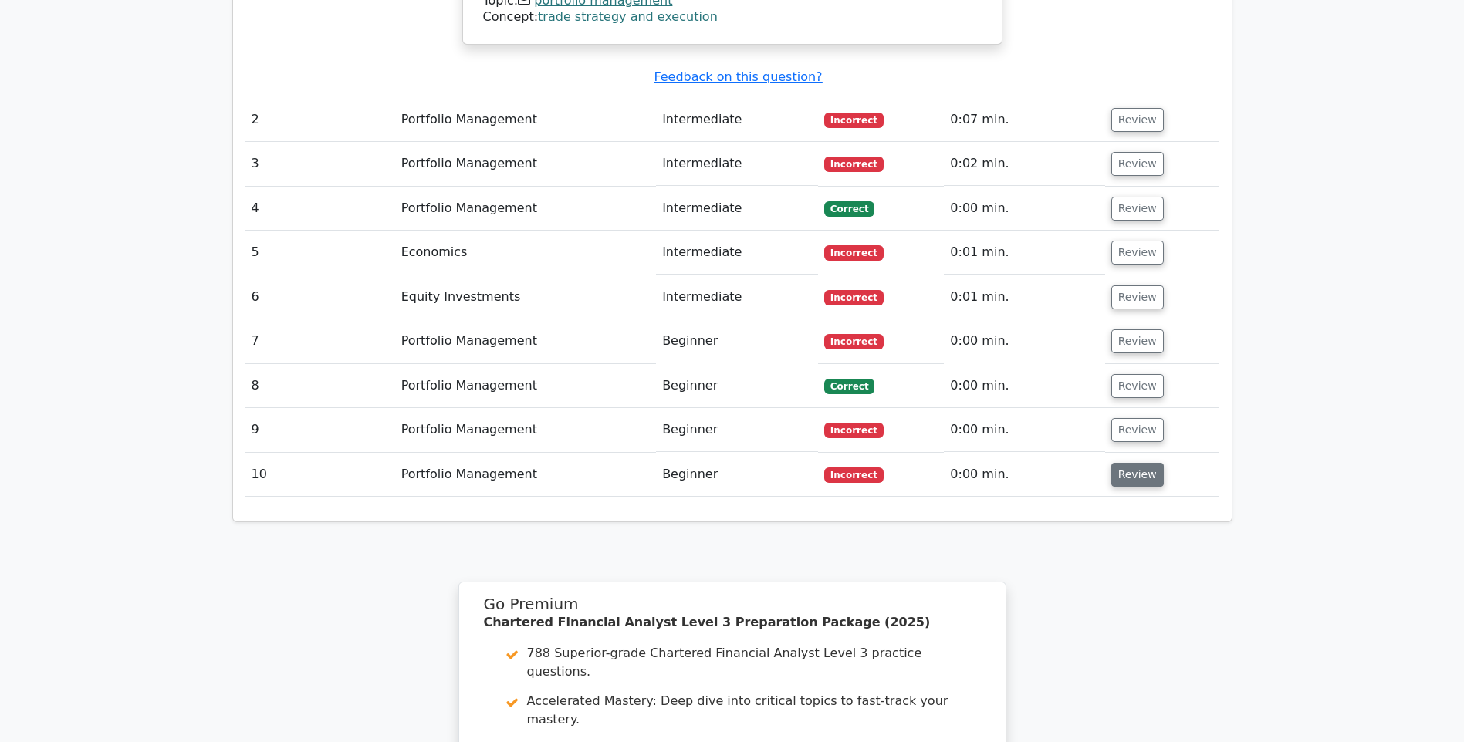
click at [1132, 463] on button "Review" at bounding box center [1137, 475] width 52 height 24
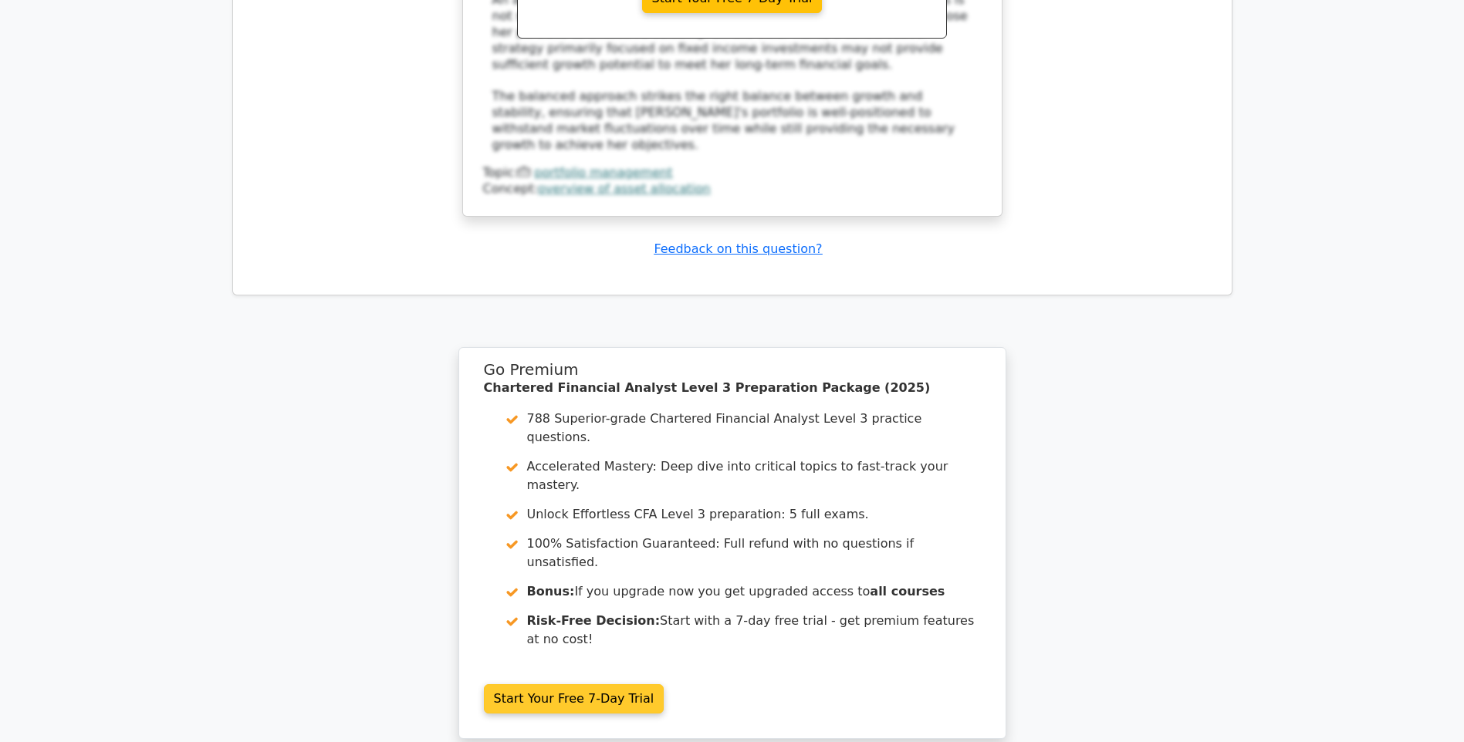
scroll to position [3536, 0]
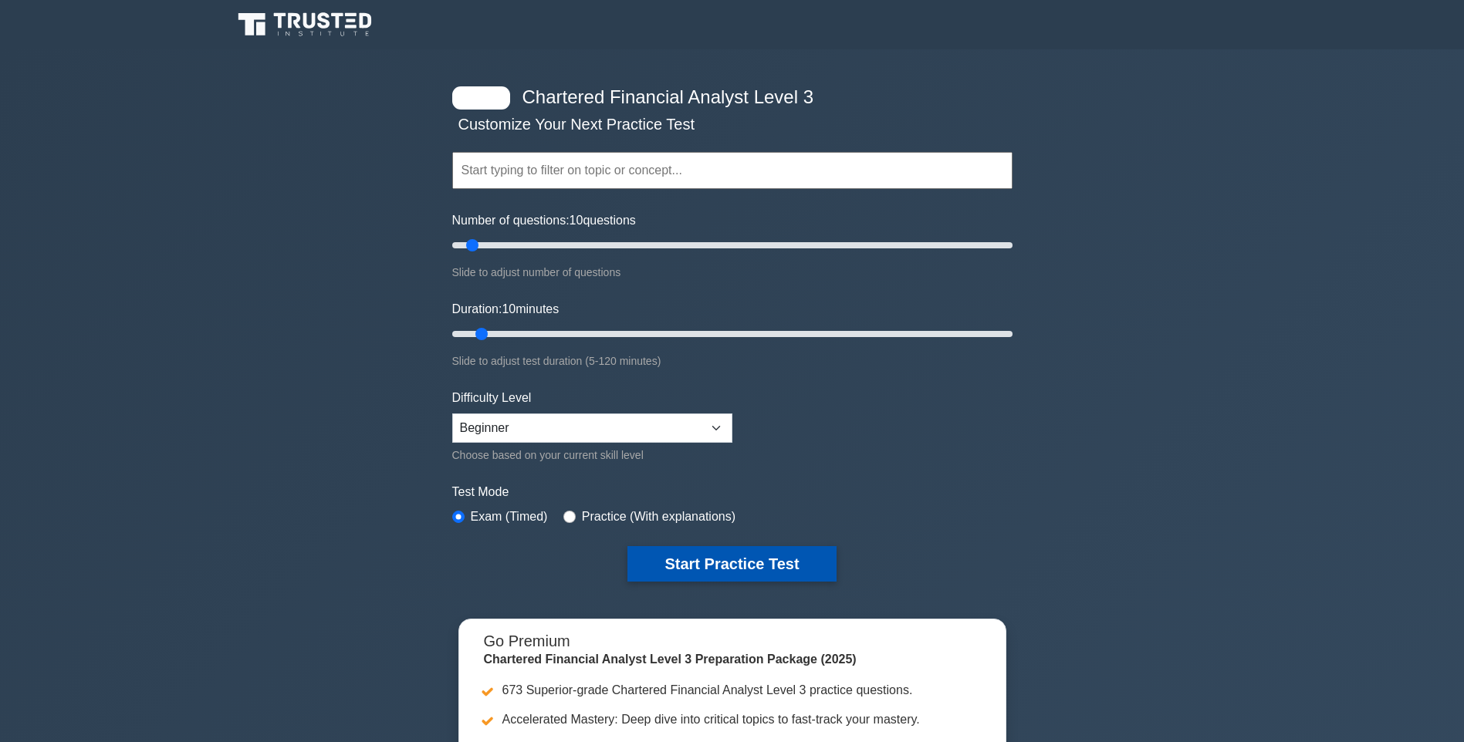
click at [658, 570] on button "Start Practice Test" at bounding box center [731, 564] width 208 height 36
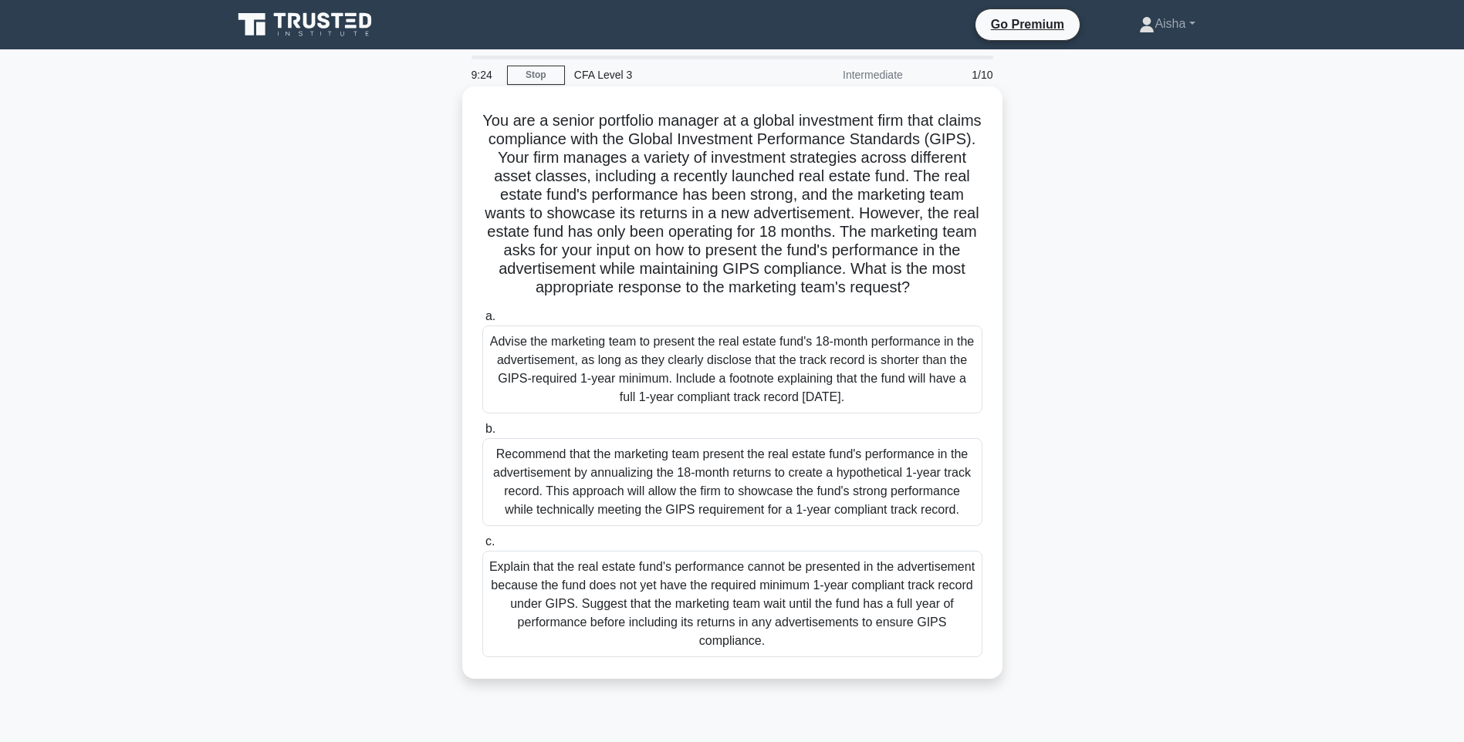
click at [639, 593] on div "Explain that the real estate fund's performance cannot be presented in the adve…" at bounding box center [732, 604] width 500 height 107
click at [482, 547] on input "c. Explain that the real estate fund's performance cannot be presented in the a…" at bounding box center [482, 542] width 0 height 10
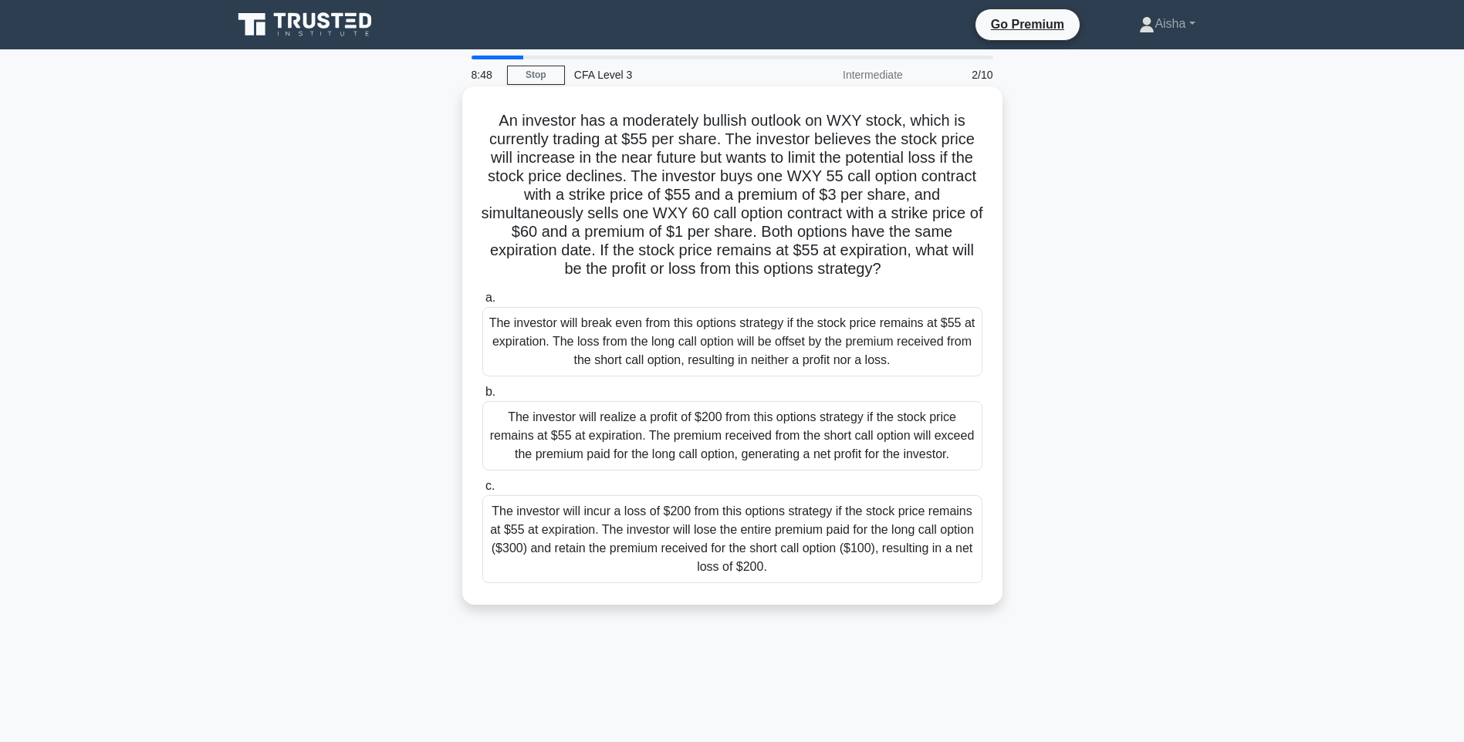
click at [710, 415] on div "The investor will realize a profit of $200 from this options strategy if the st…" at bounding box center [732, 435] width 500 height 69
click at [482, 397] on input "b. The investor will realize a profit of $200 from this options strategy if the…" at bounding box center [482, 392] width 0 height 10
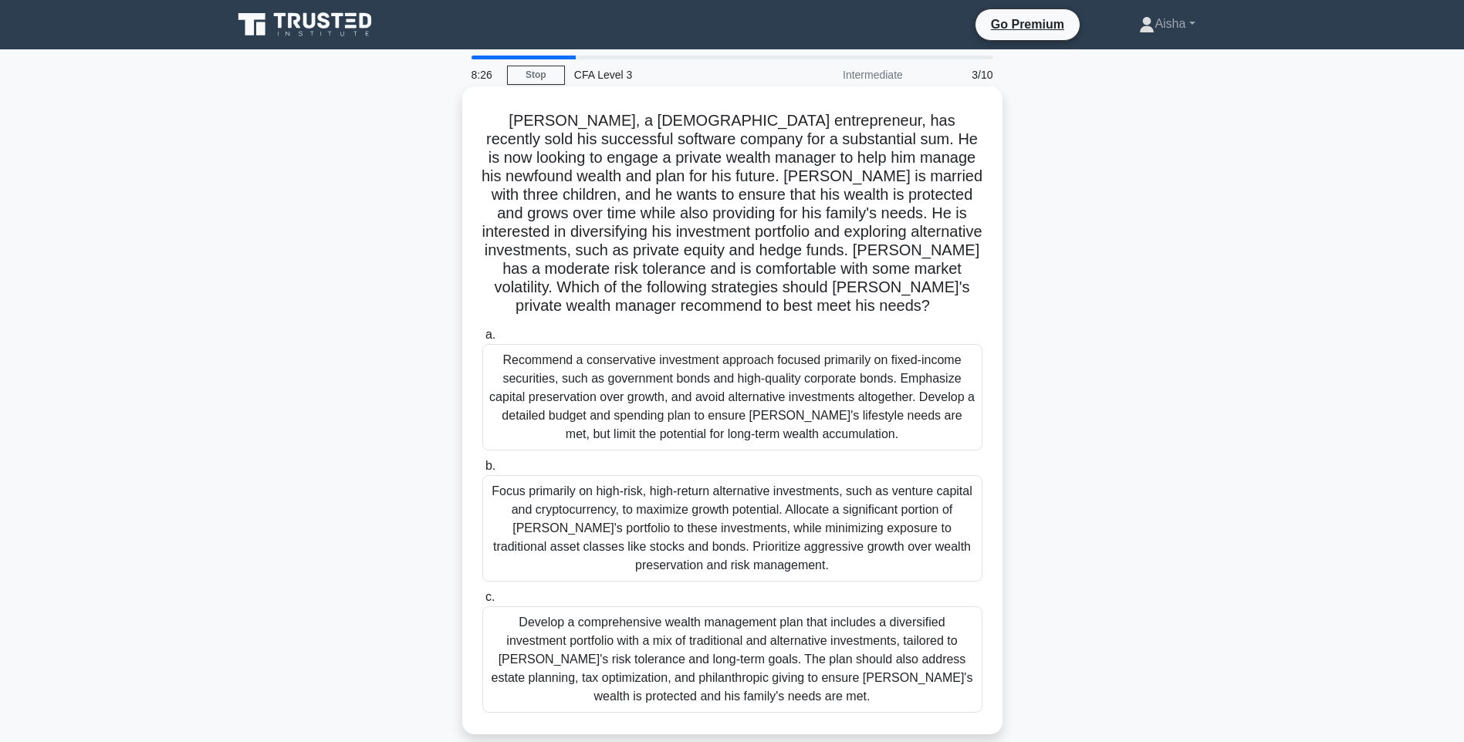
click at [777, 373] on div "Recommend a conservative investment approach focused primarily on fixed-income …" at bounding box center [732, 397] width 500 height 107
click at [482, 340] on input "a. Recommend a conservative investment approach focused primarily on fixed-inco…" at bounding box center [482, 335] width 0 height 10
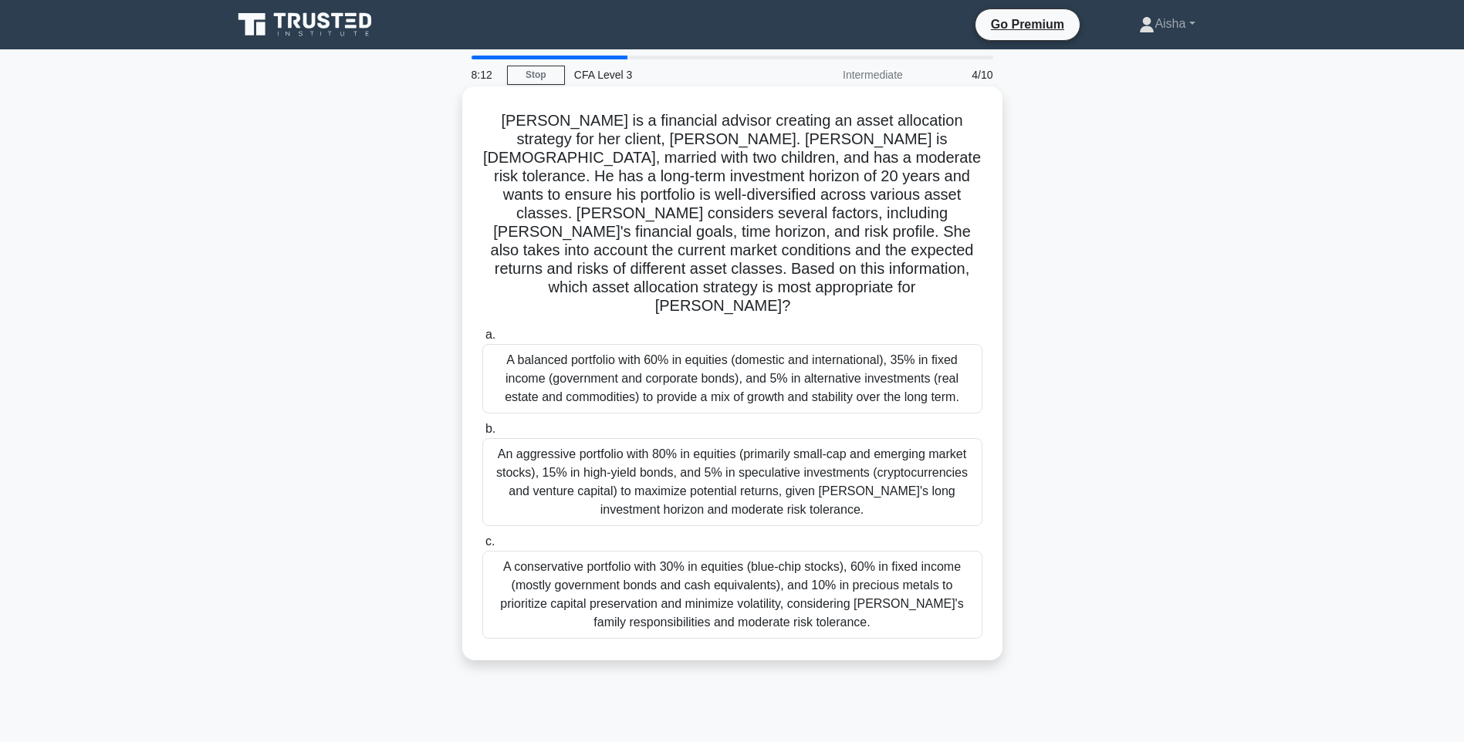
click at [777, 351] on div "A balanced portfolio with 60% in equities (domestic and international), 35% in …" at bounding box center [732, 378] width 500 height 69
click at [482, 340] on input "a. A balanced portfolio with 60% in equities (domestic and international), 35% …" at bounding box center [482, 335] width 0 height 10
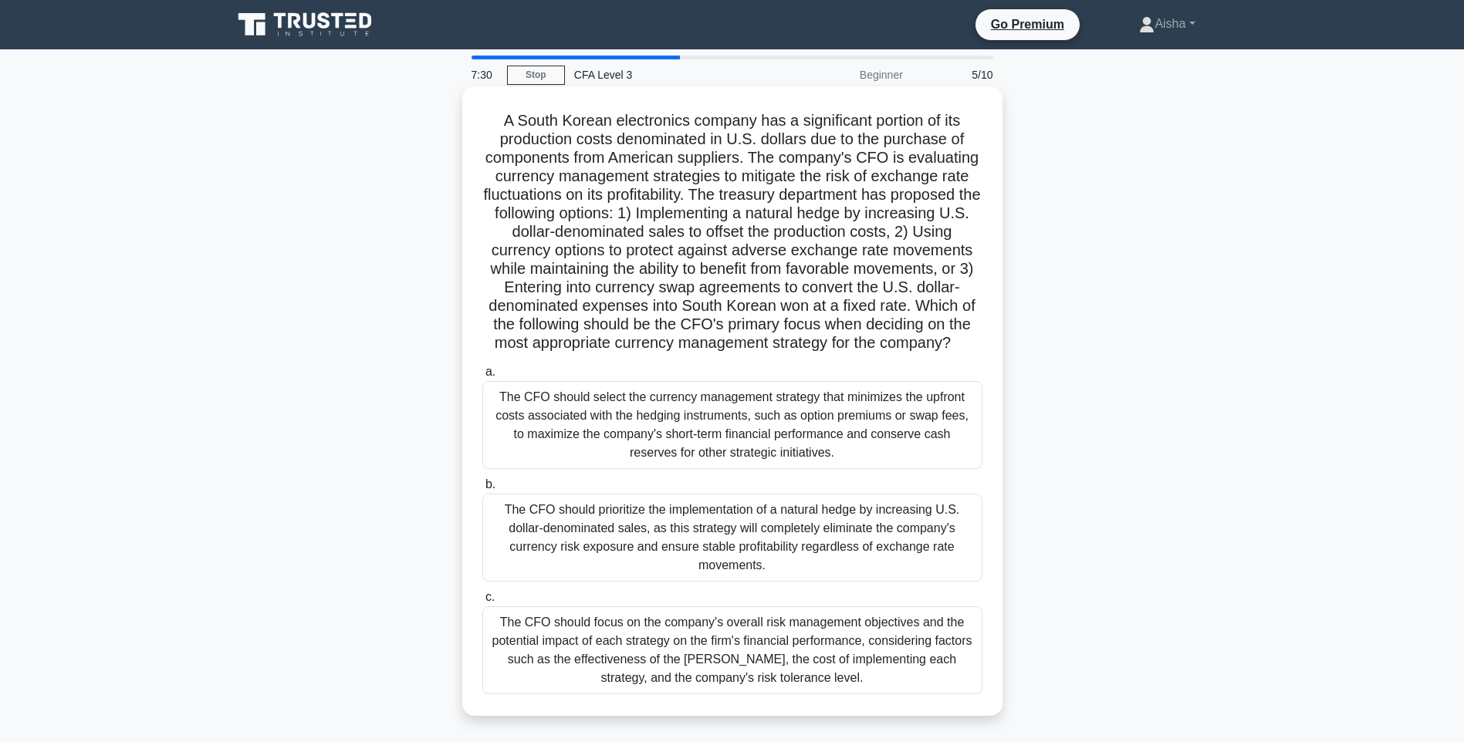
click at [678, 643] on div "The CFO should focus on the company's overall risk management objectives and th…" at bounding box center [732, 651] width 500 height 88
click at [482, 603] on input "c. The CFO should focus on the company's overall risk management objectives and…" at bounding box center [482, 598] width 0 height 10
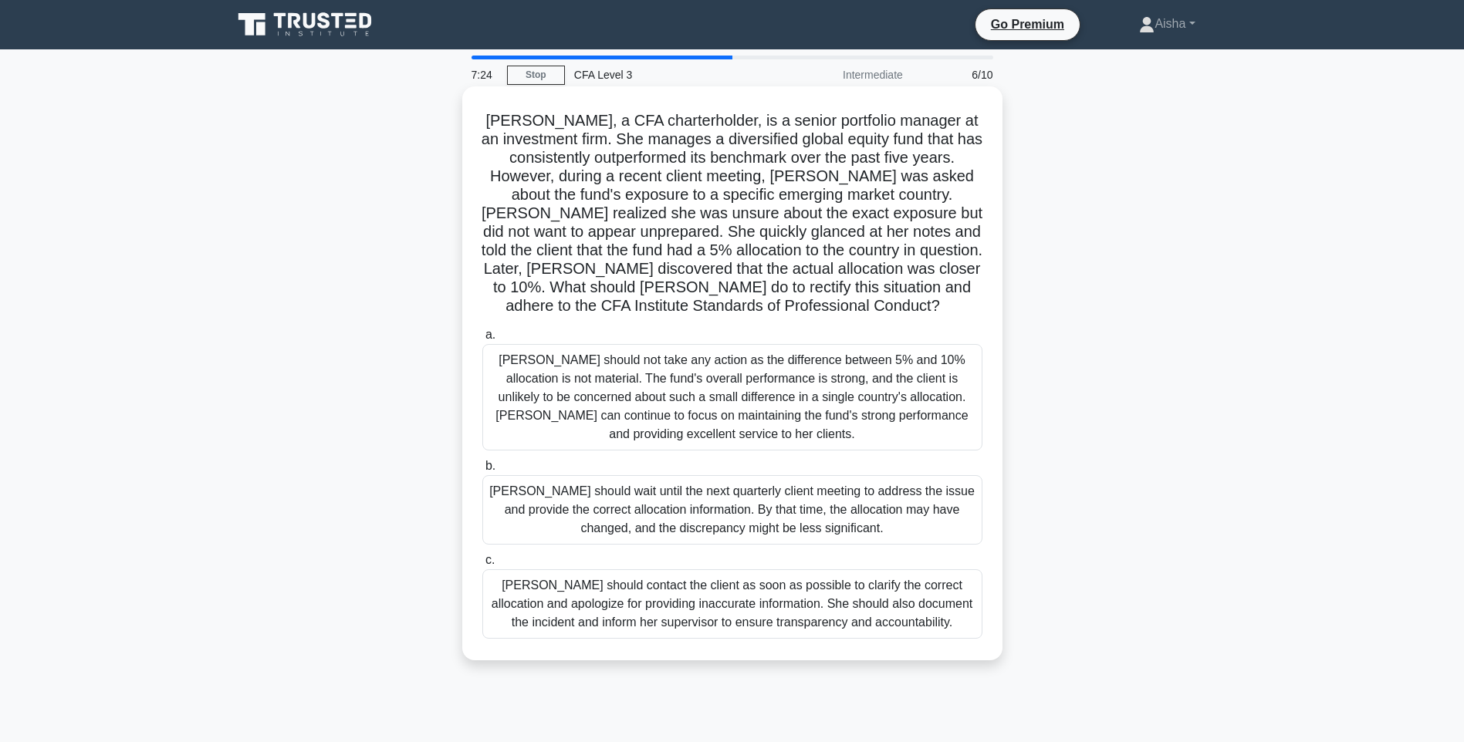
click at [694, 384] on div "Emily should not take any action as the difference between 5% and 10% allocatio…" at bounding box center [732, 397] width 500 height 107
click at [482, 340] on input "a. Emily should not take any action as the difference between 5% and 10% alloca…" at bounding box center [482, 335] width 0 height 10
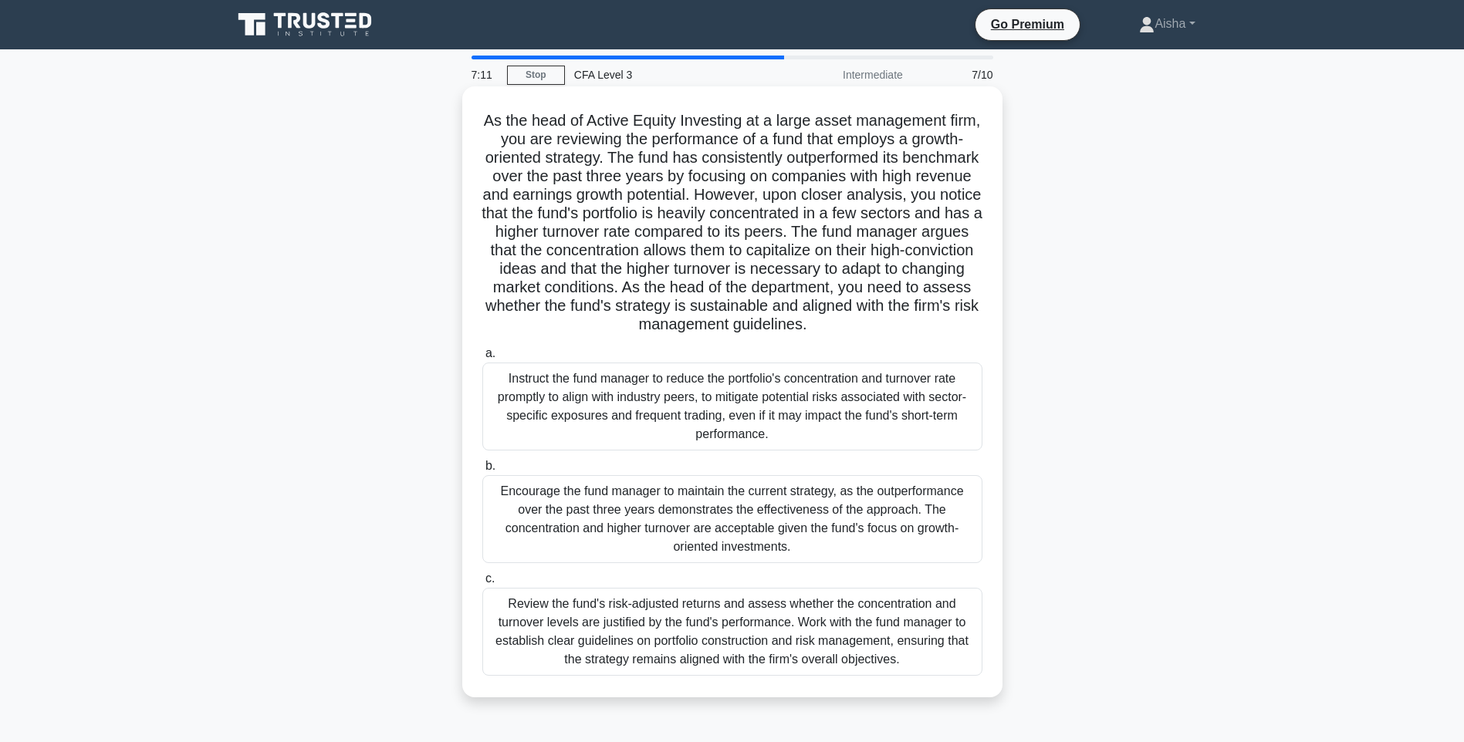
click at [614, 604] on div "Review the fund's risk-adjusted returns and assess whether the concentration an…" at bounding box center [732, 632] width 500 height 88
click at [482, 584] on input "c. Review the fund's risk-adjusted returns and assess whether the concentration…" at bounding box center [482, 579] width 0 height 10
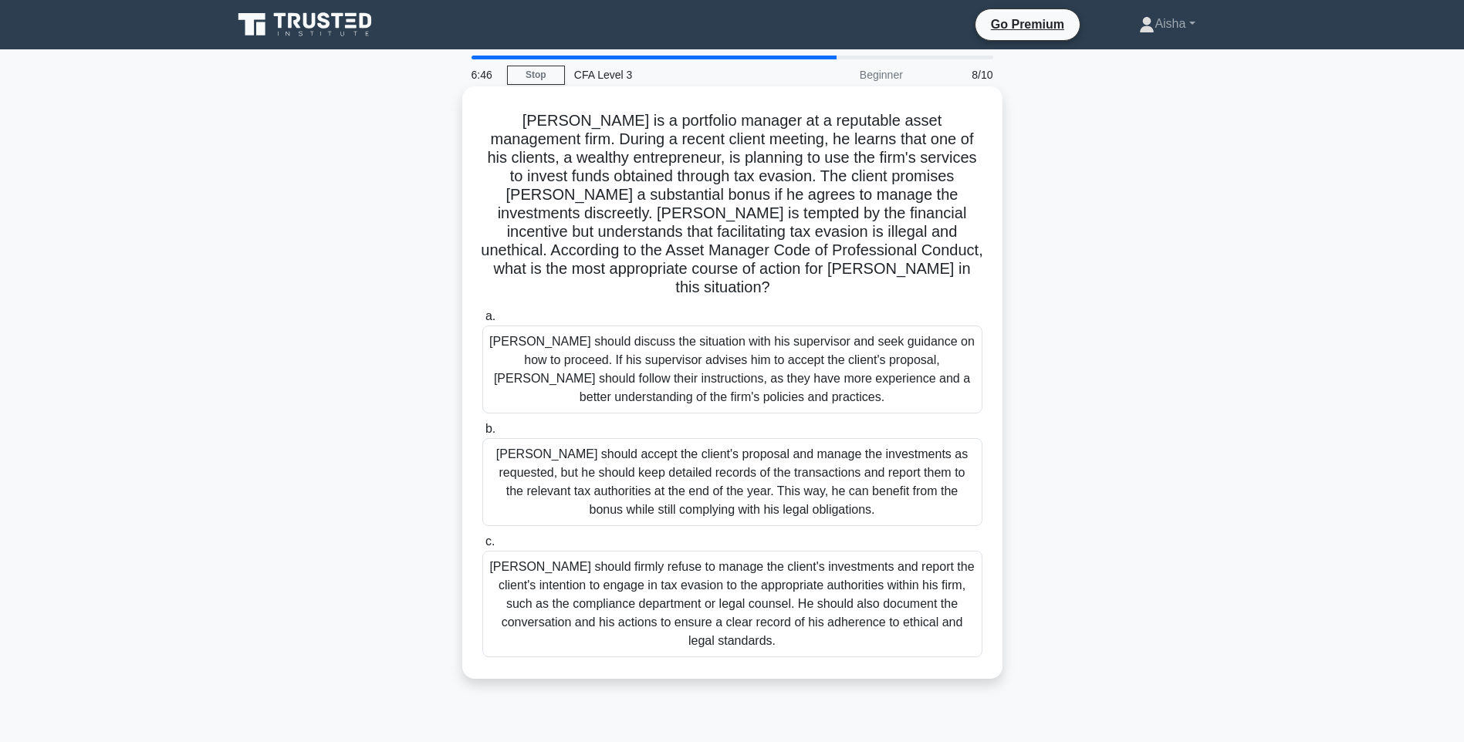
click at [699, 336] on div "Daniel should discuss the situation with his supervisor and seek guidance on ho…" at bounding box center [732, 370] width 500 height 88
click at [482, 322] on input "a. Daniel should discuss the situation with his supervisor and seek guidance on…" at bounding box center [482, 317] width 0 height 10
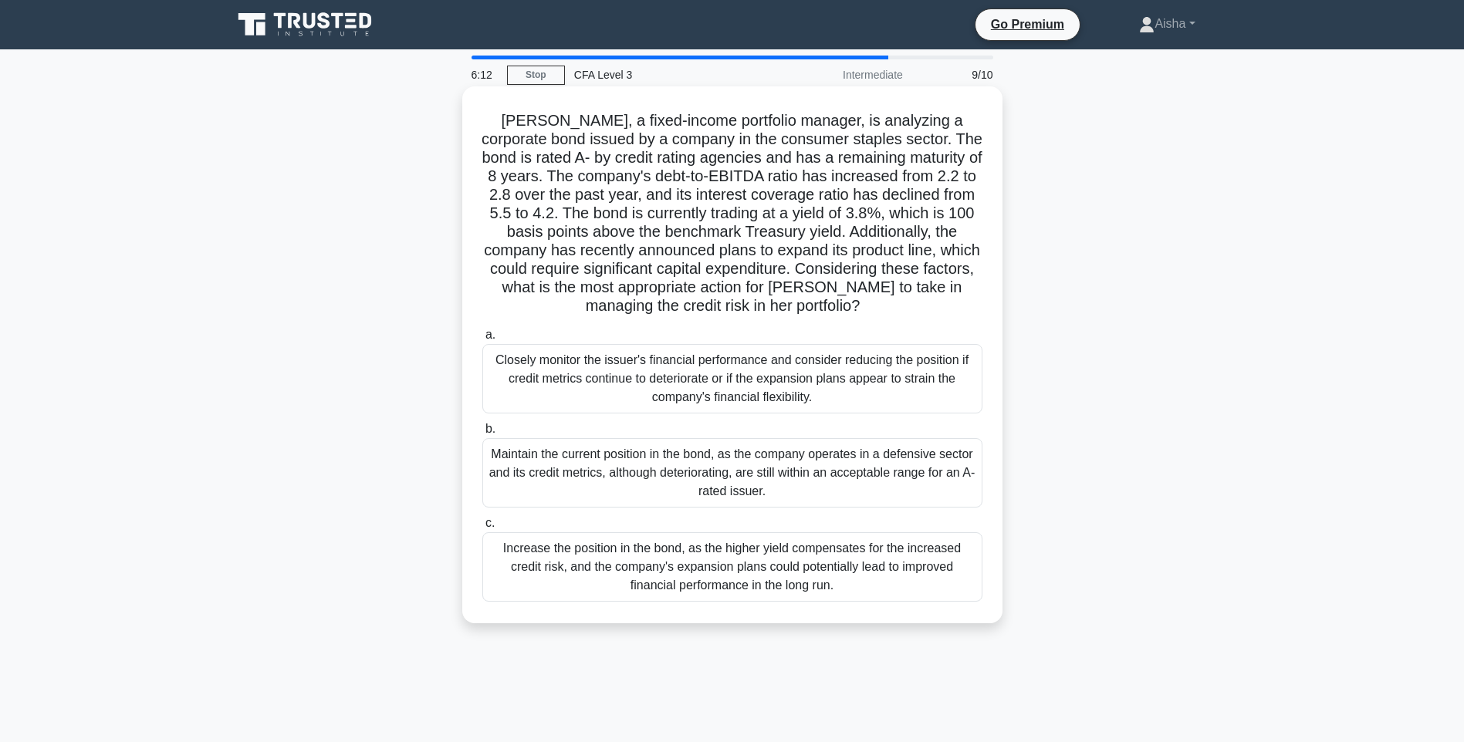
click at [593, 570] on div "Increase the position in the bond, as the higher yield compensates for the incr…" at bounding box center [732, 567] width 500 height 69
click at [482, 529] on input "c. Increase the position in the bond, as the higher yield compensates for the i…" at bounding box center [482, 524] width 0 height 10
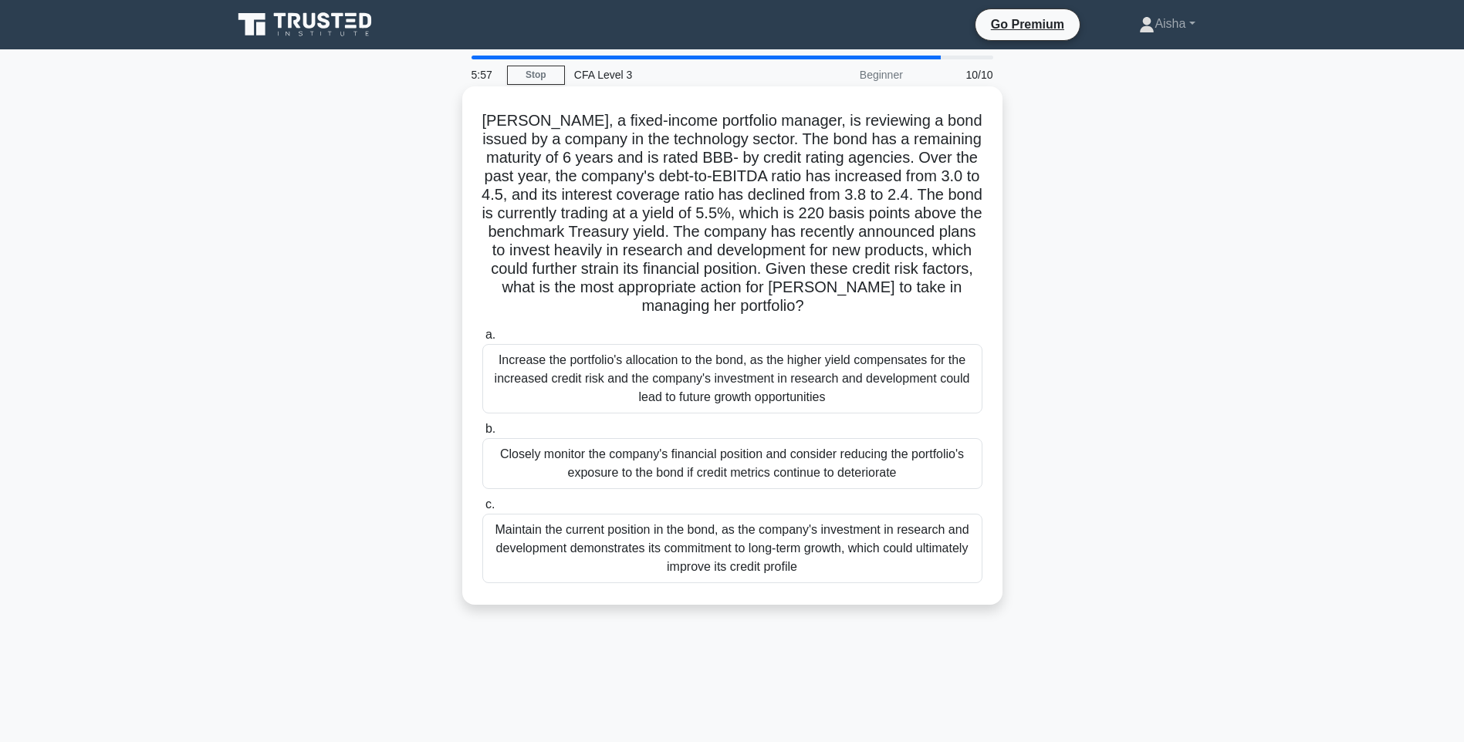
click at [671, 386] on div "Increase the portfolio's allocation to the bond, as the higher yield compensate…" at bounding box center [732, 378] width 500 height 69
click at [482, 340] on input "a. Increase the portfolio's allocation to the bond, as the higher yield compens…" at bounding box center [482, 335] width 0 height 10
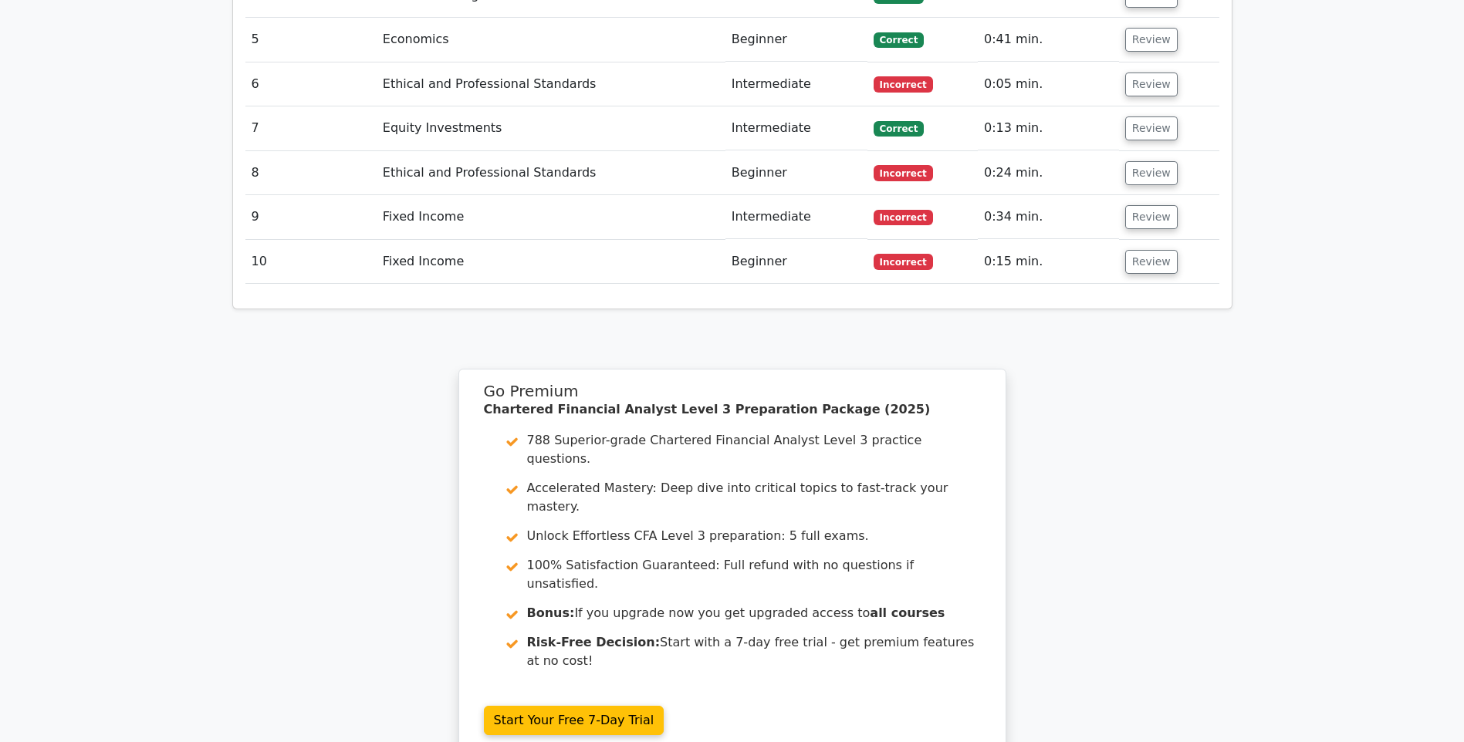
scroll to position [2590, 0]
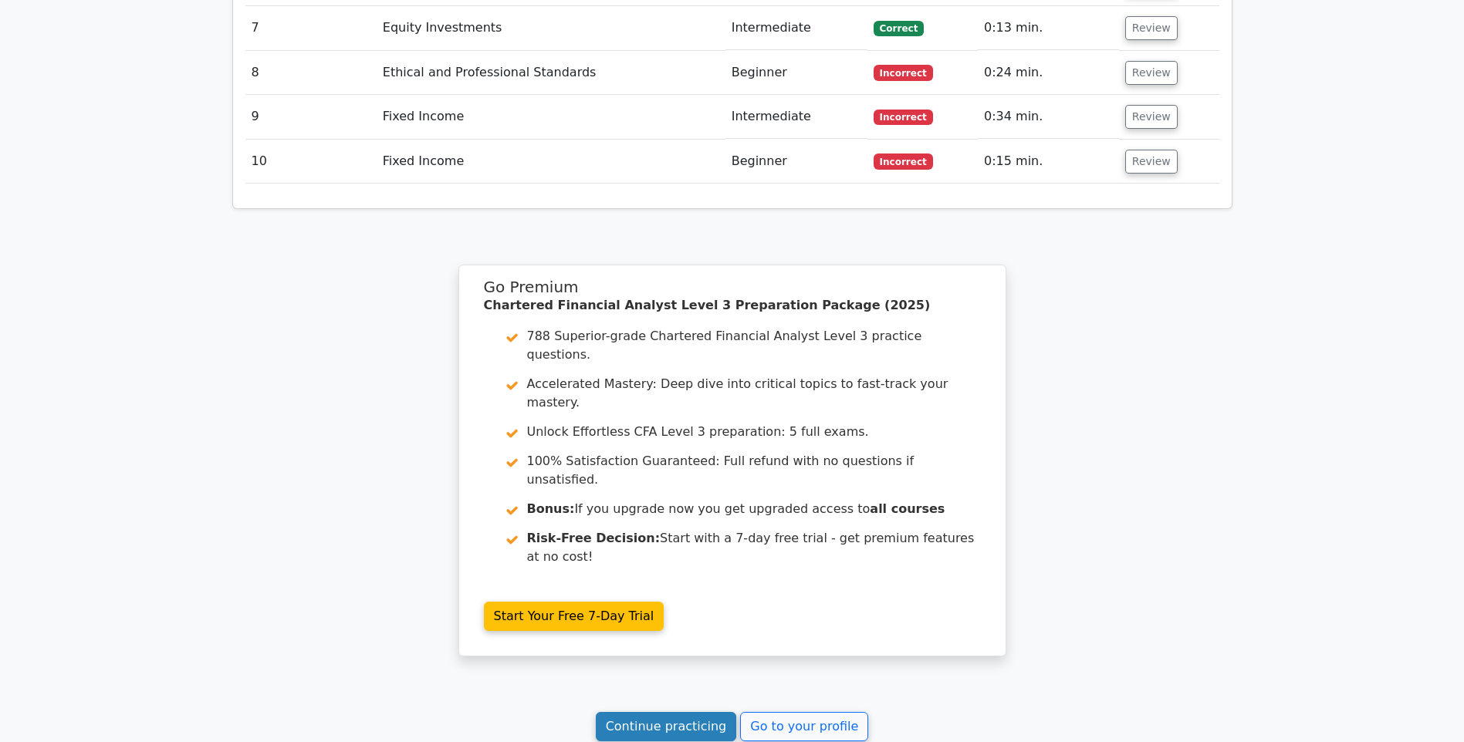
click at [671, 712] on link "Continue practicing" at bounding box center [666, 726] width 141 height 29
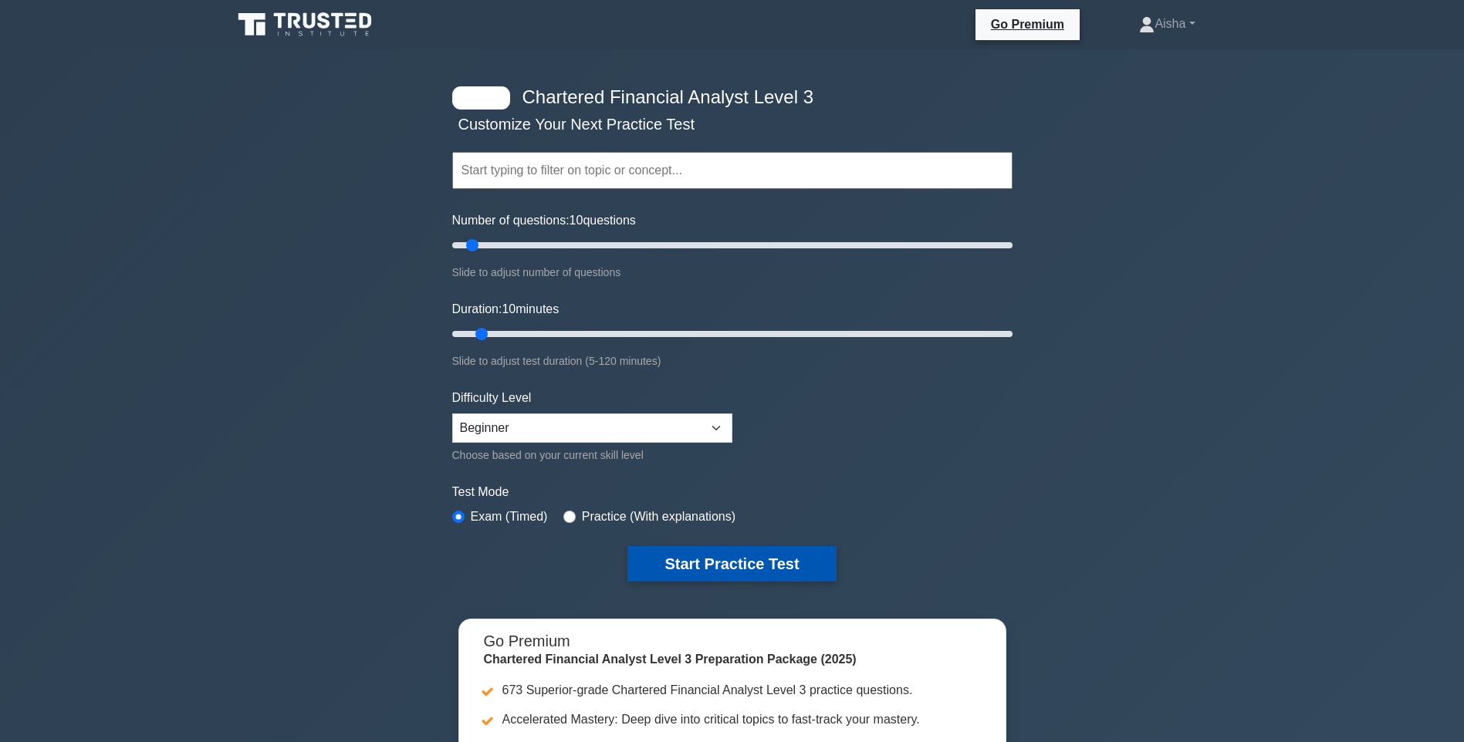
click at [691, 552] on button "Start Practice Test" at bounding box center [731, 564] width 208 height 36
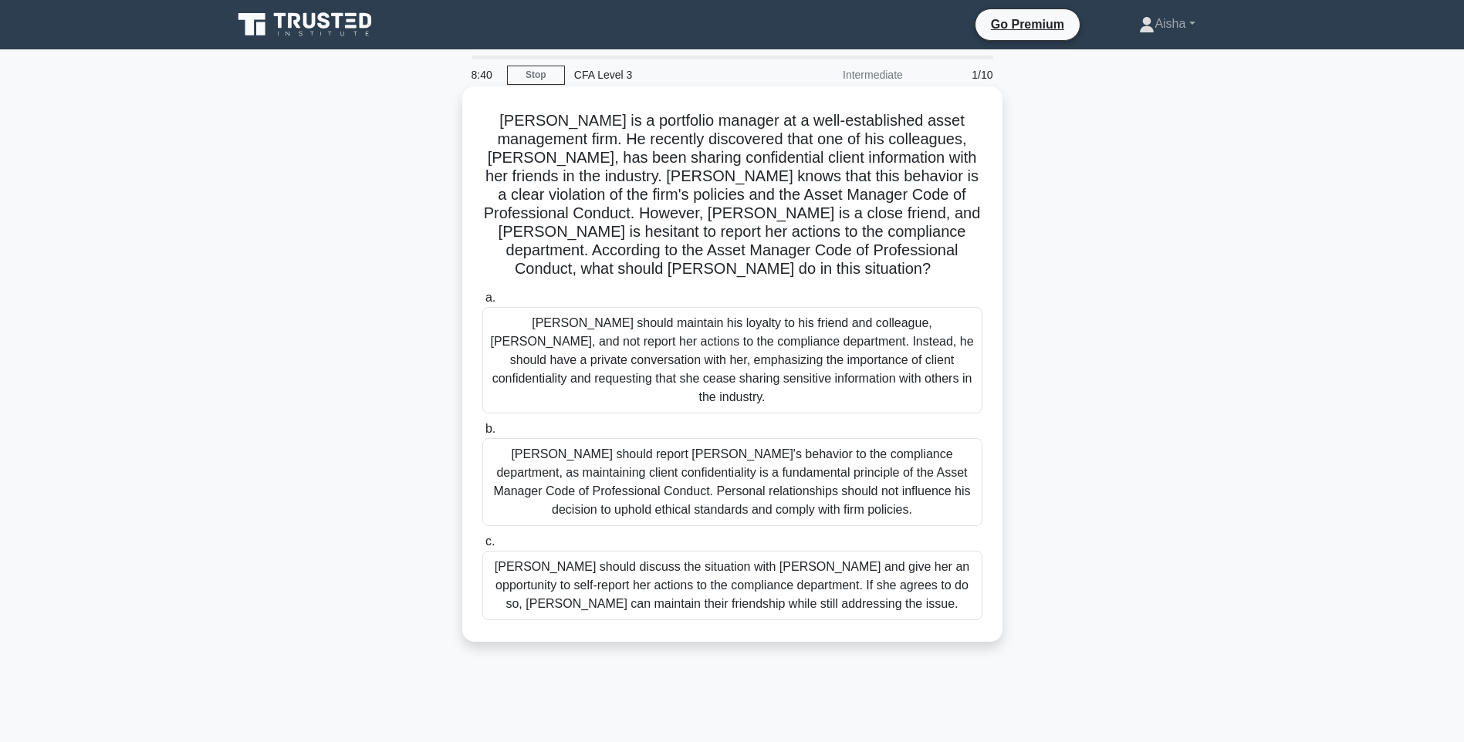
click at [543, 438] on div "[PERSON_NAME] should report [PERSON_NAME]'s behavior to the compliance departme…" at bounding box center [732, 482] width 500 height 88
click at [482, 424] on input "b. [PERSON_NAME] should report [PERSON_NAME]'s behavior to the compliance depar…" at bounding box center [482, 429] width 0 height 10
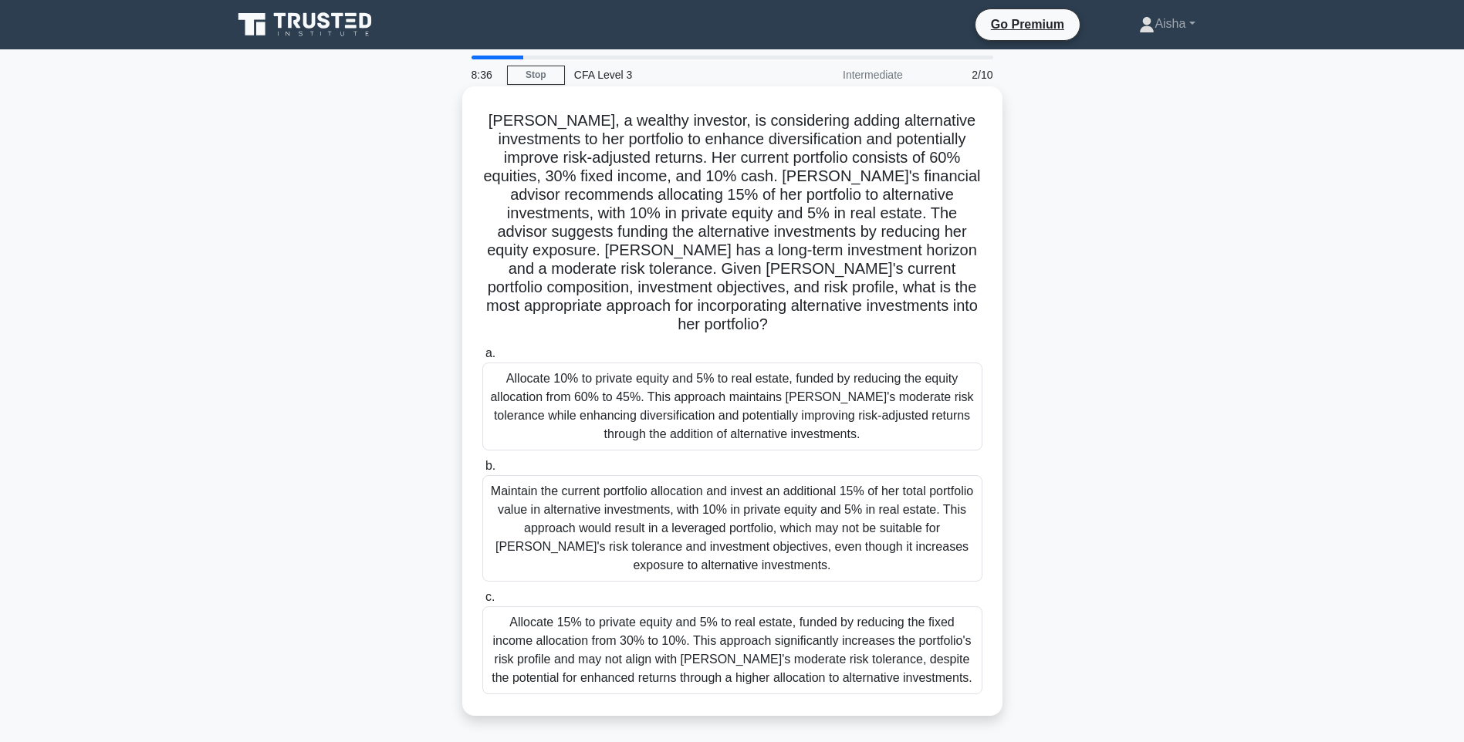
drag, startPoint x: 543, startPoint y: 411, endPoint x: 532, endPoint y: 424, distance: 16.4
drag, startPoint x: 532, startPoint y: 424, endPoint x: 637, endPoint y: 486, distance: 122.8
click at [637, 486] on div "Maintain the current portfolio allocation and invest an additional 15% of her t…" at bounding box center [732, 528] width 500 height 107
click at [482, 472] on input "b. Maintain the current portfolio allocation and invest an additional 15% of he…" at bounding box center [482, 467] width 0 height 10
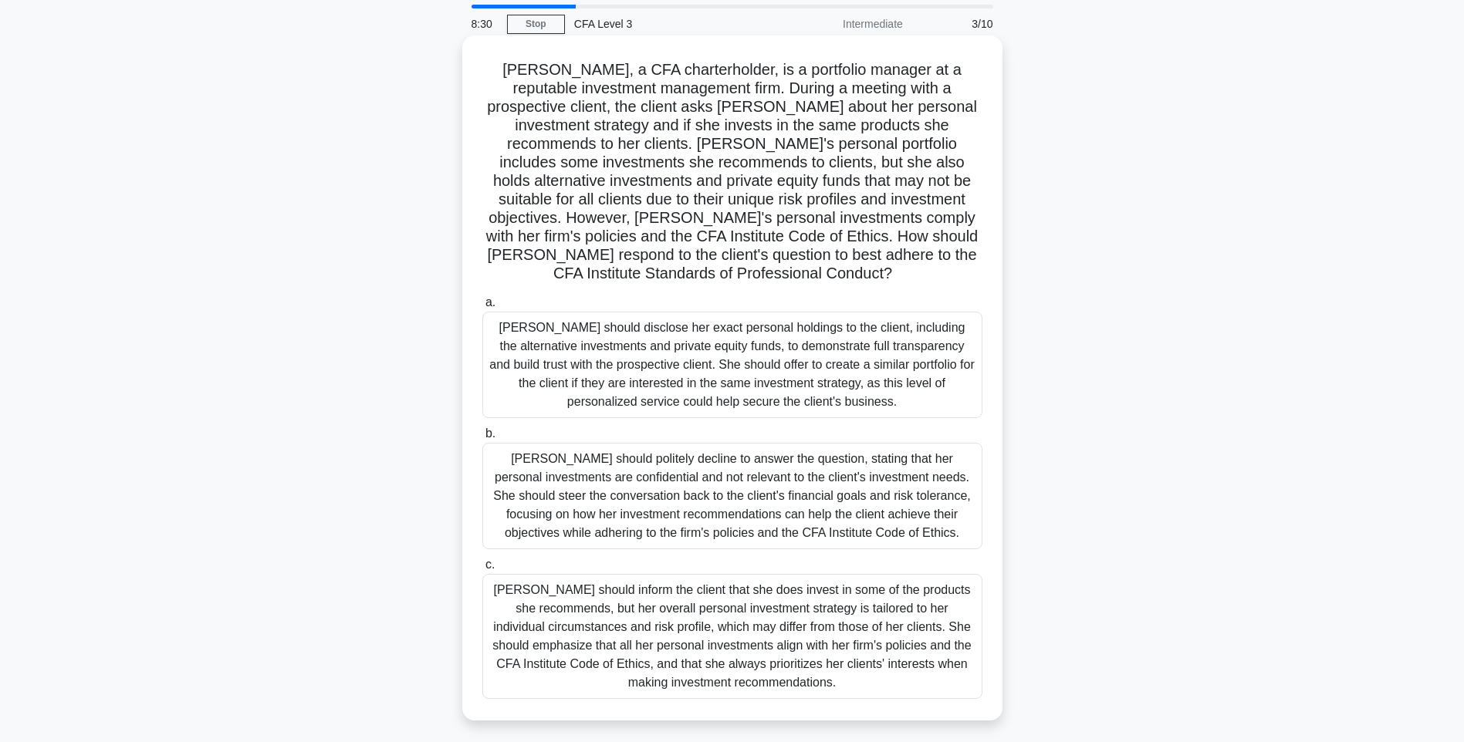
scroll to position [77, 0]
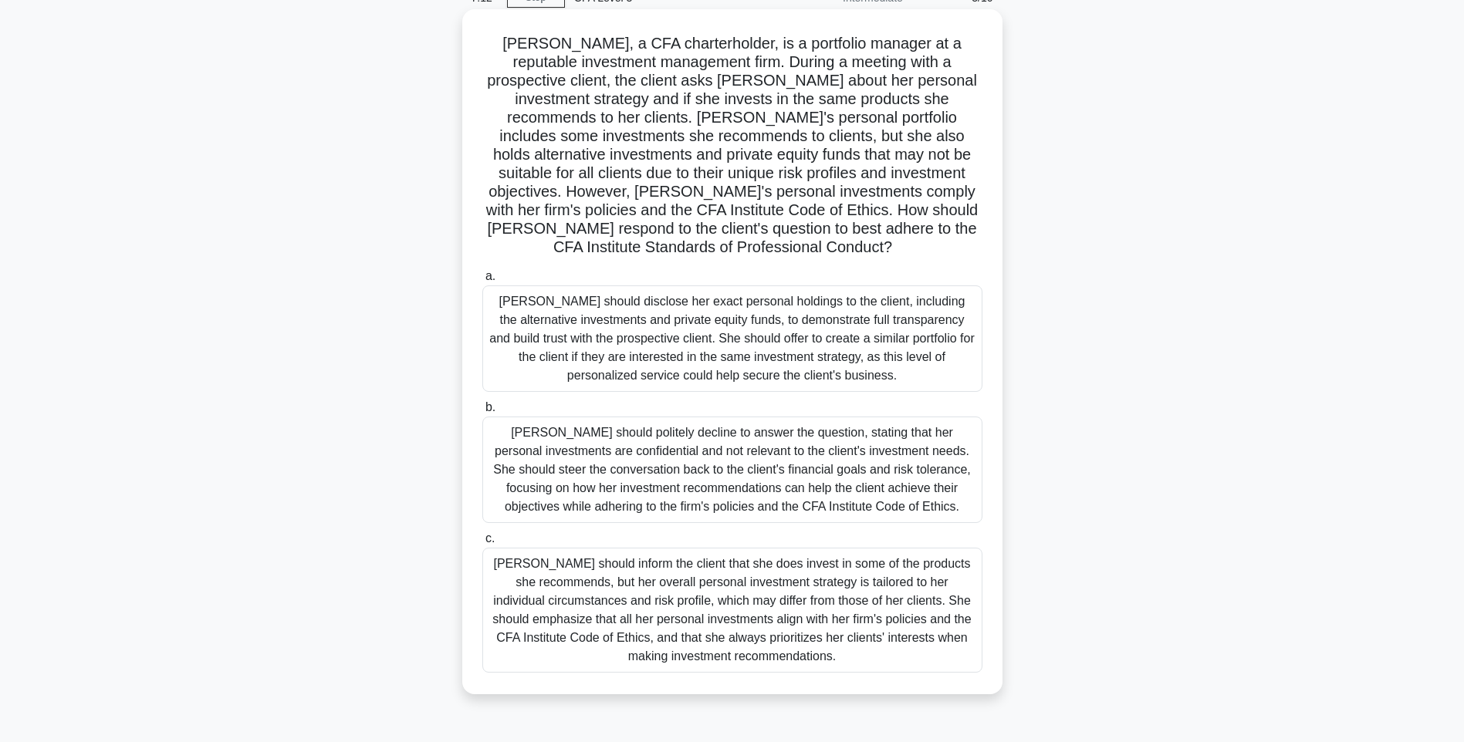
click at [920, 423] on div "[PERSON_NAME] should politely decline to answer the question, stating that her …" at bounding box center [732, 470] width 500 height 107
click at [482, 413] on input "b. [PERSON_NAME] should politely decline to answer the question, stating that h…" at bounding box center [482, 408] width 0 height 10
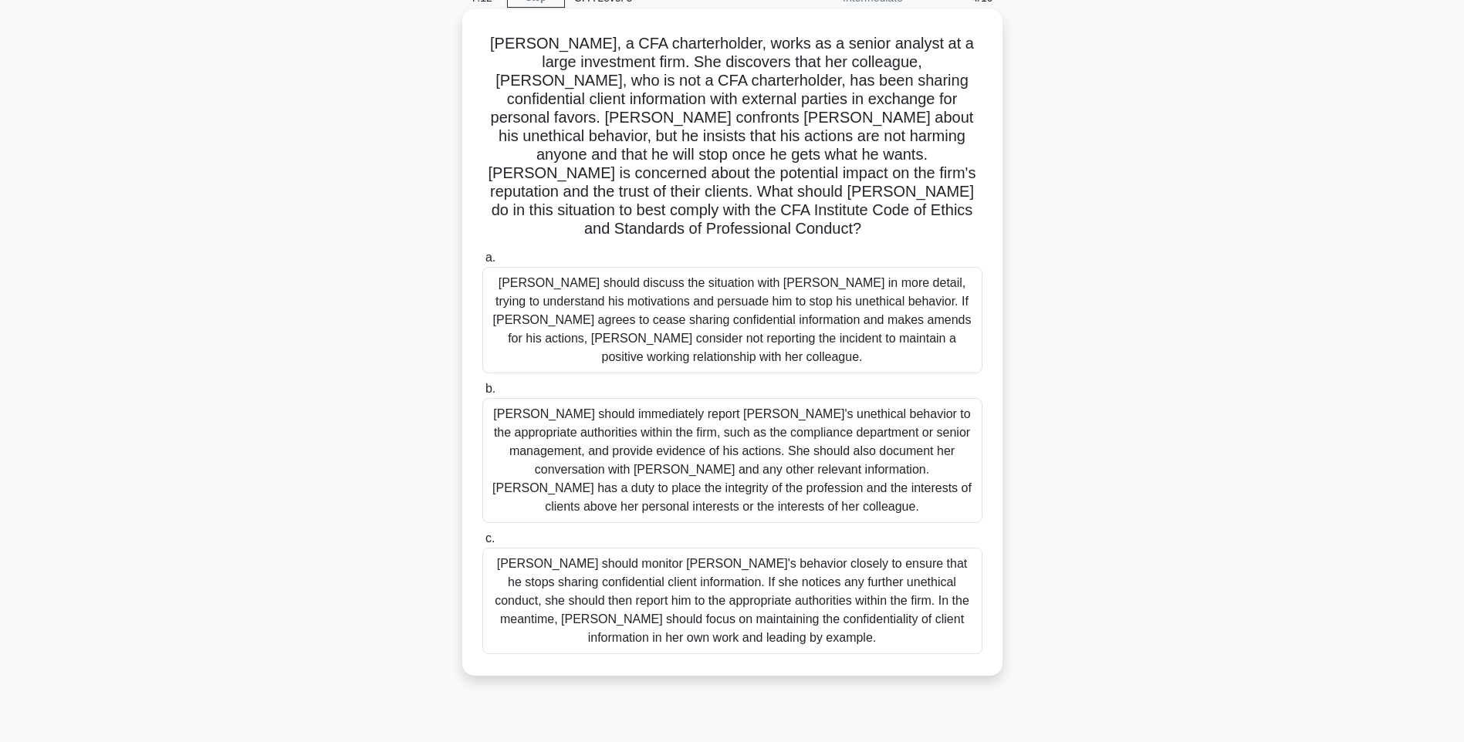
scroll to position [15, 0]
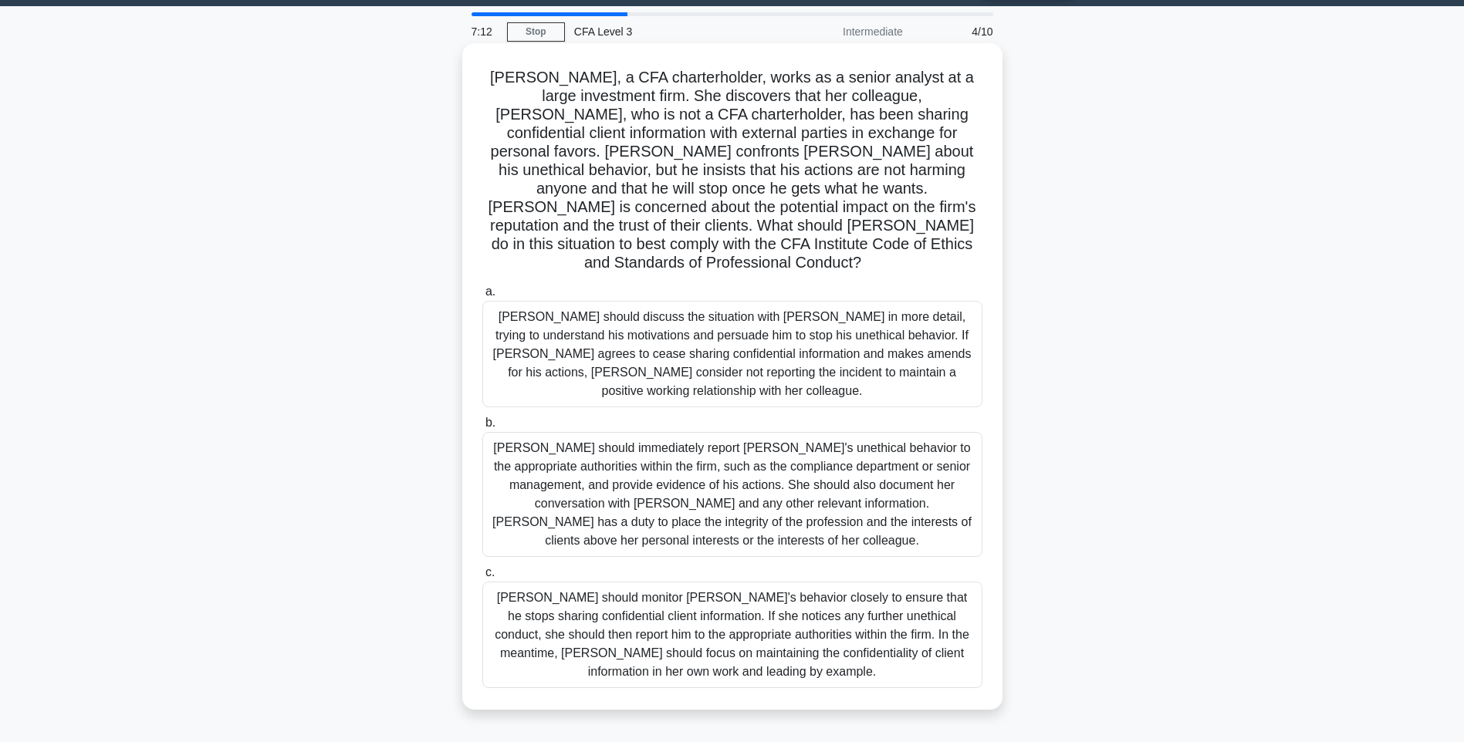
click at [924, 432] on div "[PERSON_NAME] should immediately report [PERSON_NAME]'s unethical behavior to t…" at bounding box center [732, 494] width 500 height 125
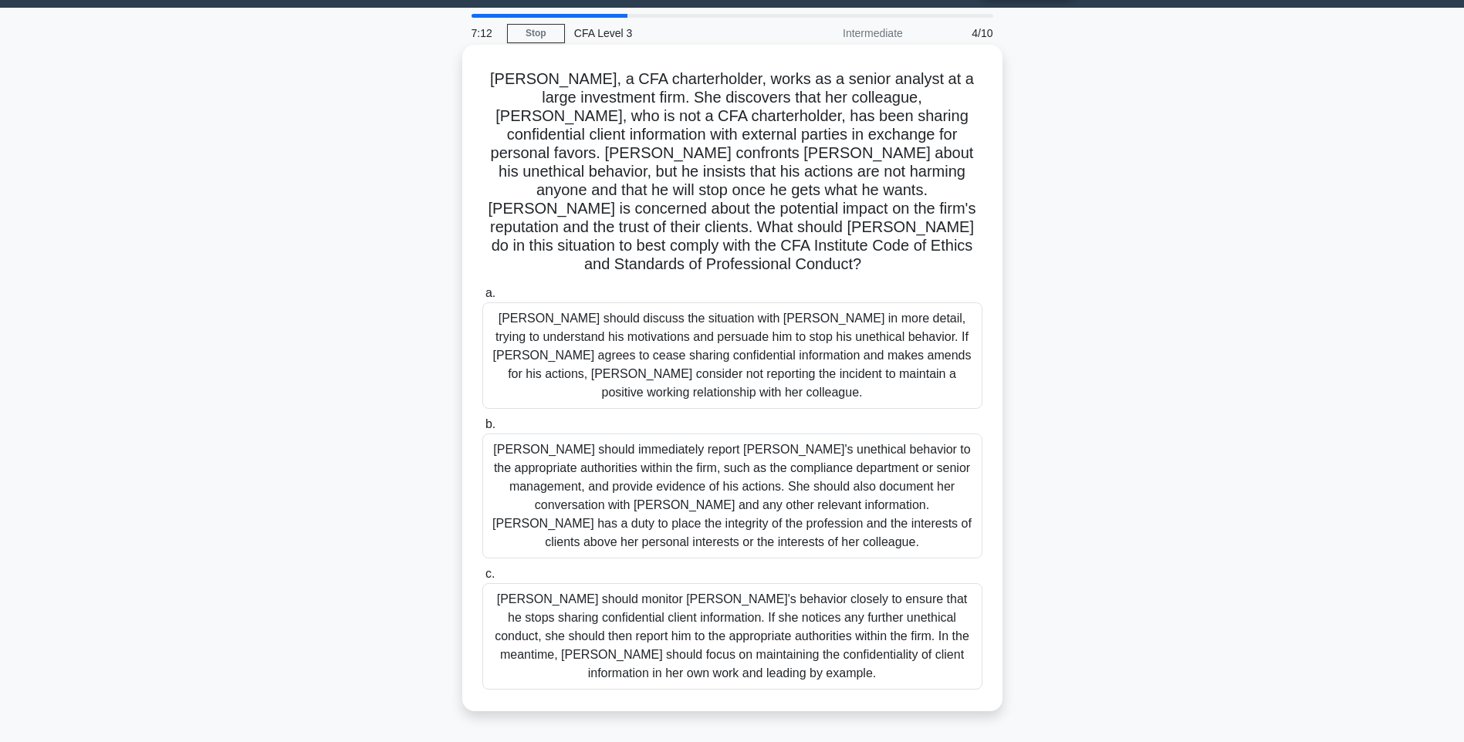
click at [482, 430] on input "b. [PERSON_NAME] should immediately report [PERSON_NAME]'s unethical behavior t…" at bounding box center [482, 425] width 0 height 10
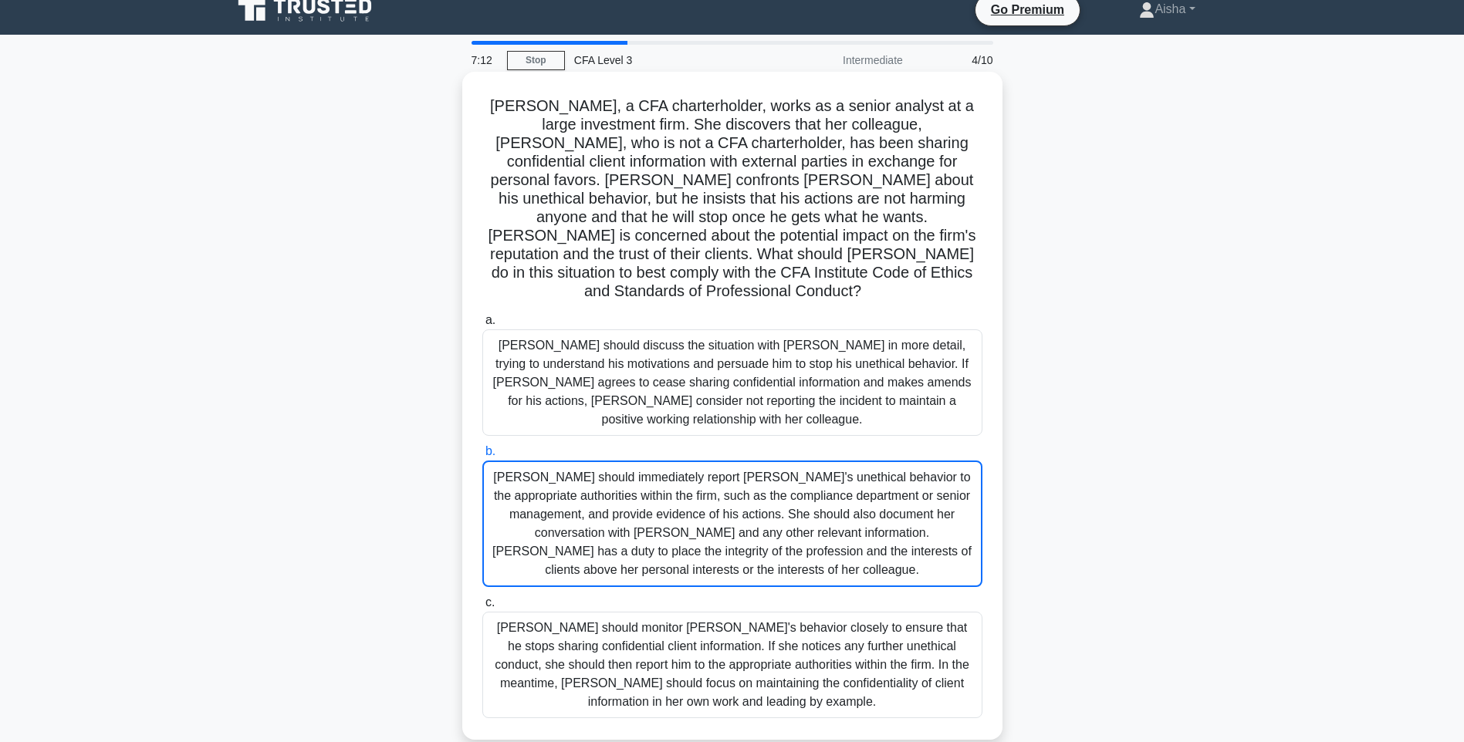
scroll to position [0, 0]
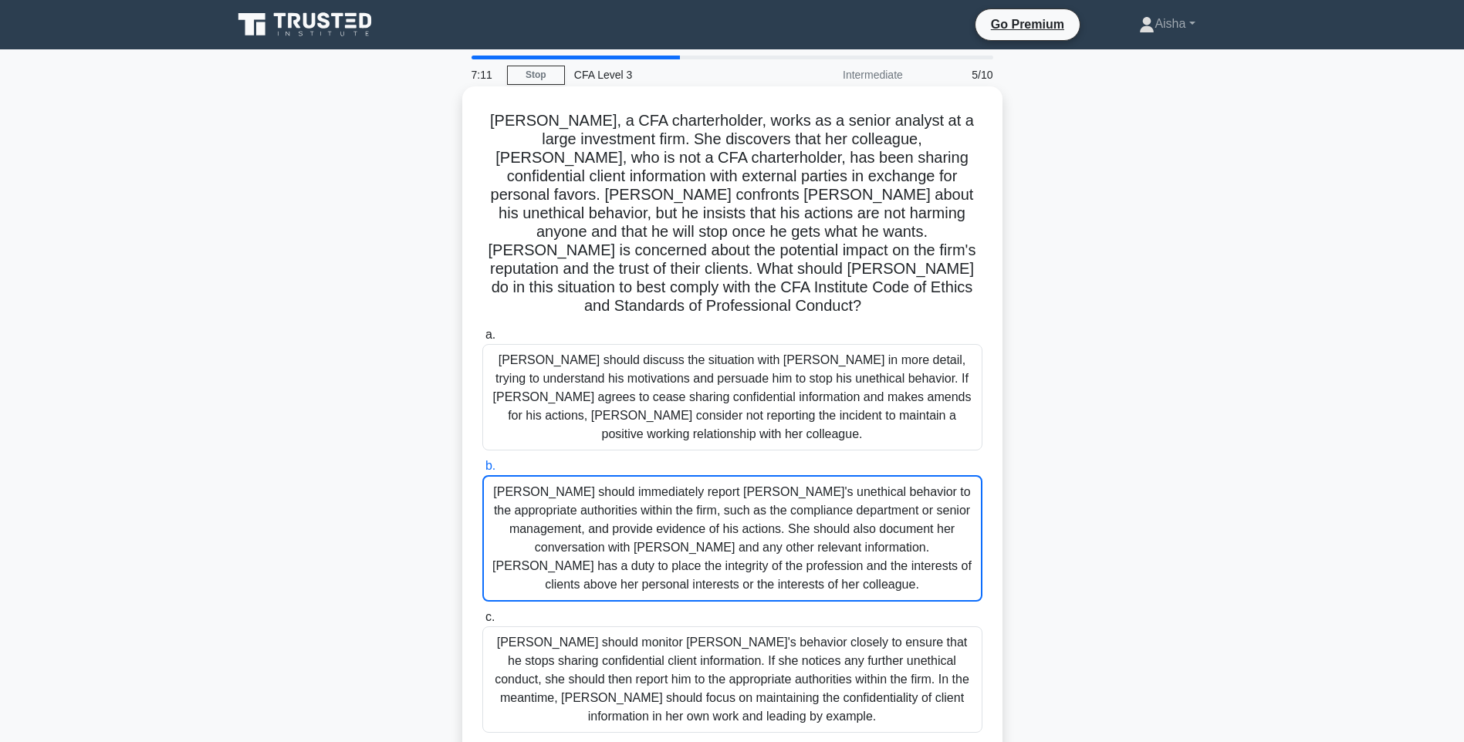
drag, startPoint x: 929, startPoint y: 303, endPoint x: 931, endPoint y: 310, distance: 7.9
click at [931, 306] on div "[PERSON_NAME], a CFA charterholder, works as a senior analyst at a large invest…" at bounding box center [732, 421] width 528 height 656
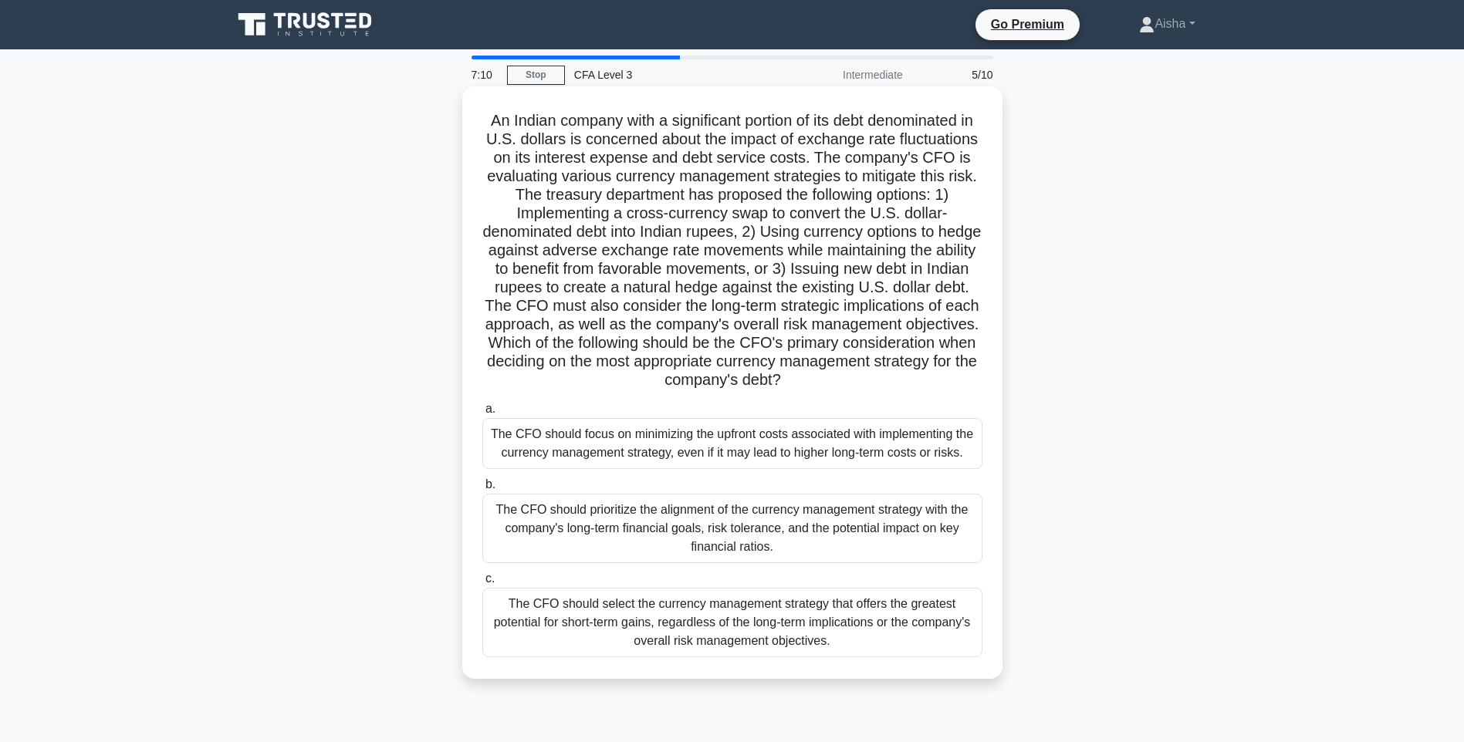
click at [936, 341] on h5 "An Indian company with a significant portion of its debt denominated in U.S. do…" at bounding box center [732, 250] width 503 height 279
click at [917, 443] on div "The CFO should focus on minimizing the upfront costs associated with implementi…" at bounding box center [732, 443] width 500 height 51
click at [482, 414] on input "a. The CFO should focus on minimizing the upfront costs associated with impleme…" at bounding box center [482, 409] width 0 height 10
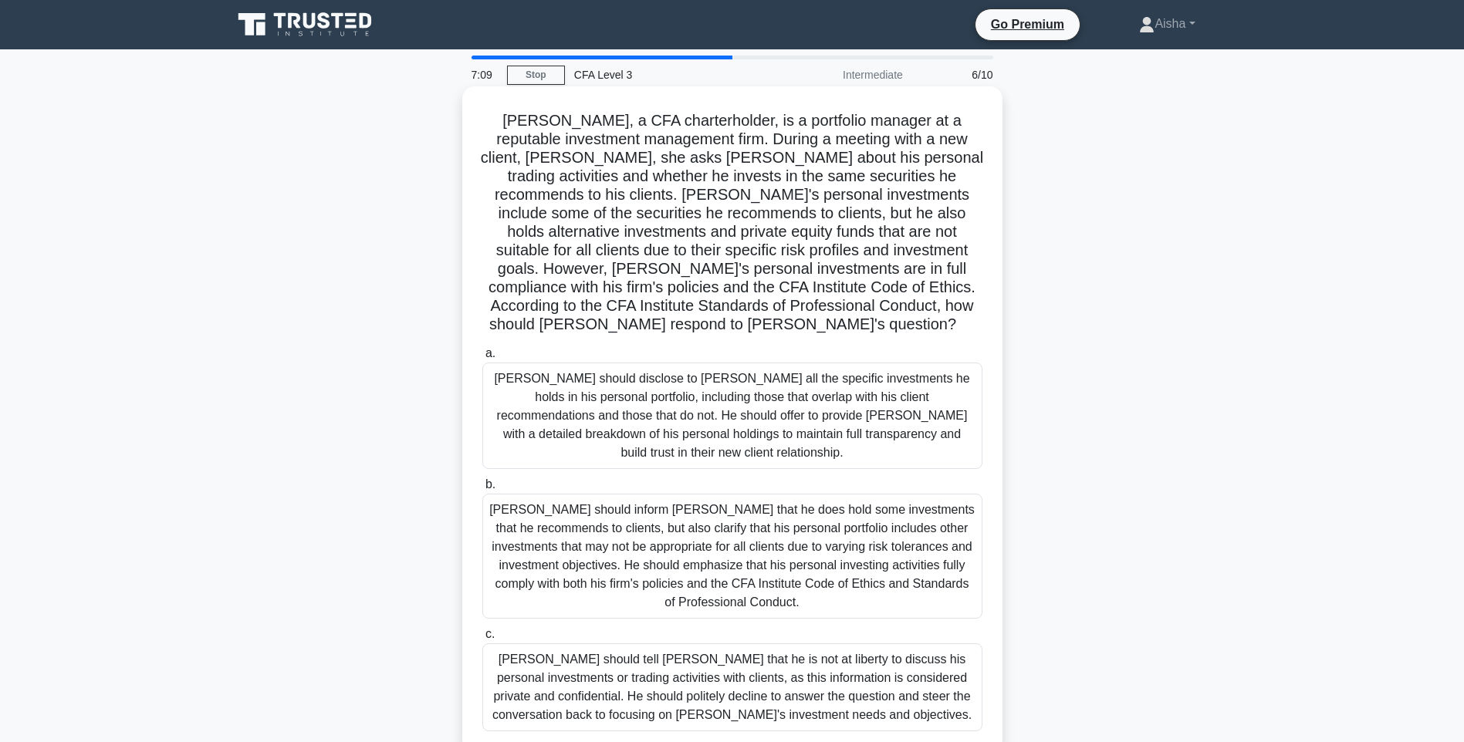
click at [891, 510] on div "[PERSON_NAME] should inform [PERSON_NAME] that he does hold some investments th…" at bounding box center [732, 556] width 500 height 125
drag, startPoint x: 891, startPoint y: 510, endPoint x: 855, endPoint y: 642, distance: 136.9
click at [855, 644] on div "[PERSON_NAME] should tell [PERSON_NAME] that he is not at liberty to discuss hi…" at bounding box center [732, 688] width 500 height 88
click at [482, 640] on input "c. [PERSON_NAME] should tell [PERSON_NAME] that he is not at liberty to discuss…" at bounding box center [482, 635] width 0 height 10
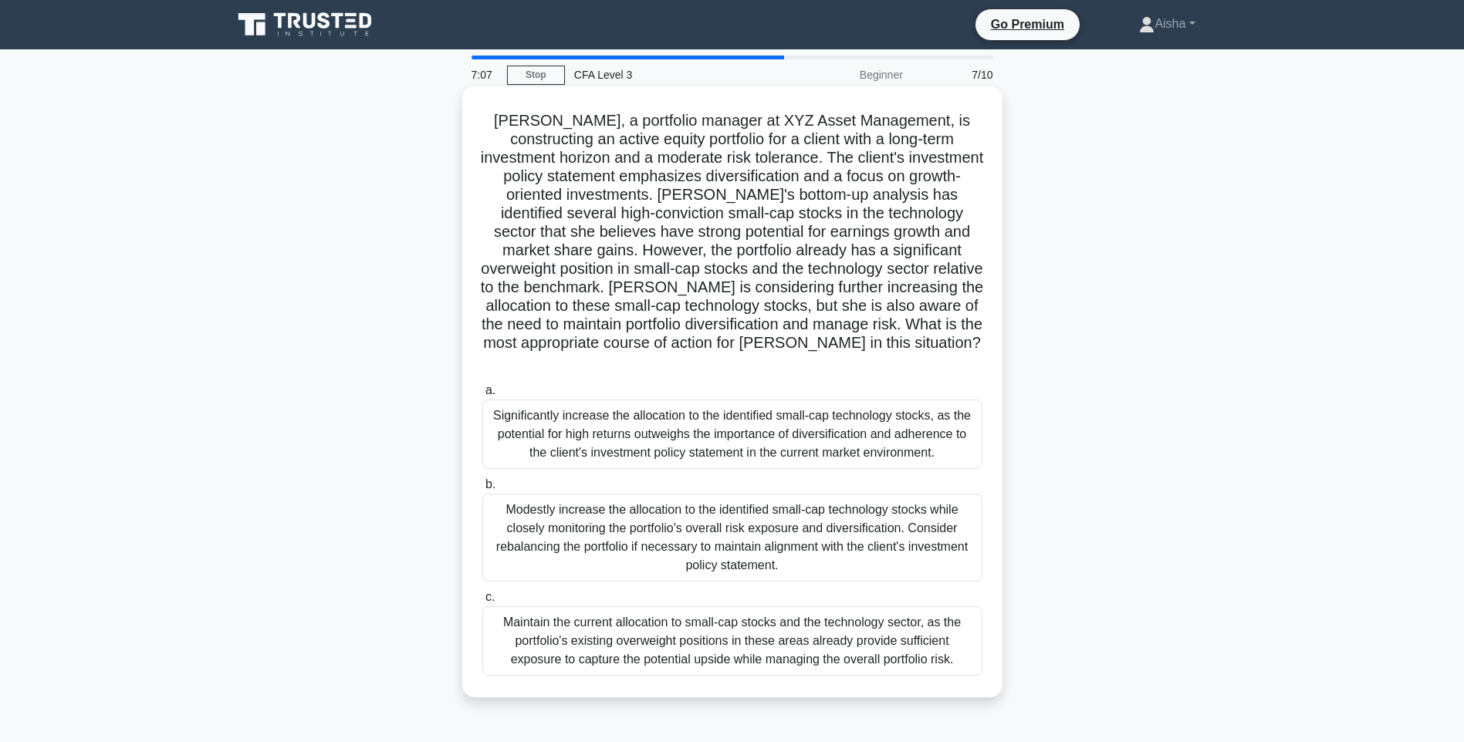
click at [890, 407] on div "Significantly increase the allocation to the identified small-cap technology st…" at bounding box center [732, 434] width 500 height 69
click at [482, 396] on input "a. Significantly increase the allocation to the identified small-cap technology…" at bounding box center [482, 391] width 0 height 10
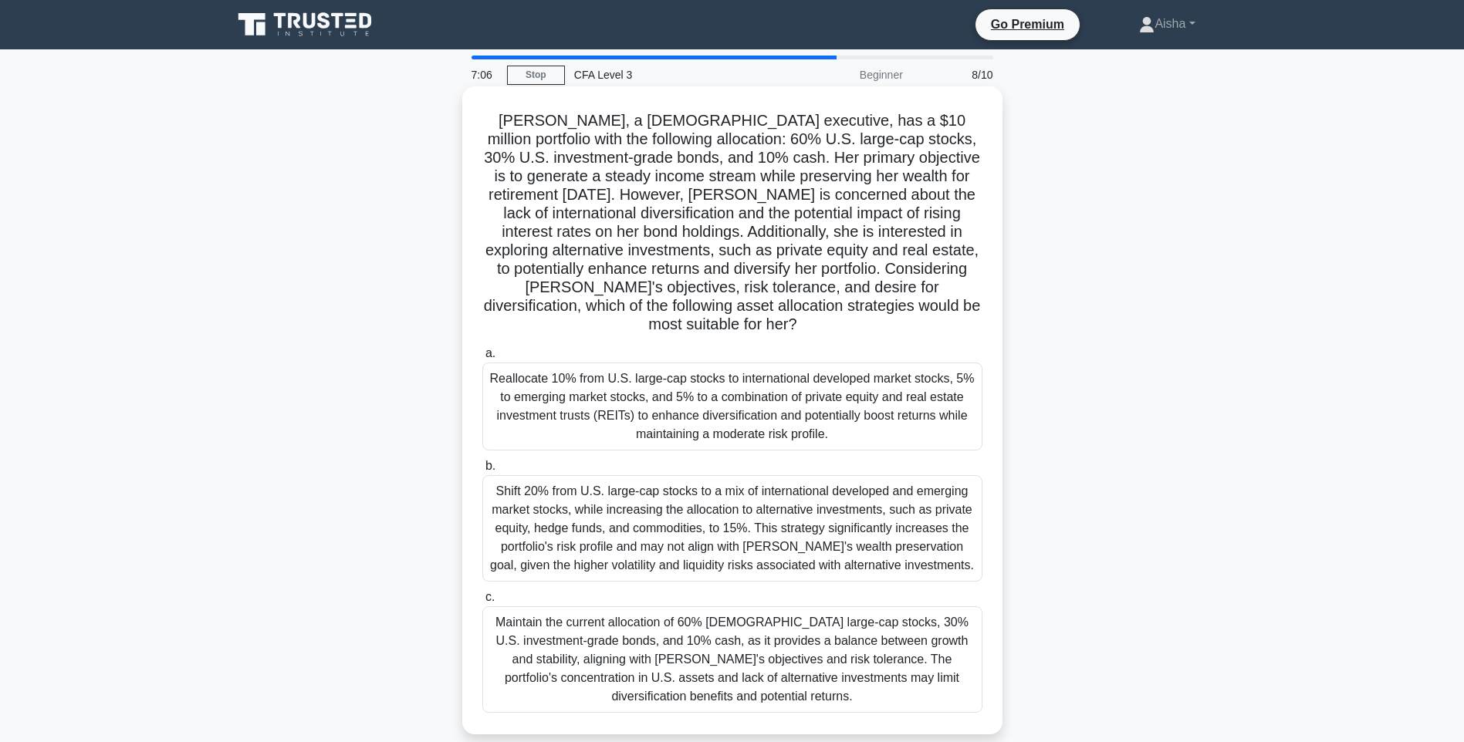
click at [898, 652] on div "Maintain the current allocation of 60% [DEMOGRAPHIC_DATA] large-cap stocks, 30%…" at bounding box center [732, 660] width 500 height 107
click at [482, 603] on input "c. Maintain the current allocation of 60% U.S. large-cap stocks, 30% U.S. inves…" at bounding box center [482, 598] width 0 height 10
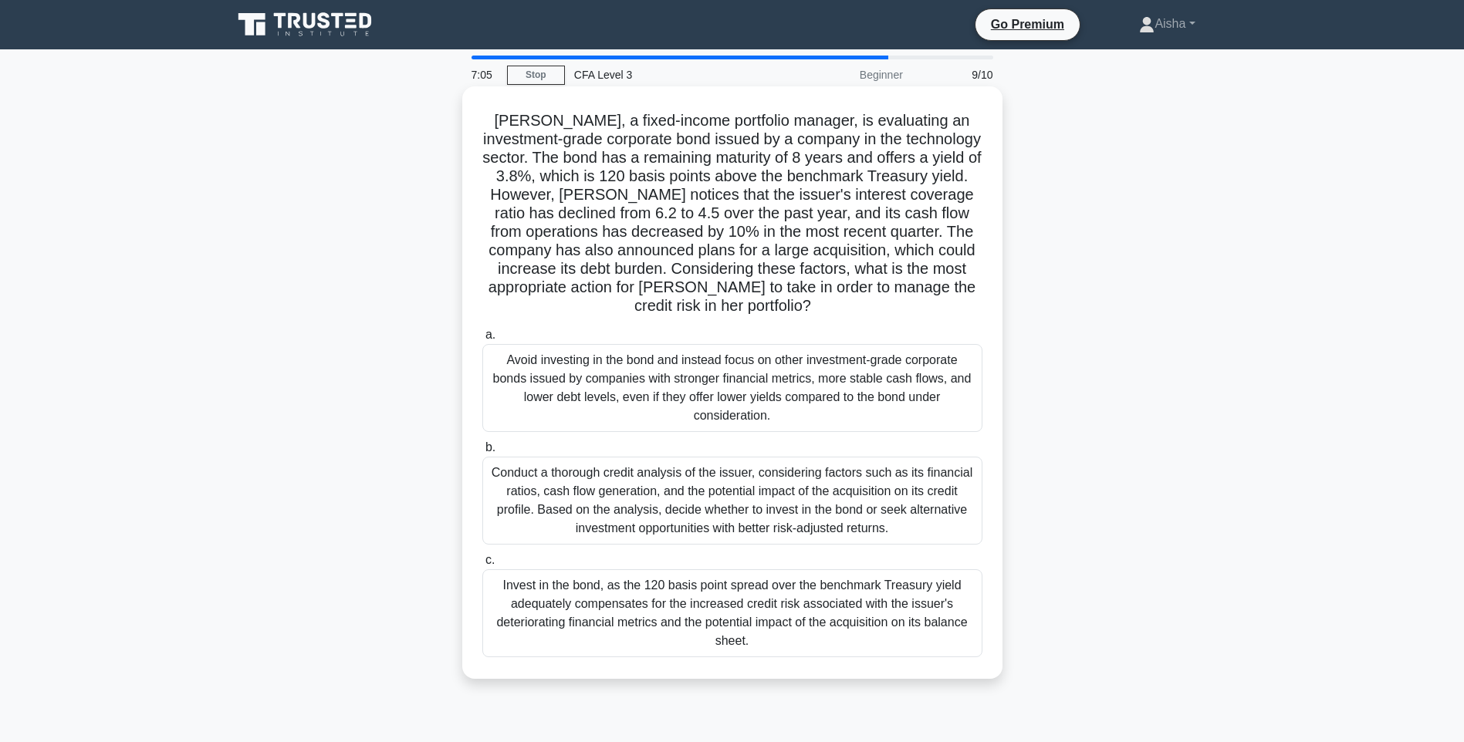
click at [904, 519] on div "Conduct a thorough credit analysis of the issuer, considering factors such as i…" at bounding box center [732, 501] width 500 height 88
click at [482, 453] on input "b. Conduct a thorough credit analysis of the issuer, considering factors such a…" at bounding box center [482, 448] width 0 height 10
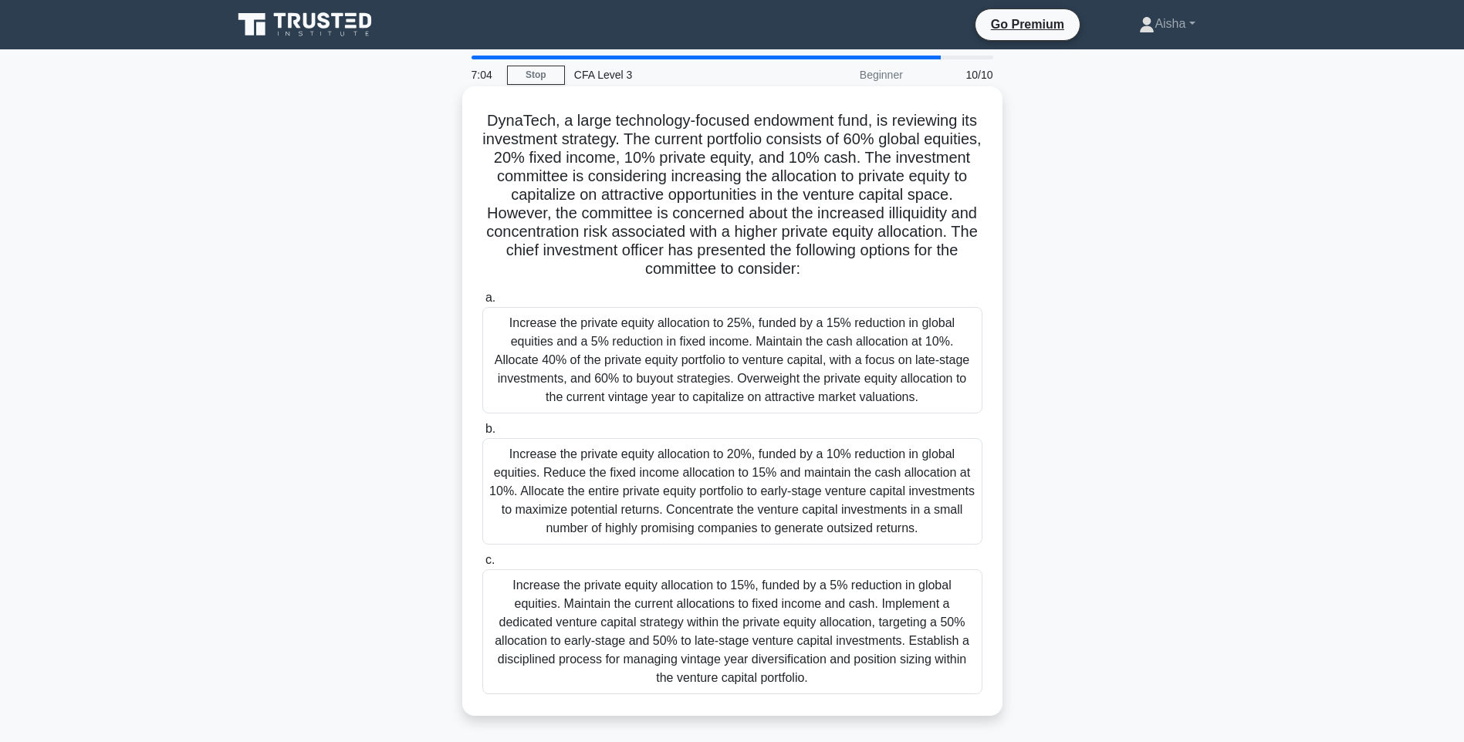
click at [913, 434] on label "b. Increase the private equity allocation to 20%, funded by a 10% reduction in …" at bounding box center [732, 482] width 500 height 125
click at [482, 434] on input "b. Increase the private equity allocation to 20%, funded by a 10% reduction in …" at bounding box center [482, 429] width 0 height 10
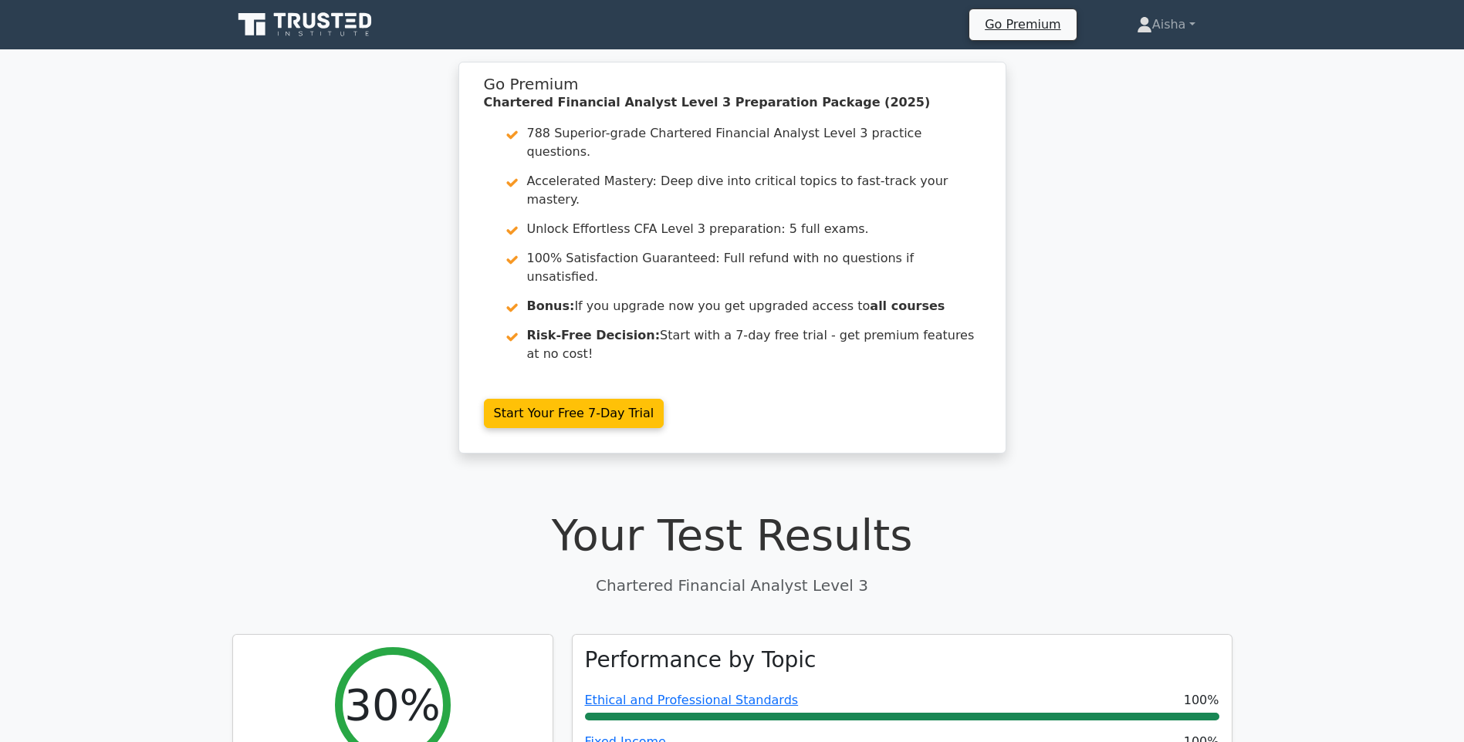
click at [353, 234] on div "Go Premium Chartered Financial Analyst Level 3 Preparation Package (2025) 788 S…" at bounding box center [732, 267] width 1464 height 411
